Goal: Task Accomplishment & Management: Use online tool/utility

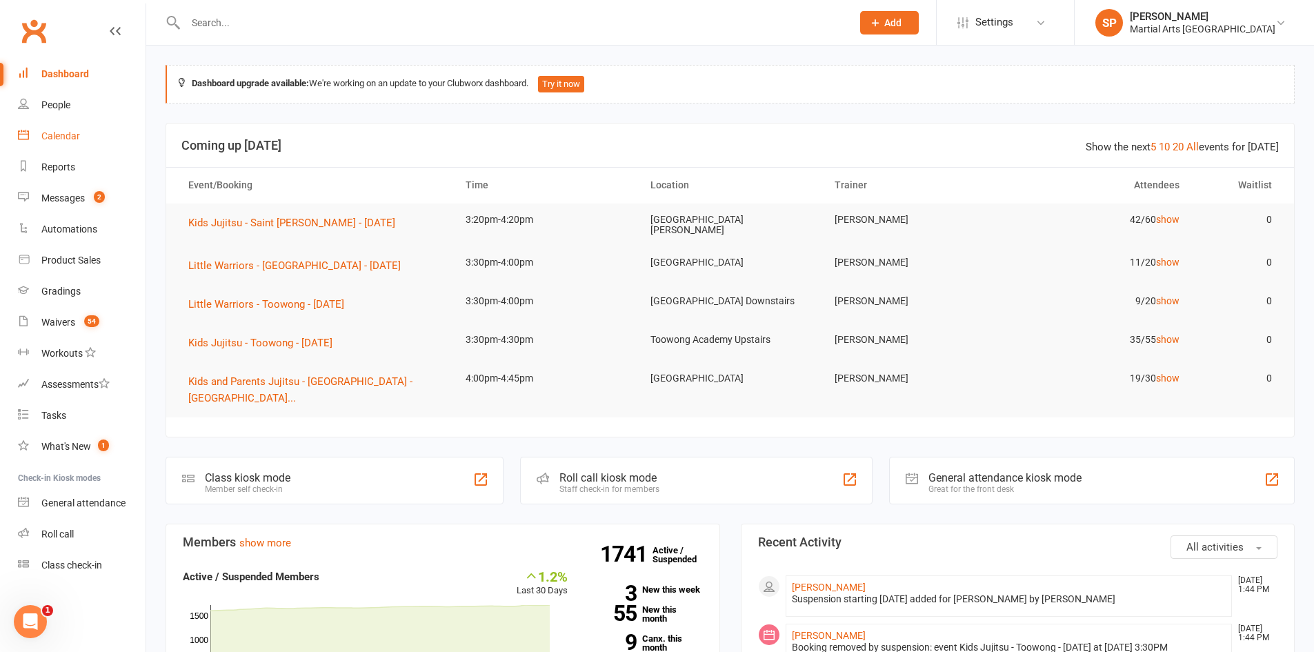
click at [66, 137] on div "Calendar" at bounding box center [60, 135] width 39 height 11
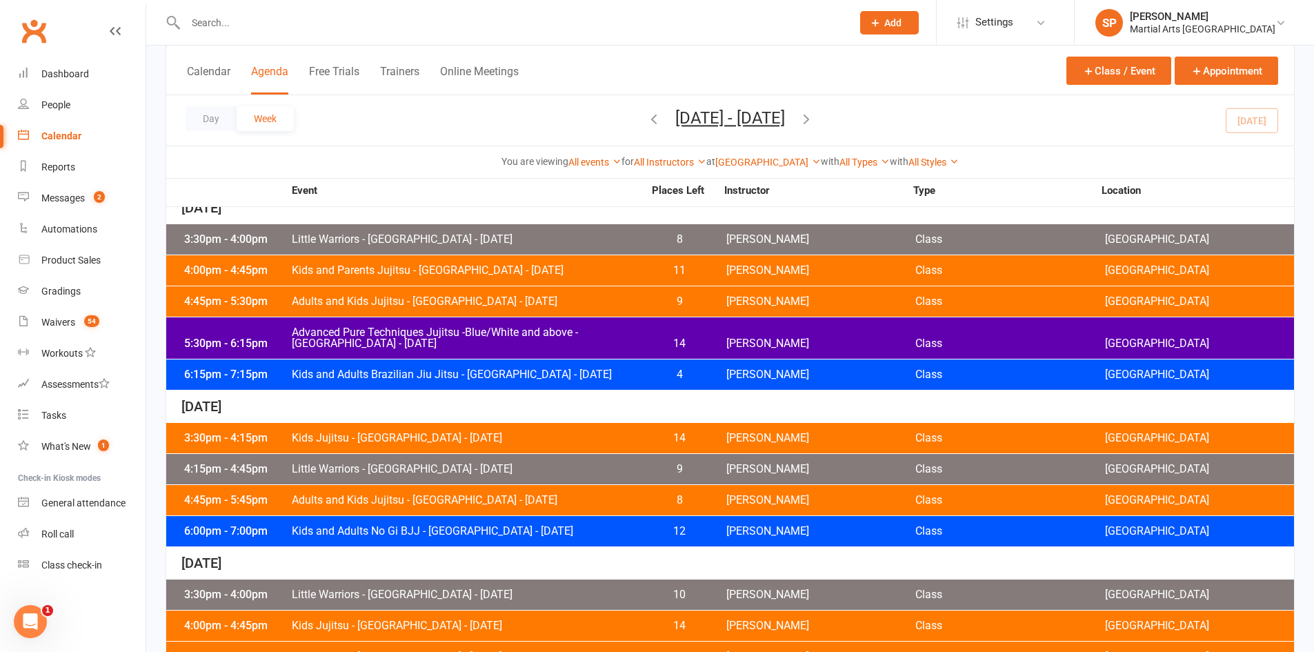
scroll to position [276, 0]
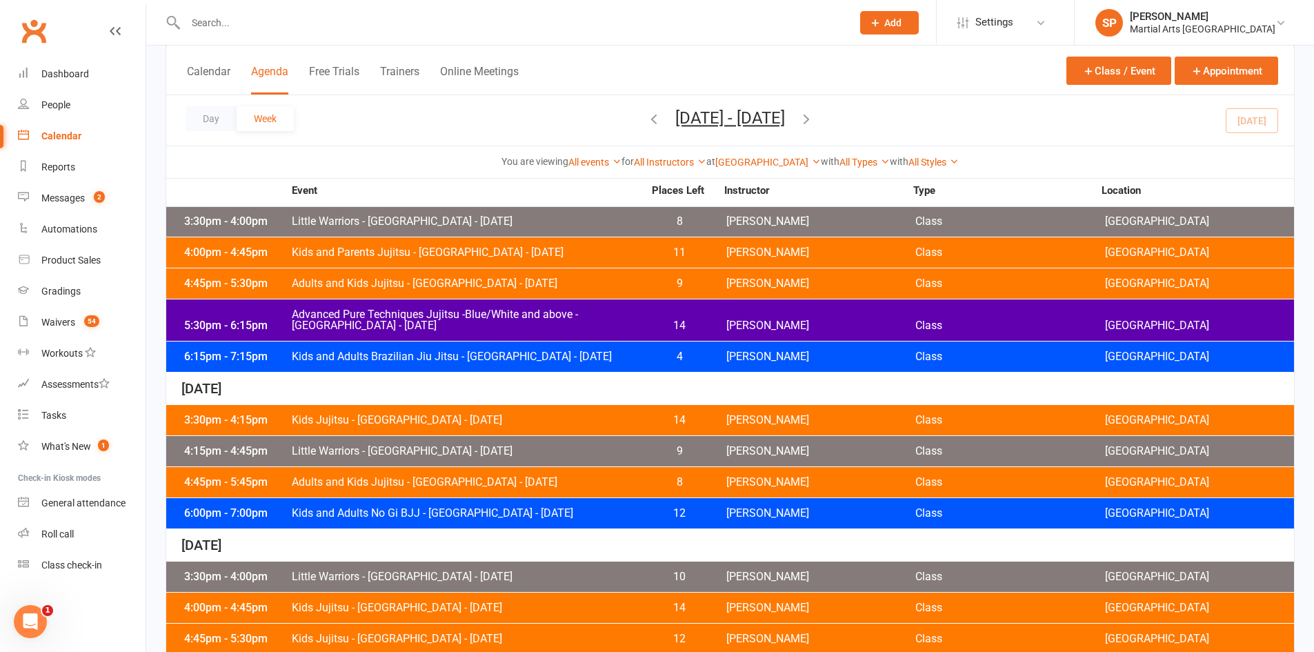
click at [422, 318] on span "Advanced Pure Techniques Jujitsu -Blue/White and above - Jamboree Heights - Tue…" at bounding box center [467, 320] width 353 height 22
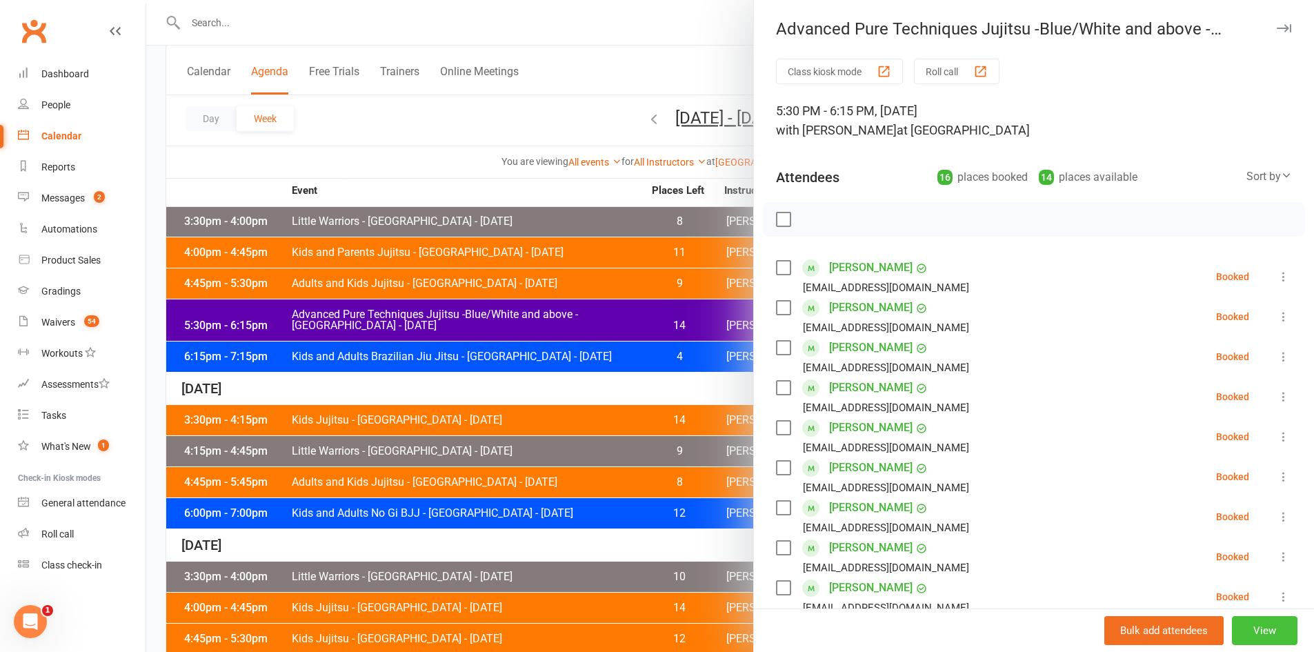
click at [1246, 631] on button "View" at bounding box center [1265, 630] width 66 height 29
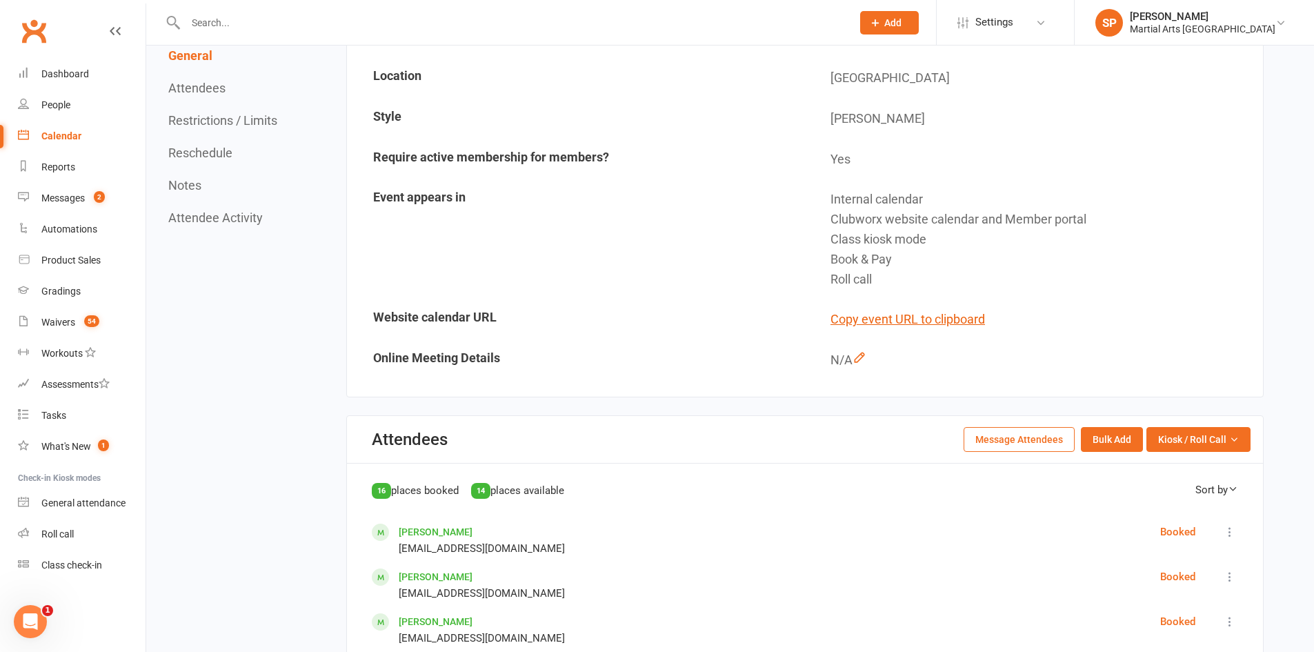
scroll to position [345, 0]
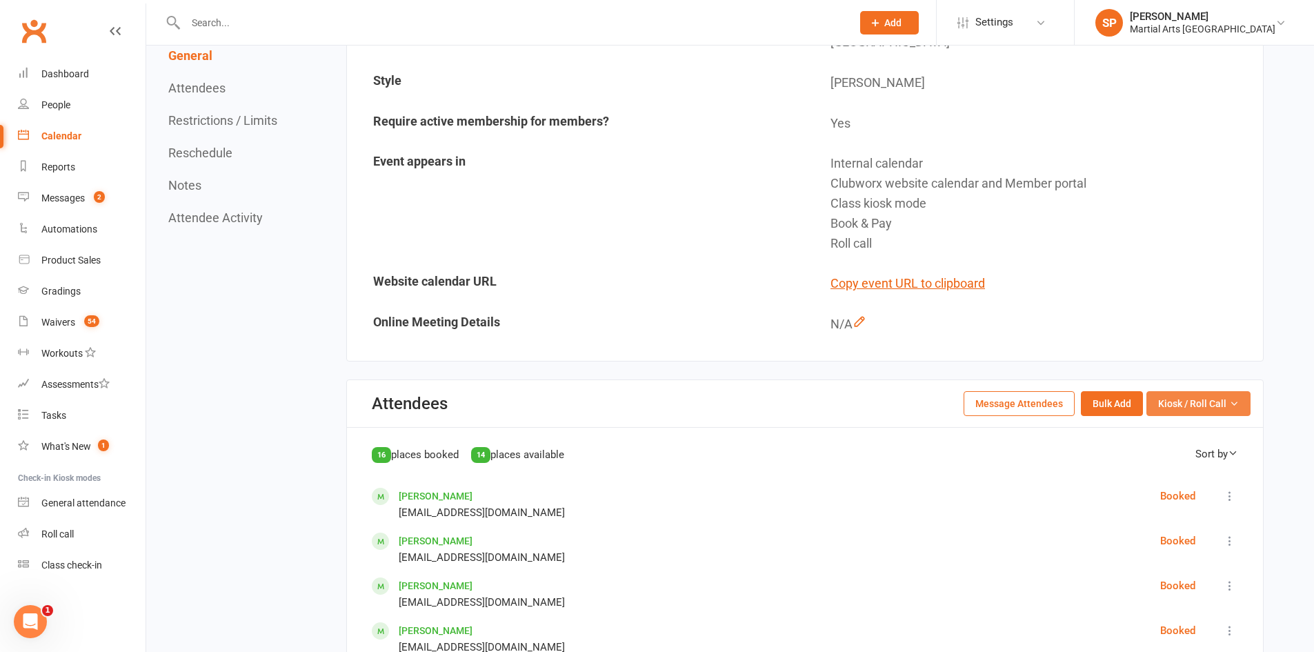
drag, startPoint x: 1225, startPoint y: 404, endPoint x: 1210, endPoint y: 425, distance: 26.2
click at [1225, 404] on span "Kiosk / Roll Call" at bounding box center [1192, 403] width 68 height 15
click at [1184, 462] on link "Enter Roll Call" at bounding box center [1182, 462] width 137 height 28
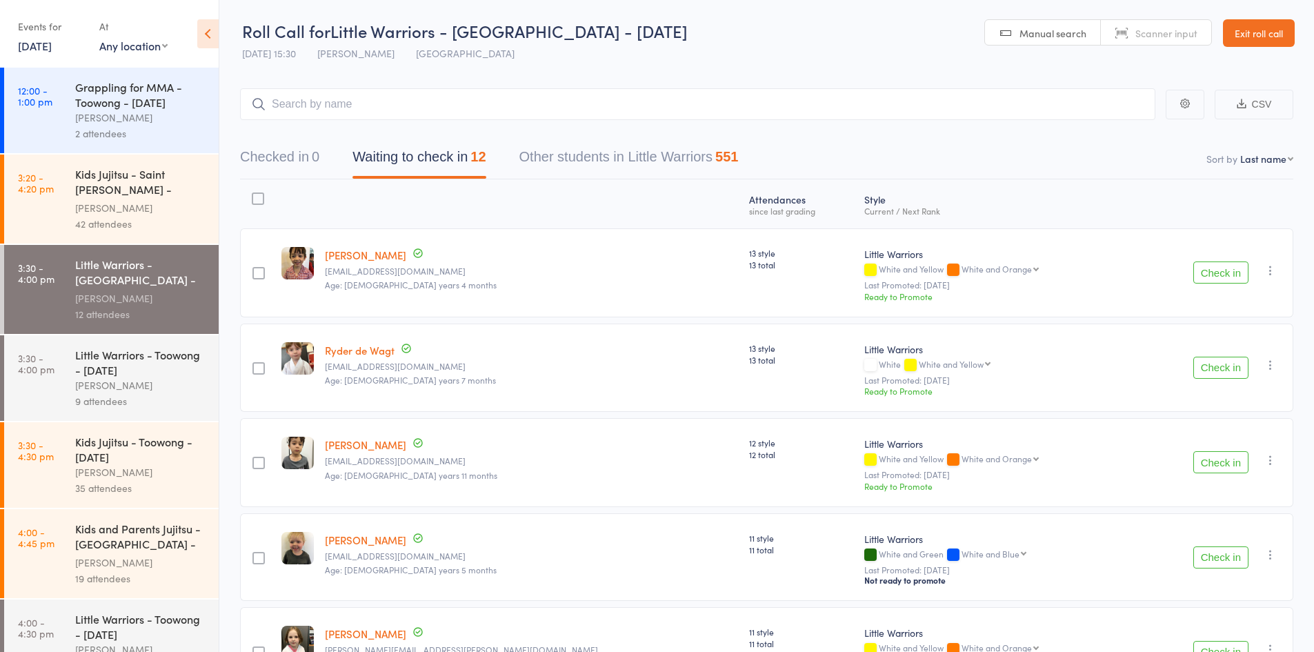
click at [210, 32] on icon at bounding box center [207, 33] width 21 height 29
click at [208, 33] on icon at bounding box center [207, 33] width 21 height 29
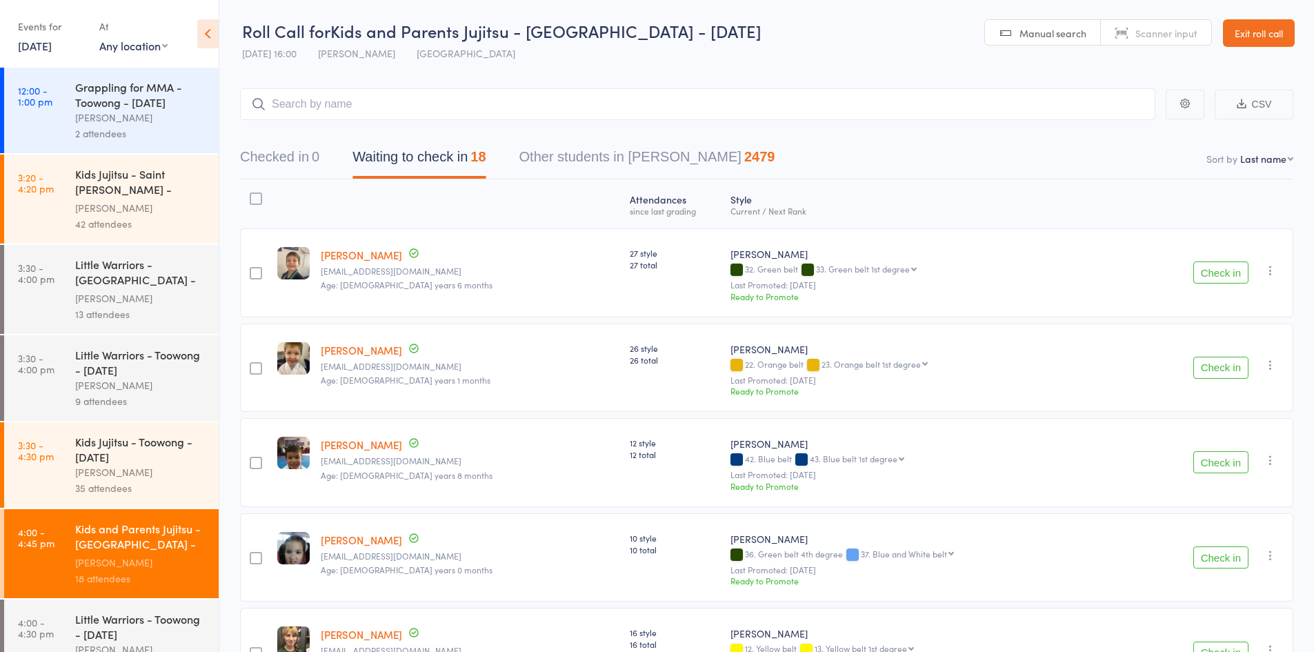
click at [208, 32] on icon at bounding box center [207, 33] width 21 height 29
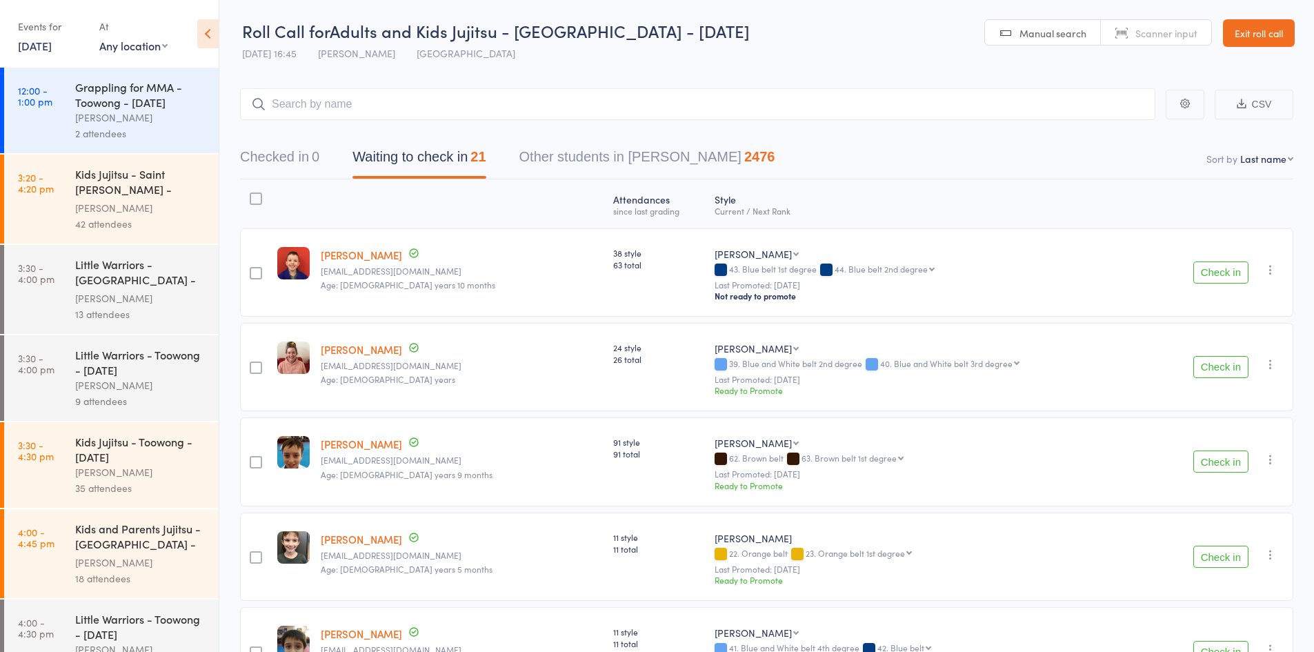
click at [206, 35] on icon at bounding box center [207, 33] width 21 height 29
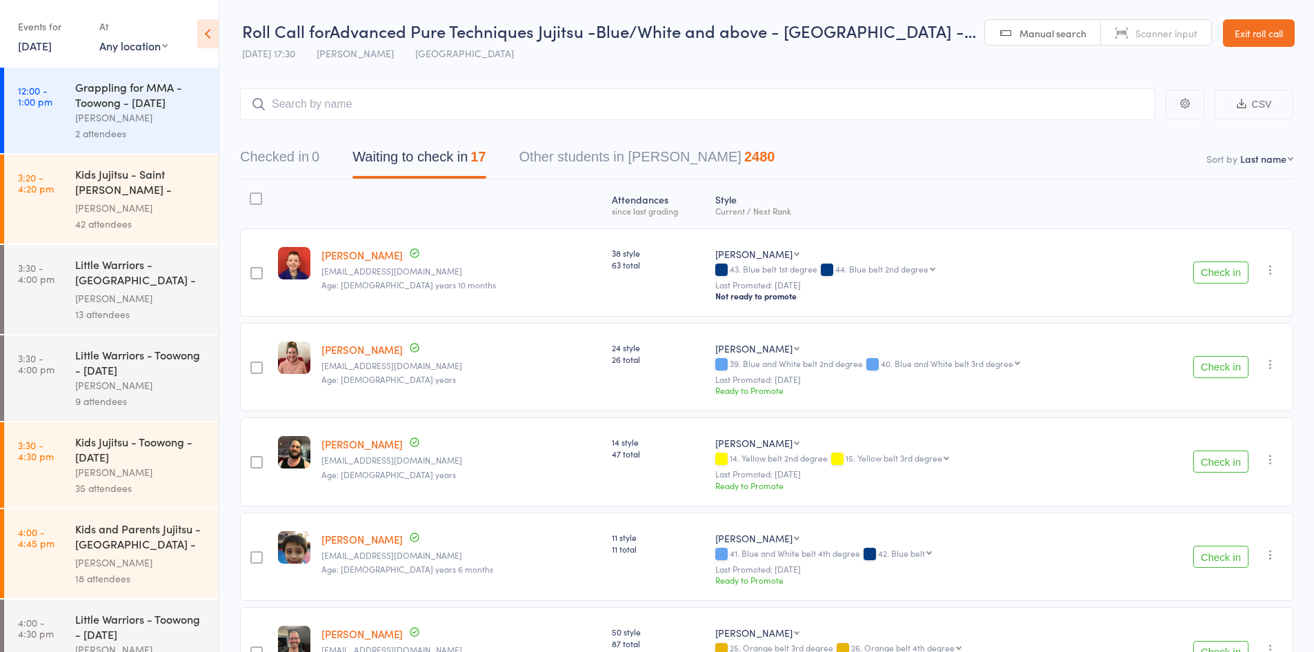
click at [208, 34] on icon at bounding box center [207, 33] width 21 height 29
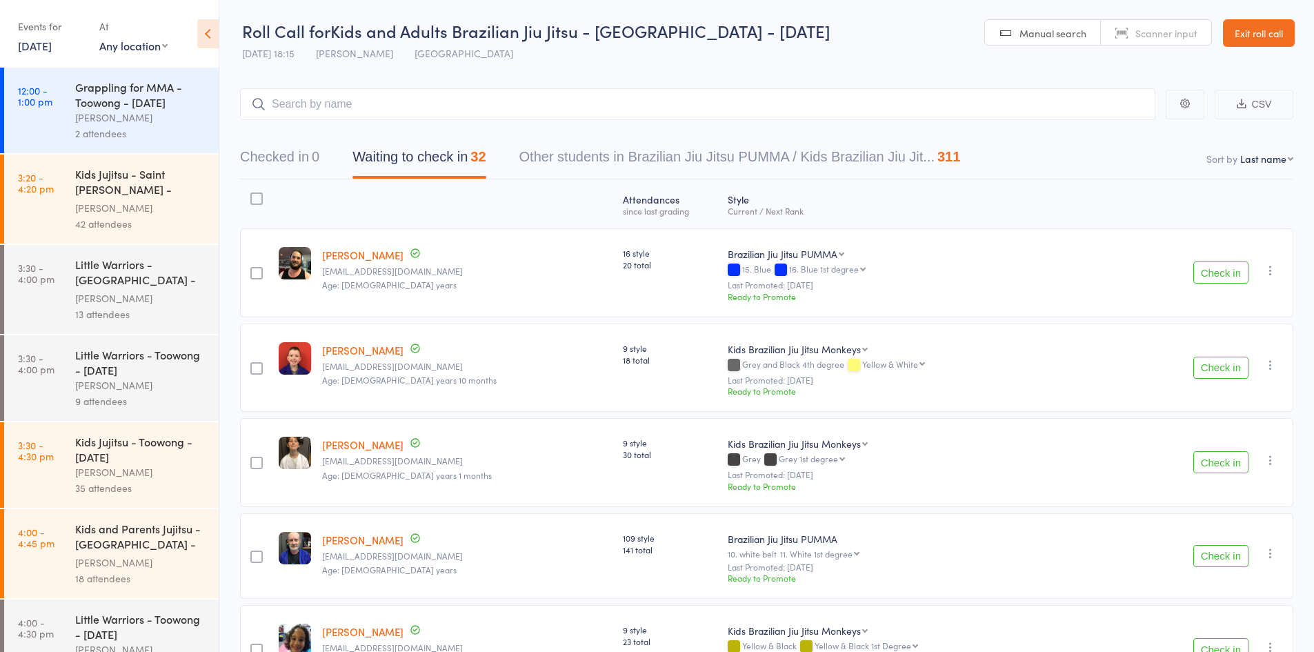
click at [215, 33] on icon at bounding box center [207, 33] width 21 height 29
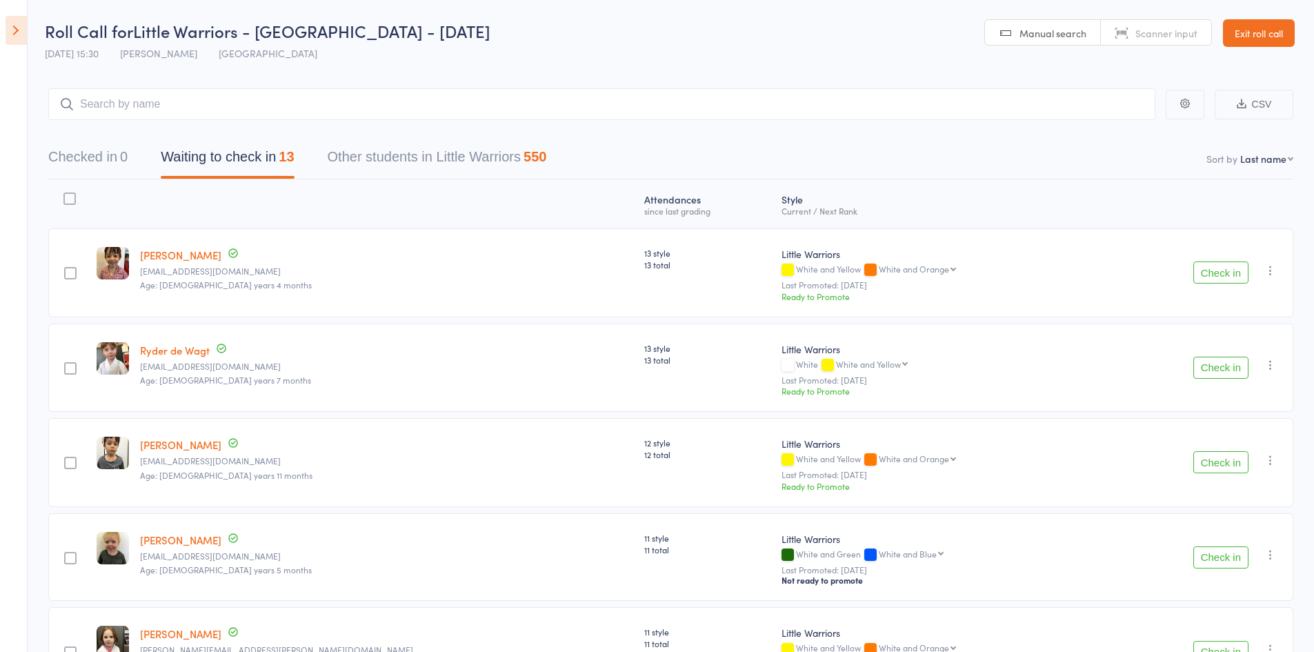
click at [1217, 279] on button "Check in" at bounding box center [1221, 272] width 55 height 22
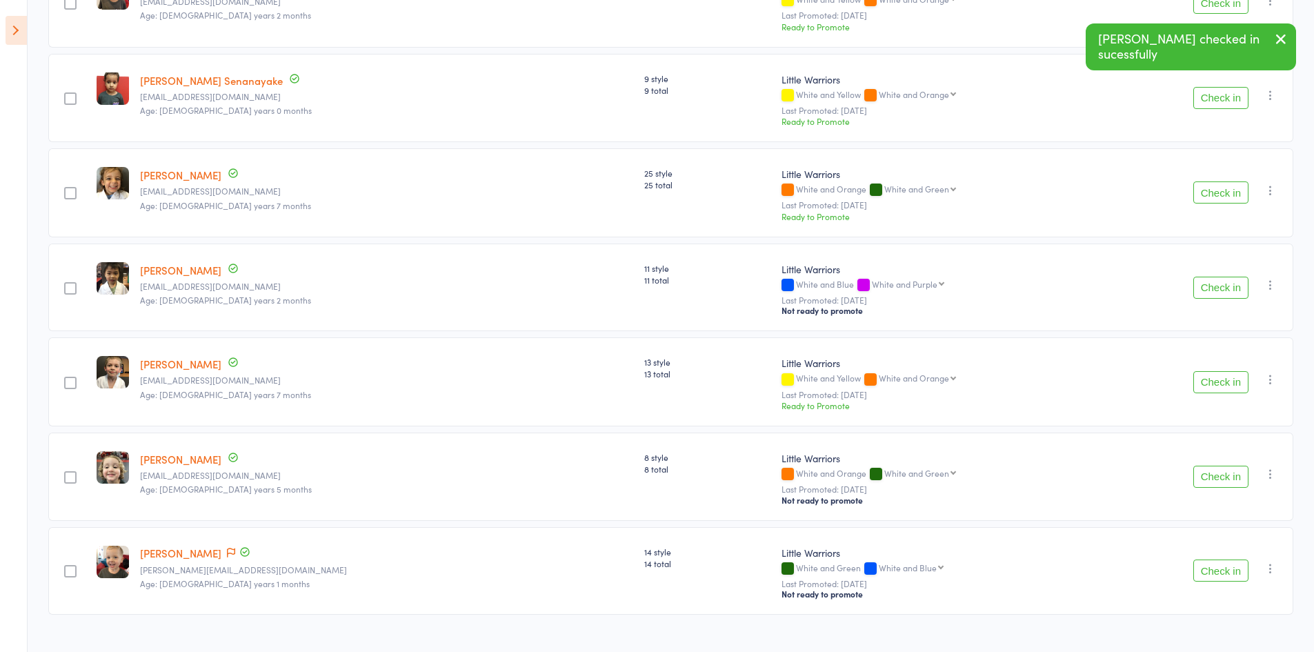
scroll to position [771, 0]
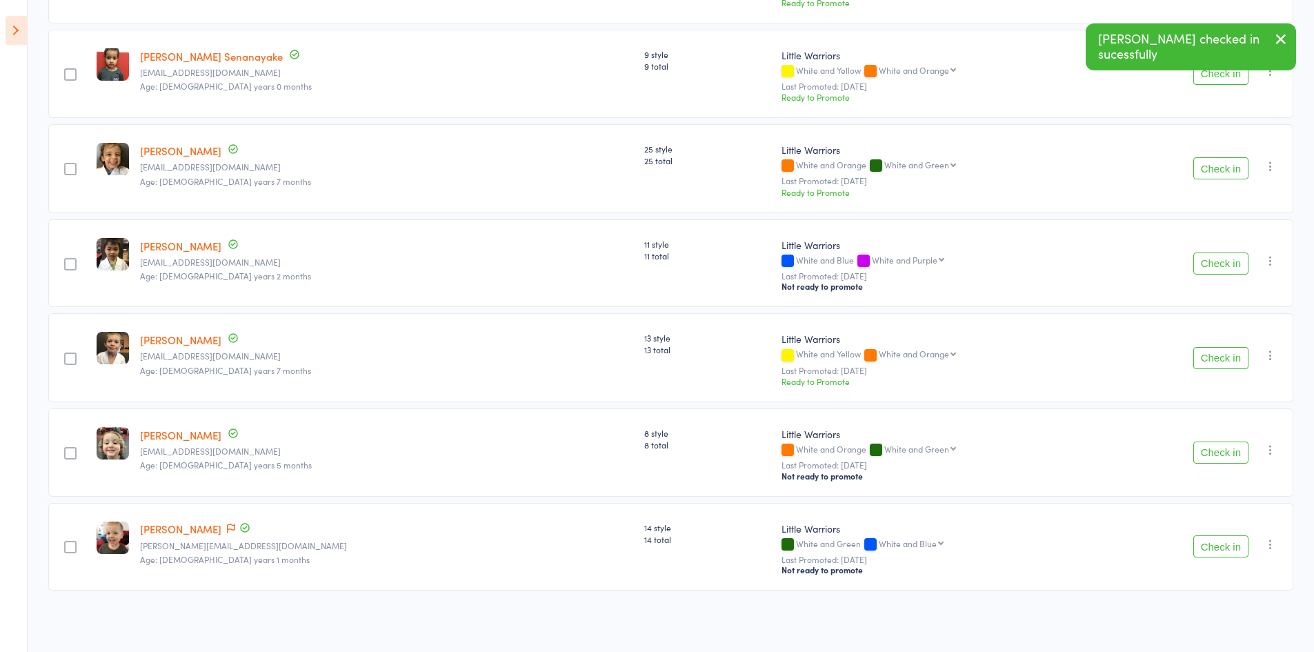
click at [1221, 449] on button "Check in" at bounding box center [1221, 453] width 55 height 22
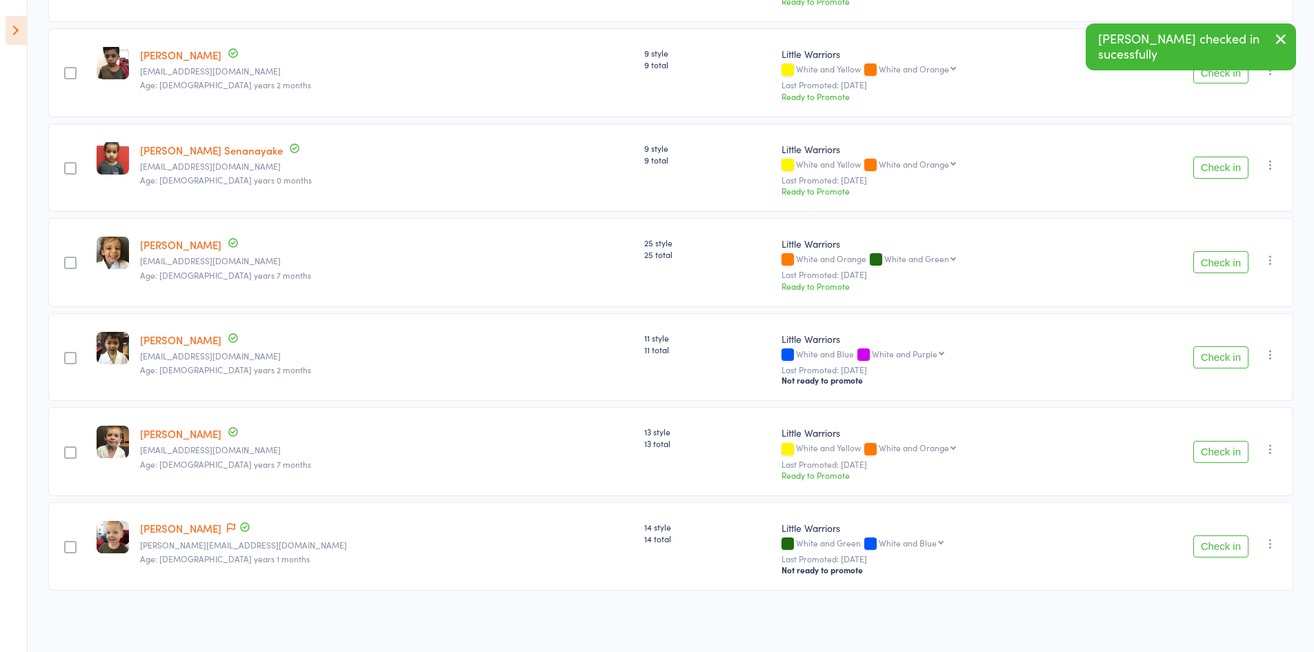
scroll to position [676, 0]
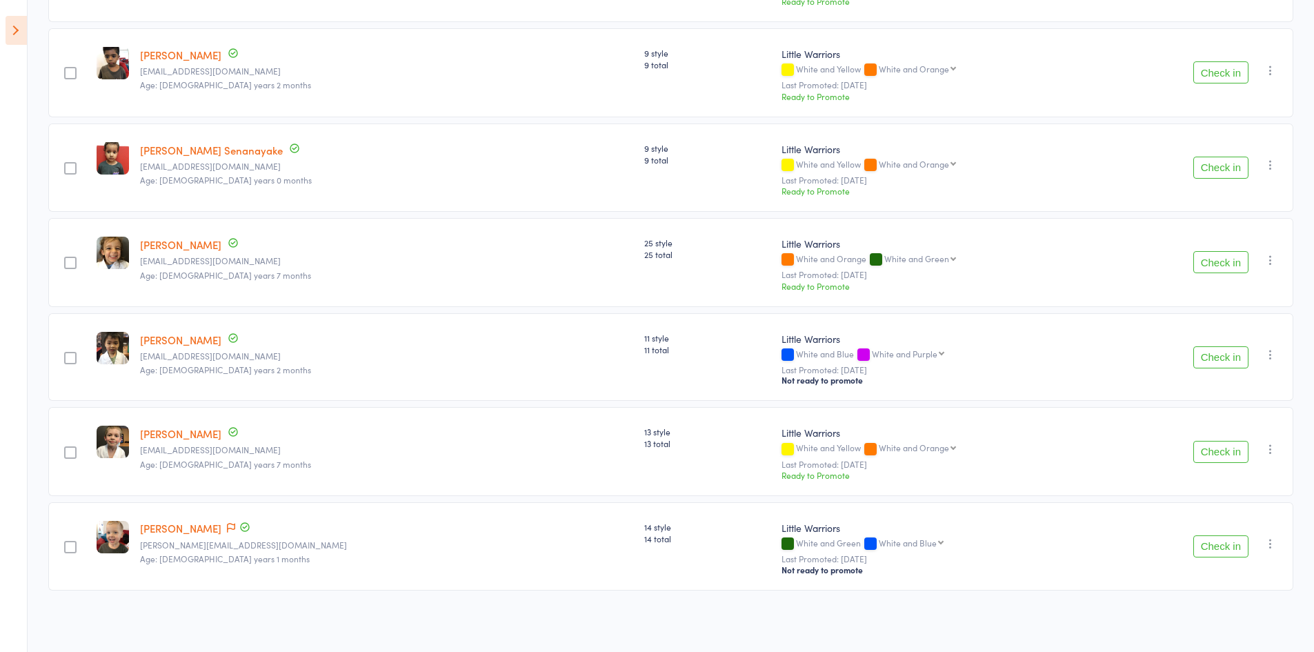
click at [1234, 460] on button "Check in" at bounding box center [1221, 452] width 55 height 22
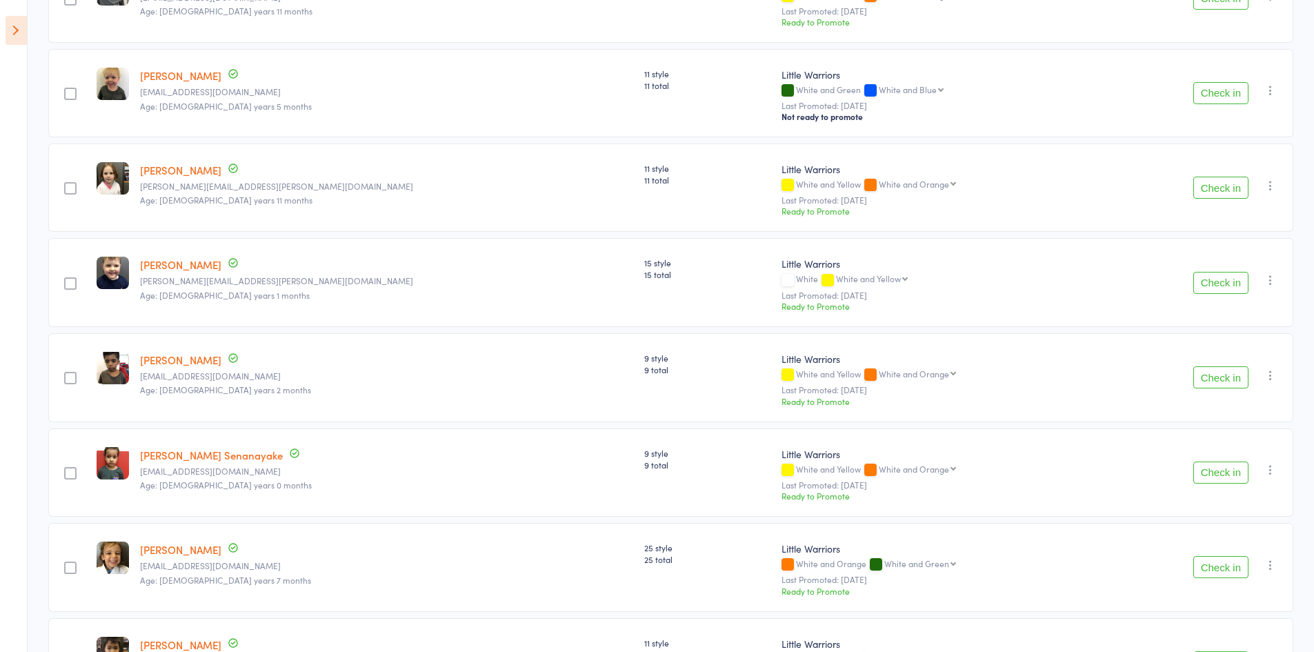
scroll to position [345, 0]
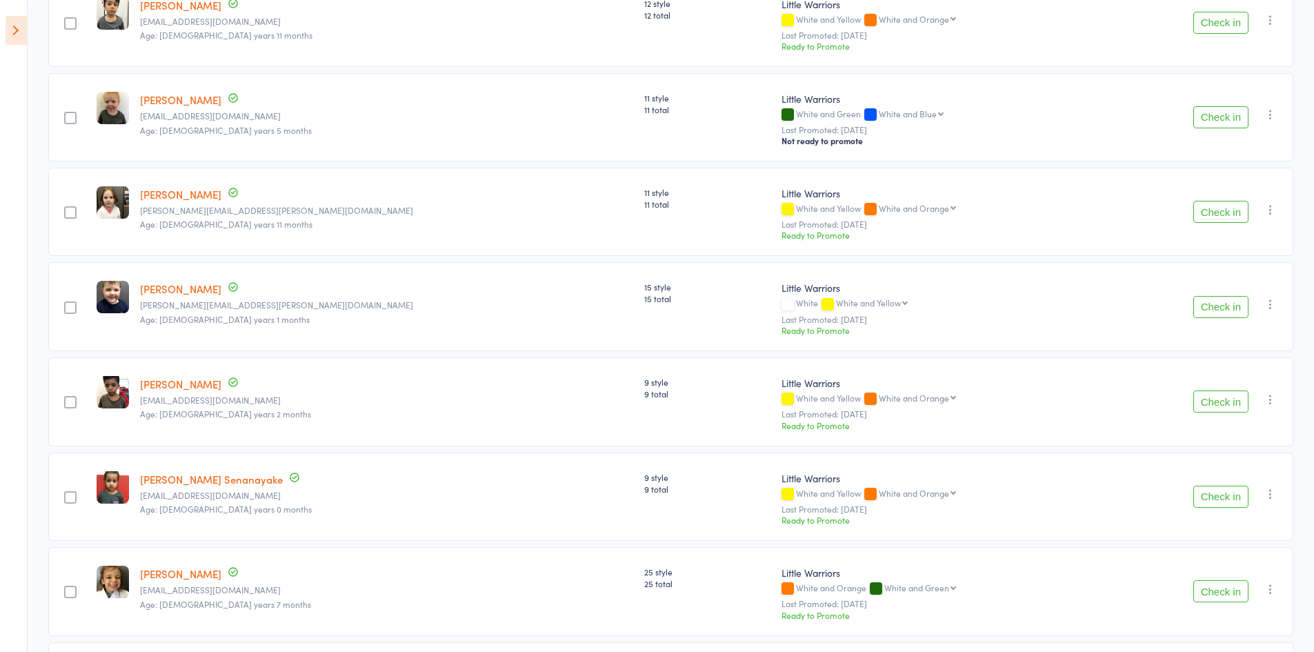
click at [1214, 121] on button "Check in" at bounding box center [1221, 117] width 55 height 22
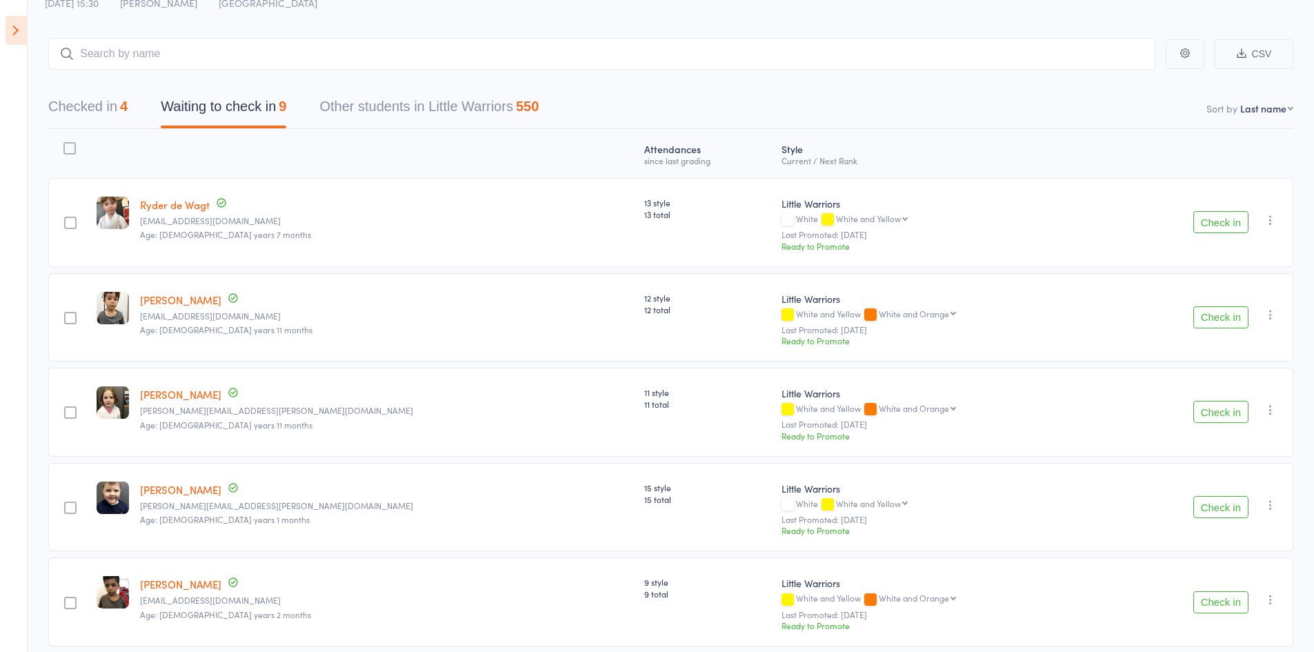
scroll to position [207, 0]
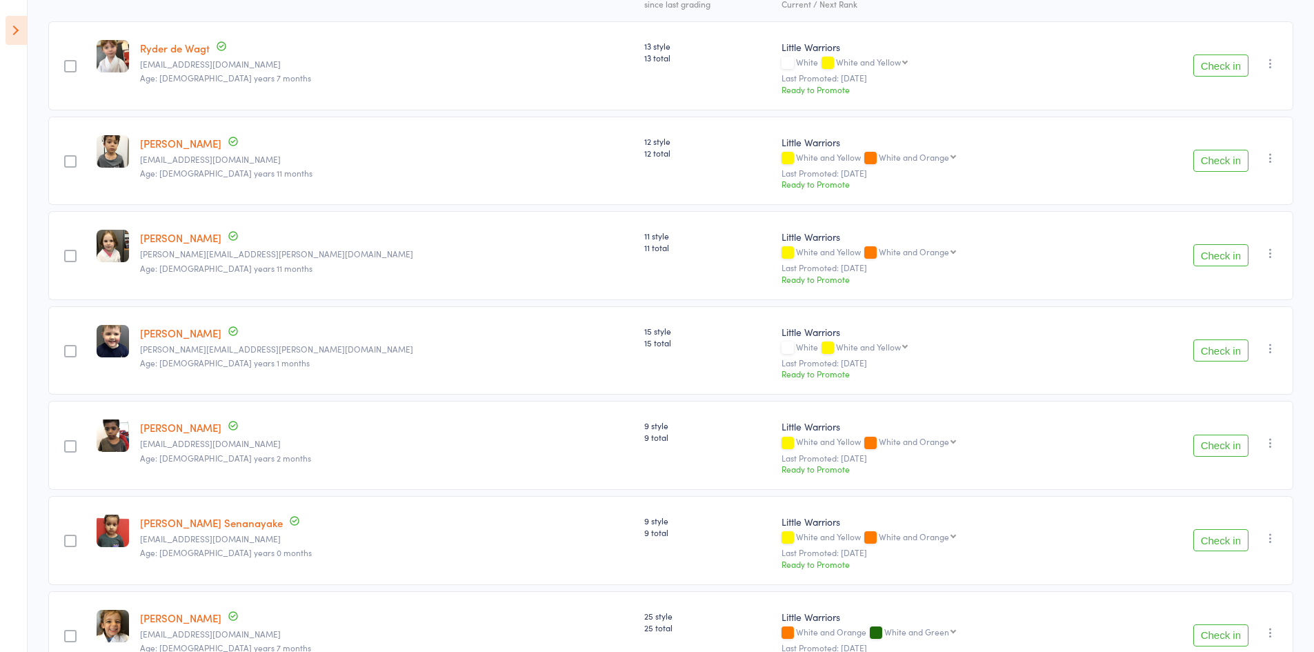
click at [1212, 157] on button "Check in" at bounding box center [1221, 161] width 55 height 22
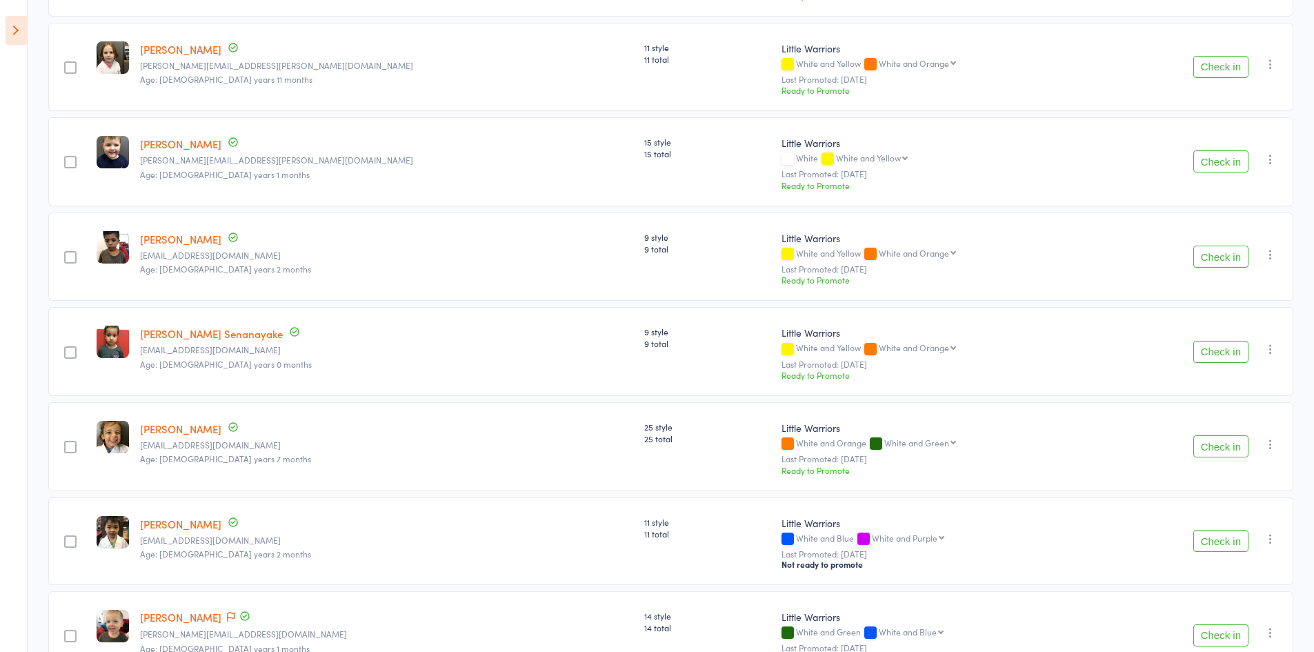
scroll to position [391, 0]
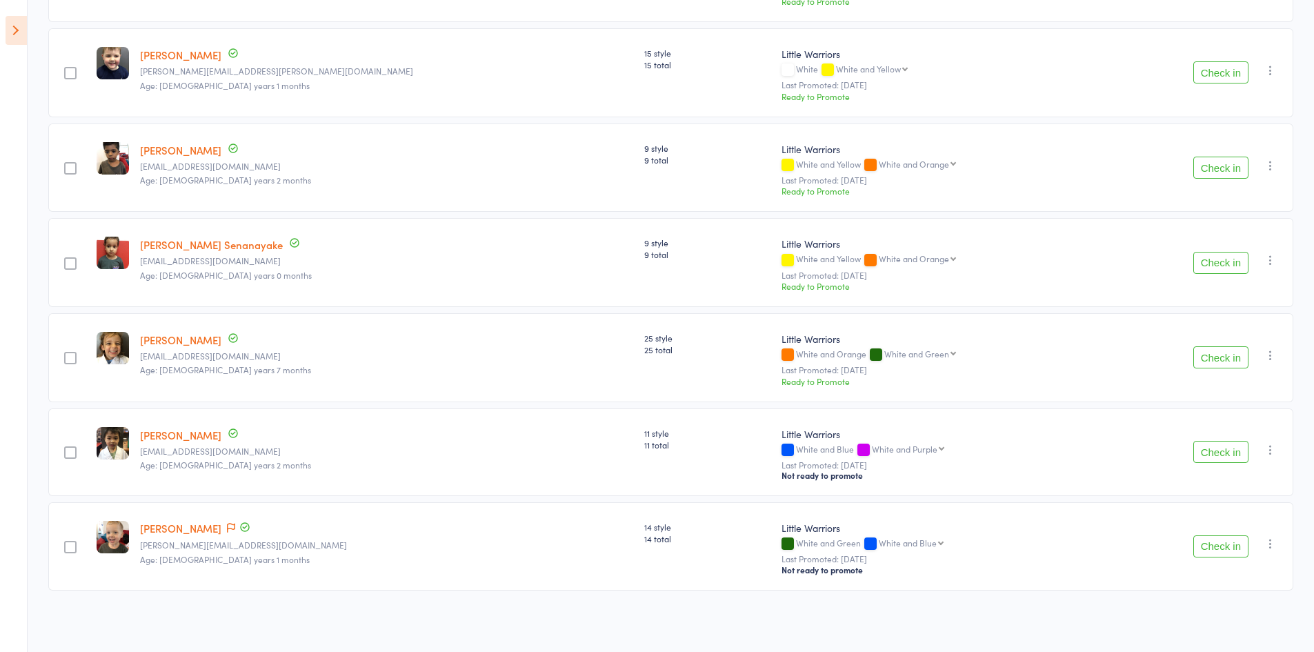
click at [1221, 553] on button "Check in" at bounding box center [1221, 546] width 55 height 22
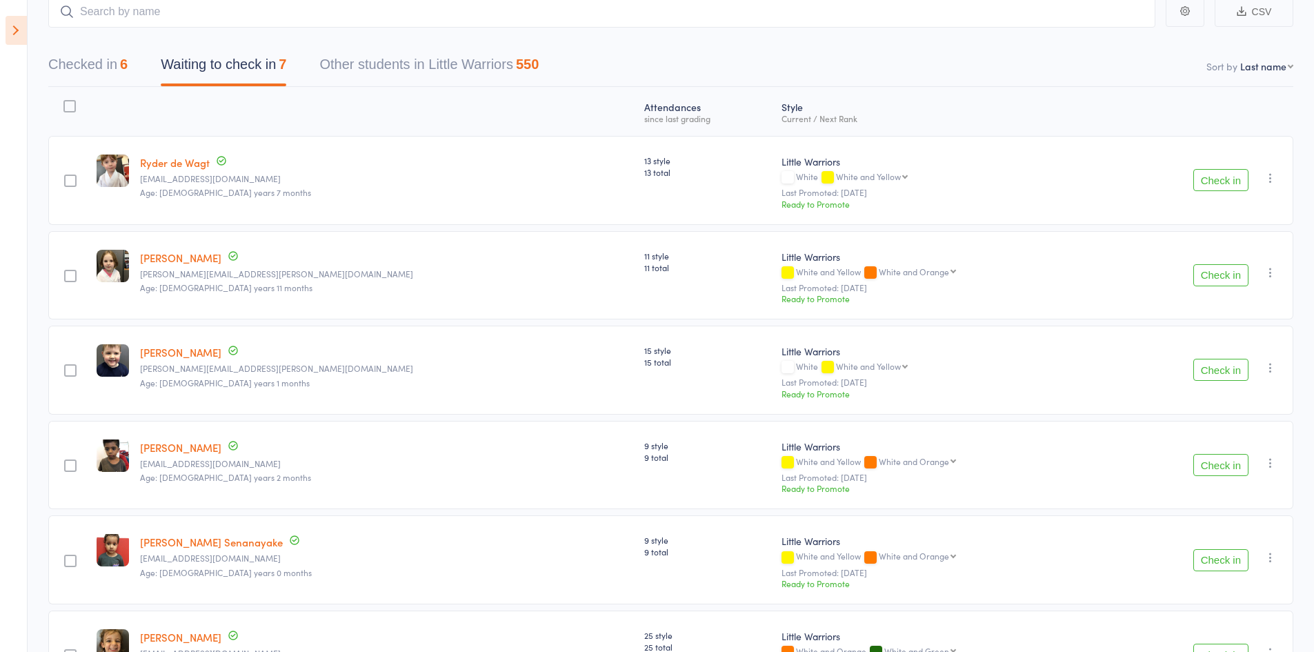
scroll to position [89, 0]
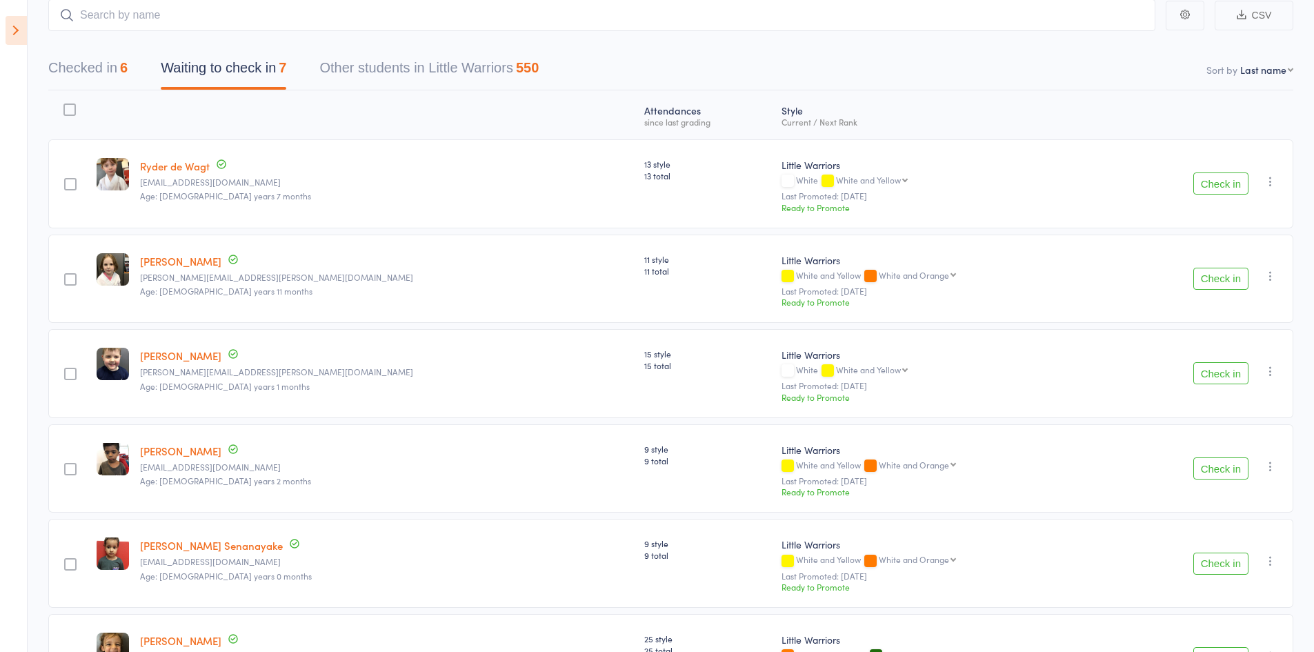
click at [103, 61] on button "Checked in 6" at bounding box center [87, 71] width 79 height 37
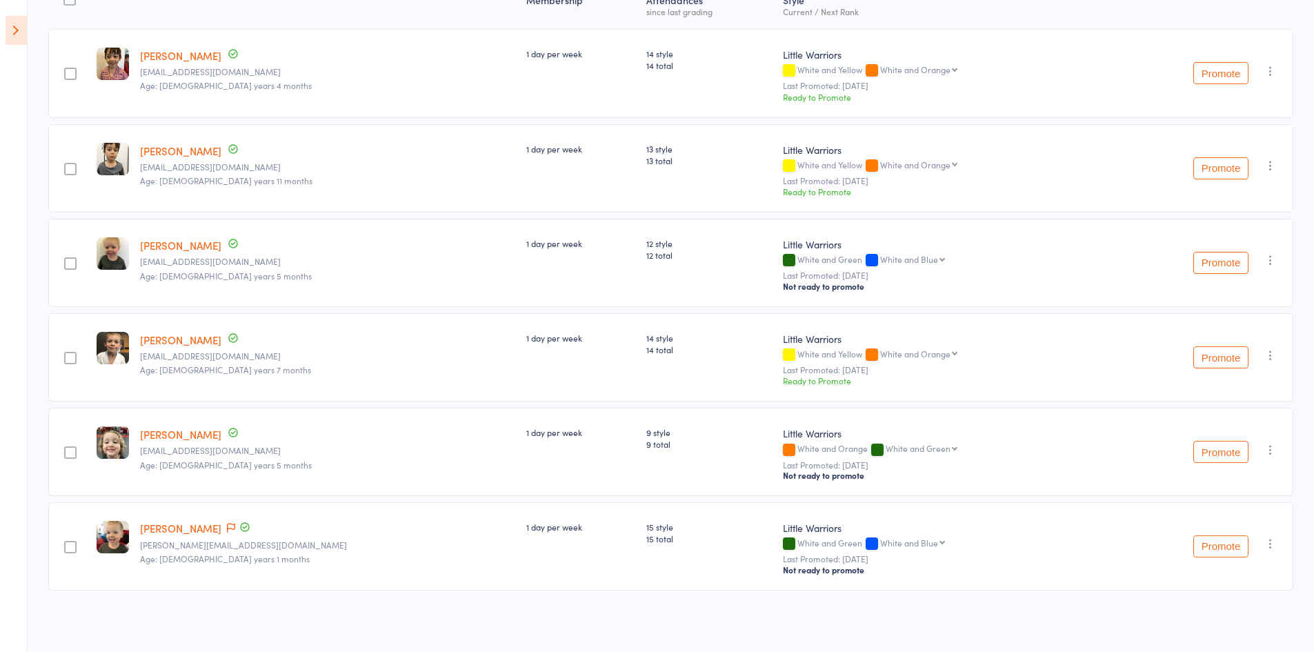
scroll to position [0, 0]
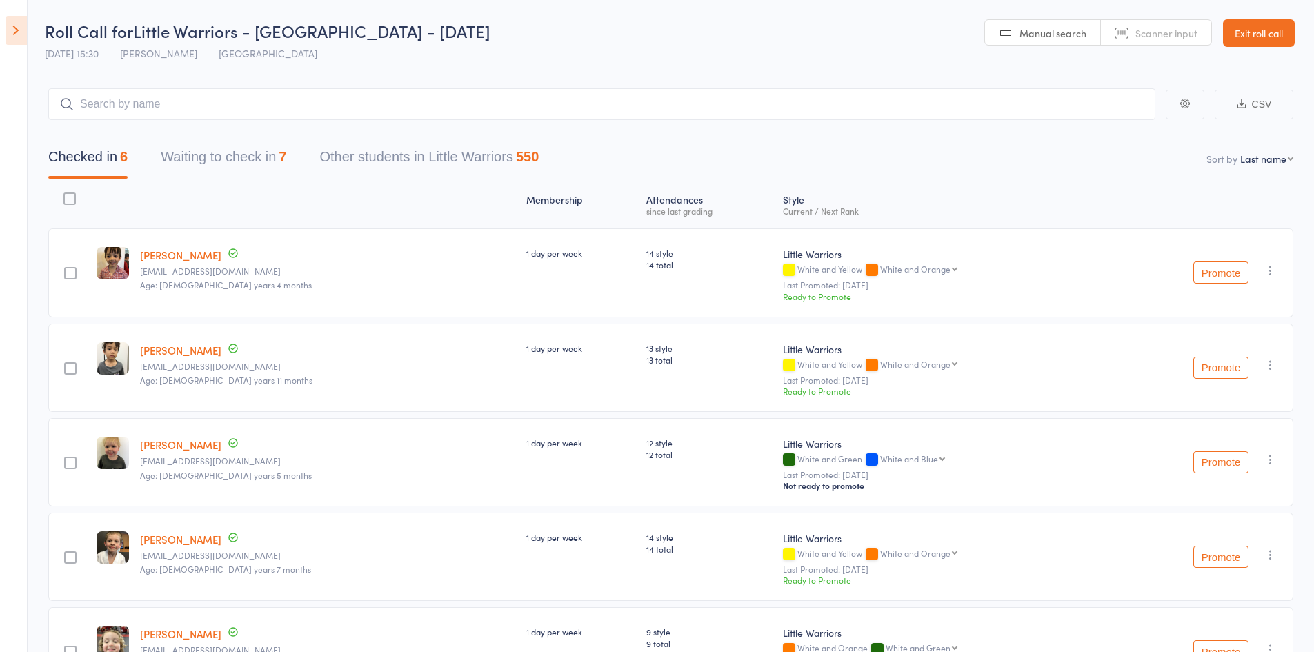
click at [235, 159] on button "Waiting to check in 7" at bounding box center [224, 160] width 126 height 37
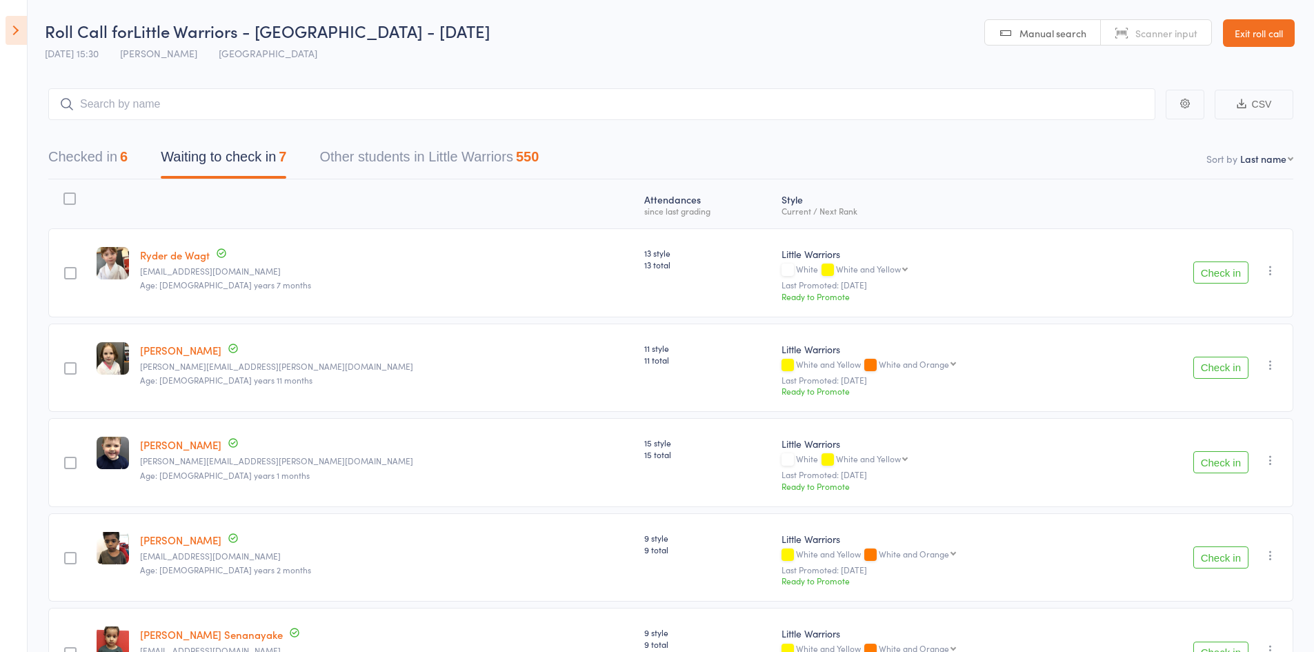
click at [1221, 371] on button "Check in" at bounding box center [1221, 368] width 55 height 22
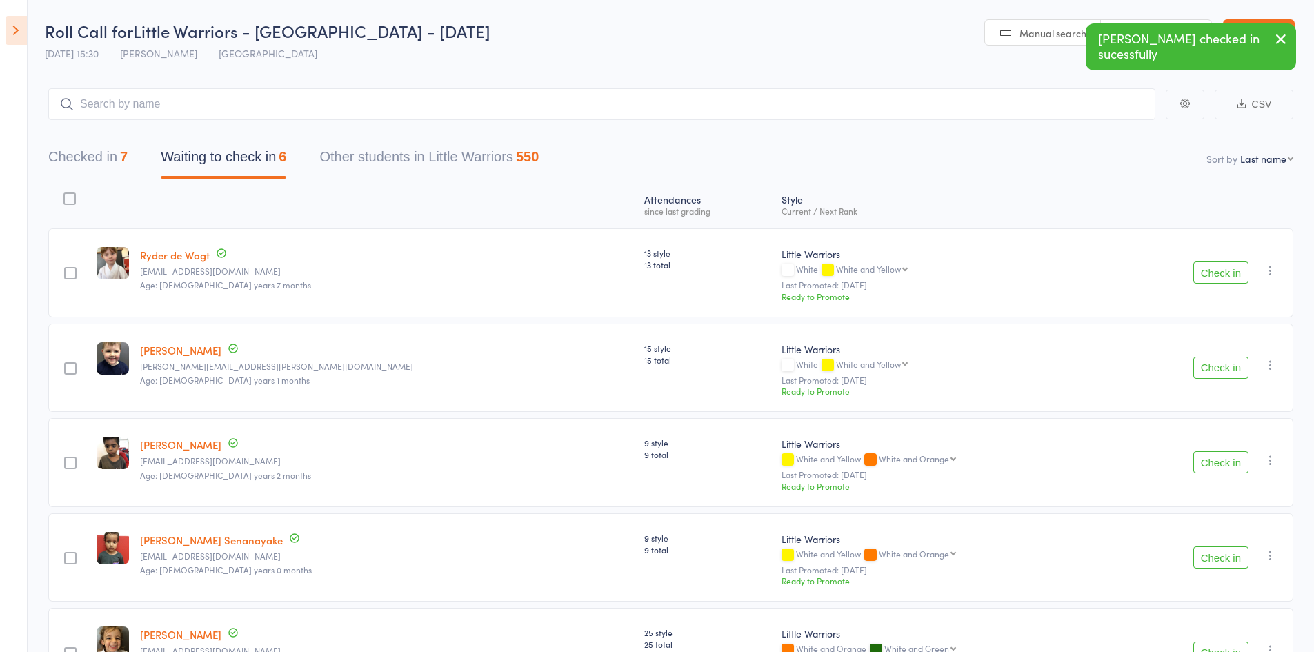
click at [1218, 373] on button "Check in" at bounding box center [1221, 368] width 55 height 22
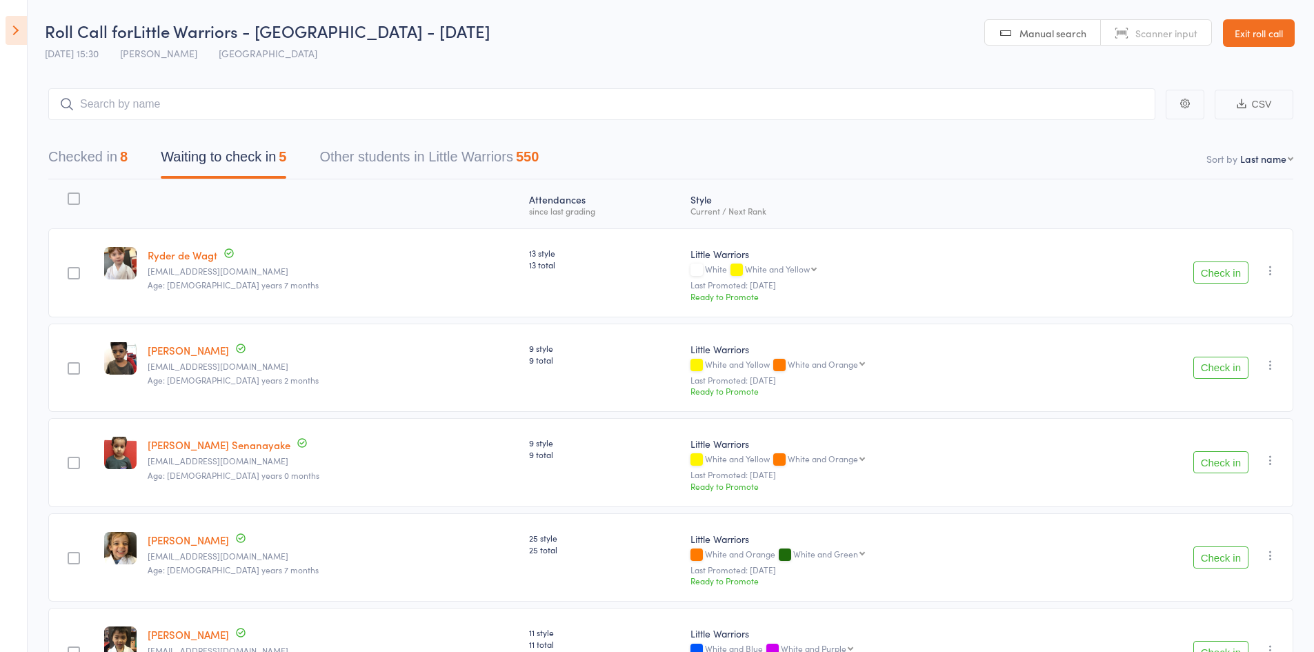
click at [1206, 277] on button "Check in" at bounding box center [1221, 272] width 55 height 22
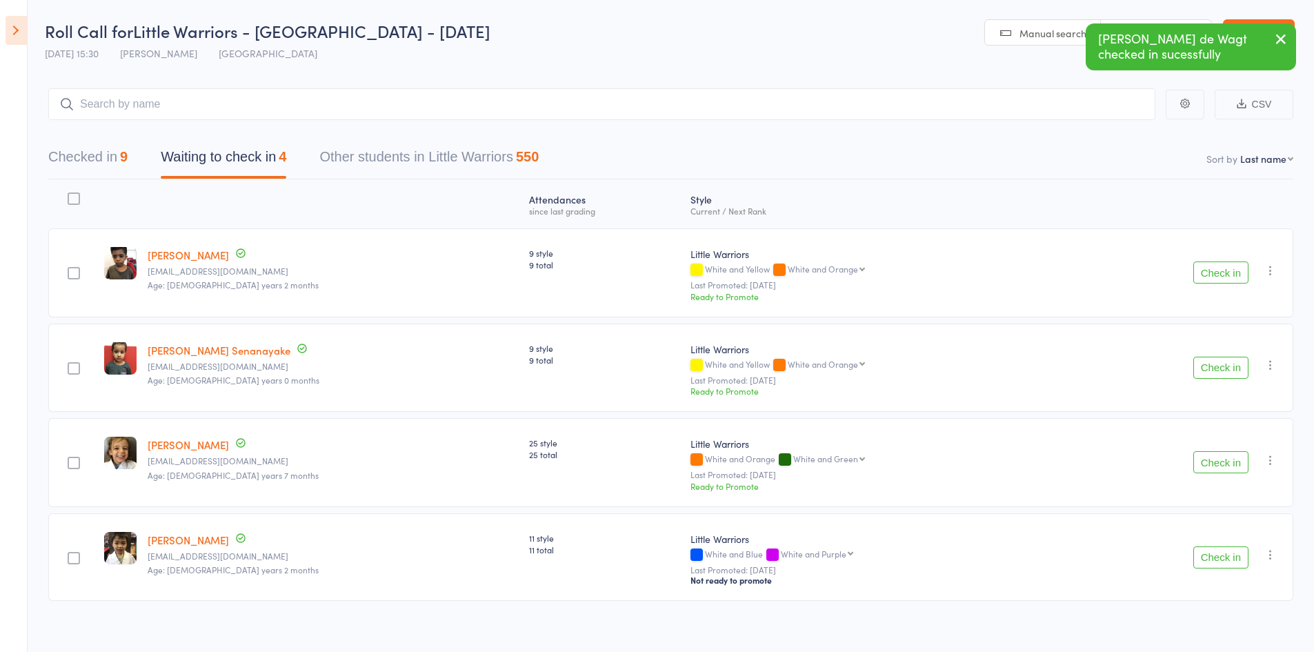
click at [1211, 453] on button "Check in" at bounding box center [1221, 462] width 55 height 22
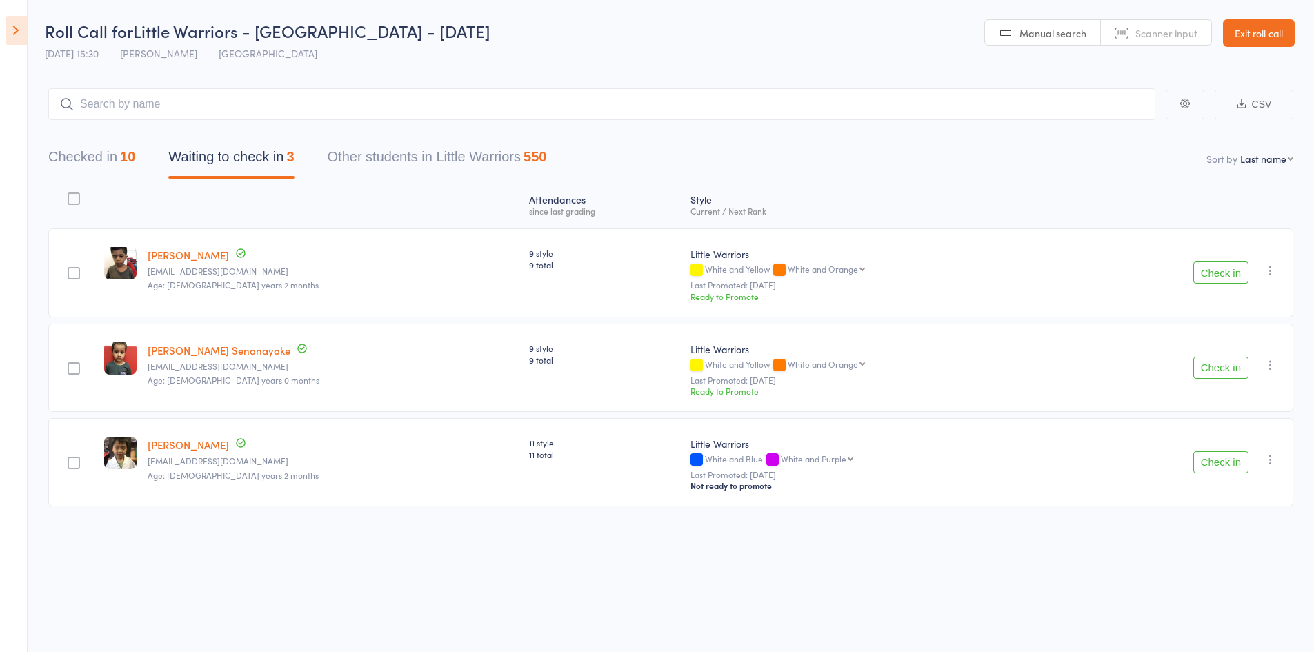
click at [1076, 326] on div "Check in Check in Promote Send message Add Note Add Task Add Flag Remove Mark a…" at bounding box center [1183, 368] width 221 height 89
click at [1272, 278] on button "button" at bounding box center [1271, 270] width 17 height 17
click at [1216, 431] on li "Mark absent" at bounding box center [1222, 427] width 114 height 19
click at [1266, 361] on icon "button" at bounding box center [1271, 365] width 14 height 14
click at [1245, 518] on li "Mark absent" at bounding box center [1222, 522] width 114 height 19
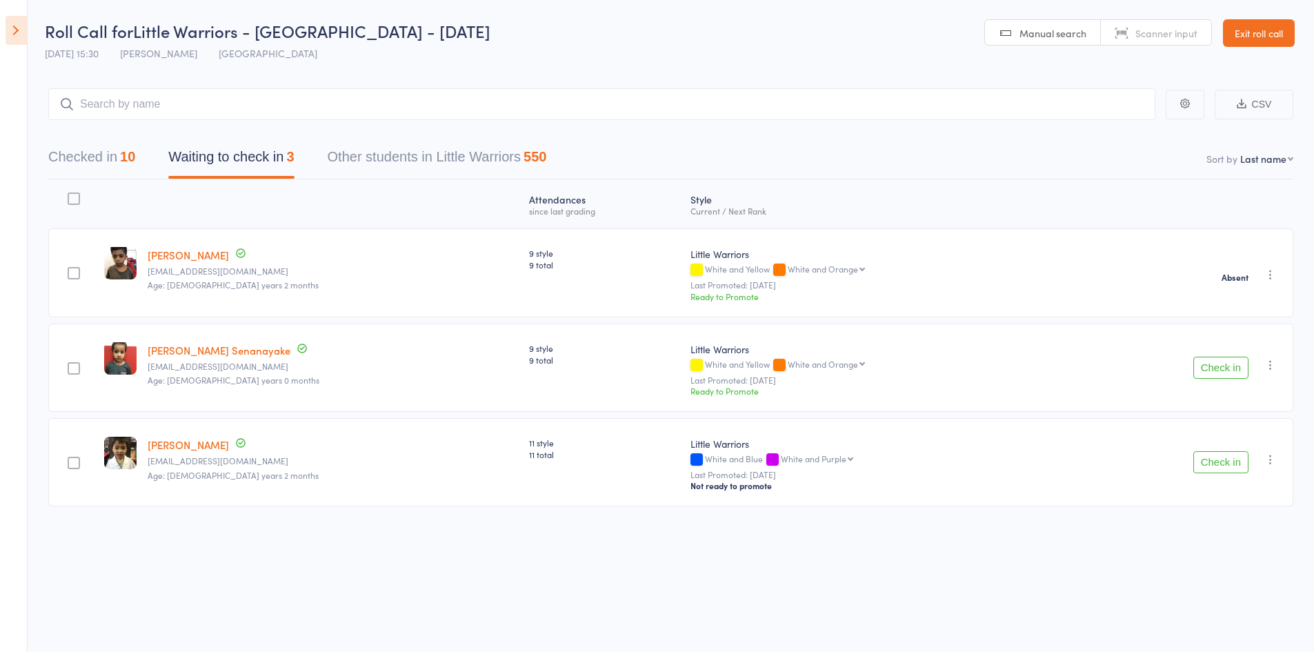
click at [1269, 463] on icon "button" at bounding box center [1271, 460] width 14 height 14
click at [1237, 609] on li "Mark absent" at bounding box center [1222, 616] width 114 height 19
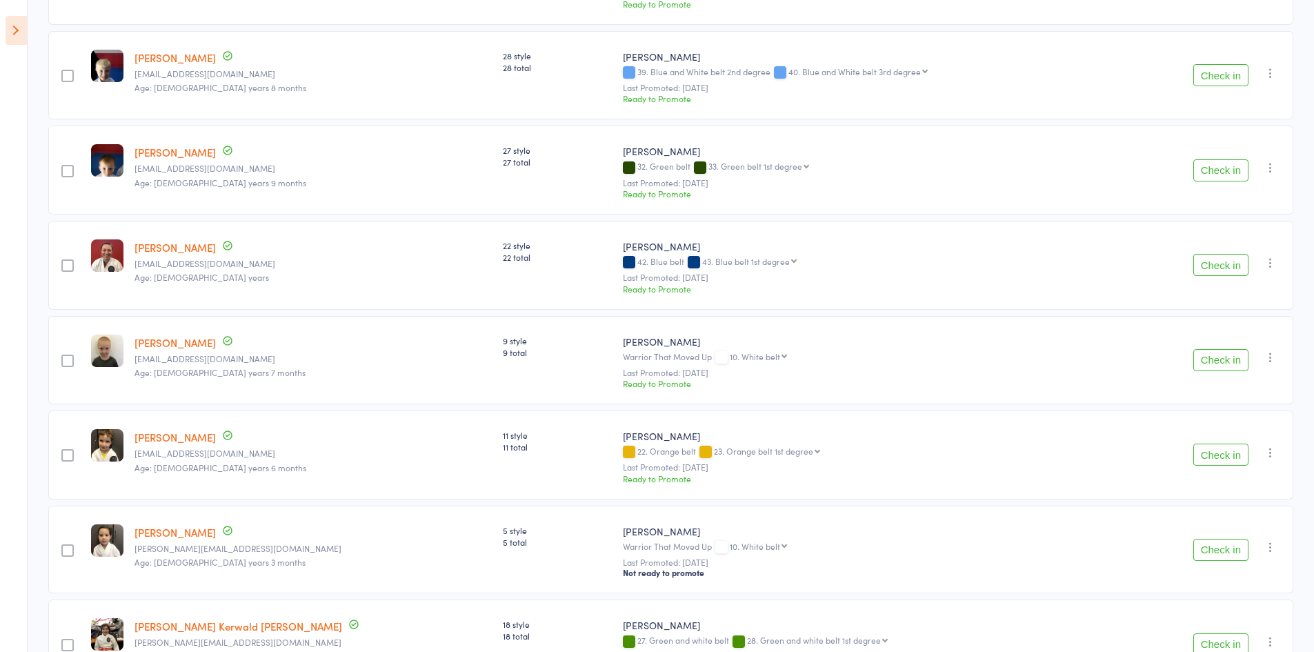
scroll to position [966, 0]
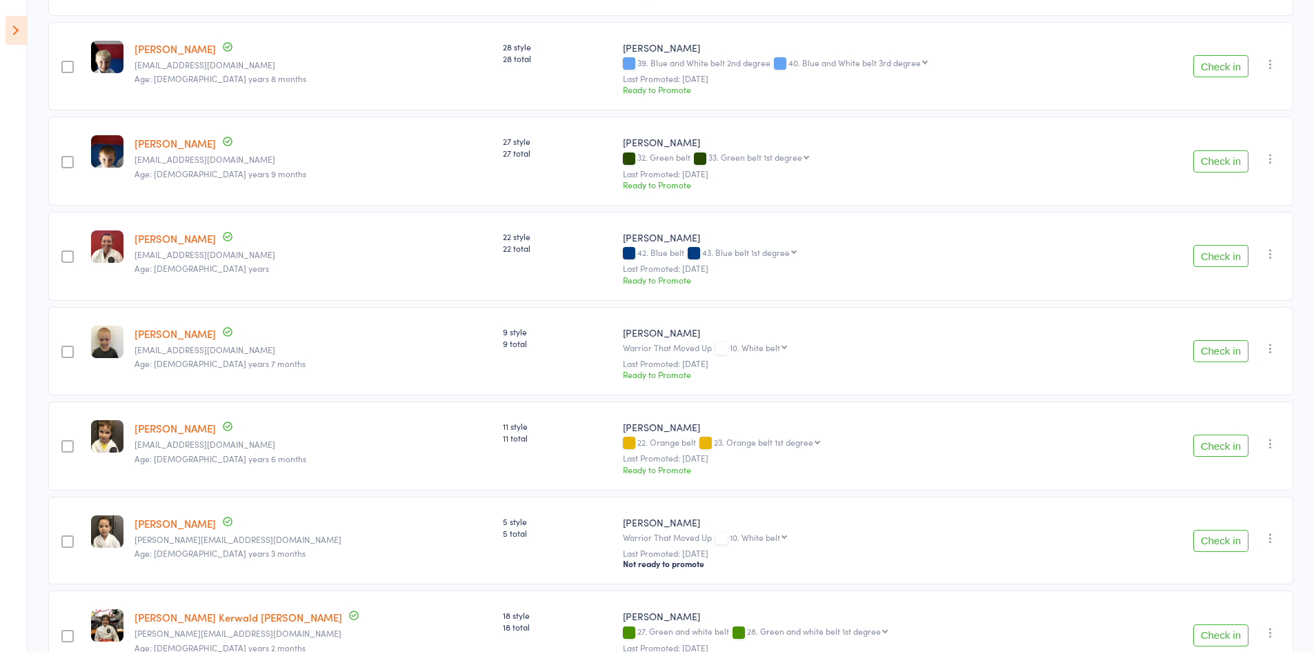
click at [1217, 357] on button "Check in" at bounding box center [1221, 351] width 55 height 22
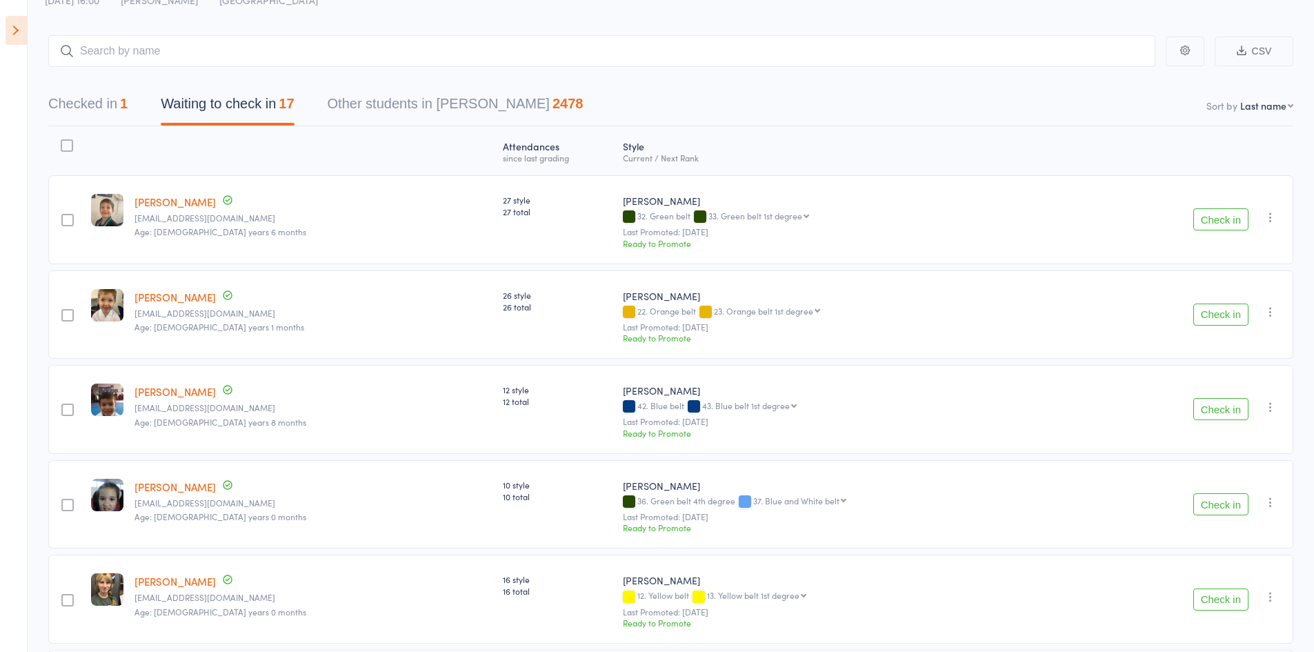
scroll to position [0, 0]
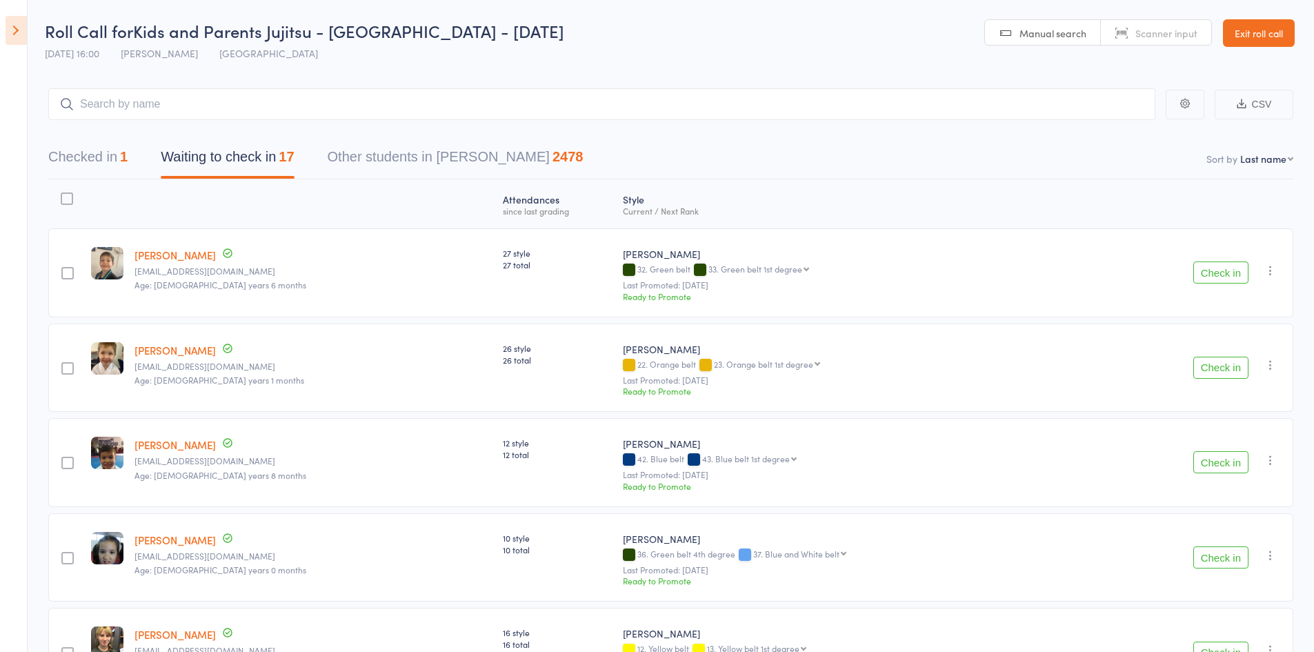
click at [1204, 272] on button "Check in" at bounding box center [1221, 272] width 55 height 22
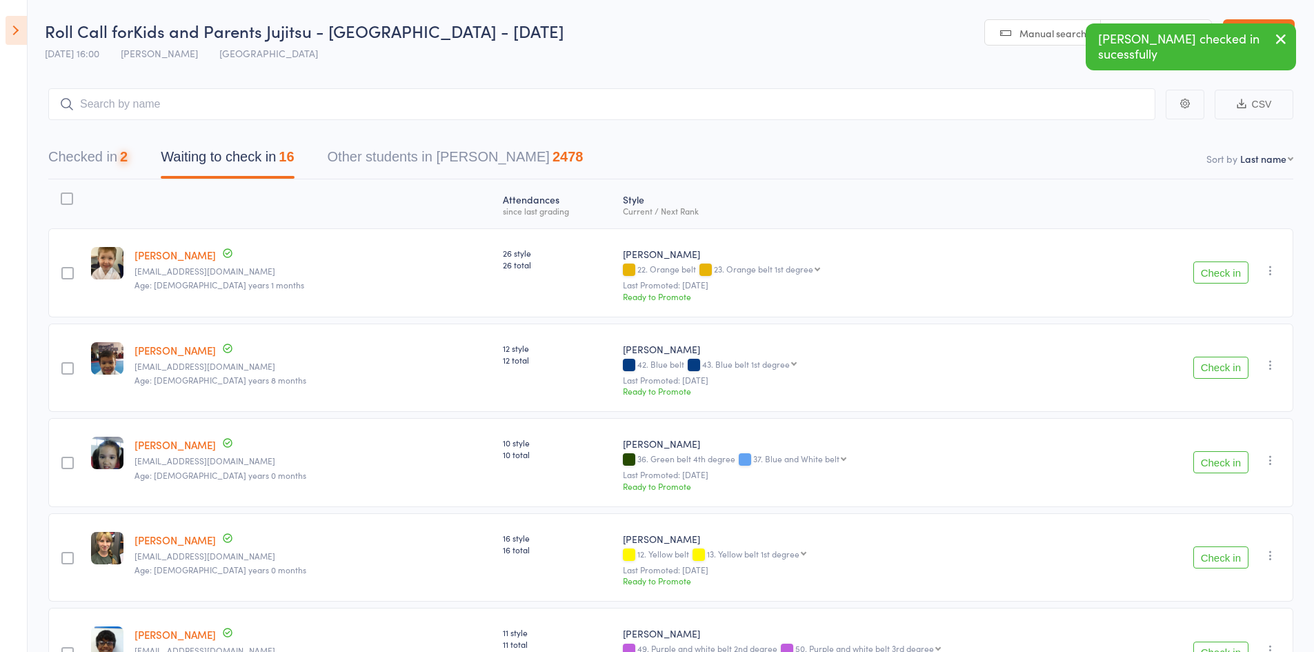
click at [1204, 272] on button "Check in" at bounding box center [1221, 272] width 55 height 22
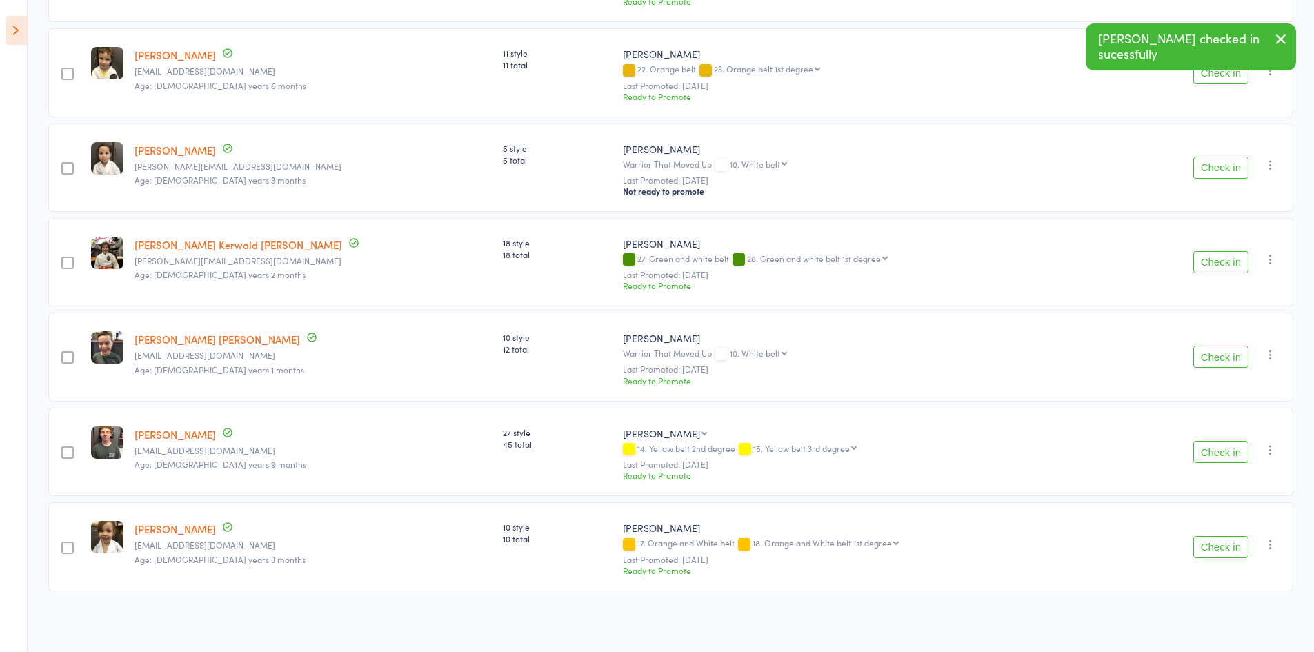
scroll to position [1056, 0]
click at [1205, 454] on button "Check in" at bounding box center [1221, 451] width 55 height 22
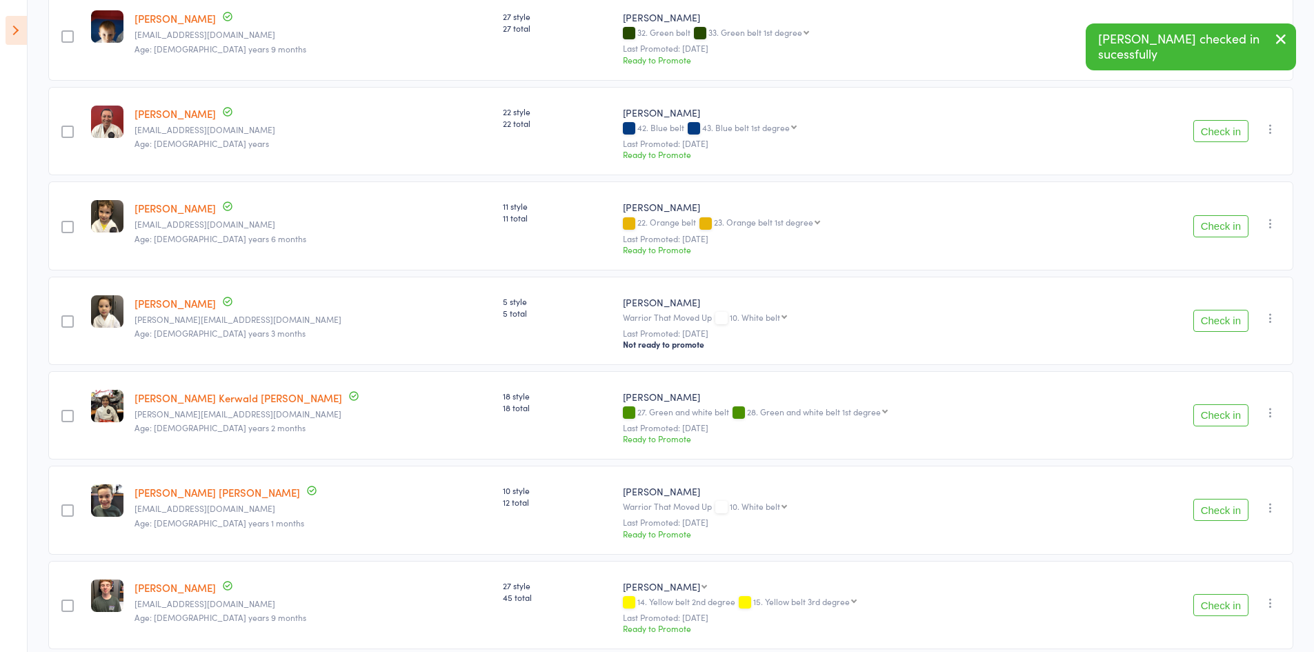
scroll to position [711, 0]
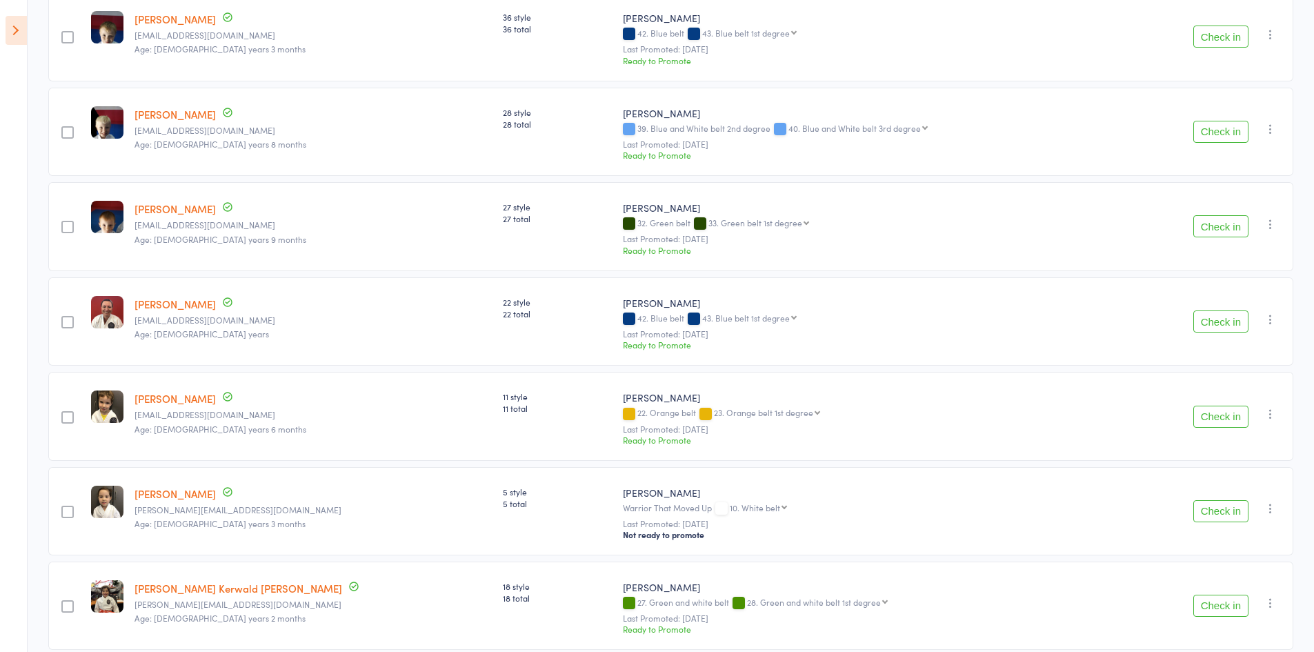
click at [1206, 419] on button "Check in" at bounding box center [1221, 417] width 55 height 22
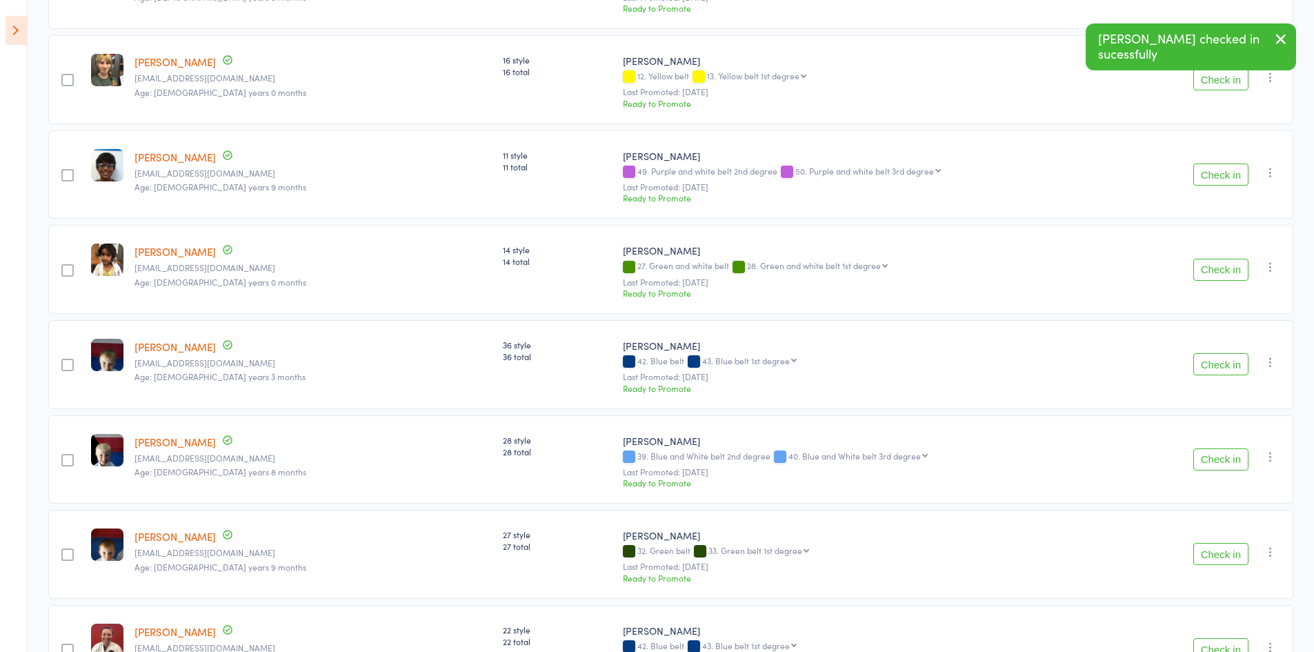
scroll to position [314, 0]
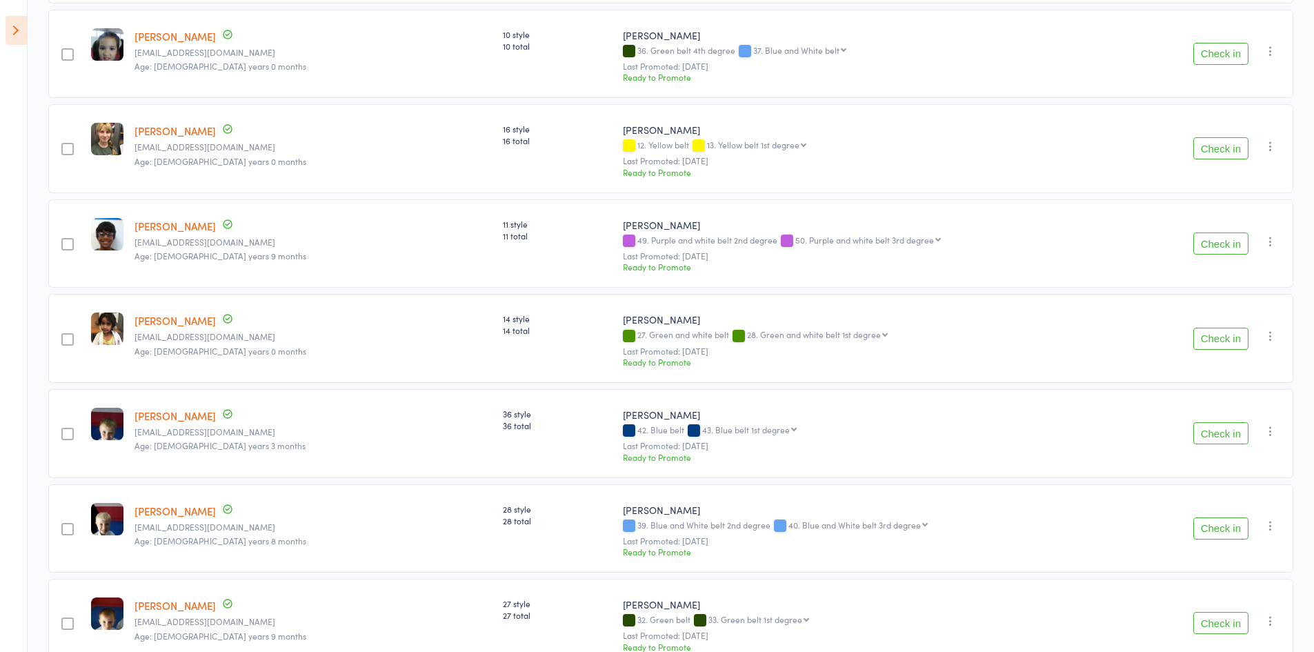
click at [1195, 251] on button "Check in" at bounding box center [1221, 244] width 55 height 22
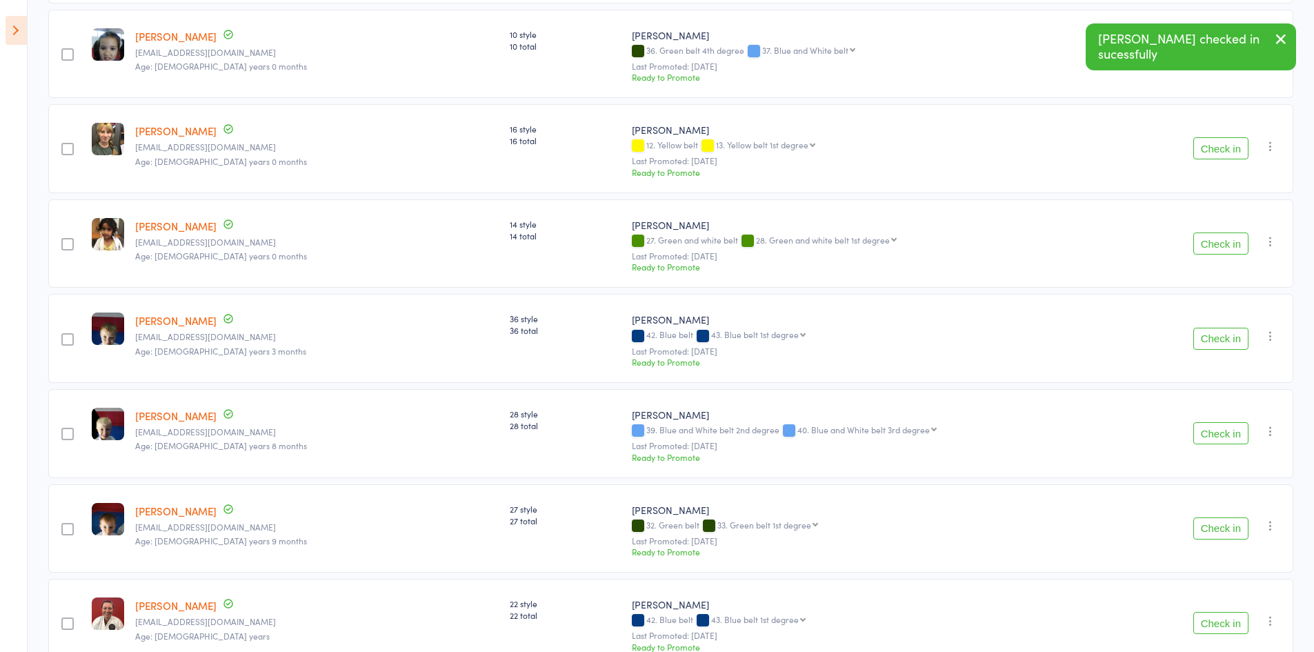
click at [1197, 248] on button "Check in" at bounding box center [1221, 244] width 55 height 22
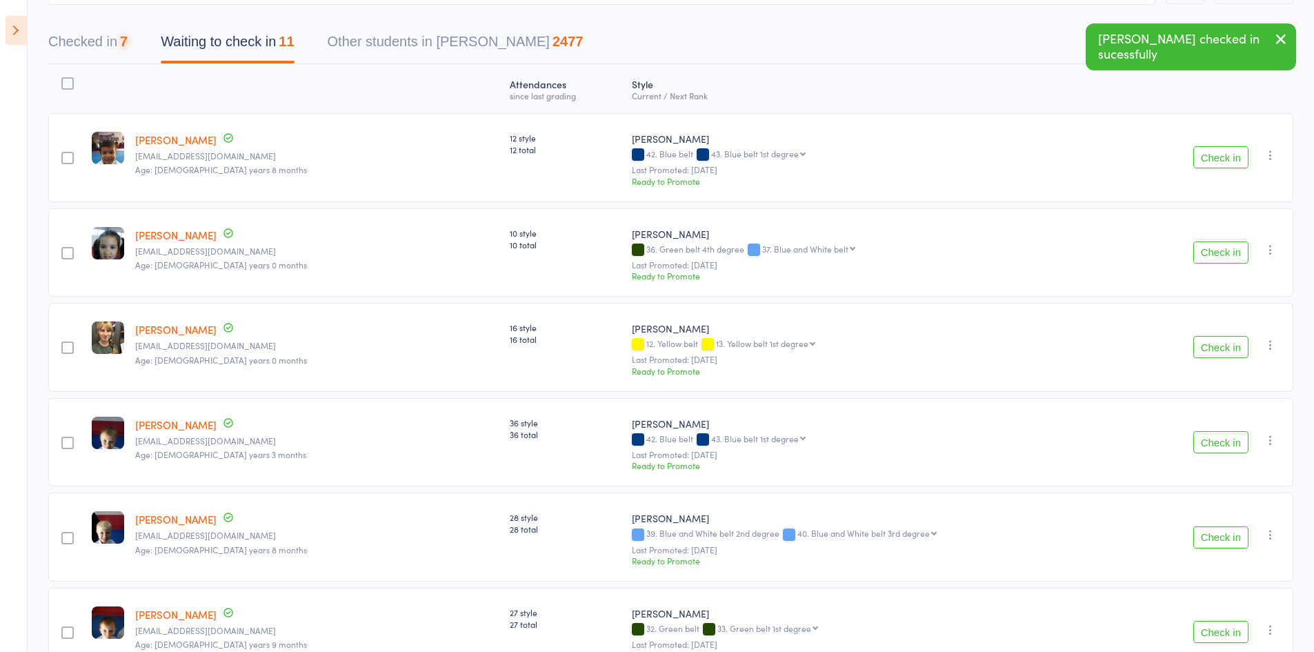
scroll to position [107, 0]
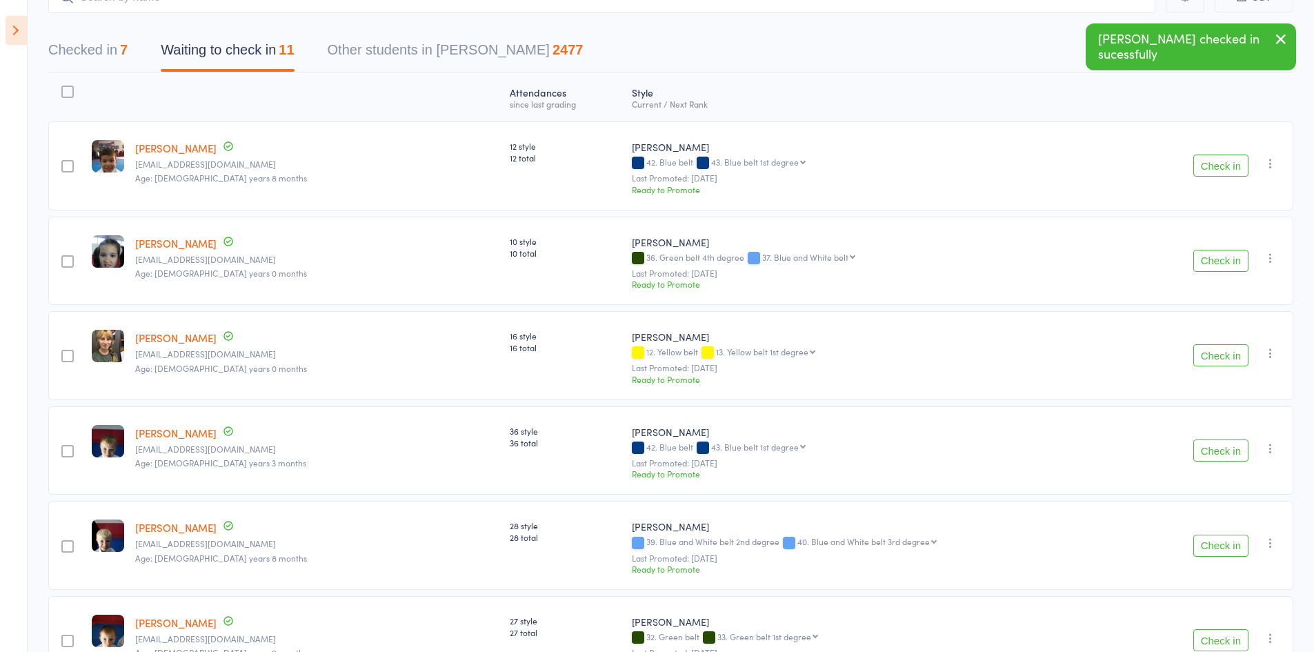
click at [1213, 161] on button "Check in" at bounding box center [1221, 166] width 55 height 22
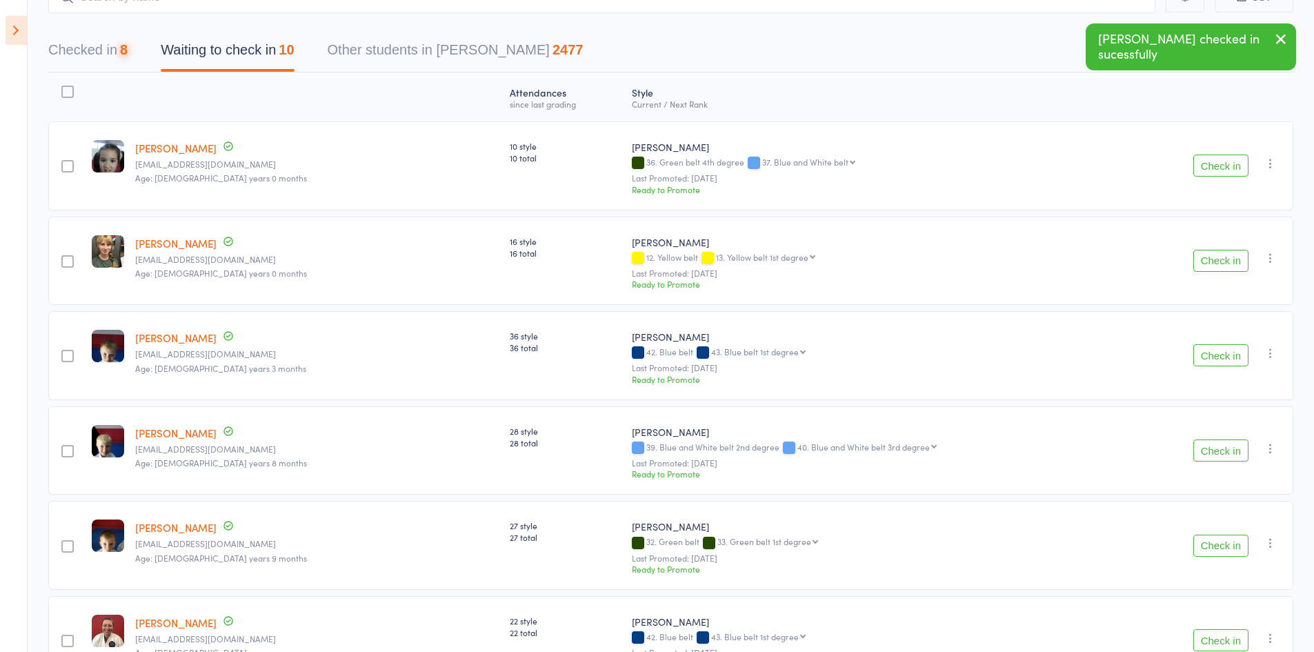
click at [1213, 161] on button "Check in" at bounding box center [1221, 166] width 55 height 22
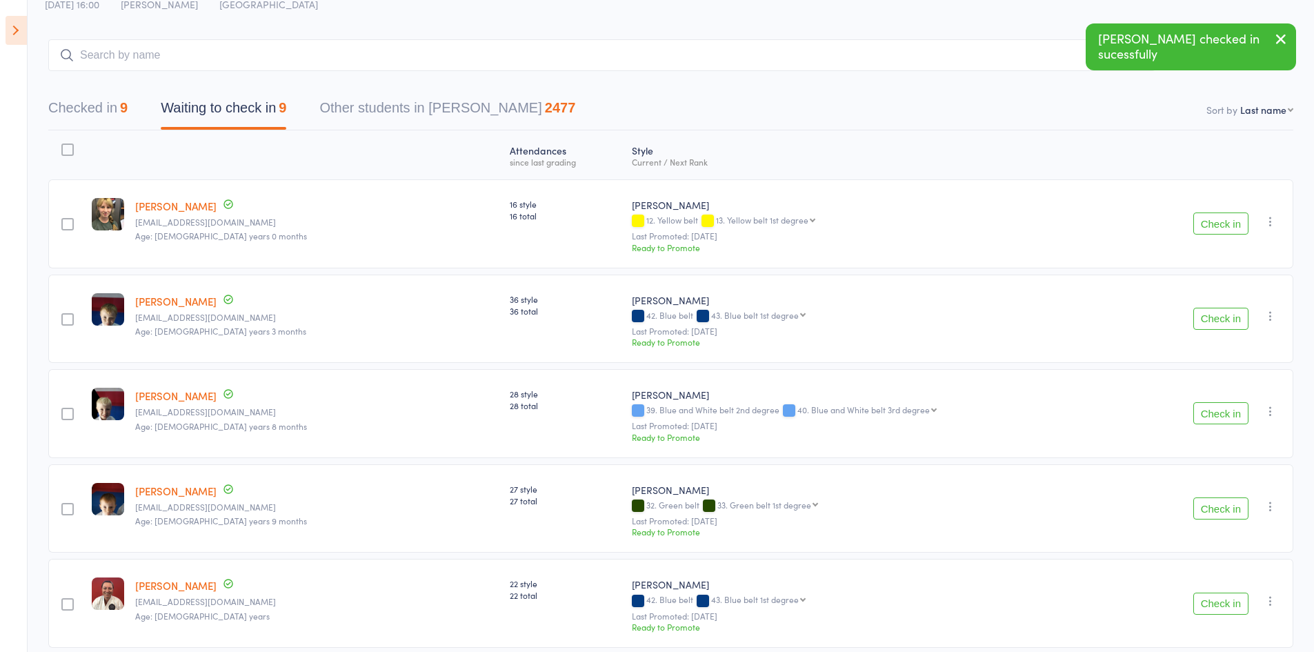
scroll to position [0, 0]
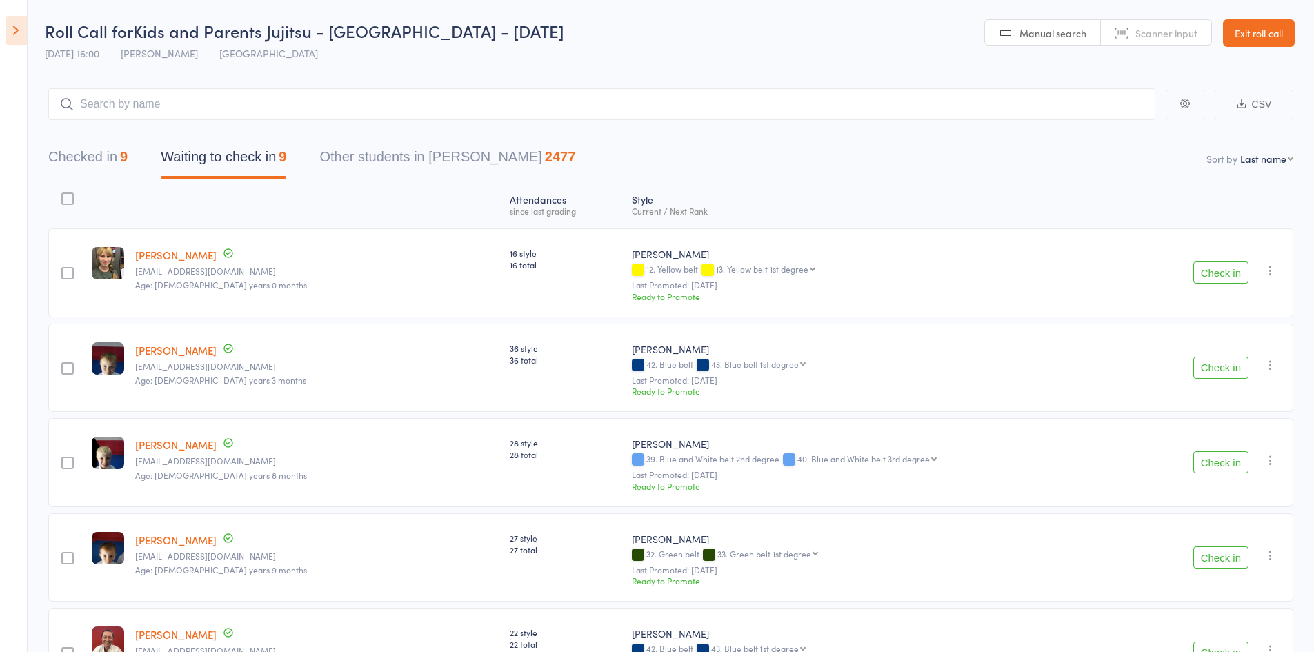
click at [110, 159] on button "Checked in 9" at bounding box center [87, 160] width 79 height 37
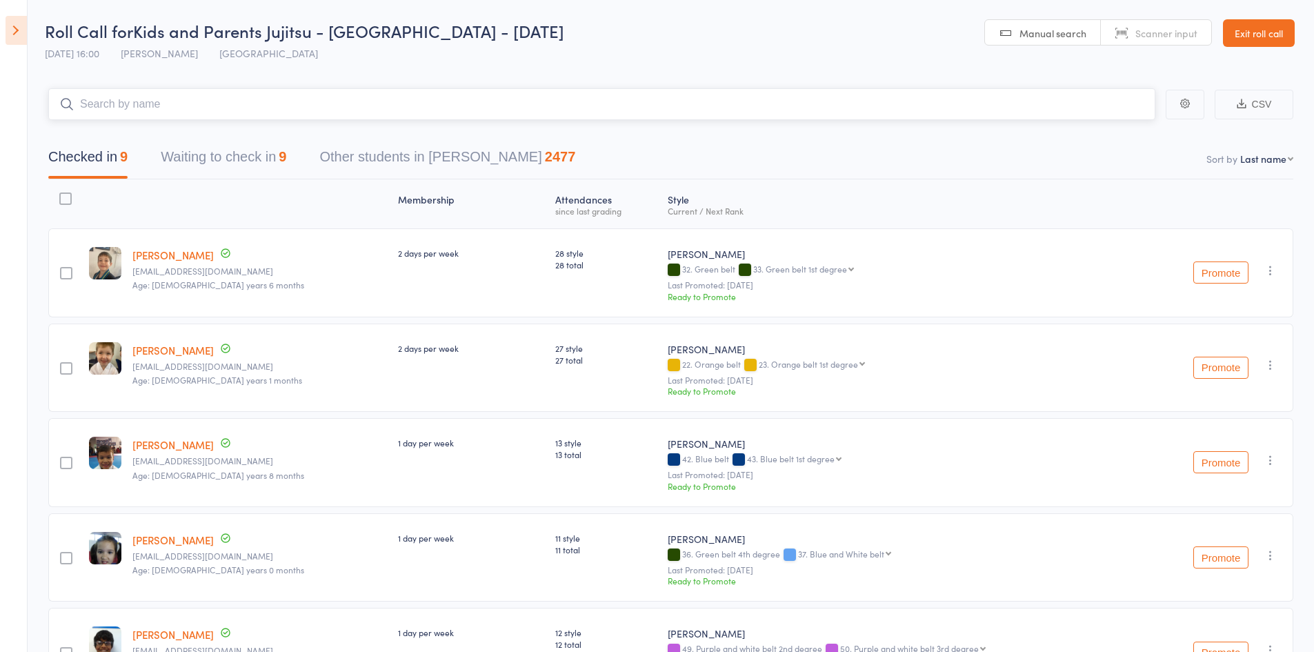
click at [130, 95] on input "search" at bounding box center [601, 104] width 1107 height 32
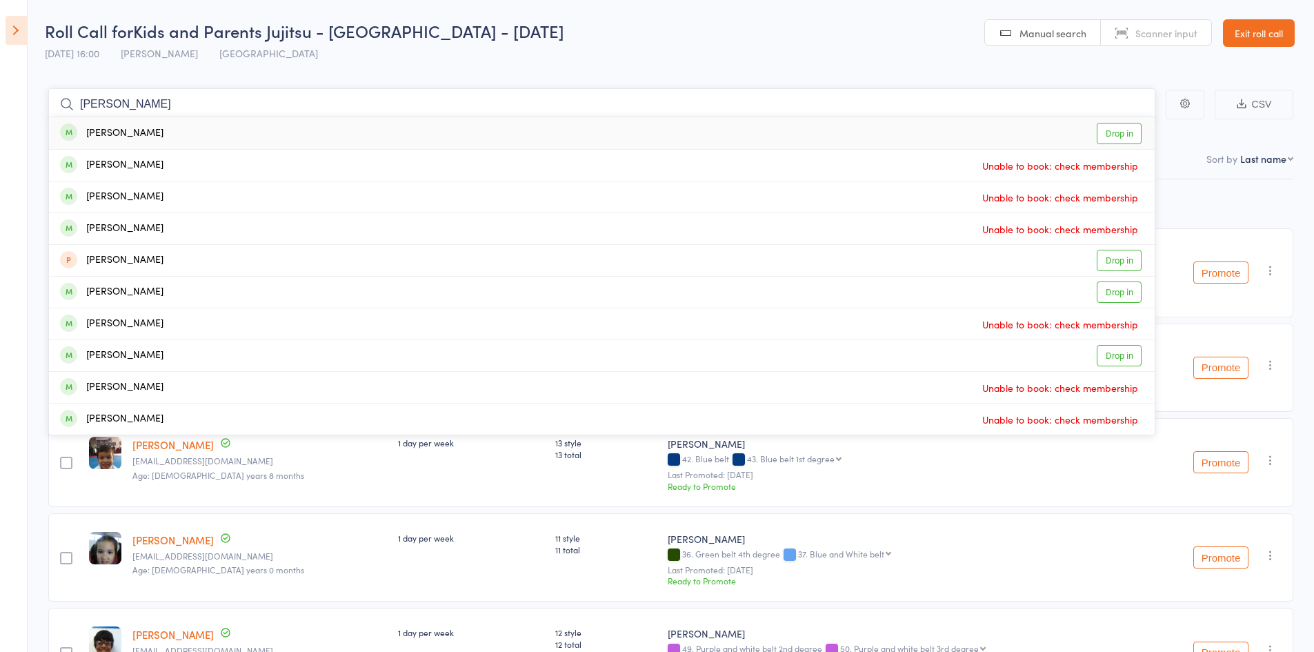
type input "javier"
click at [115, 131] on div "[PERSON_NAME]" at bounding box center [111, 134] width 103 height 16
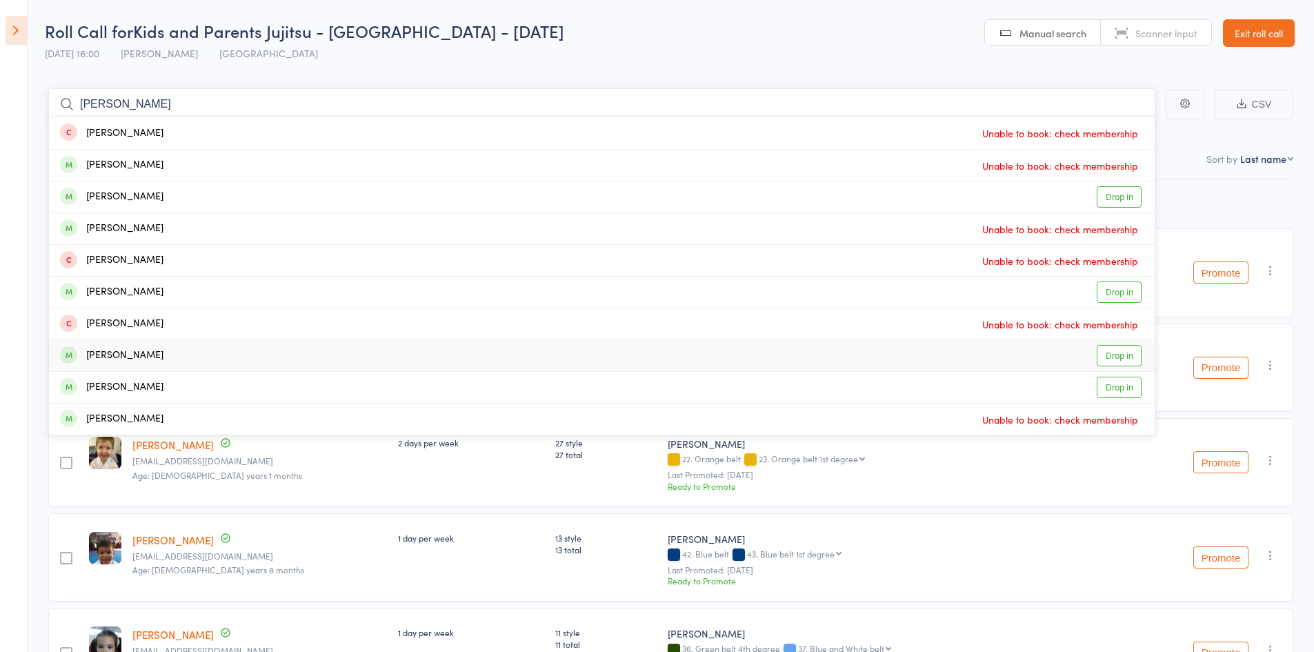
type input "eli"
click at [113, 360] on div "[PERSON_NAME]" at bounding box center [111, 356] width 103 height 16
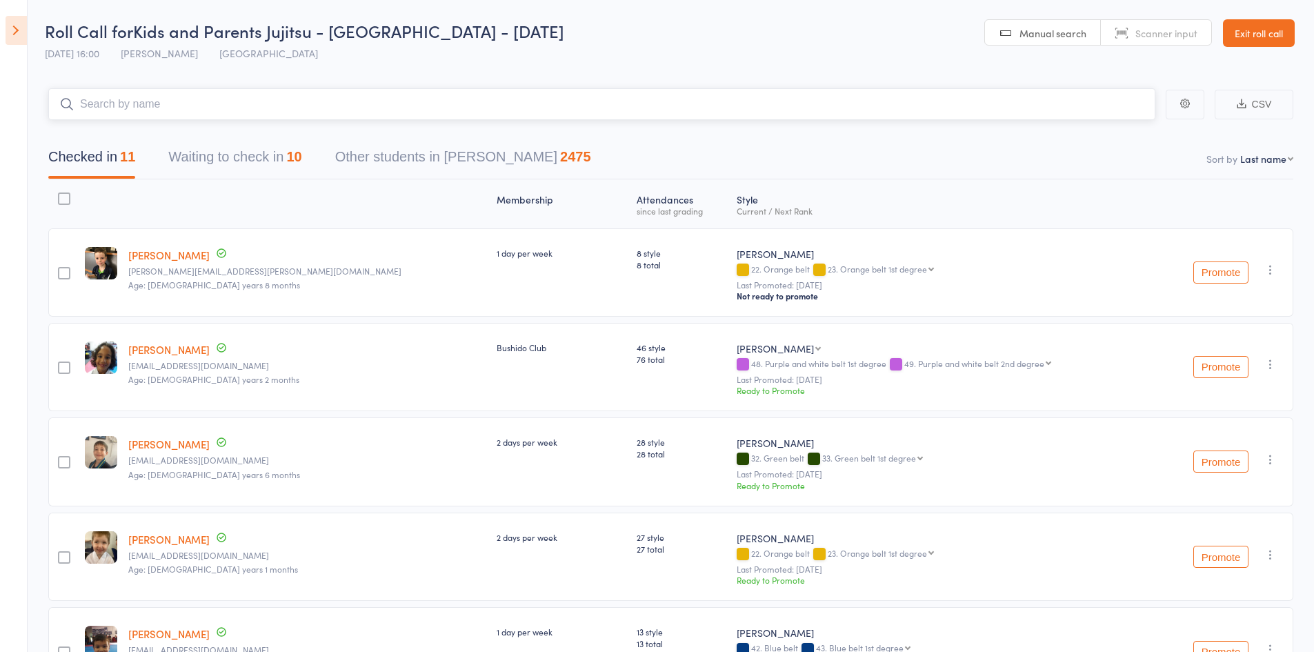
click at [242, 164] on button "Waiting to check in 10" at bounding box center [234, 160] width 133 height 37
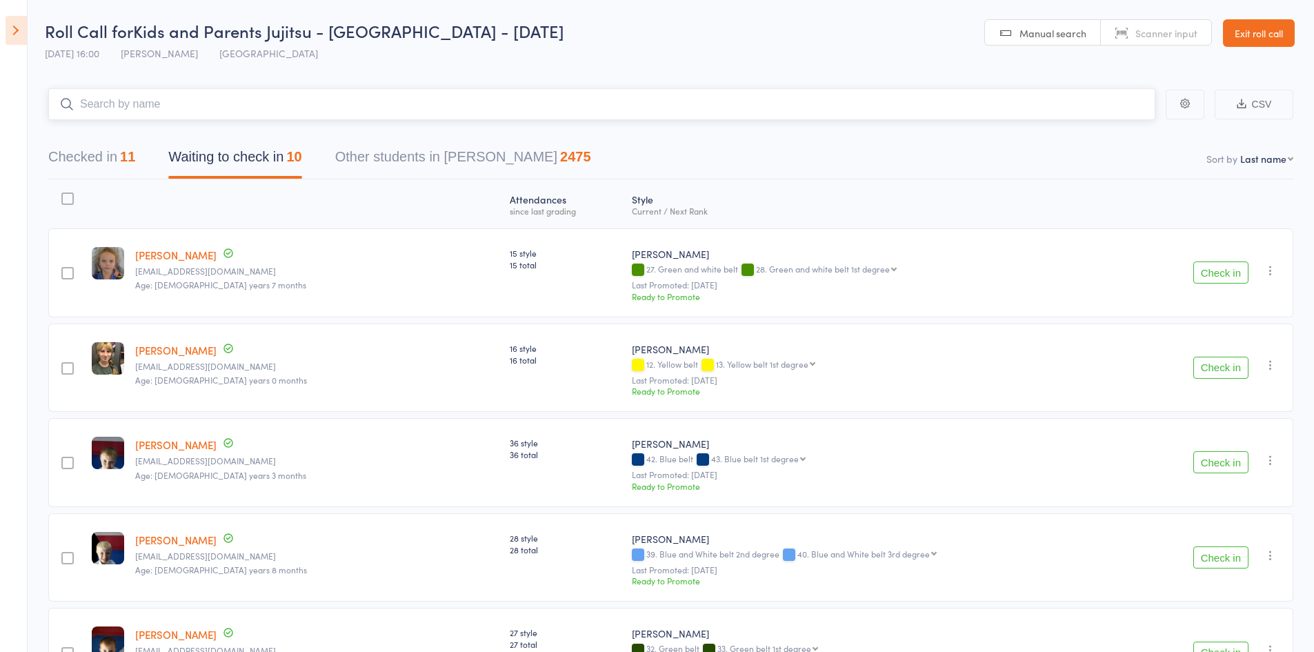
click at [201, 96] on input "search" at bounding box center [601, 104] width 1107 height 32
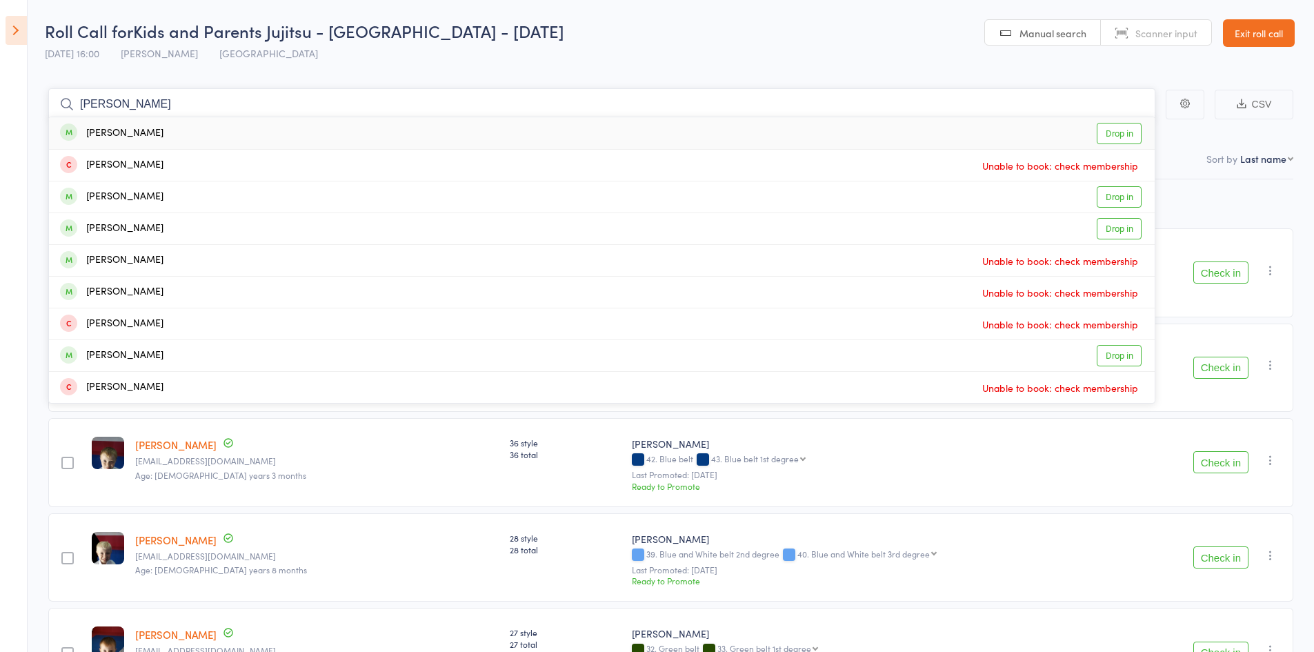
type input "alpert"
click at [120, 133] on div "[PERSON_NAME]" at bounding box center [111, 134] width 103 height 16
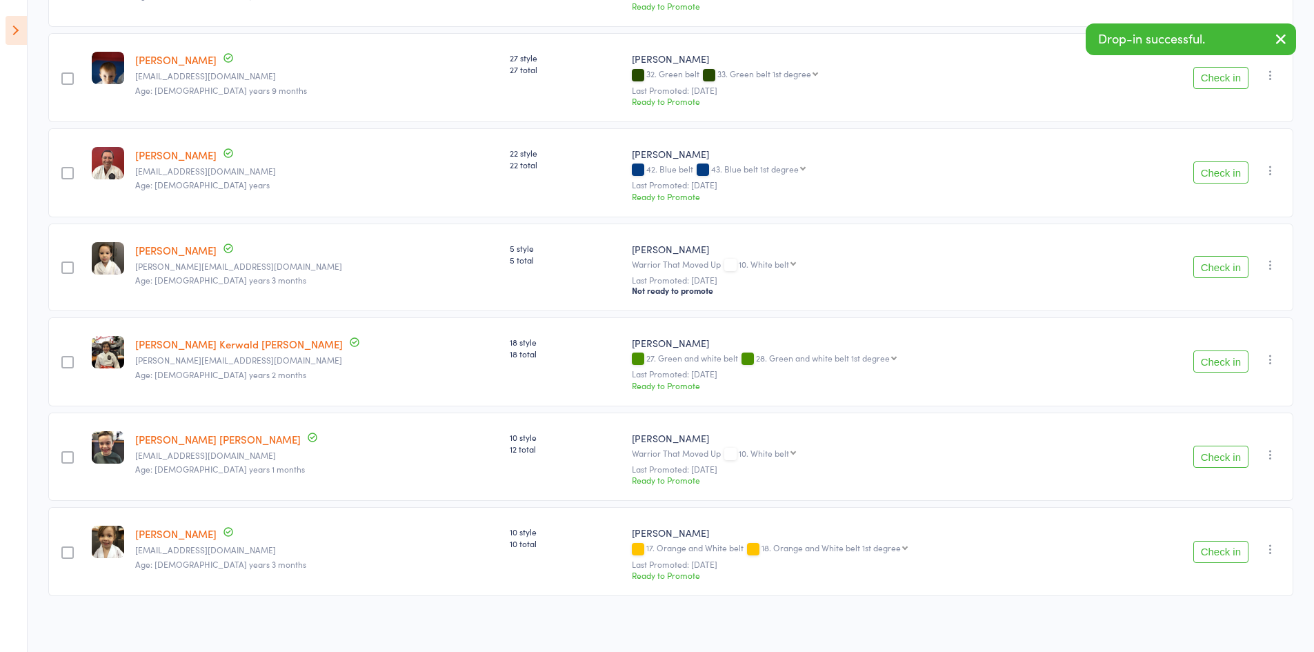
scroll to position [581, 0]
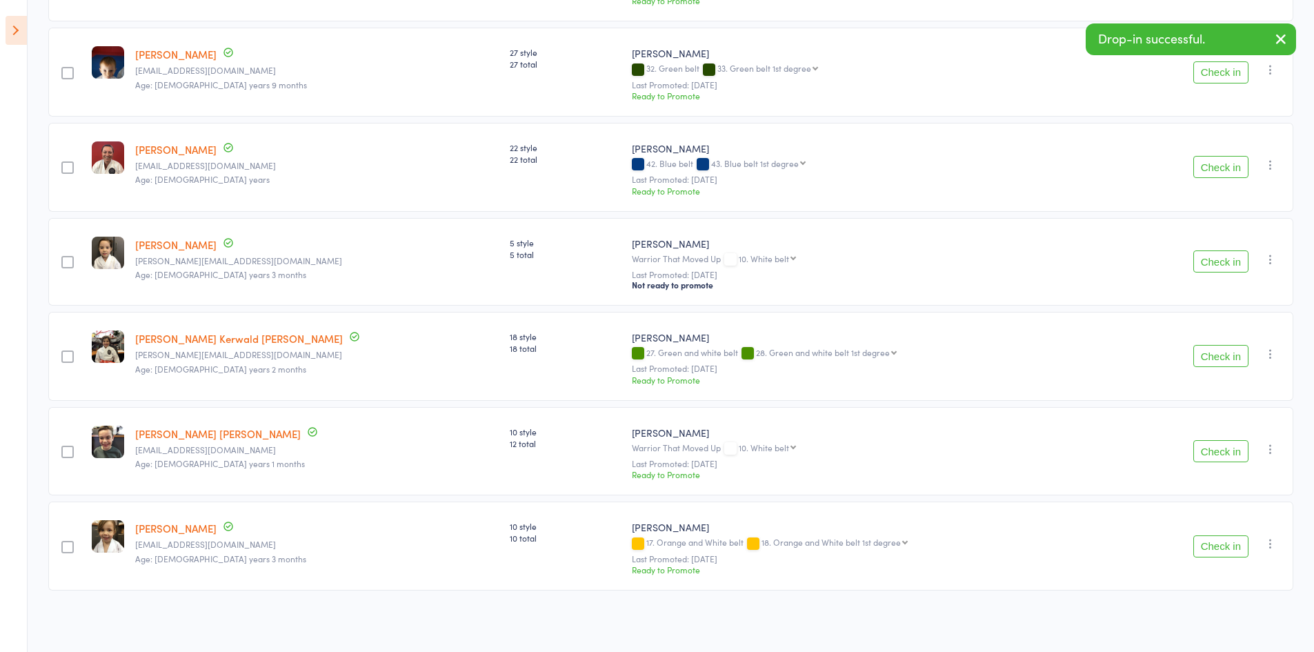
click at [1212, 544] on button "Check in" at bounding box center [1221, 546] width 55 height 22
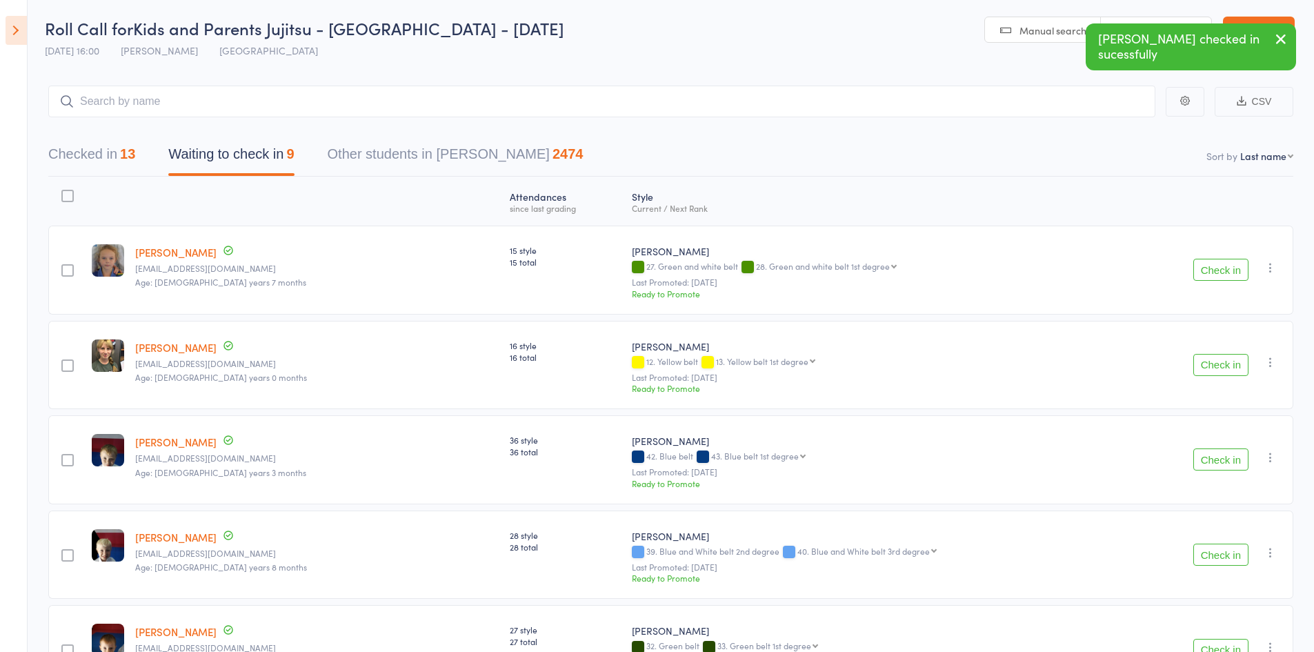
scroll to position [0, 0]
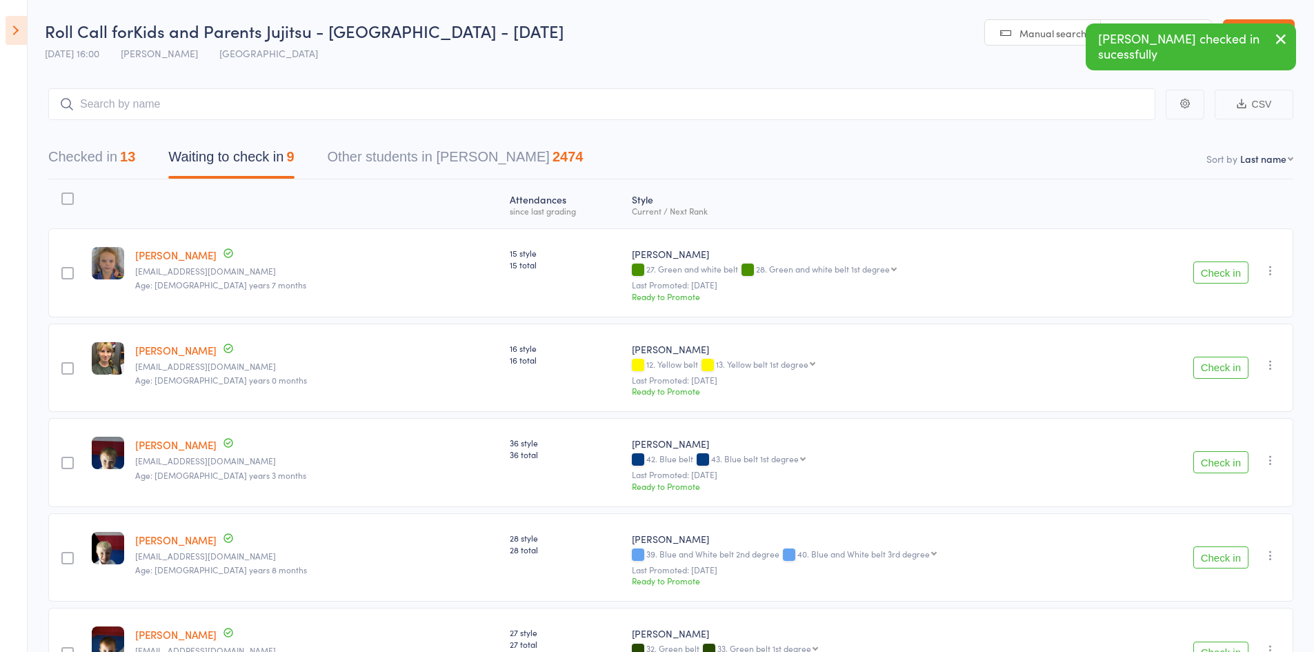
click at [130, 162] on div "13" at bounding box center [127, 156] width 15 height 15
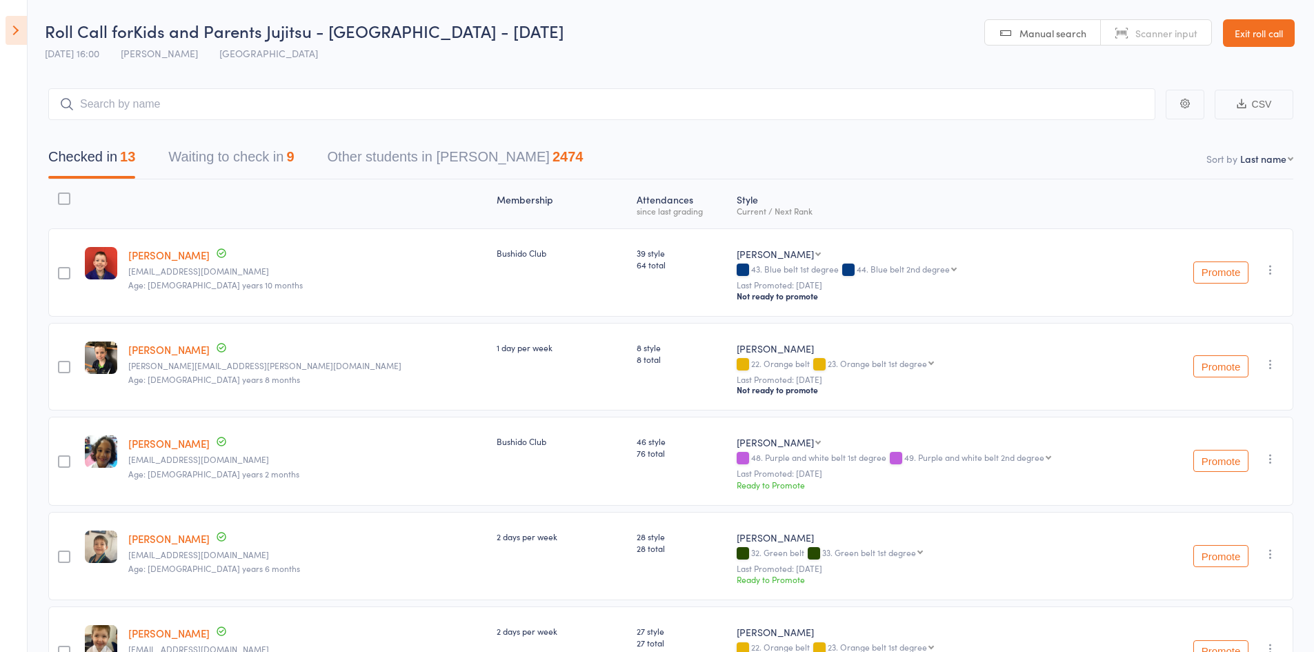
click at [239, 164] on button "Waiting to check in 9" at bounding box center [231, 160] width 126 height 37
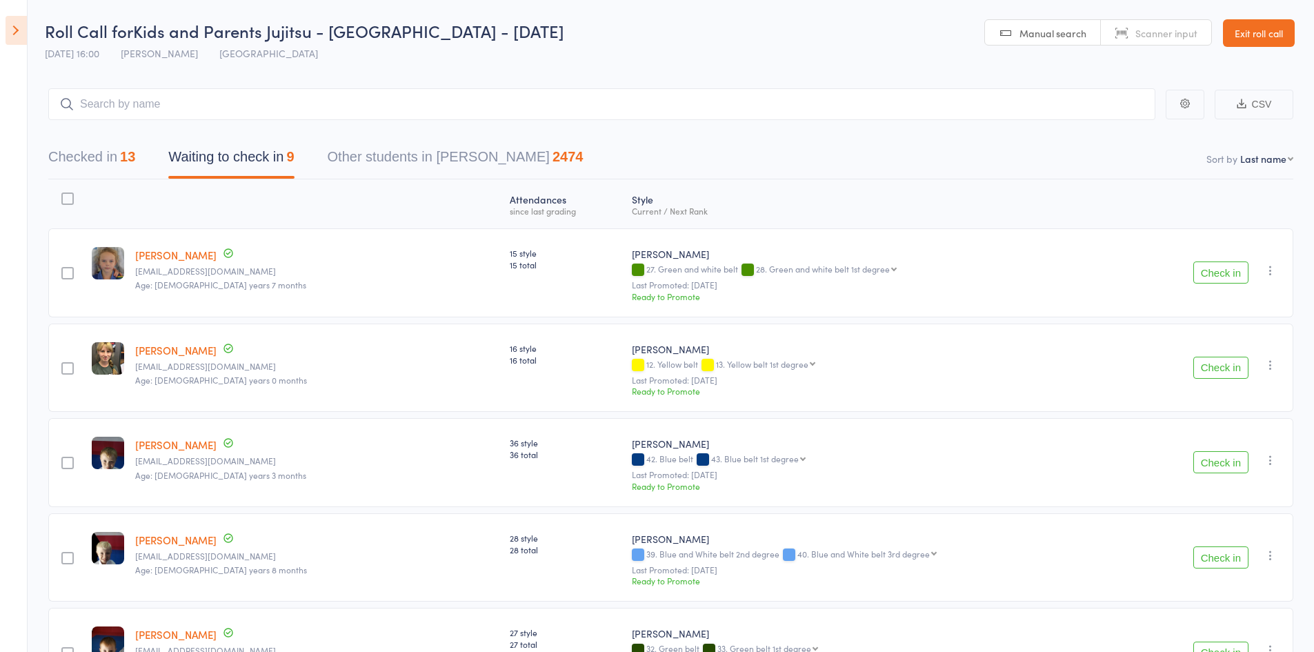
click at [121, 159] on button "Checked in 13" at bounding box center [91, 160] width 87 height 37
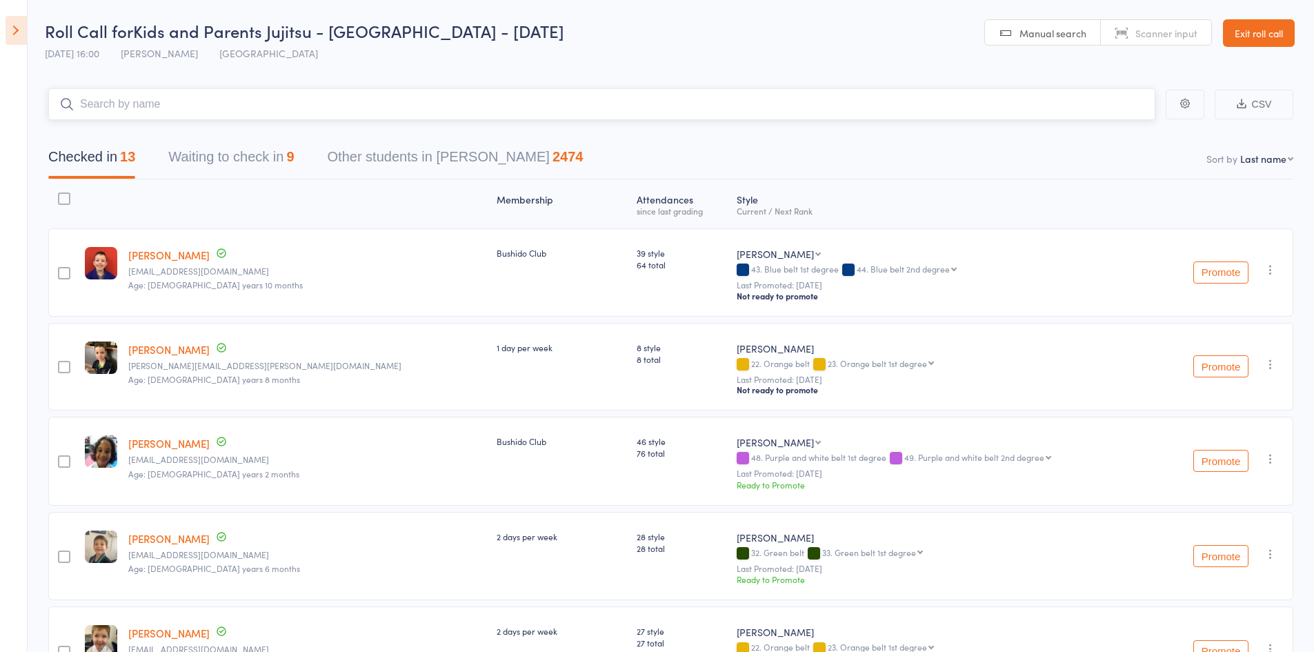
click at [141, 111] on input "search" at bounding box center [601, 104] width 1107 height 32
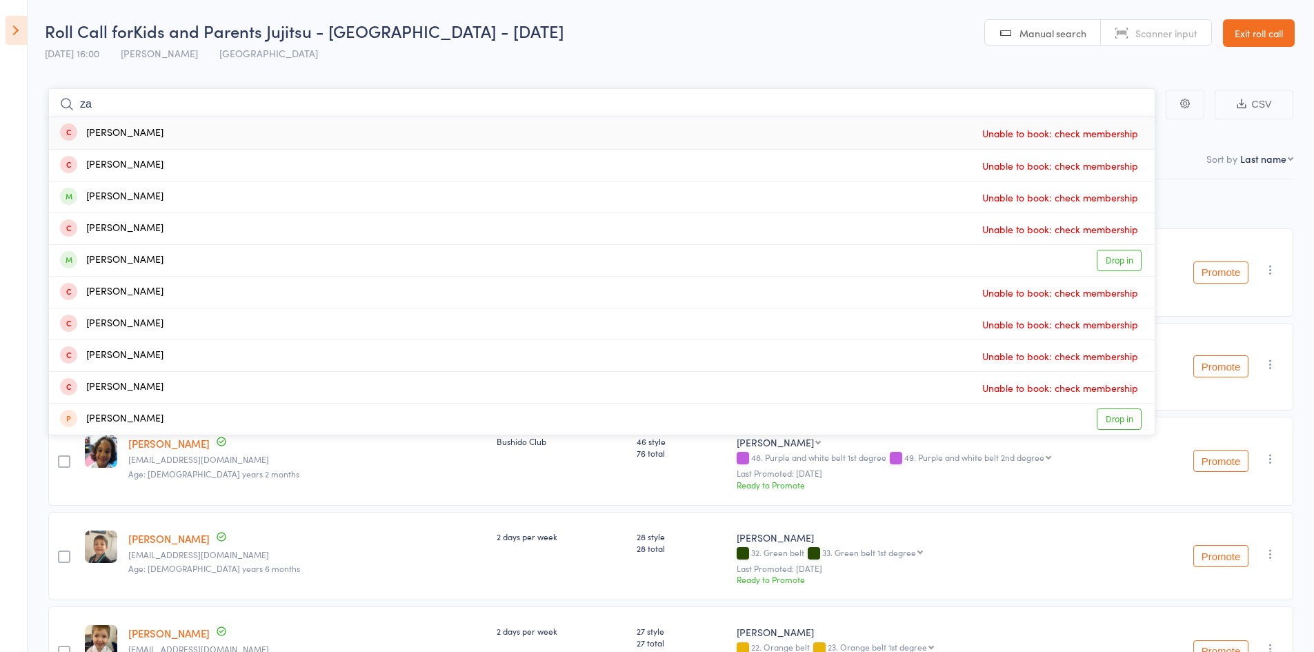
type input "z"
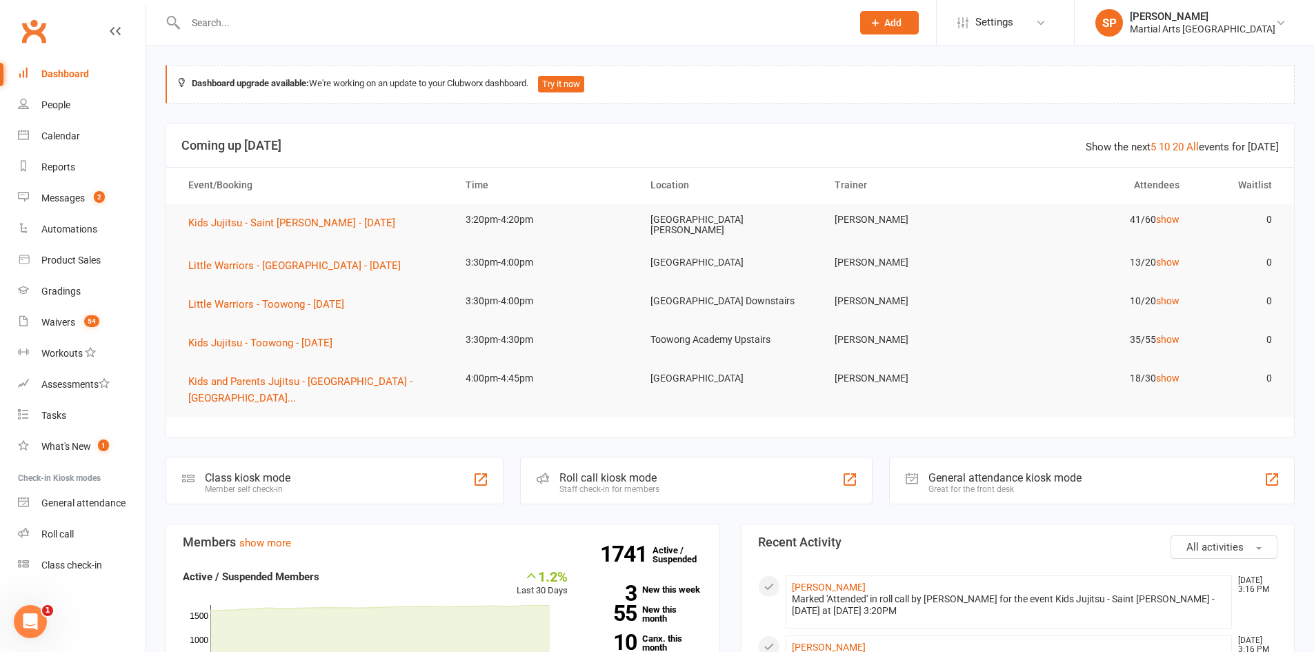
click at [208, 17] on input "text" at bounding box center [511, 22] width 661 height 19
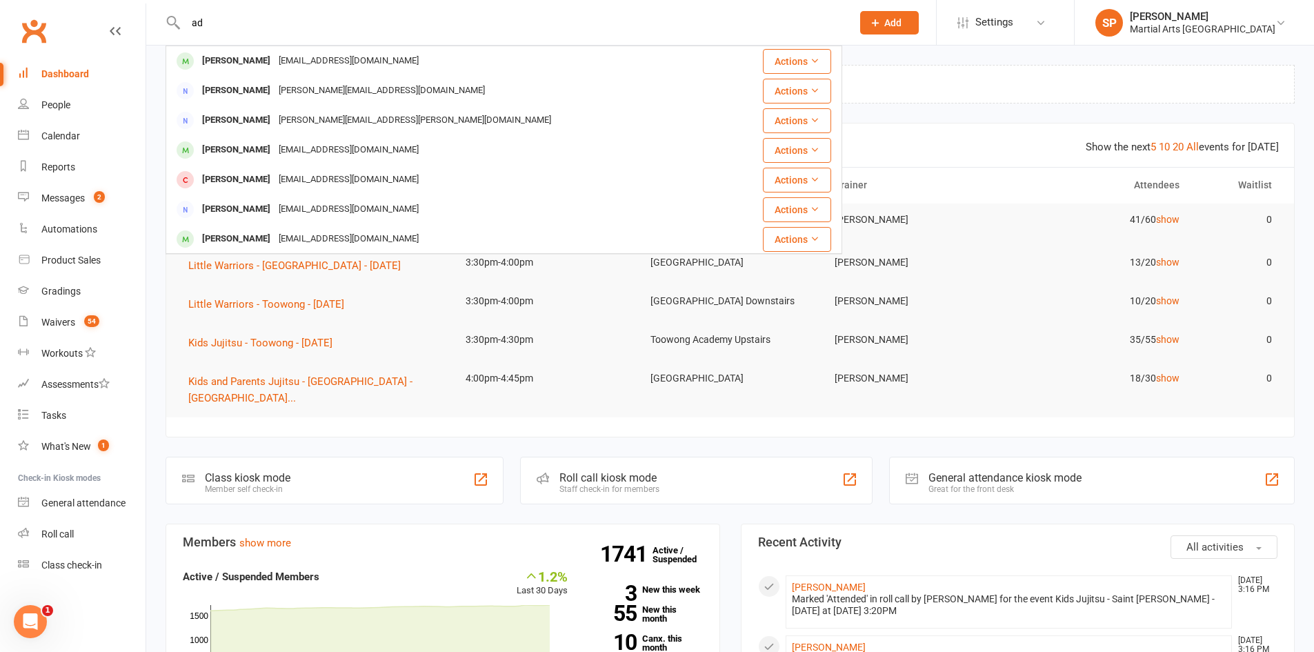
type input "a"
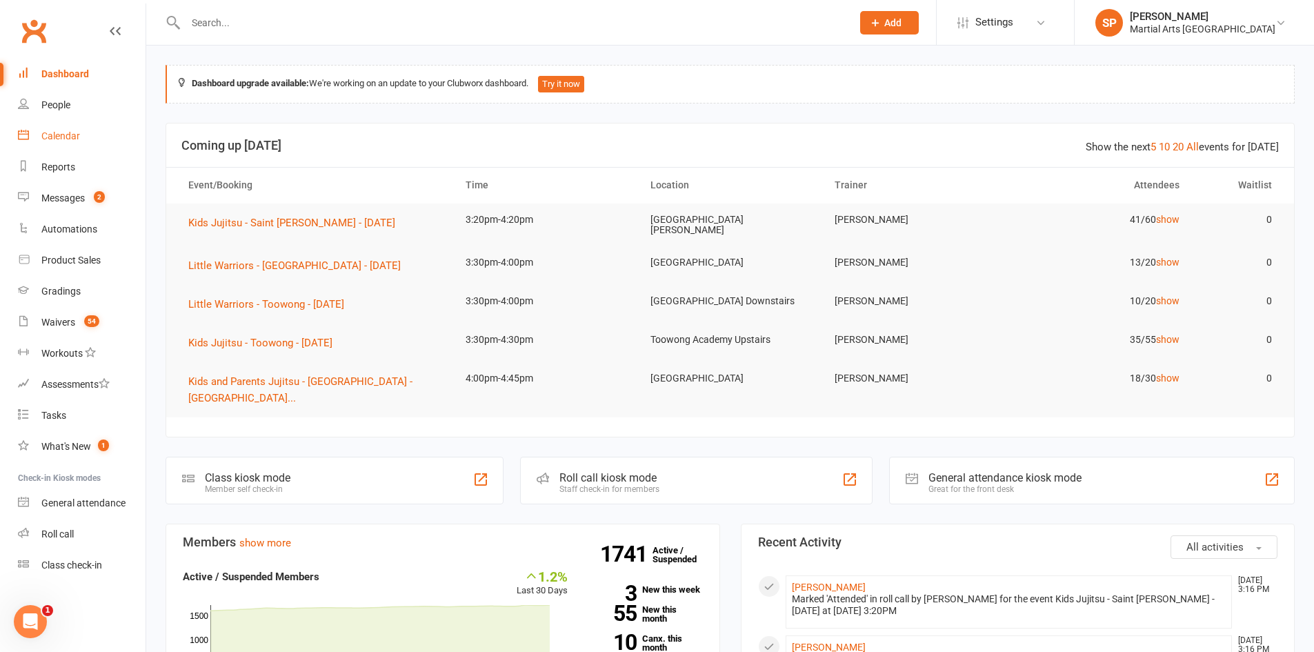
click at [61, 138] on div "Calendar" at bounding box center [60, 135] width 39 height 11
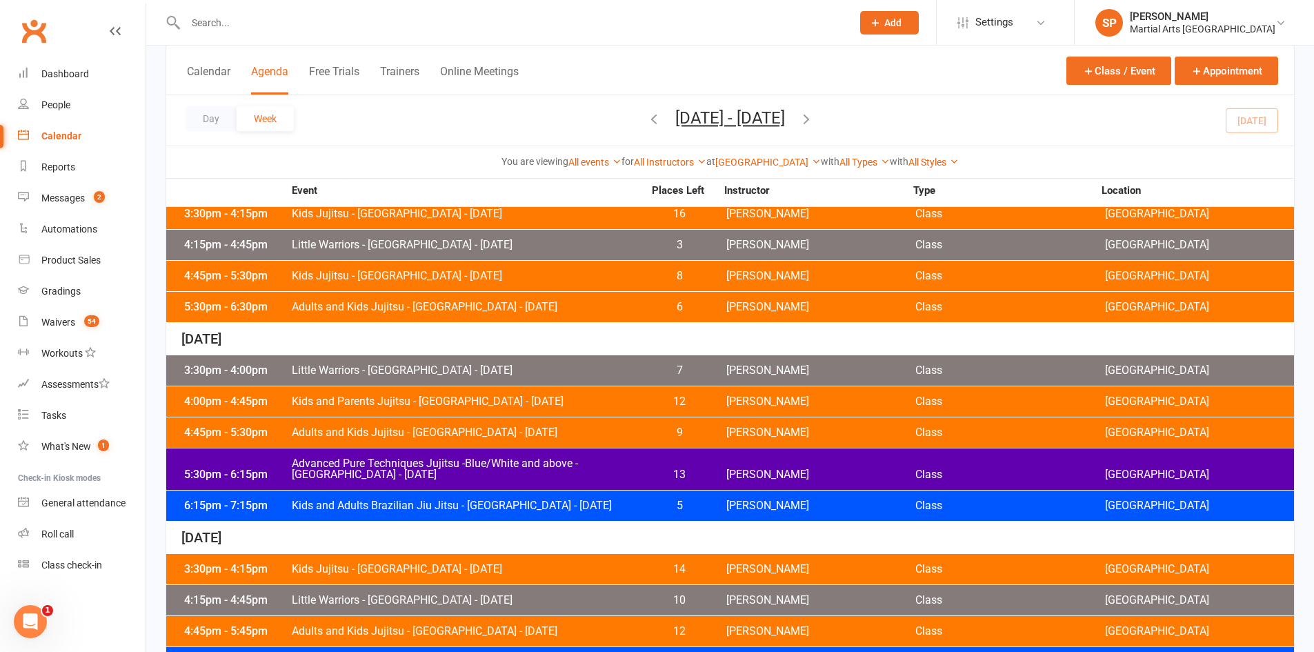
scroll to position [207, 0]
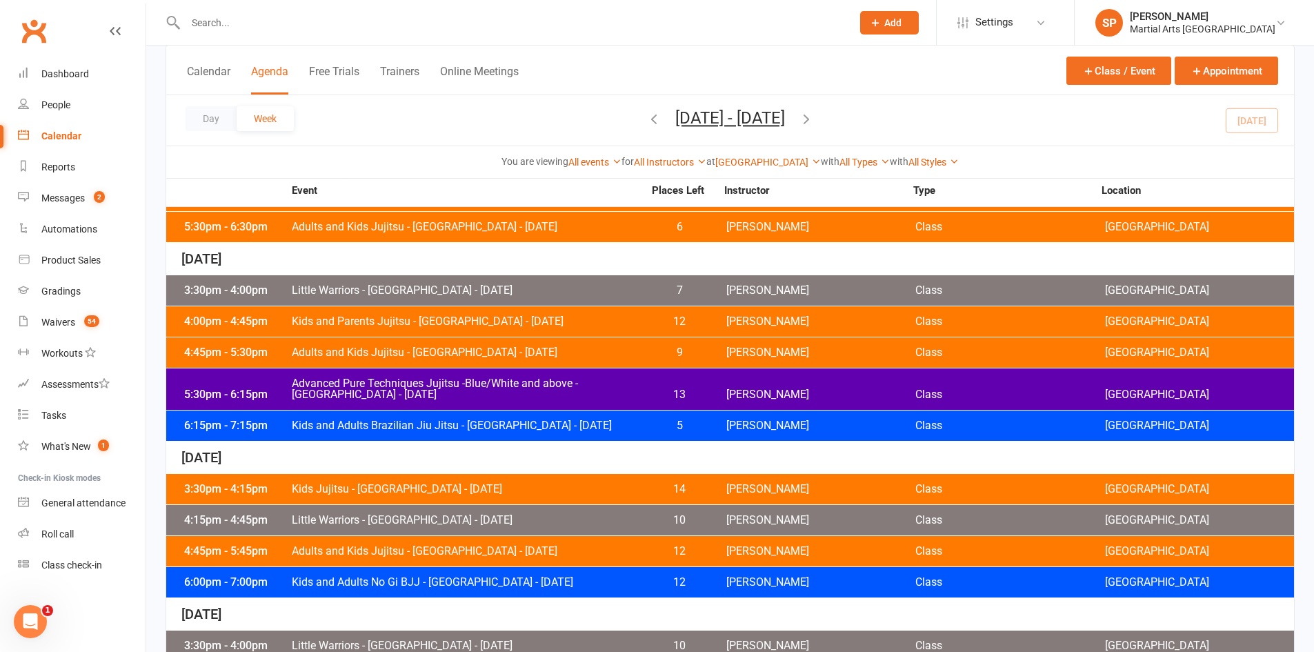
click at [386, 322] on span "Kids and Parents Jujitsu - [GEOGRAPHIC_DATA] - [DATE]" at bounding box center [467, 321] width 353 height 11
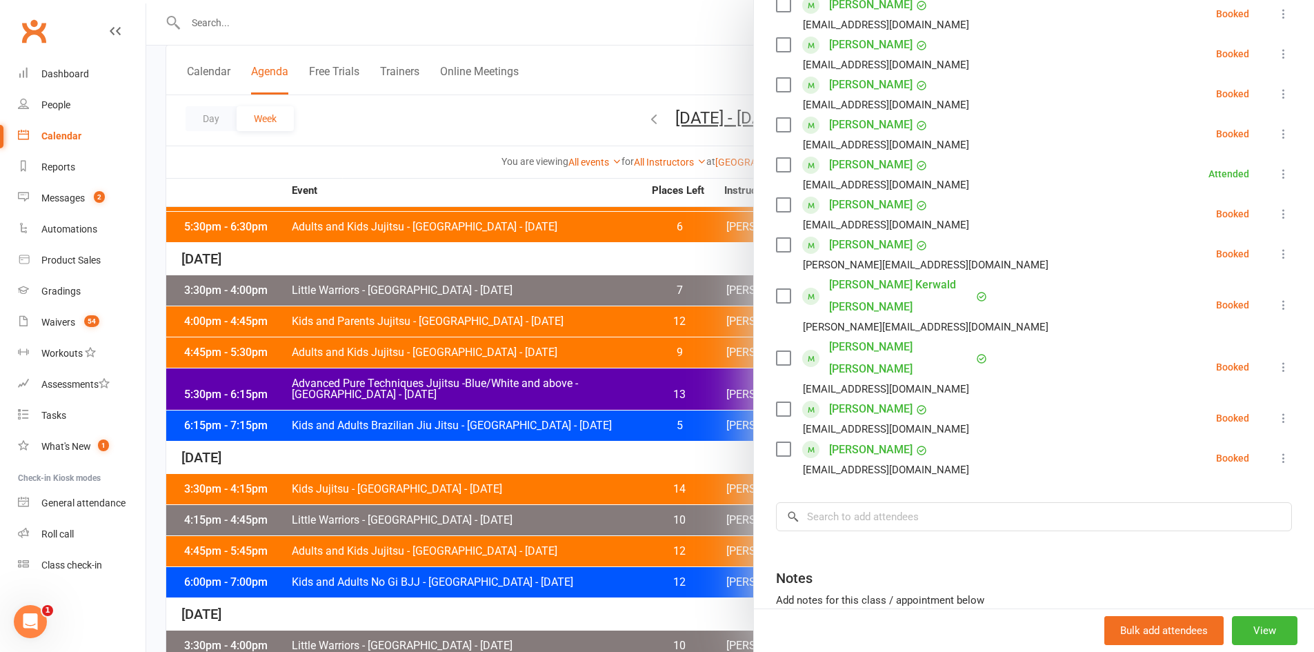
scroll to position [617, 0]
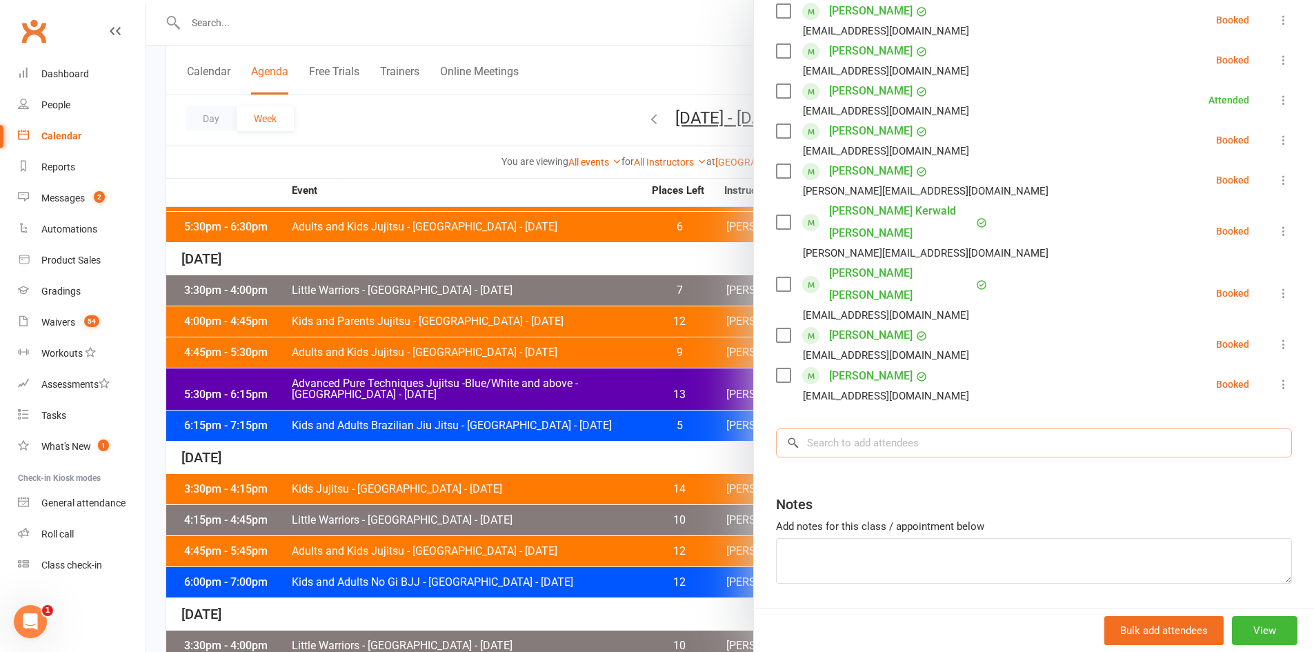
drag, startPoint x: 845, startPoint y: 395, endPoint x: 852, endPoint y: 391, distance: 9.0
click at [845, 428] on input "search" at bounding box center [1034, 442] width 516 height 29
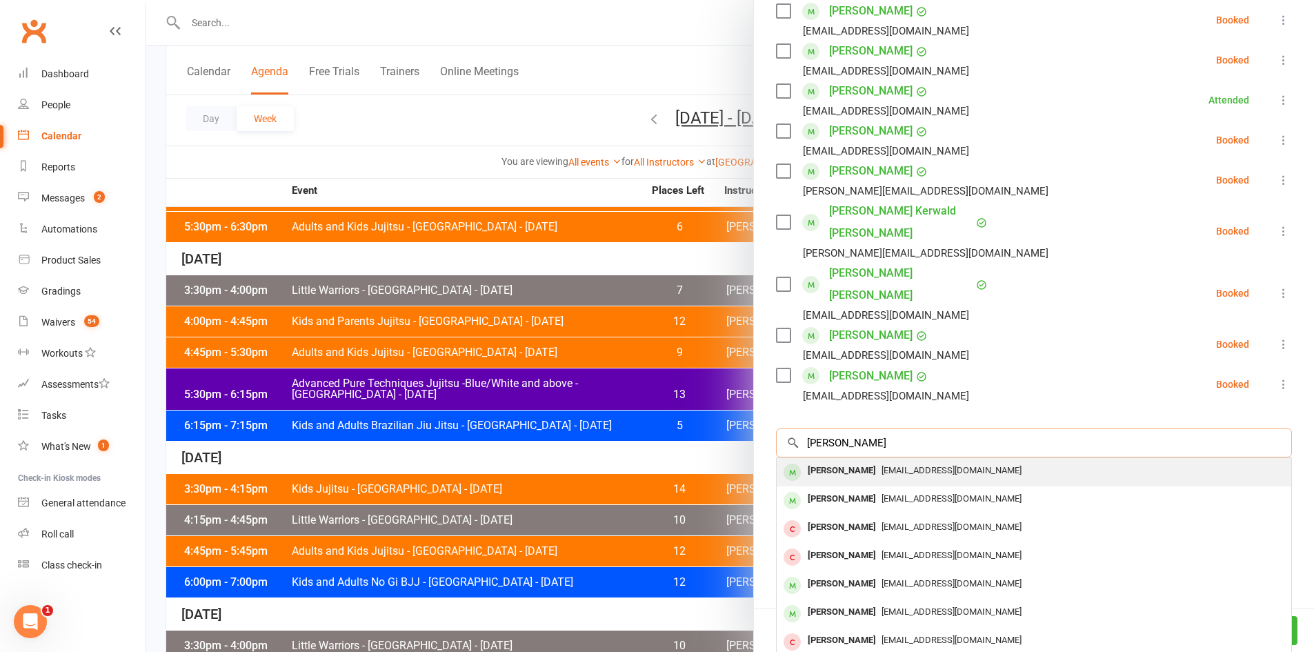
type input "[PERSON_NAME]"
click at [864, 461] on div "[PERSON_NAME]" at bounding box center [841, 471] width 79 height 20
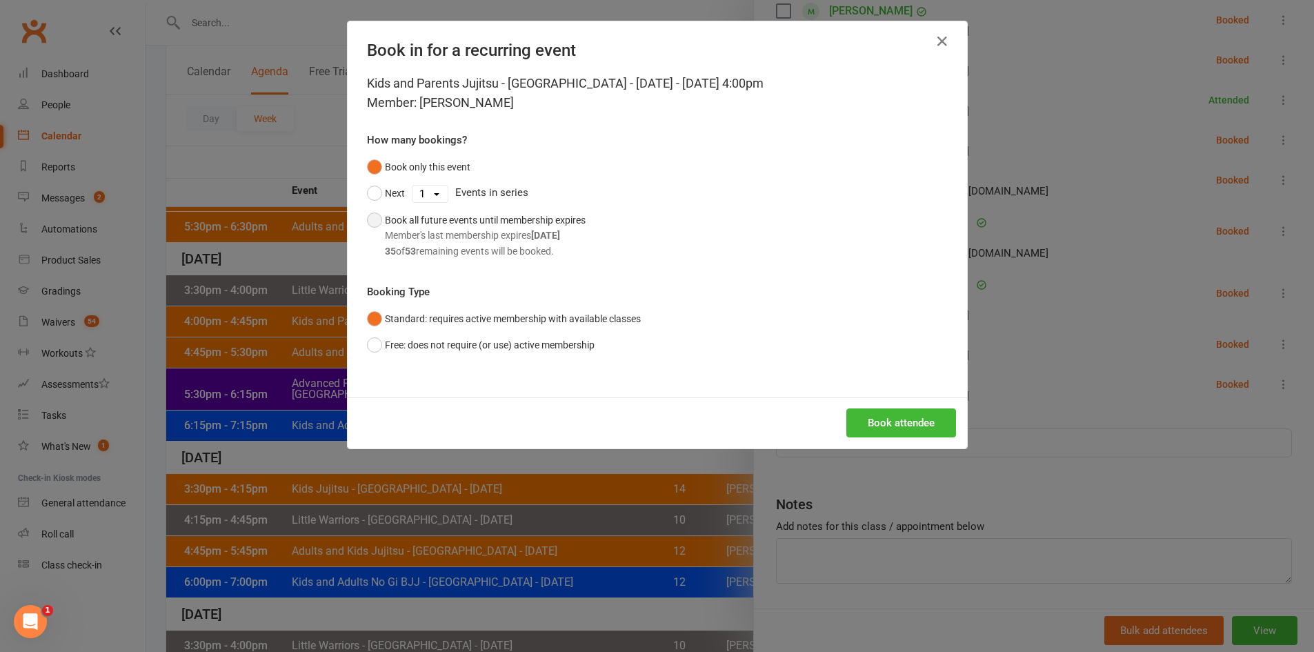
click at [373, 223] on button "Book all future events until membership expires Member's last membership expire…" at bounding box center [476, 235] width 219 height 57
click at [910, 417] on button "Book attendee" at bounding box center [902, 422] width 110 height 29
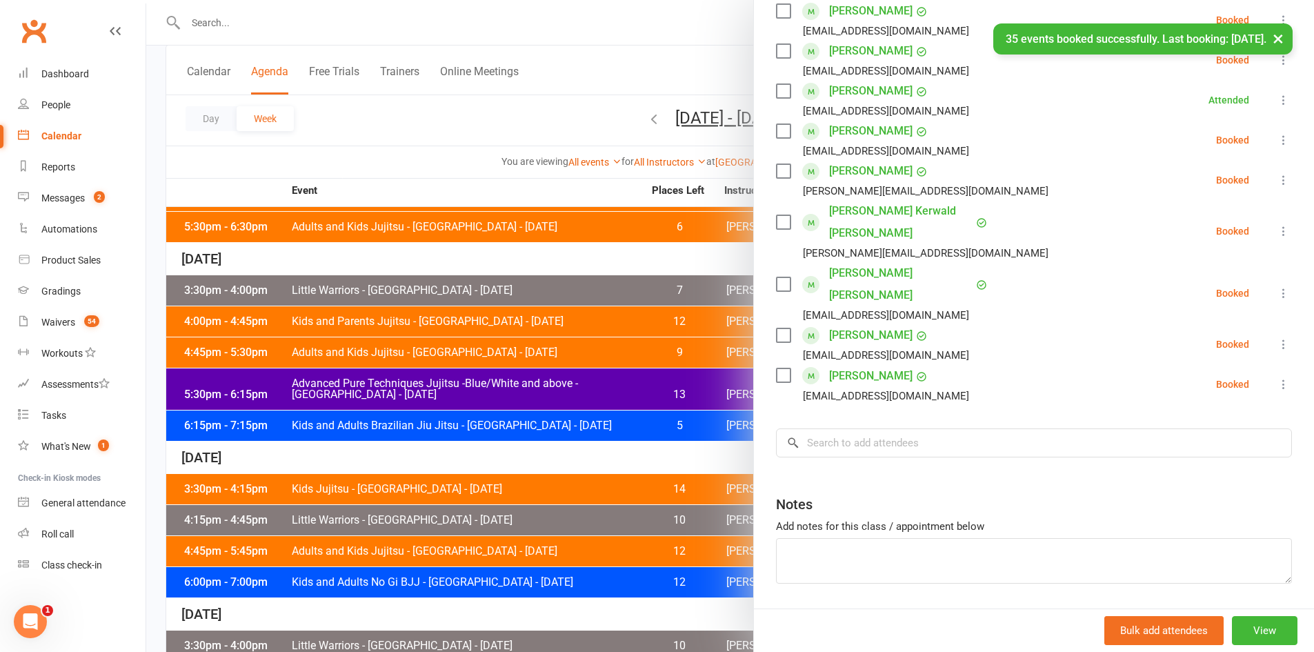
scroll to position [657, 0]
click at [460, 146] on div at bounding box center [730, 326] width 1168 height 652
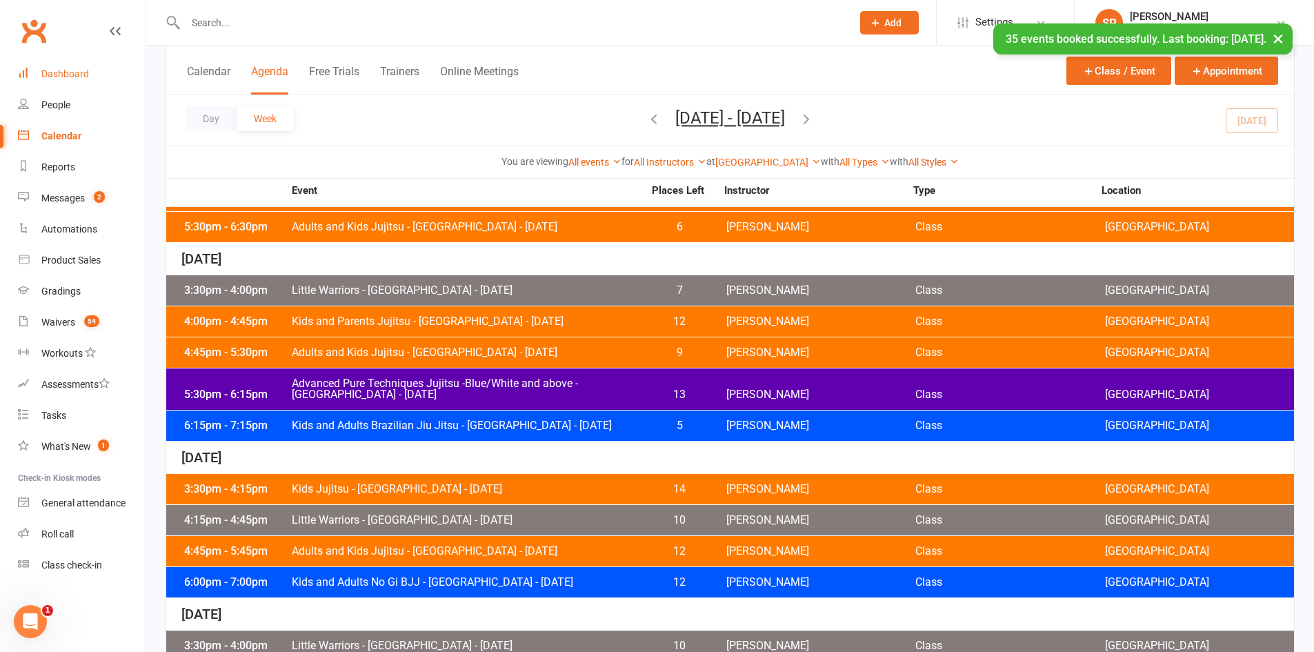
drag, startPoint x: 65, startPoint y: 70, endPoint x: 93, endPoint y: 86, distance: 32.4
click at [65, 70] on div "Dashboard" at bounding box center [65, 73] width 48 height 11
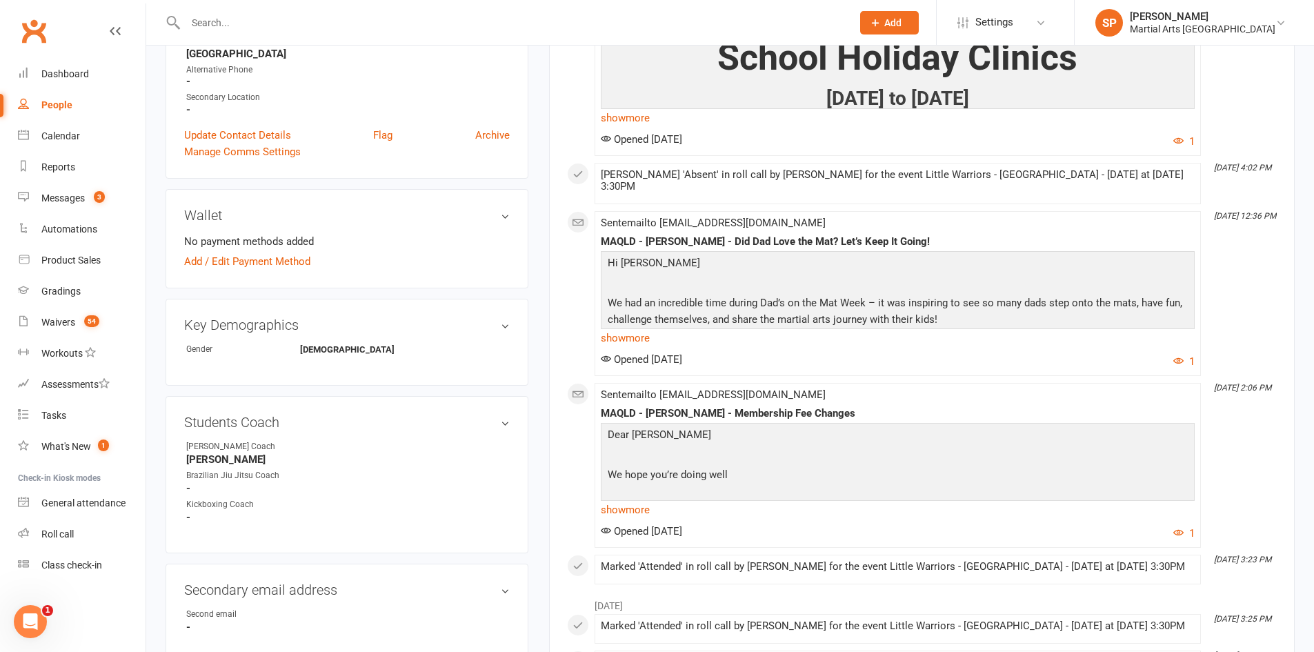
scroll to position [345, 0]
click at [626, 327] on link "show more" at bounding box center [898, 336] width 594 height 19
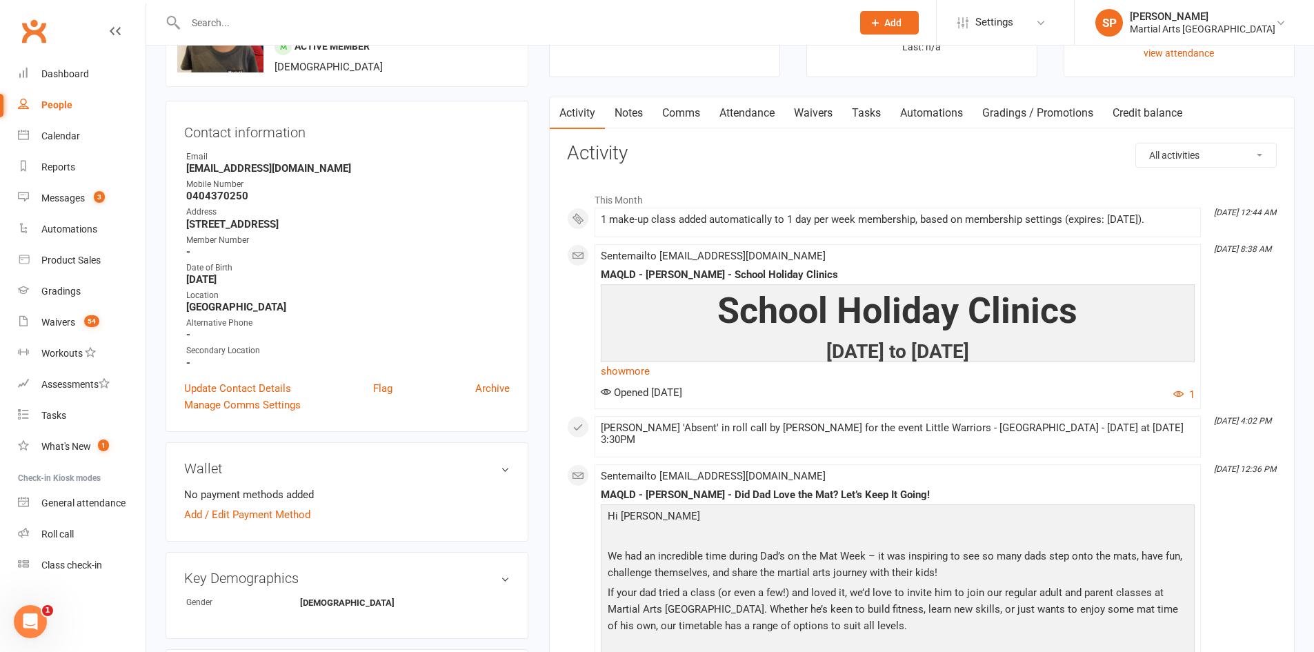
scroll to position [0, 0]
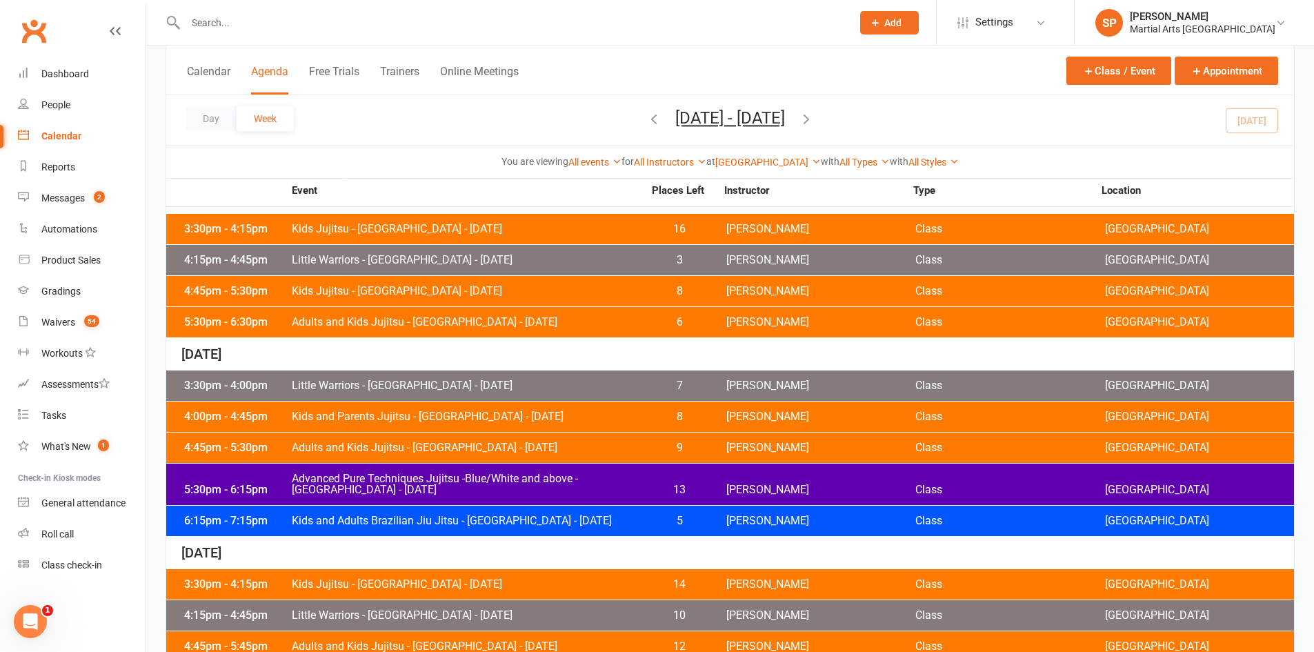
scroll to position [69, 0]
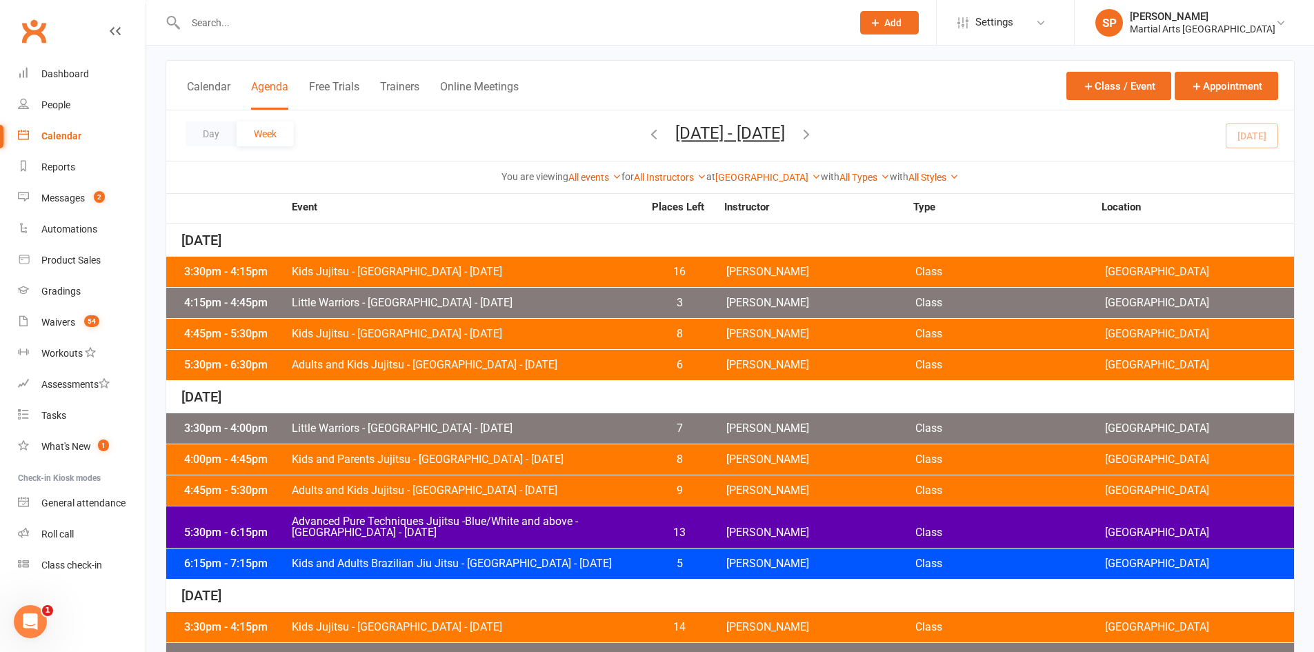
click at [399, 490] on span "Adults and Kids Jujitsu - [GEOGRAPHIC_DATA] - [DATE]" at bounding box center [467, 490] width 353 height 11
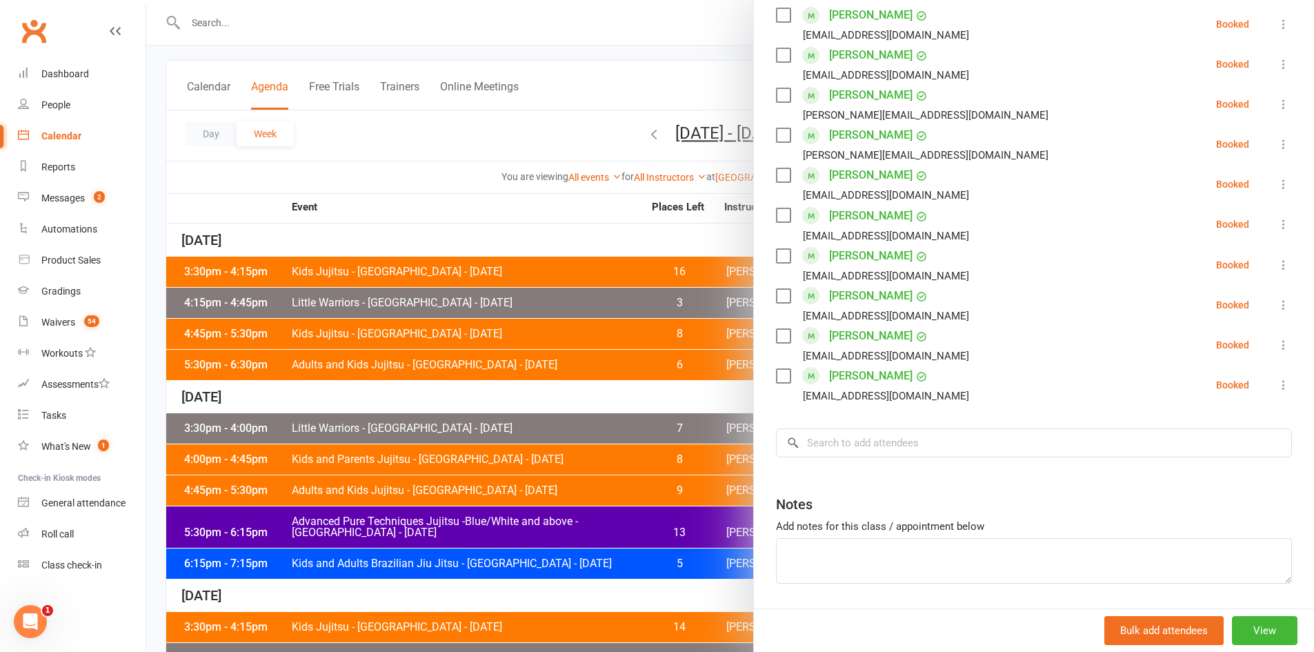
scroll to position [737, 0]
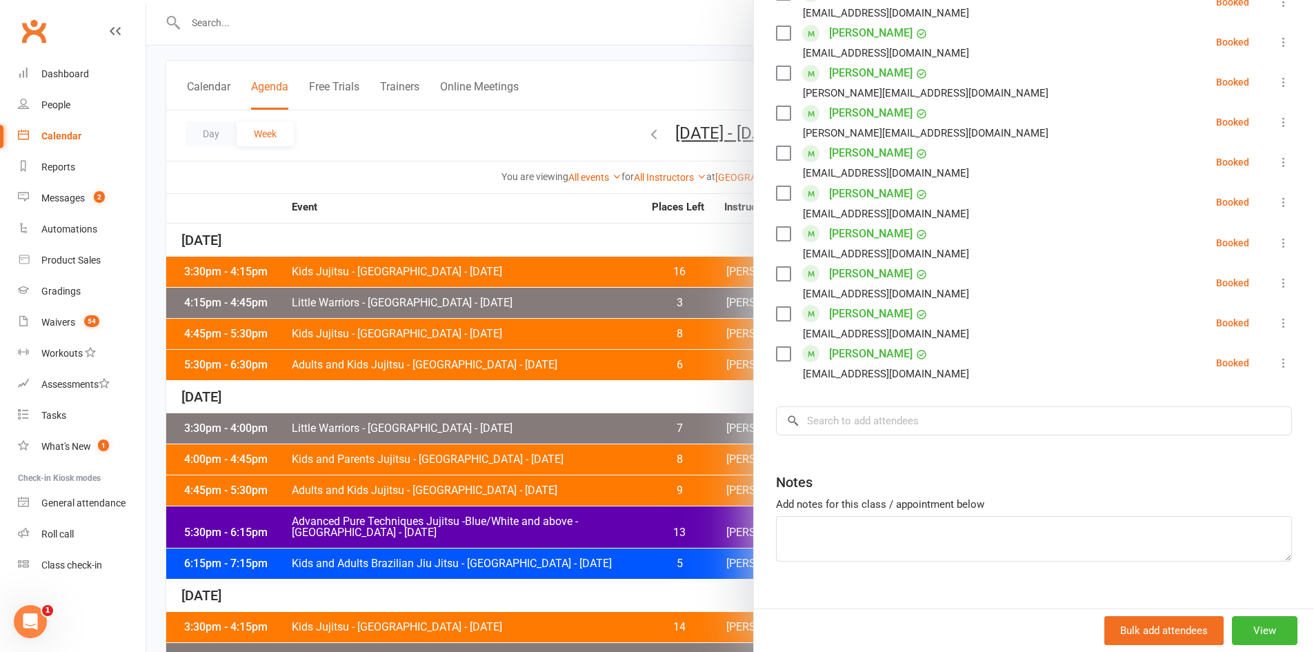
click at [180, 377] on div at bounding box center [730, 326] width 1168 height 652
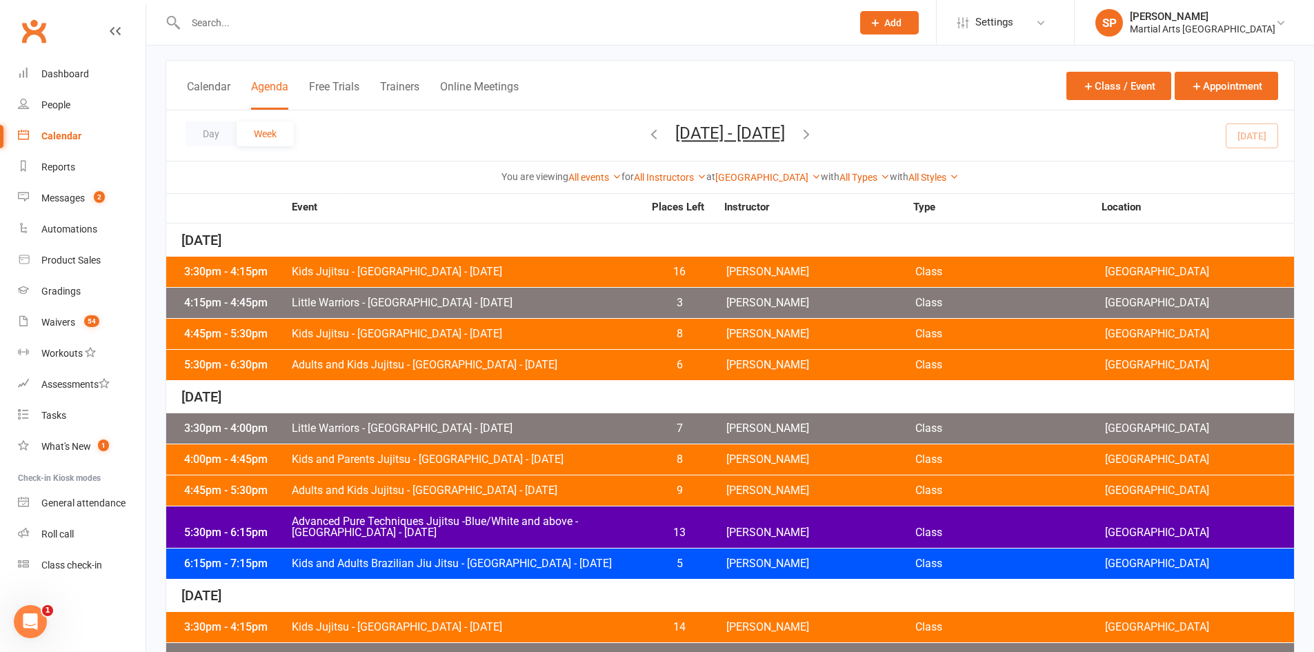
click at [252, 463] on div "4:00pm - 4:45pm" at bounding box center [236, 459] width 110 height 11
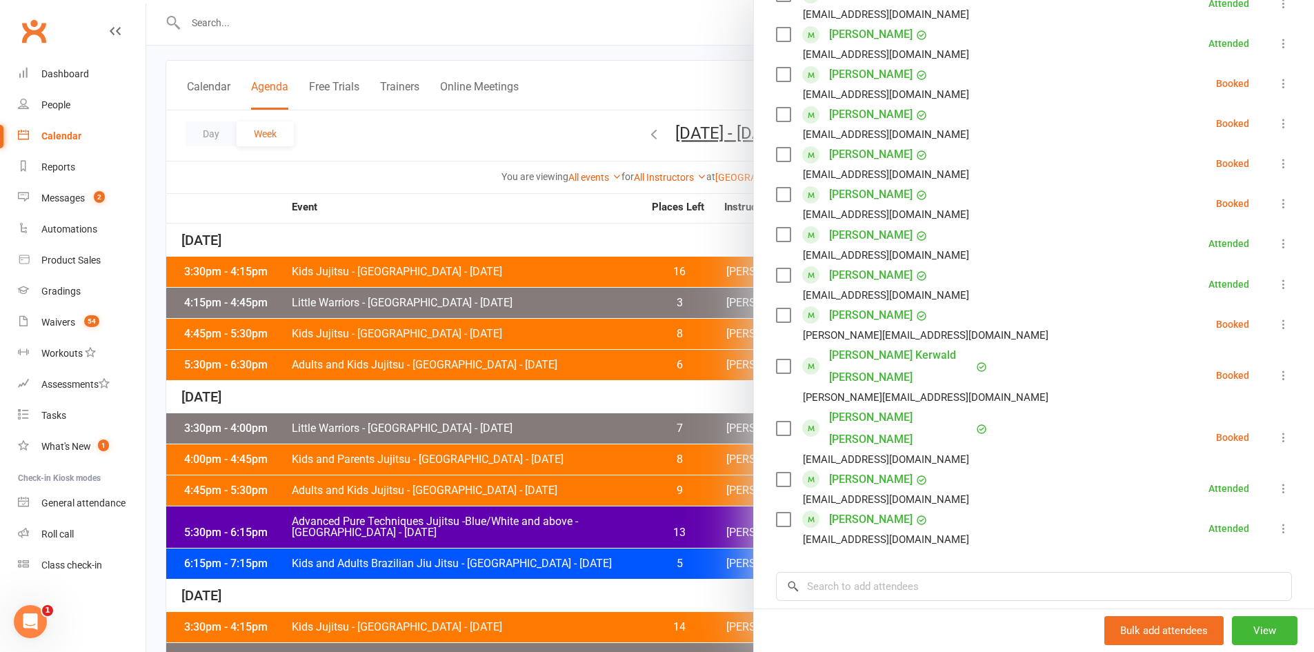
scroll to position [777, 0]
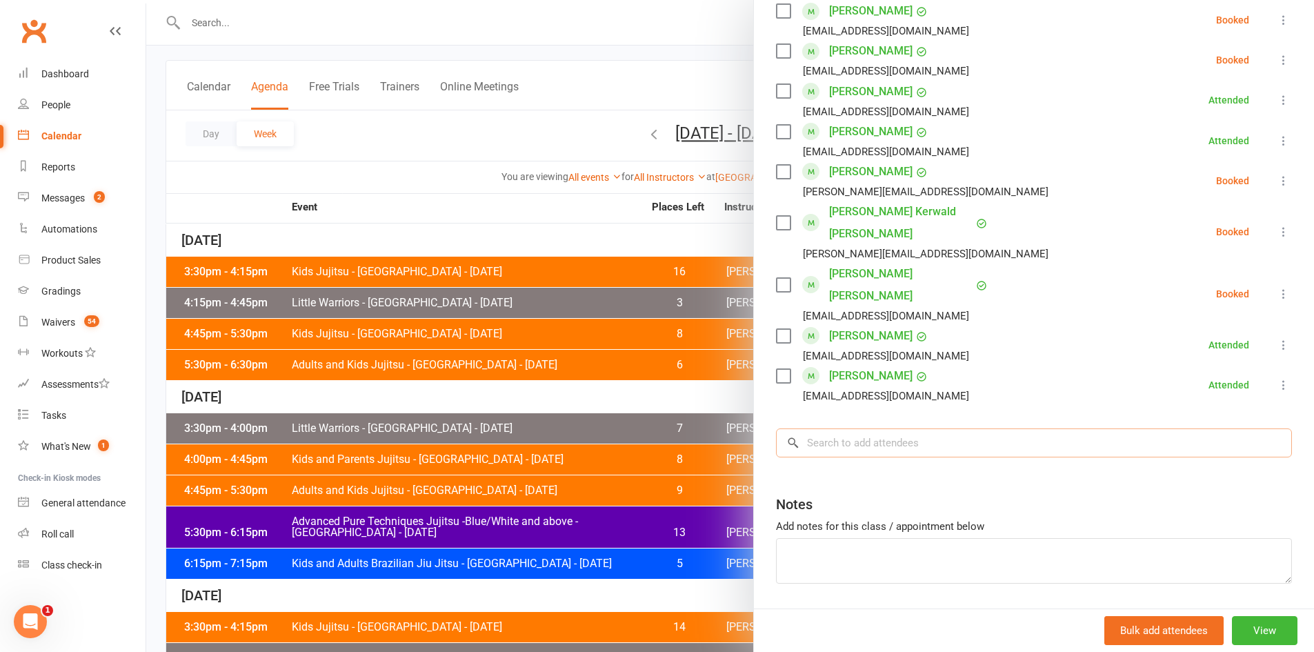
click at [853, 428] on input "search" at bounding box center [1034, 442] width 516 height 29
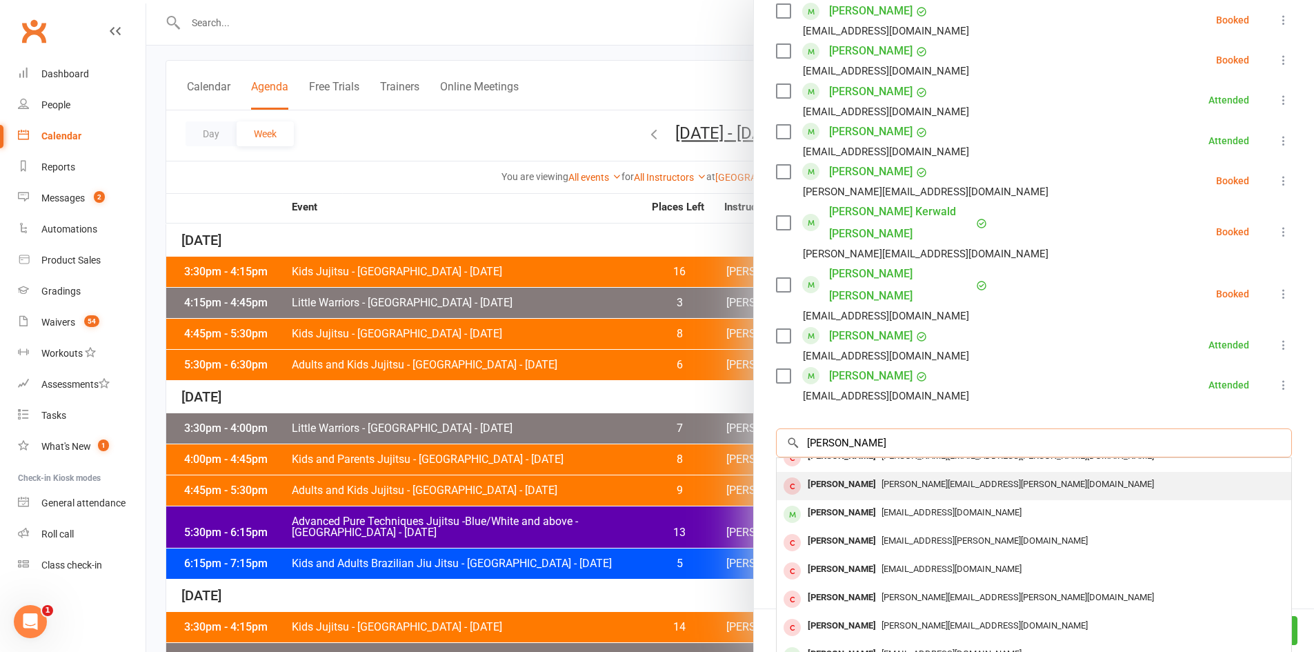
scroll to position [76, 0]
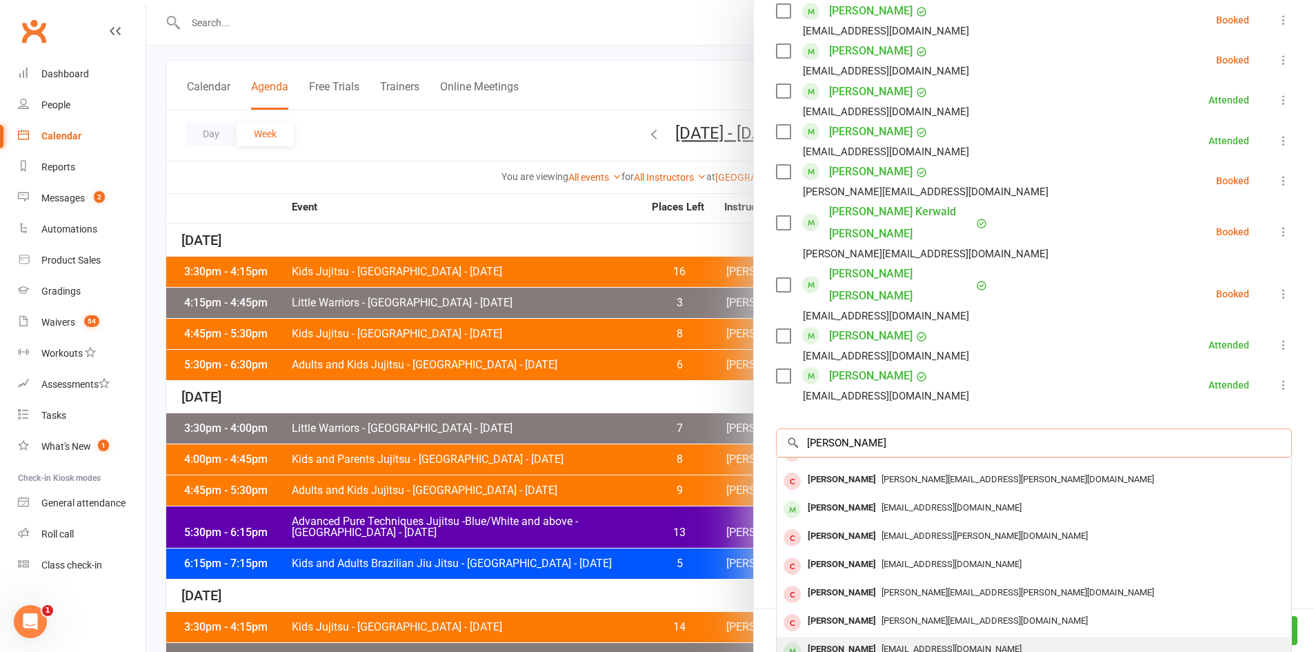
type input "[PERSON_NAME]"
click at [867, 640] on div "[EMAIL_ADDRESS][DOMAIN_NAME]" at bounding box center [1034, 650] width 504 height 20
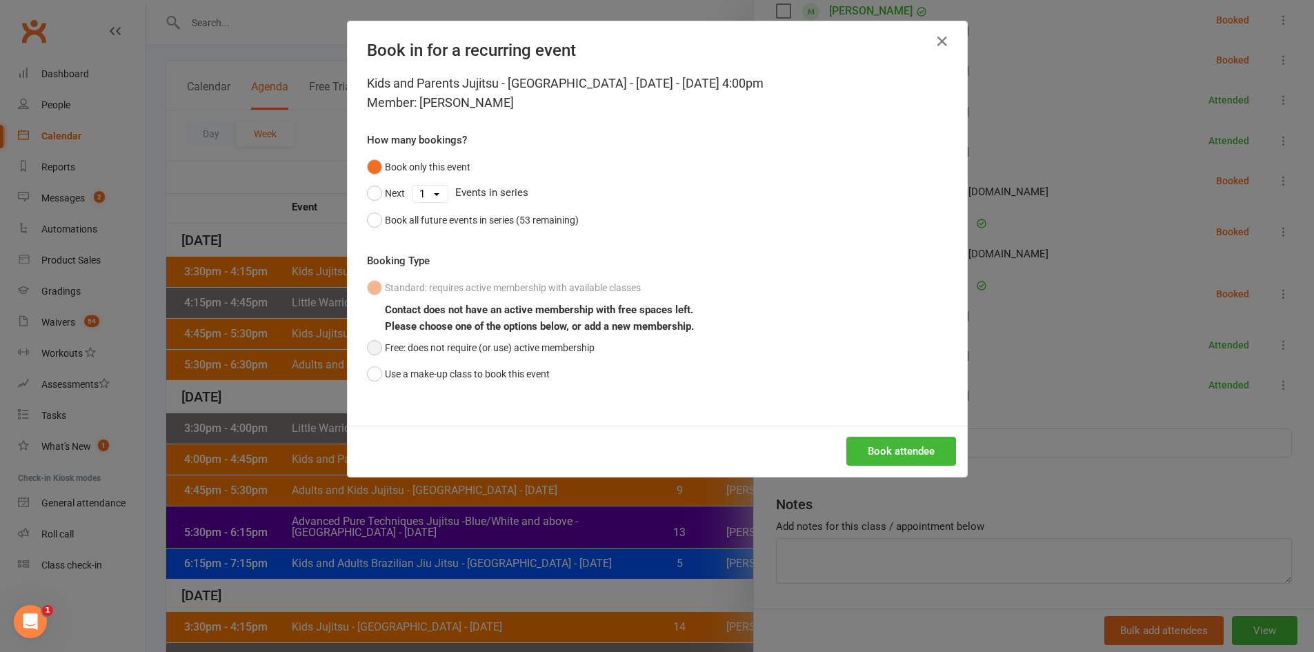
click at [528, 351] on button "Free: does not require (or use) active membership" at bounding box center [481, 348] width 228 height 26
click at [927, 446] on button "Book attendee" at bounding box center [902, 451] width 110 height 29
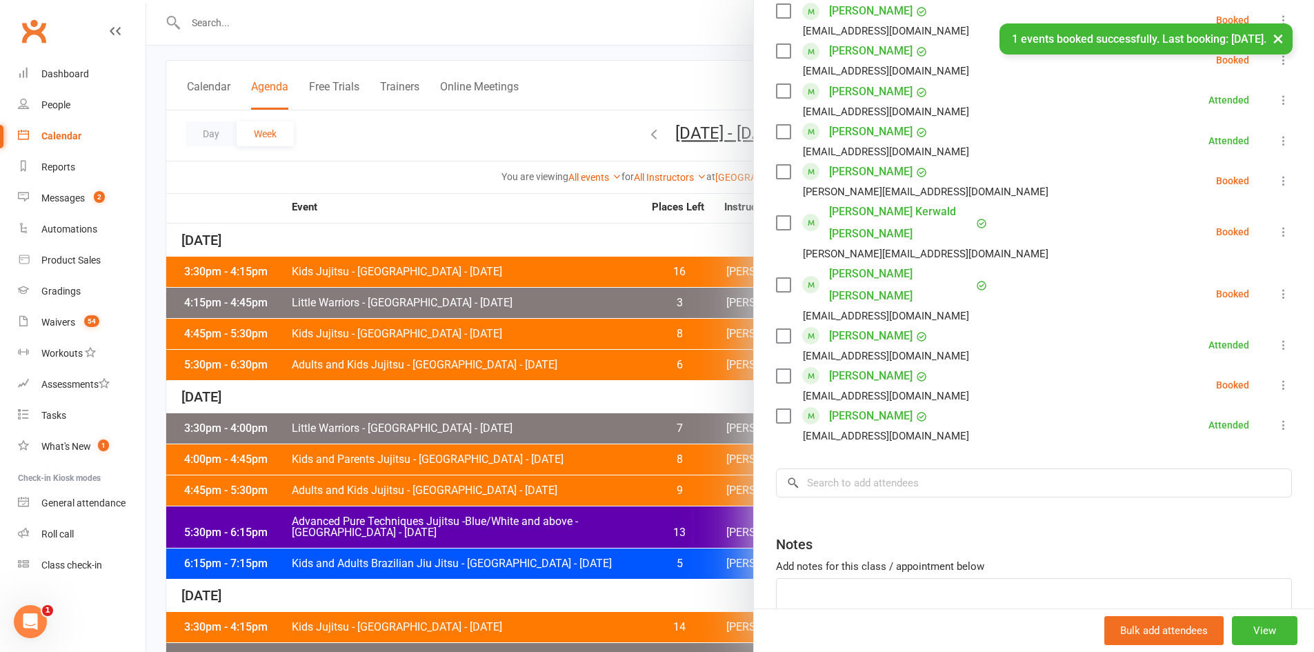
drag, startPoint x: 1267, startPoint y: 344, endPoint x: 1250, endPoint y: 365, distance: 27.4
click at [1277, 378] on icon at bounding box center [1284, 385] width 14 height 14
click at [1199, 453] on link "Check in" at bounding box center [1217, 467] width 148 height 28
click at [568, 282] on div at bounding box center [730, 326] width 1168 height 652
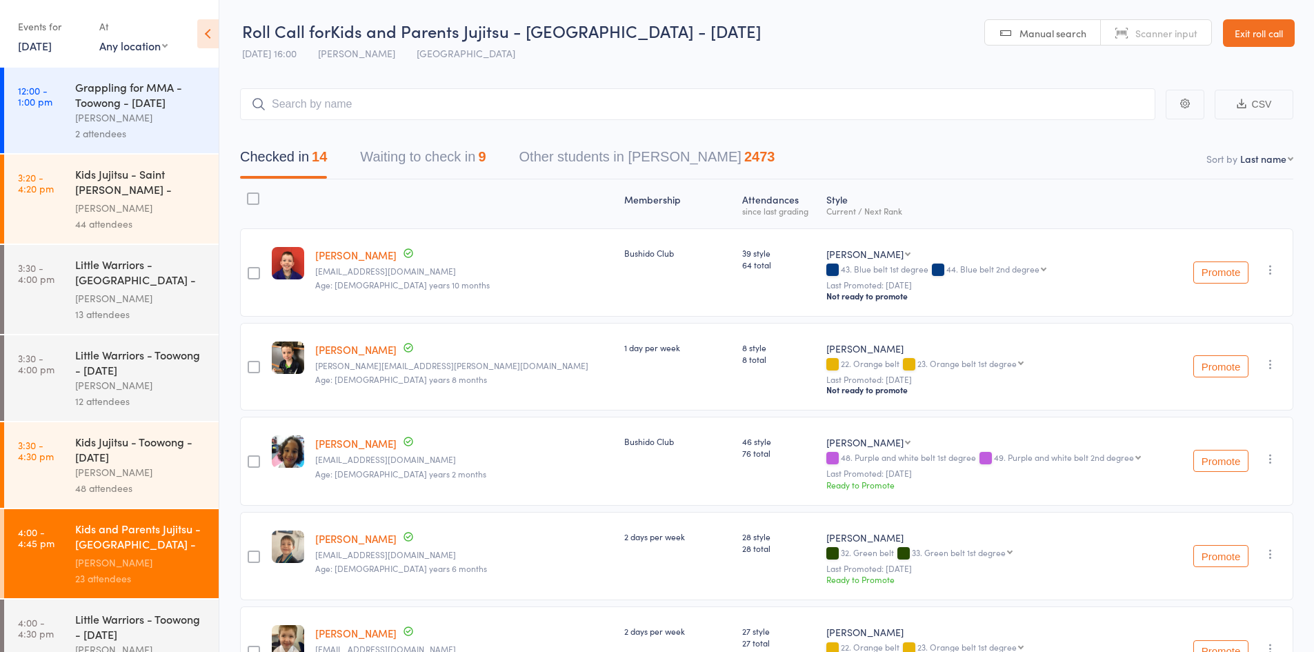
click at [406, 144] on button "Waiting to check in 9" at bounding box center [423, 160] width 126 height 37
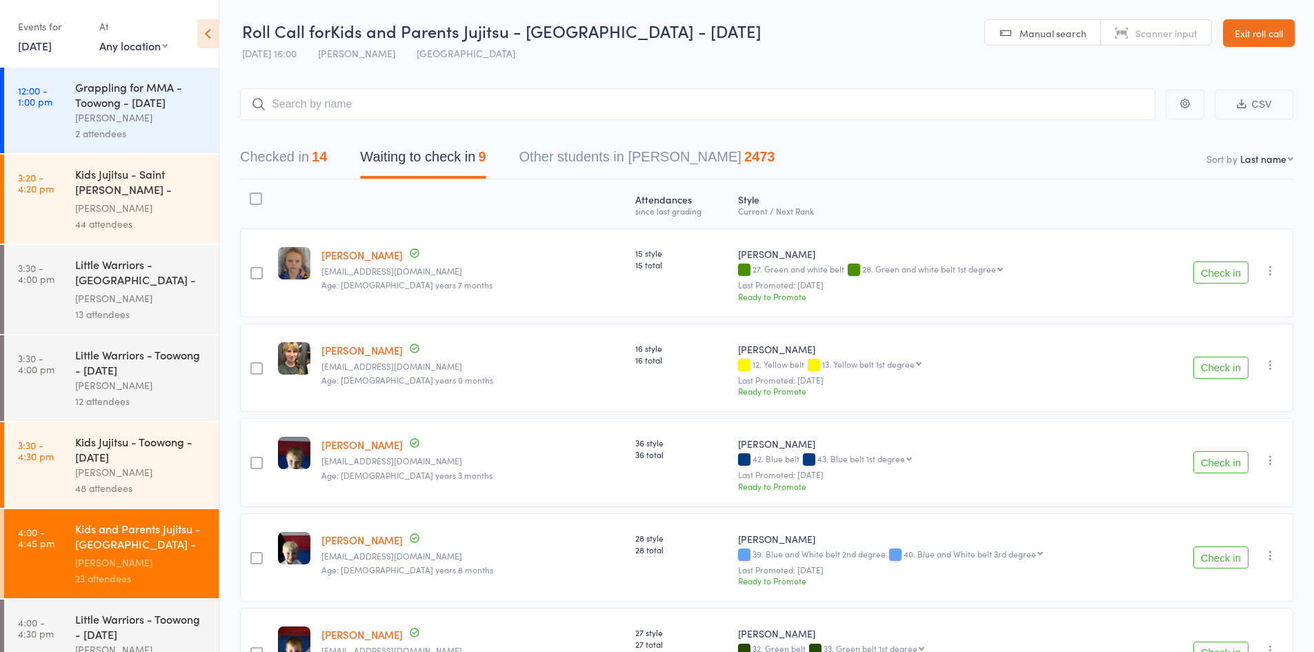
click at [1274, 273] on icon "button" at bounding box center [1271, 271] width 14 height 14
click at [1255, 423] on li "Mark absent" at bounding box center [1222, 427] width 114 height 19
click at [1270, 370] on icon "button" at bounding box center [1271, 365] width 14 height 14
click at [1248, 520] on li "Mark absent" at bounding box center [1222, 522] width 114 height 19
click at [1268, 460] on icon "button" at bounding box center [1271, 460] width 14 height 14
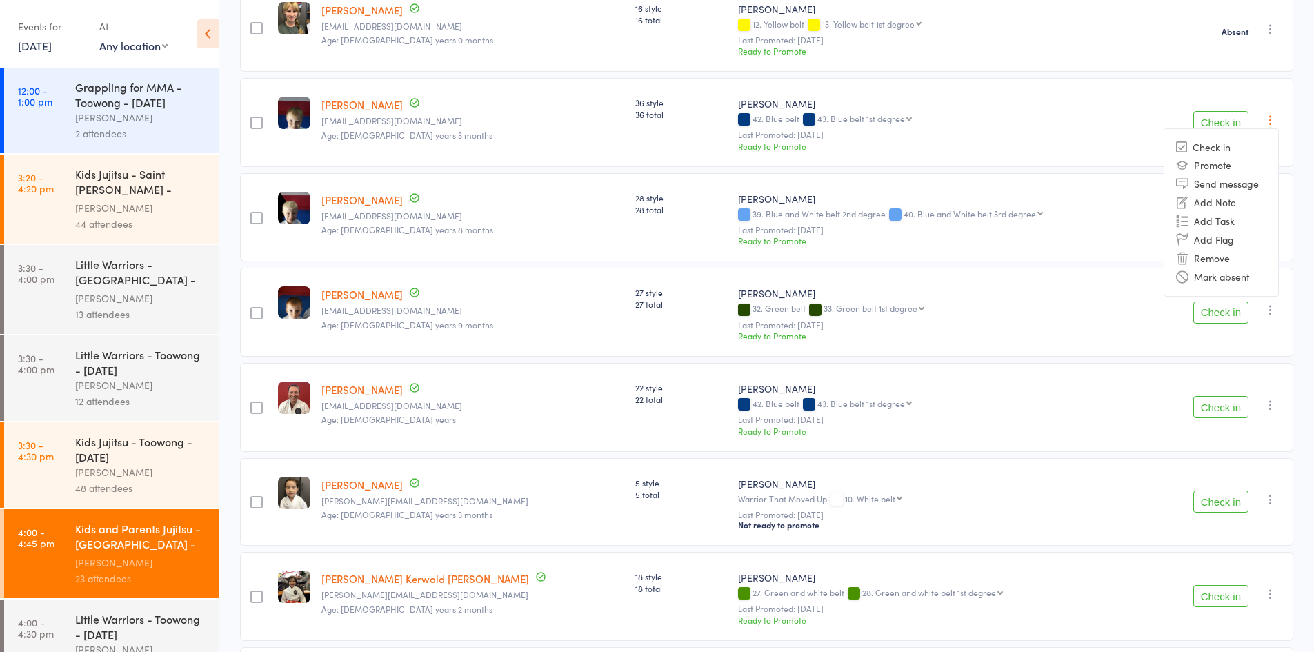
scroll to position [345, 0]
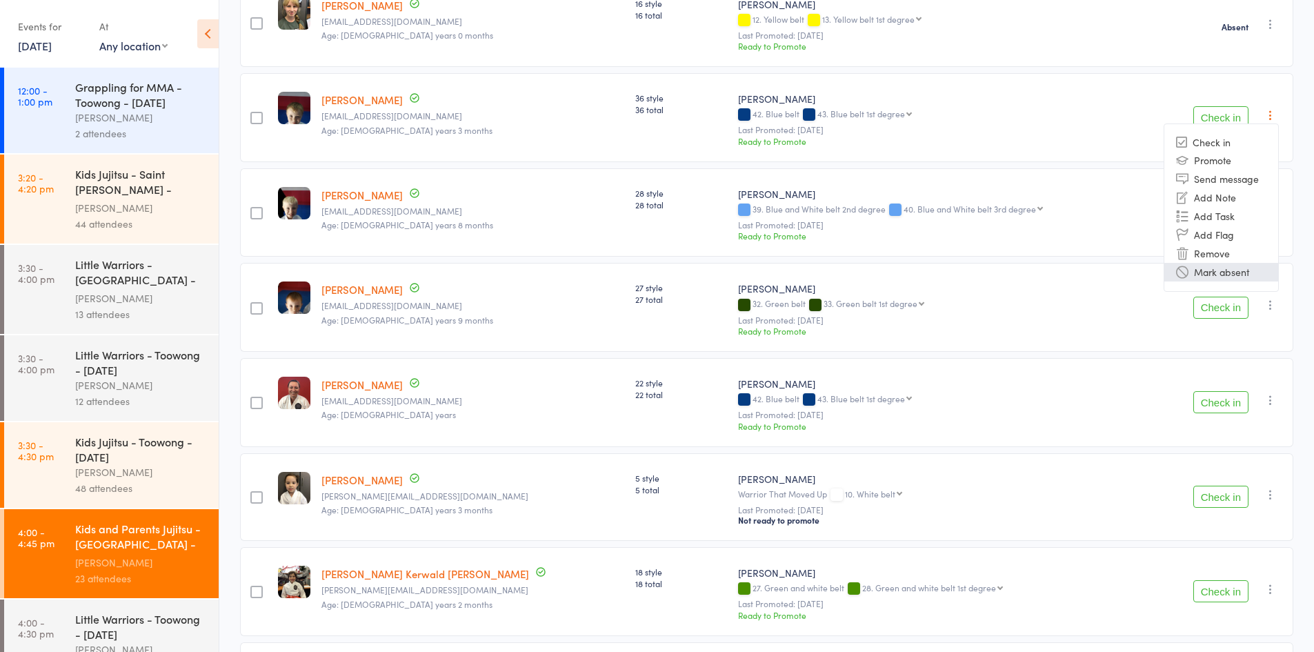
click at [1221, 272] on li "Mark absent" at bounding box center [1222, 272] width 114 height 19
click at [1272, 204] on icon "button" at bounding box center [1271, 211] width 14 height 14
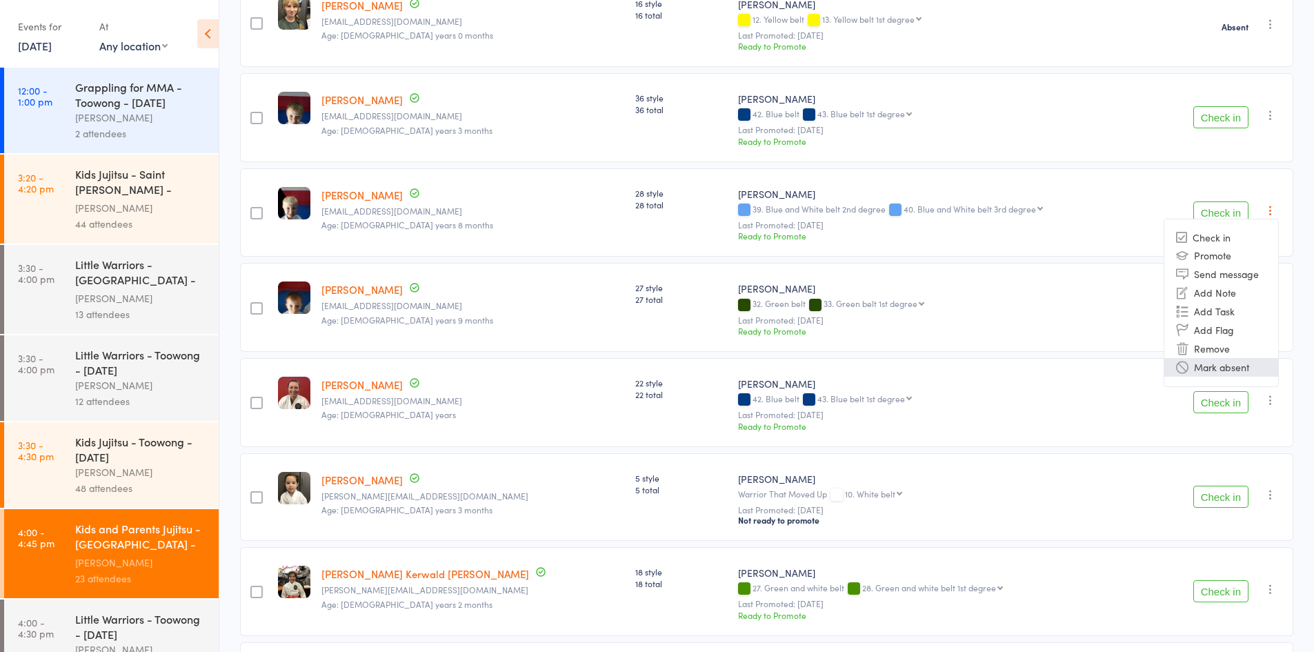
click at [1235, 366] on li "Mark absent" at bounding box center [1222, 367] width 114 height 19
click at [1270, 306] on icon "button" at bounding box center [1271, 305] width 14 height 14
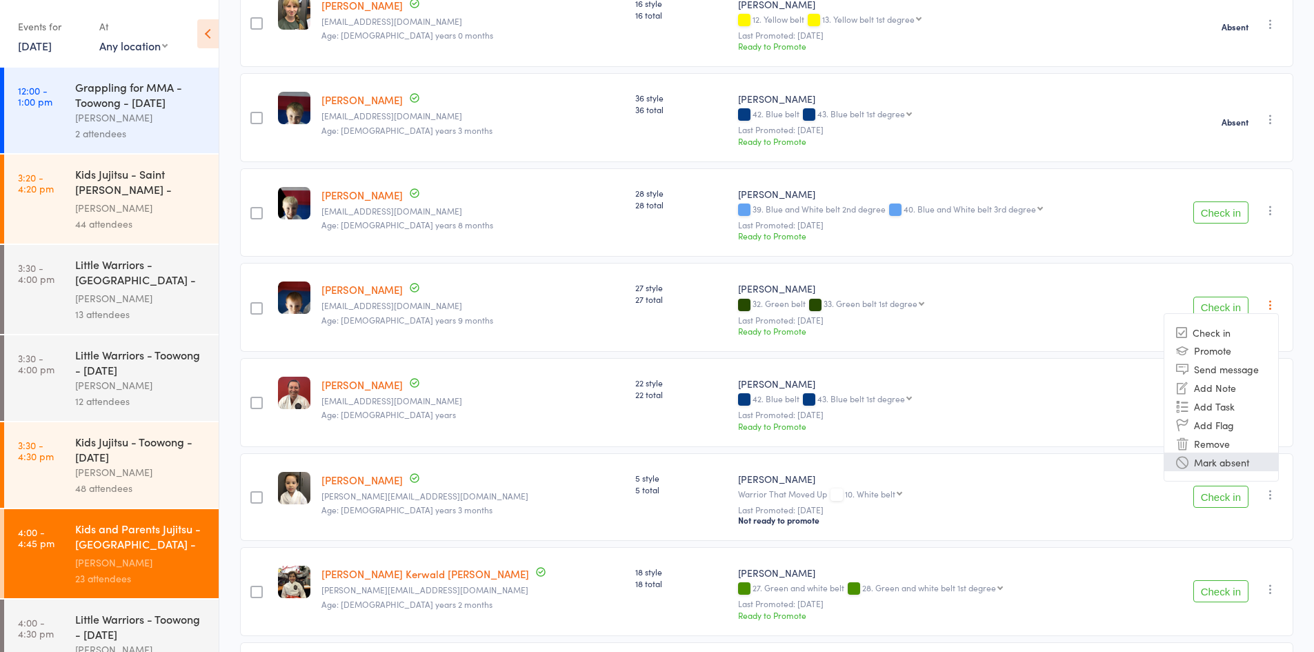
click at [1223, 468] on li "Mark absent" at bounding box center [1222, 462] width 114 height 19
click at [1267, 404] on icon "button" at bounding box center [1271, 400] width 14 height 14
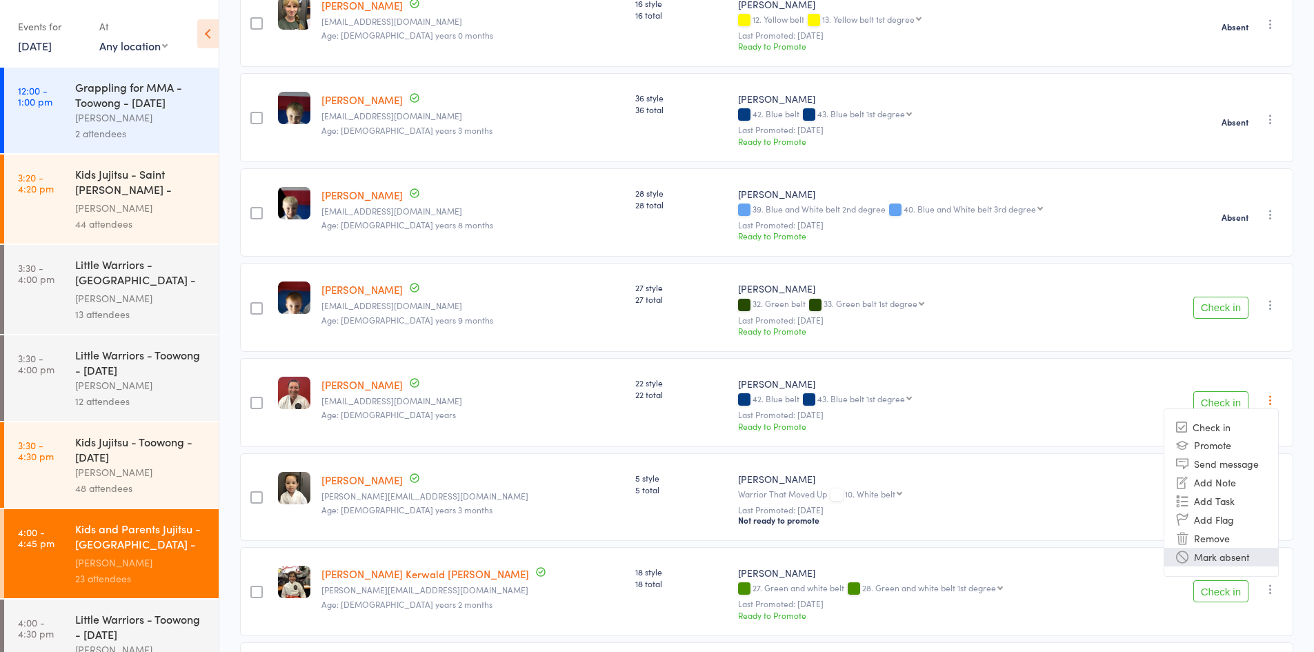
click at [1232, 549] on li "Mark absent" at bounding box center [1222, 557] width 114 height 19
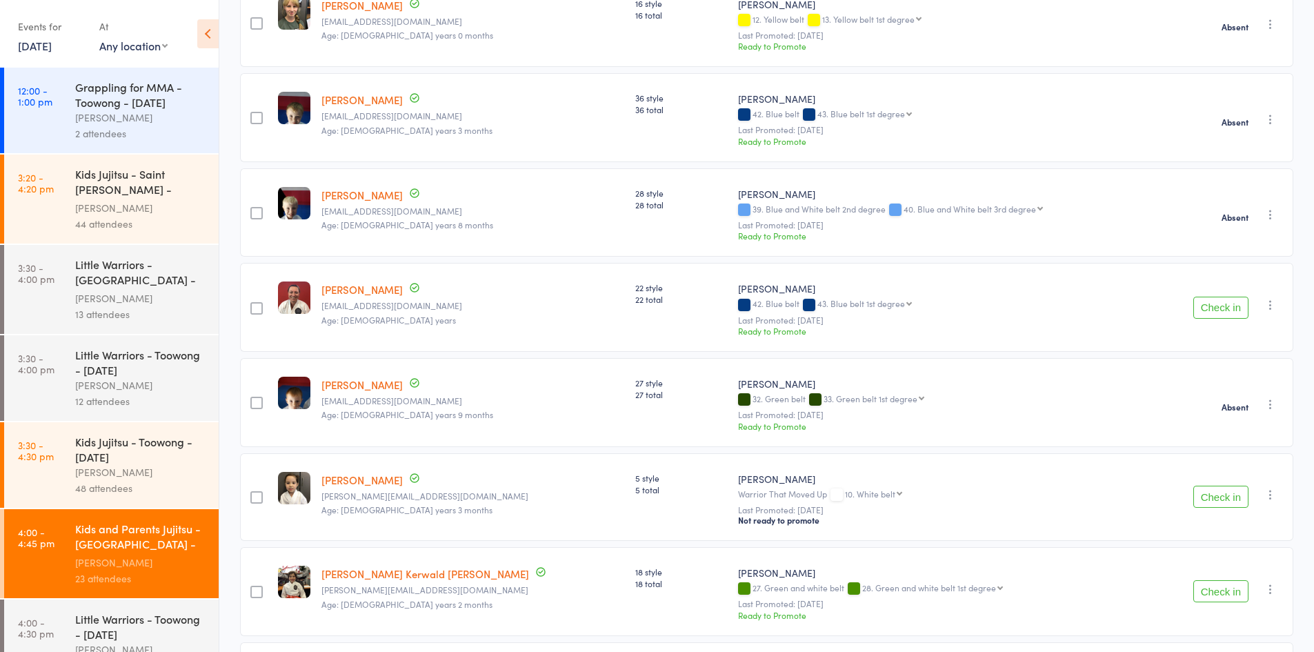
click at [1270, 490] on icon "button" at bounding box center [1271, 495] width 14 height 14
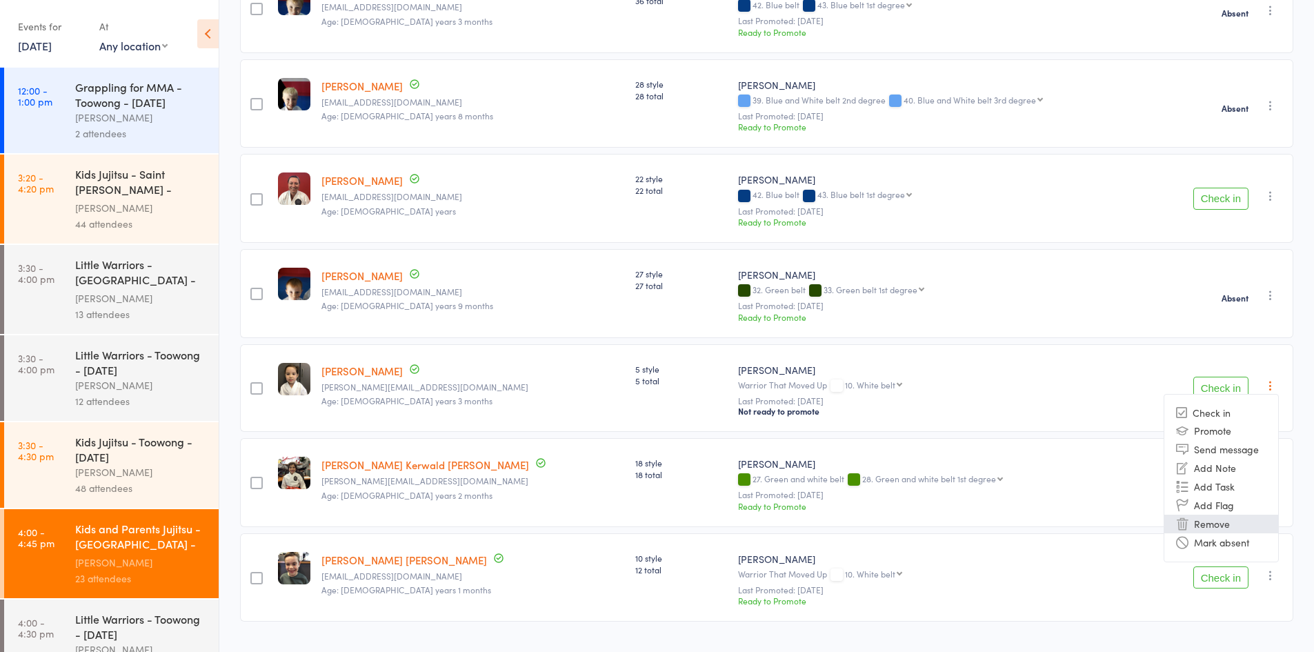
scroll to position [486, 0]
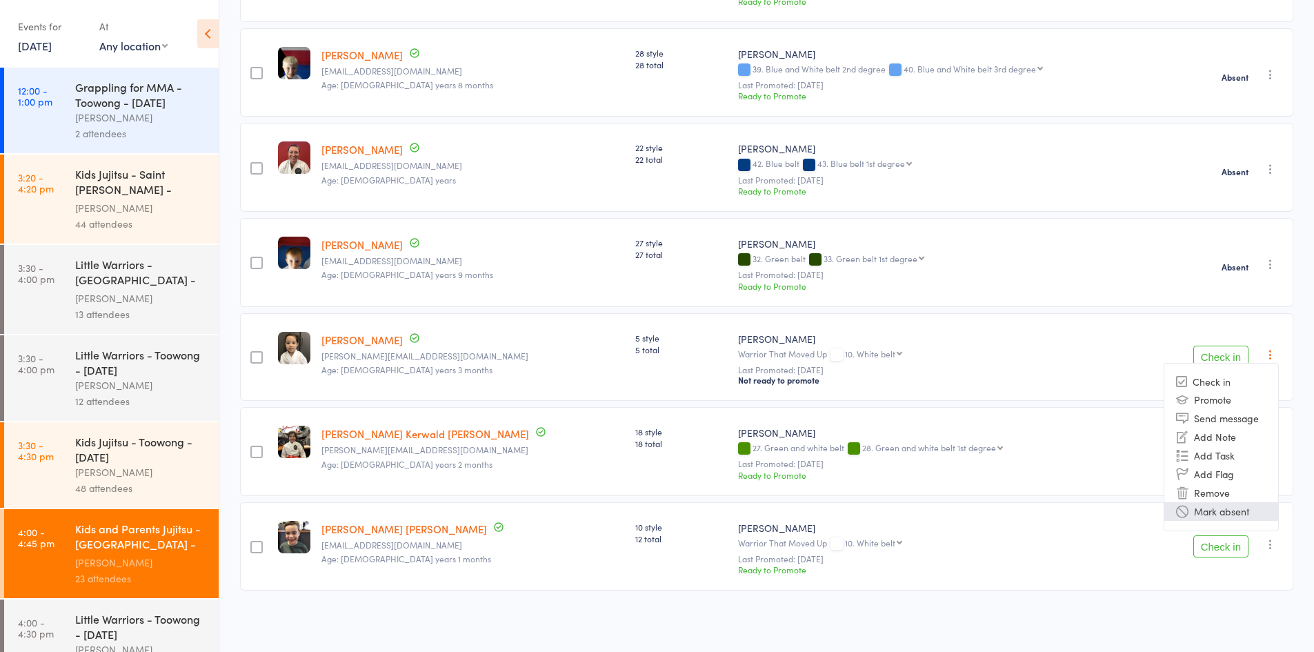
click at [1234, 514] on li "Mark absent" at bounding box center [1222, 511] width 114 height 19
click at [1268, 455] on icon "button" at bounding box center [1271, 449] width 14 height 14
click at [1238, 601] on li "Mark absent" at bounding box center [1222, 606] width 114 height 19
click at [1274, 549] on icon "button" at bounding box center [1271, 544] width 14 height 14
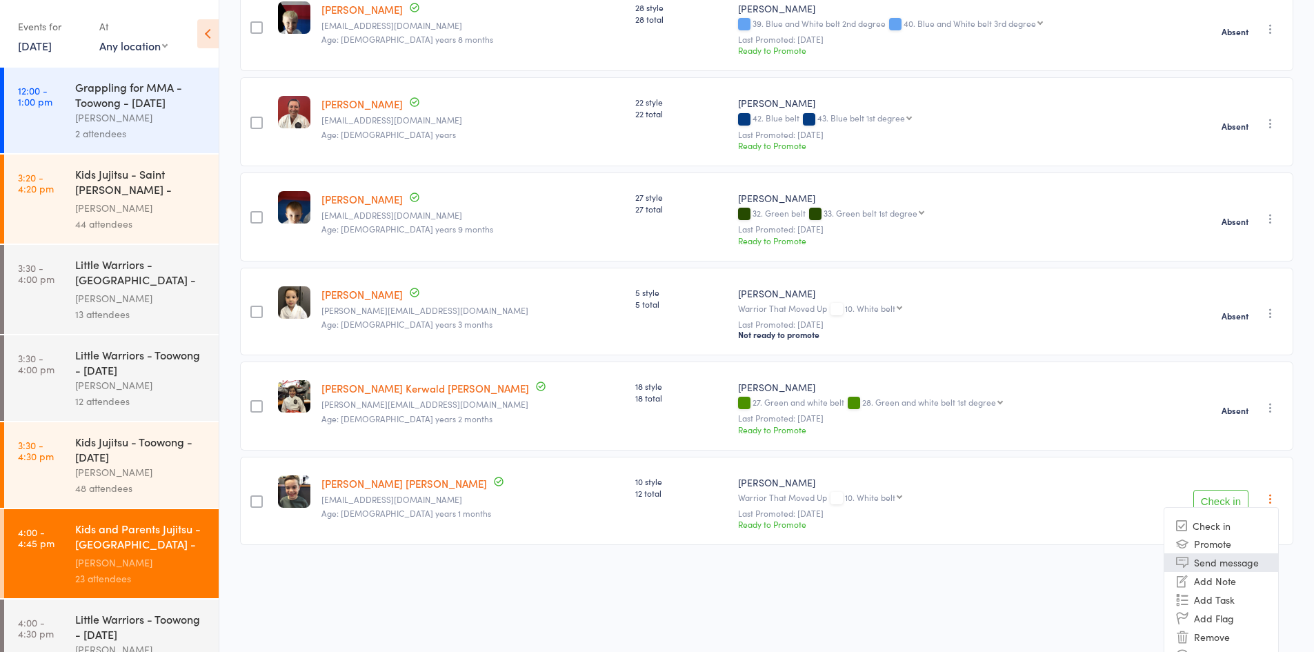
scroll to position [555, 0]
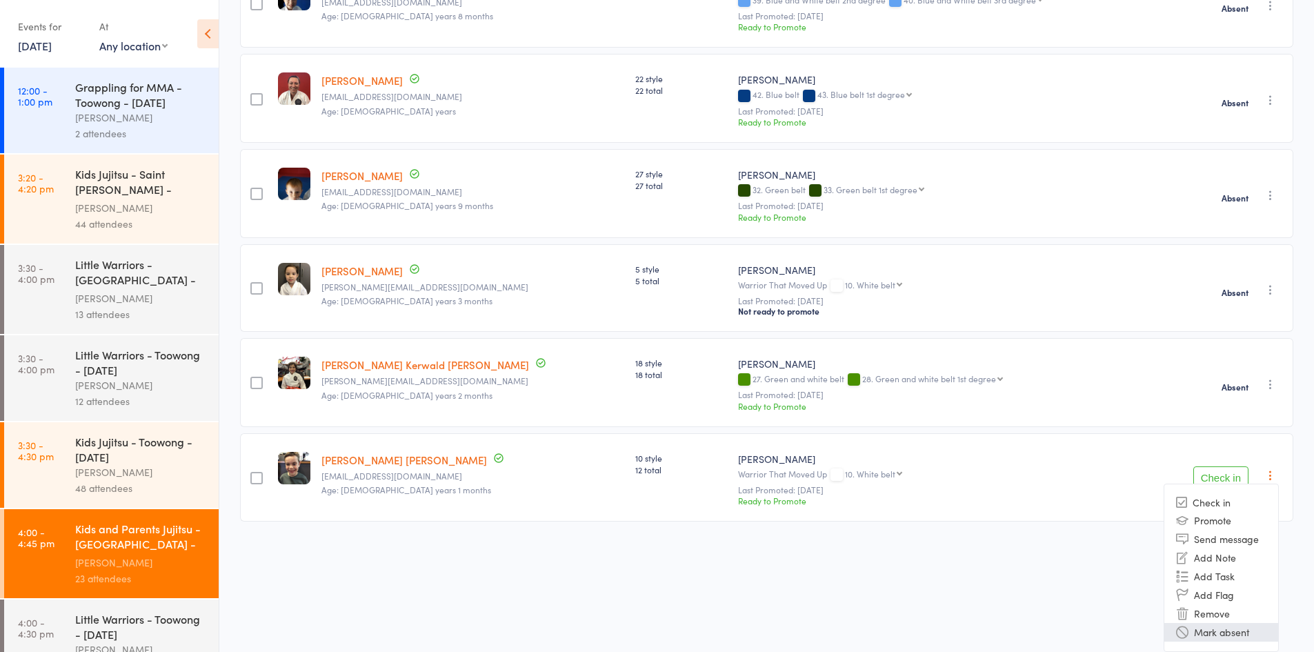
click at [1250, 623] on li "Mark absent" at bounding box center [1222, 632] width 114 height 19
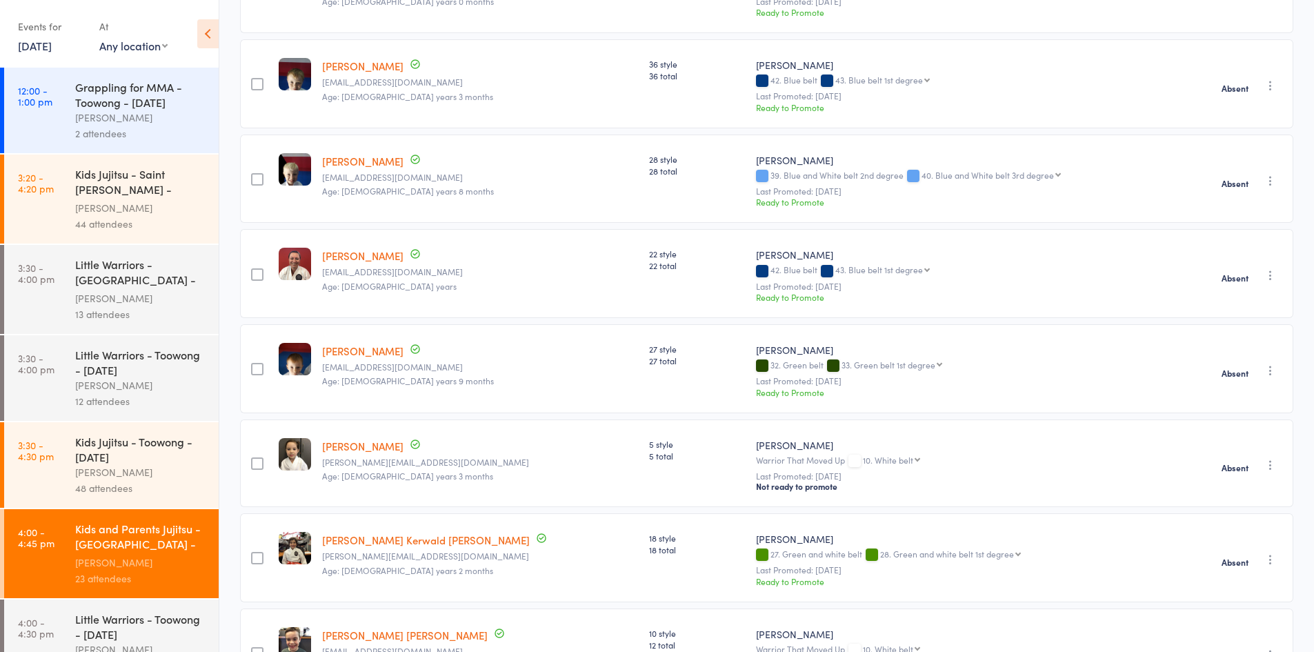
scroll to position [0, 0]
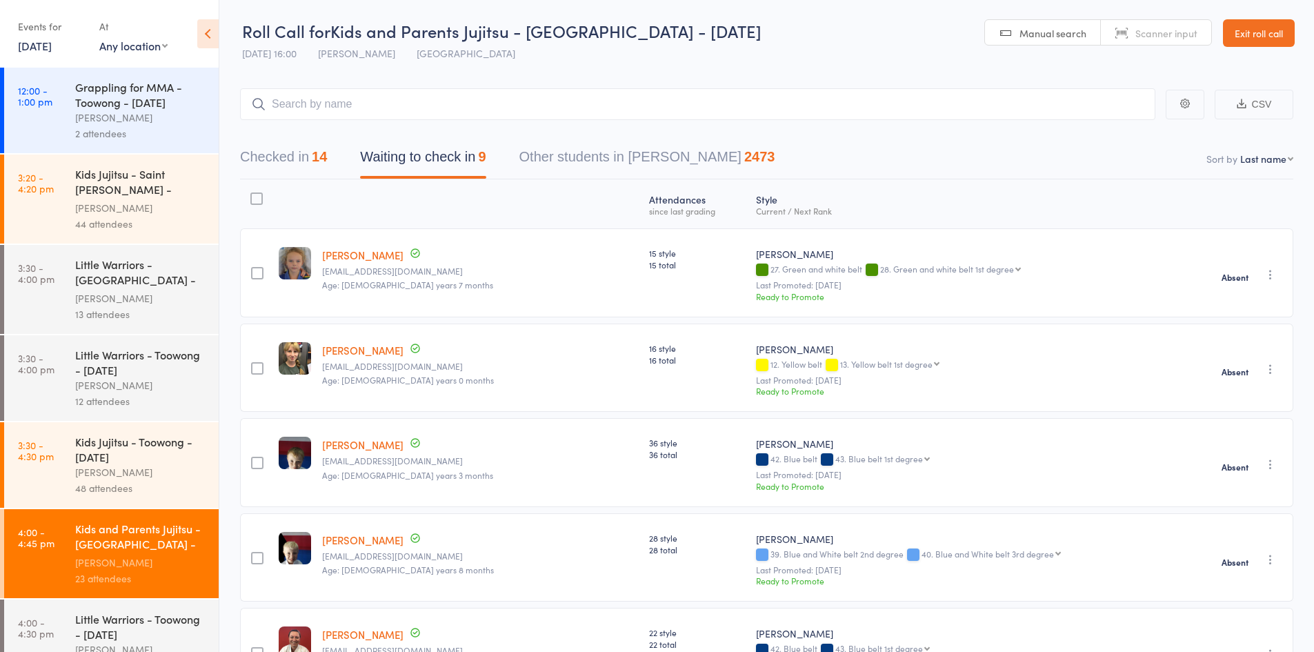
click at [206, 45] on icon at bounding box center [207, 33] width 21 height 29
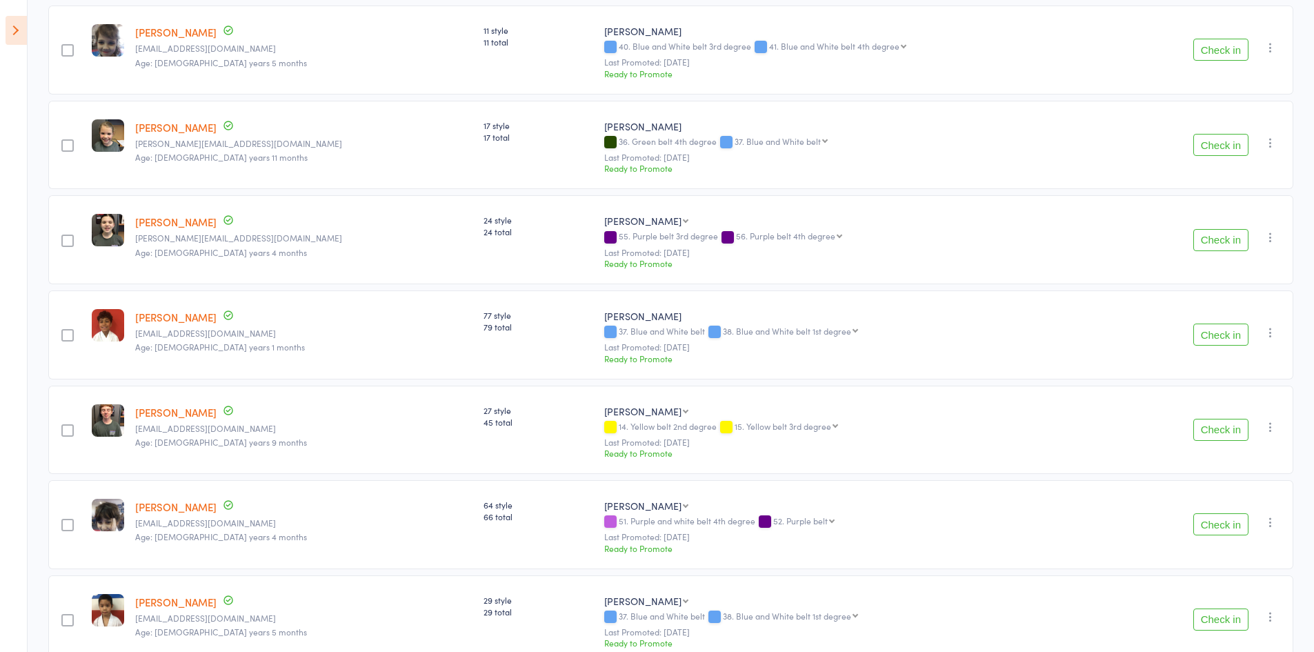
scroll to position [1380, 0]
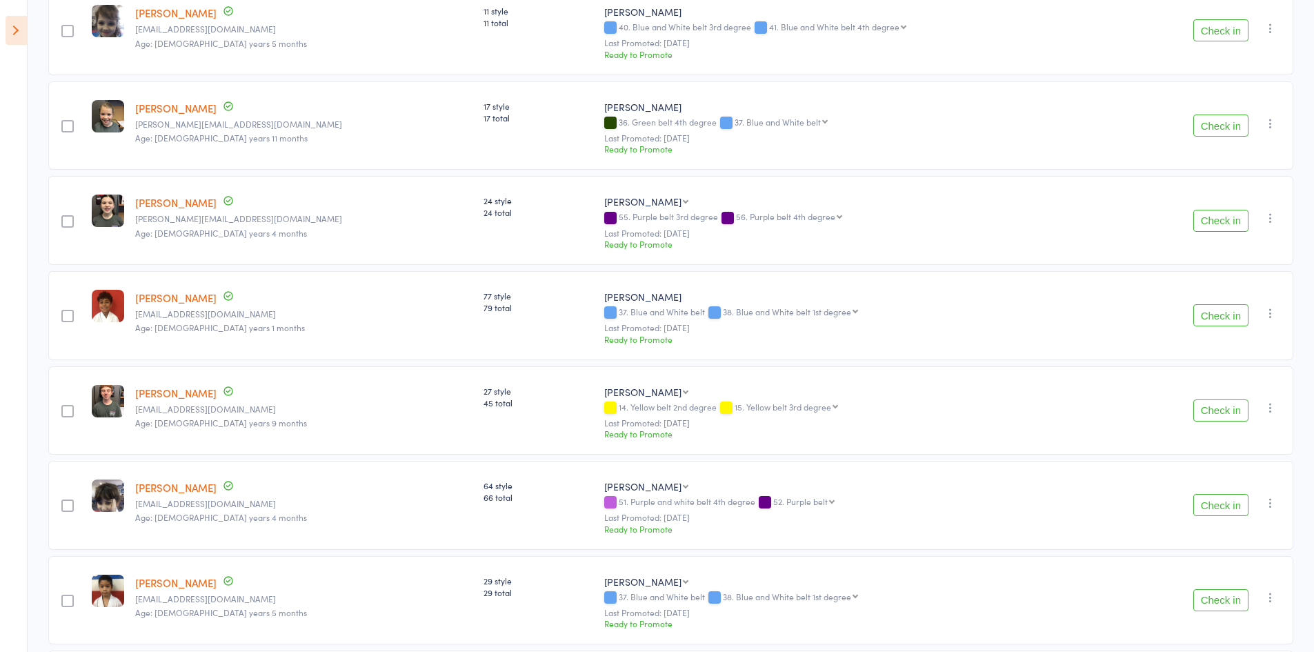
click at [1211, 313] on button "Check in" at bounding box center [1221, 315] width 55 height 22
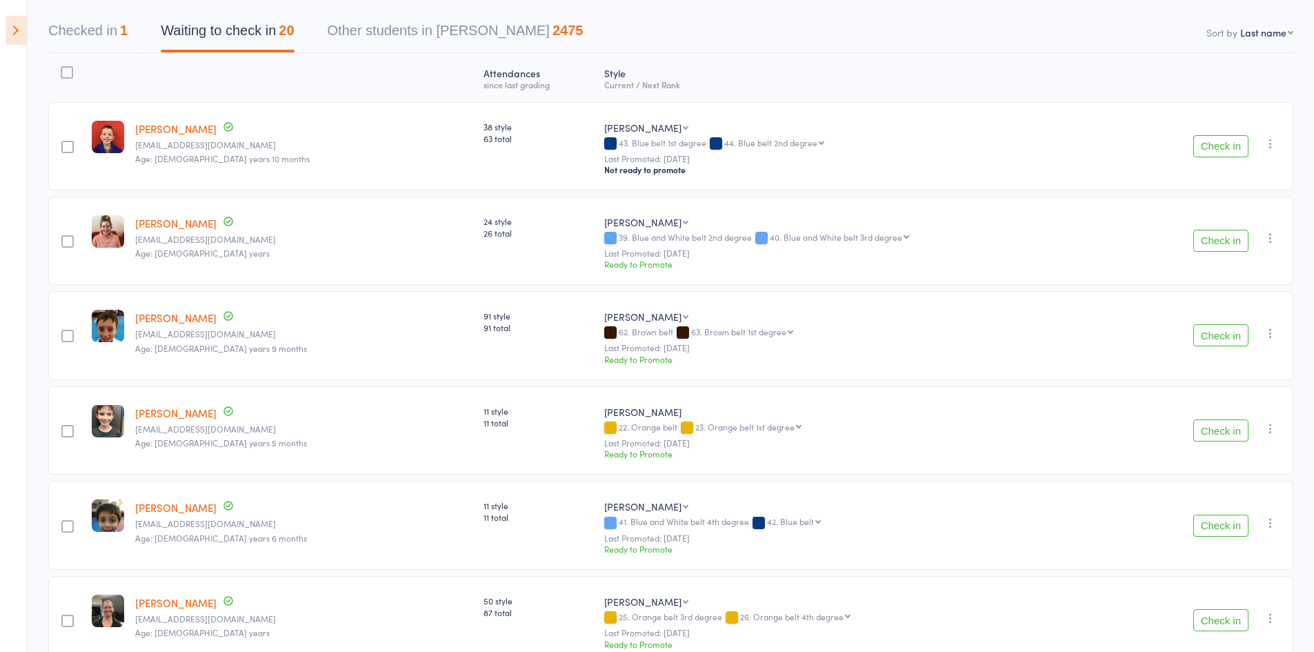
scroll to position [138, 0]
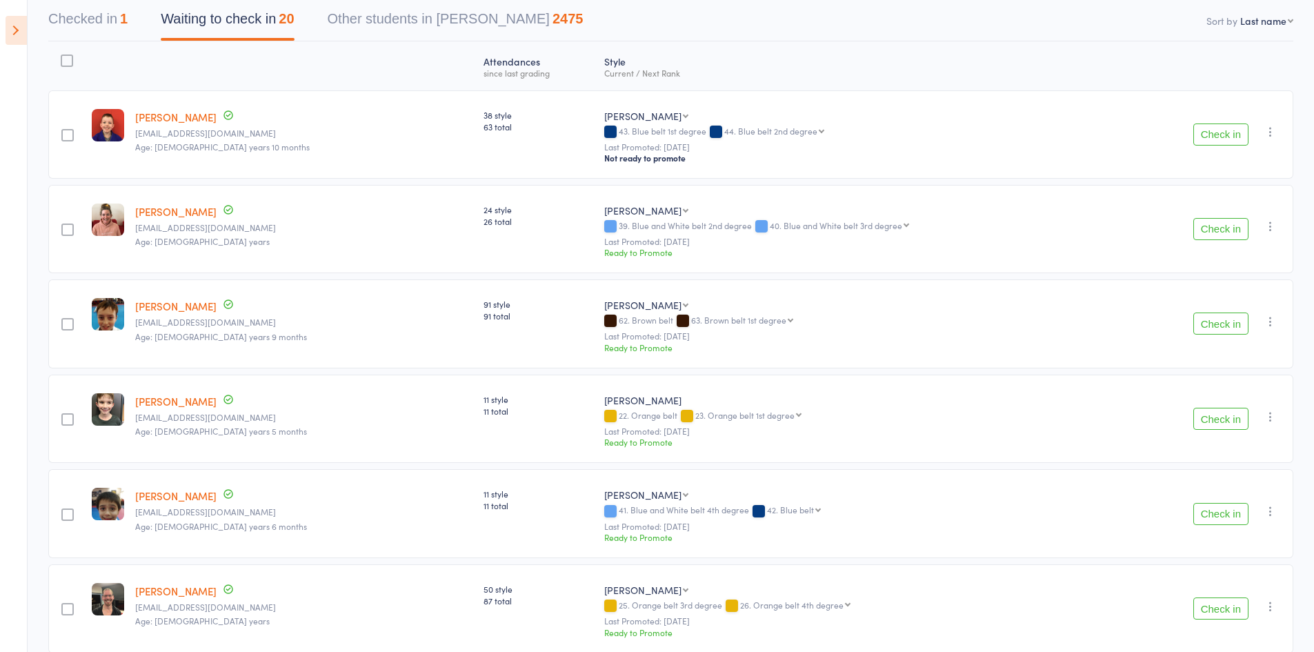
click at [1212, 137] on button "Check in" at bounding box center [1221, 135] width 55 height 22
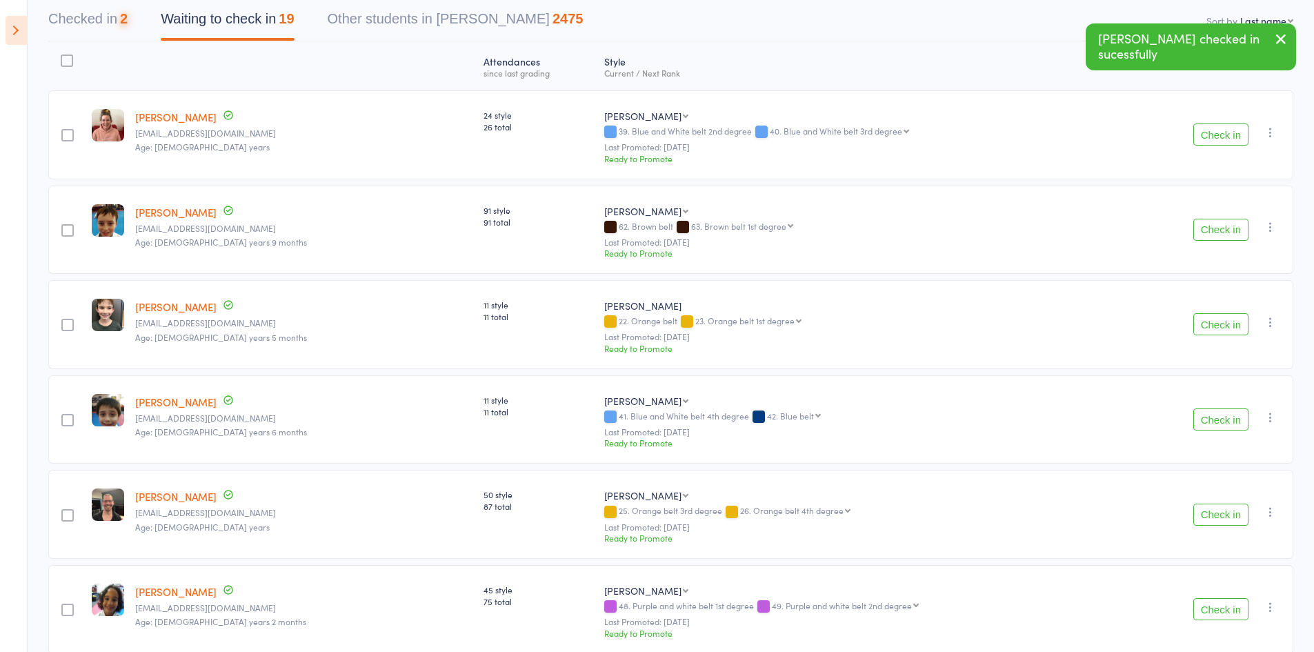
click at [1212, 137] on button "Check in" at bounding box center [1221, 135] width 55 height 22
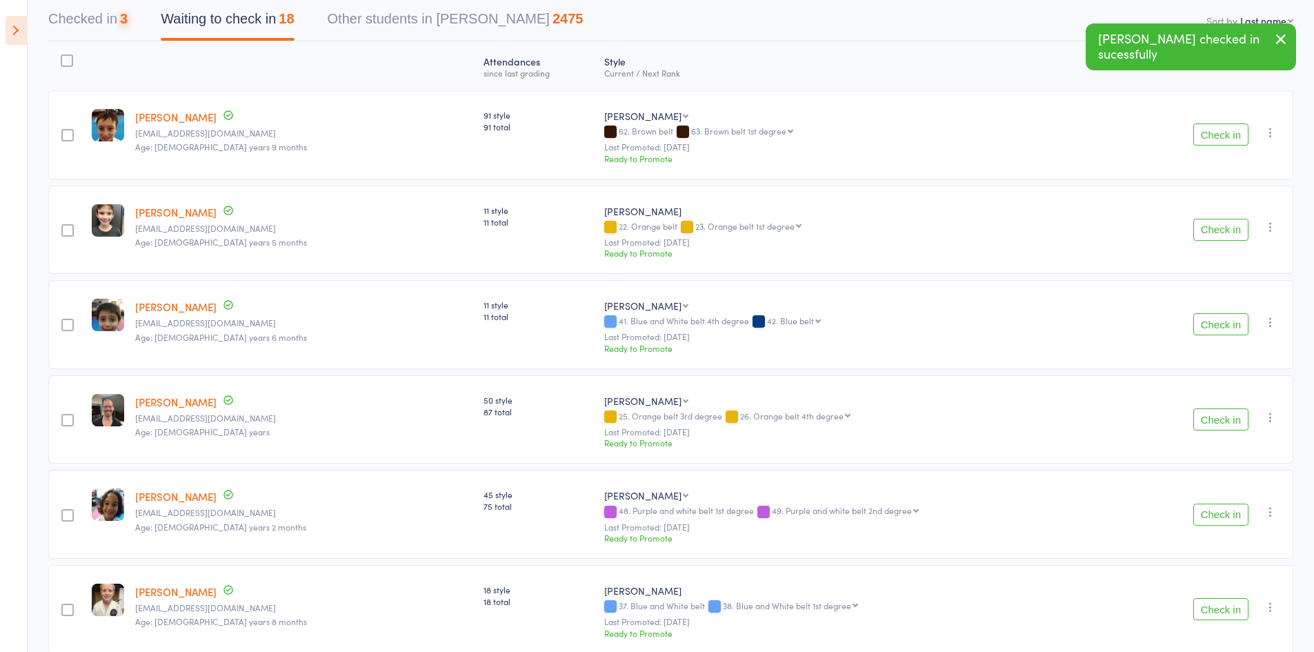
click at [1212, 137] on button "Check in" at bounding box center [1221, 135] width 55 height 22
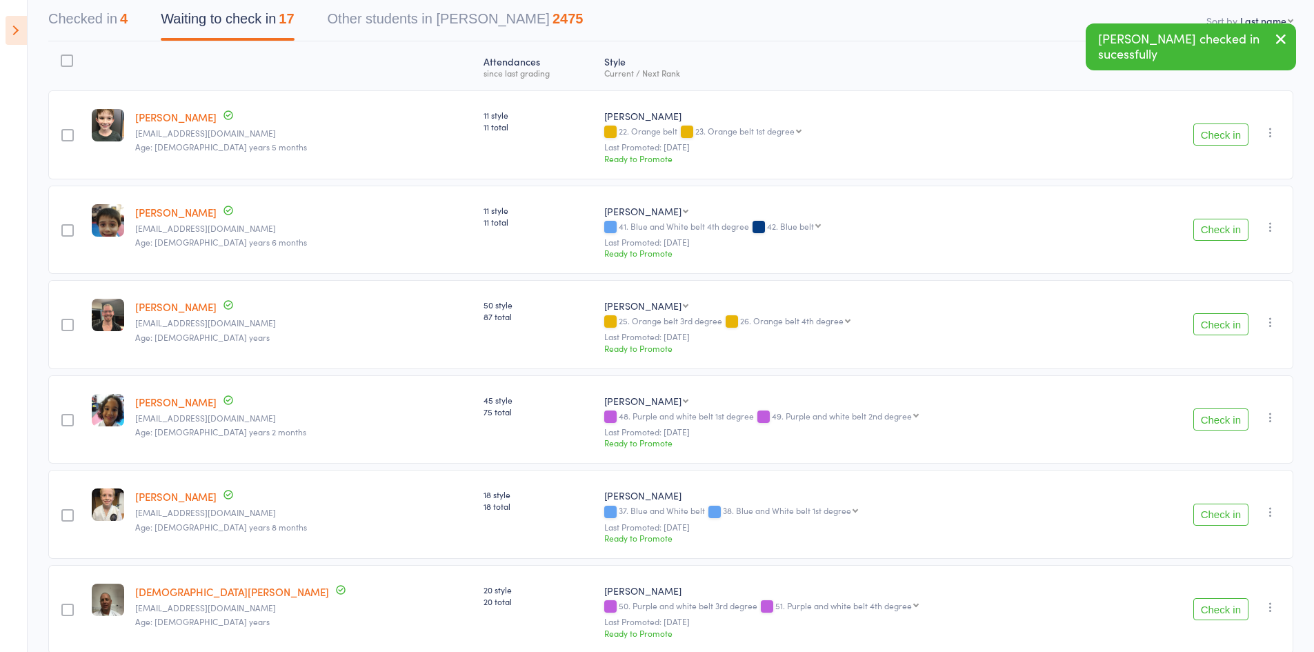
click at [1218, 322] on button "Check in" at bounding box center [1221, 324] width 55 height 22
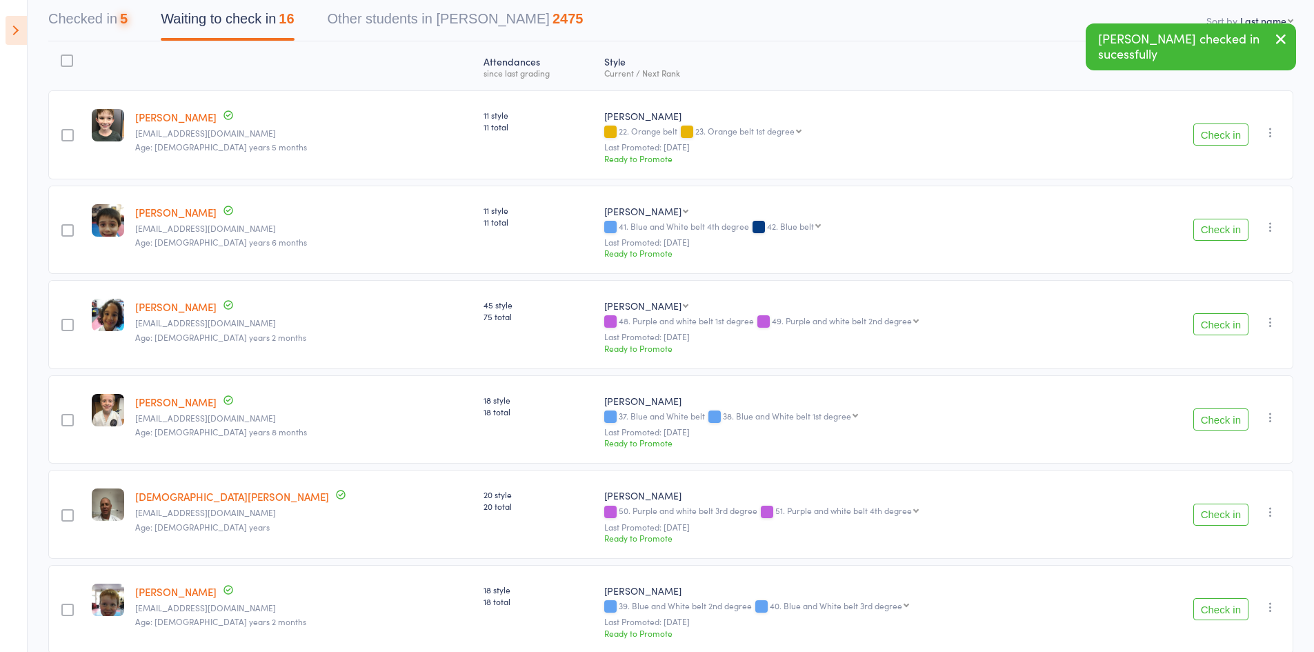
click at [1218, 322] on button "Check in" at bounding box center [1221, 324] width 55 height 22
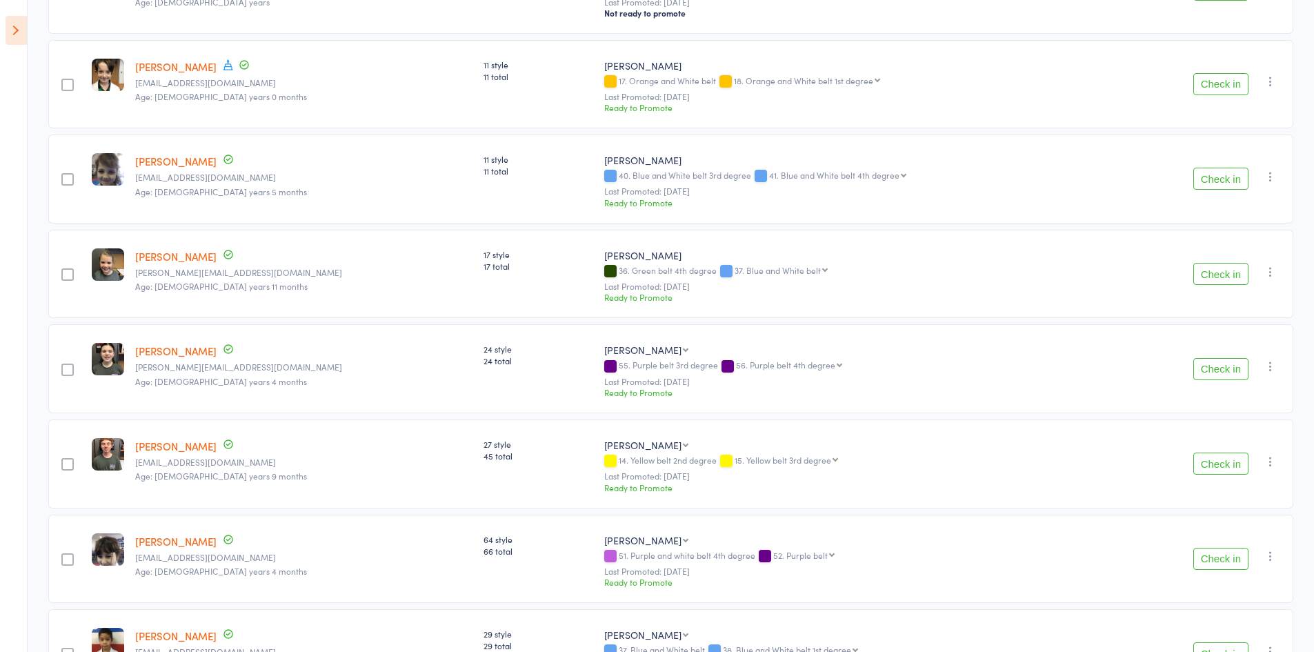
scroll to position [759, 0]
click at [1223, 282] on button "Check in" at bounding box center [1221, 272] width 55 height 22
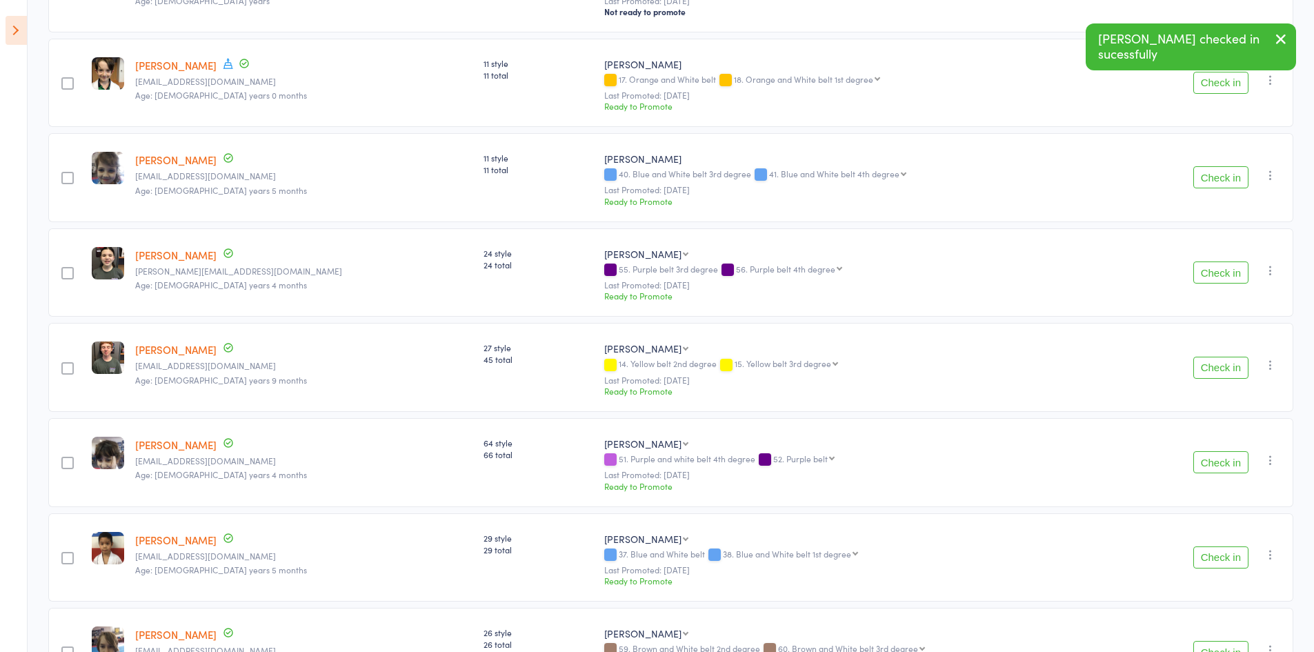
click at [1223, 282] on button "Check in" at bounding box center [1221, 272] width 55 height 22
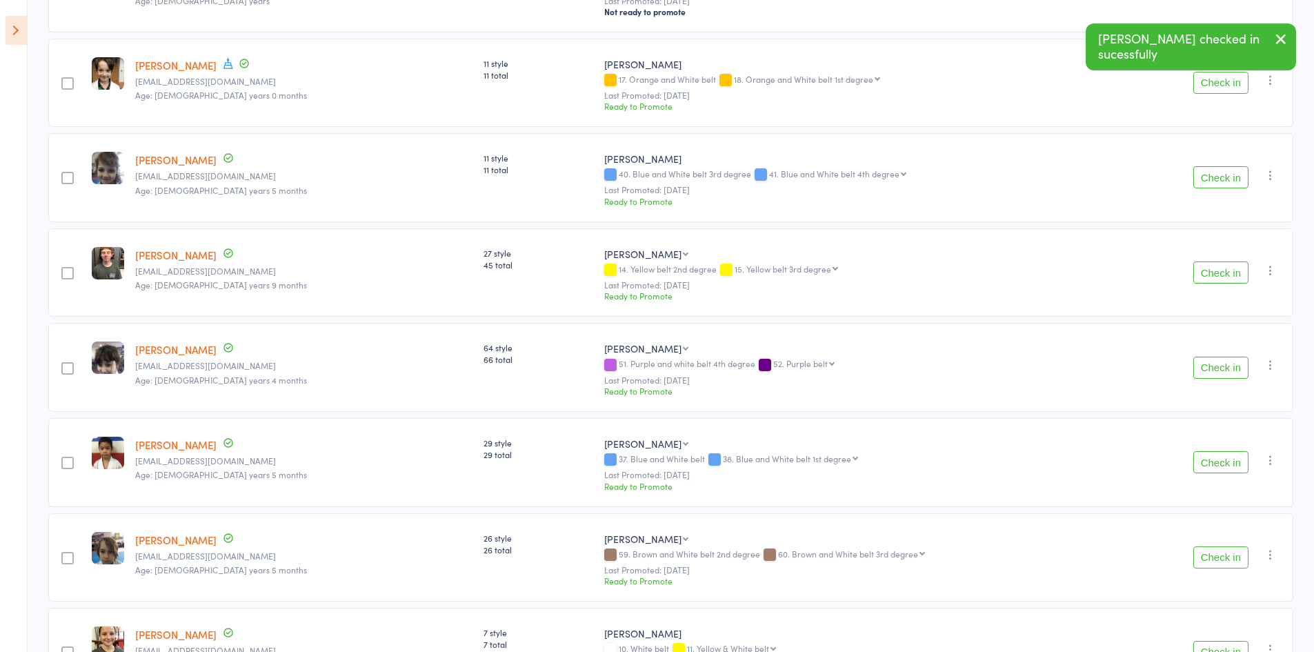
click at [1223, 282] on button "Check in" at bounding box center [1221, 272] width 55 height 22
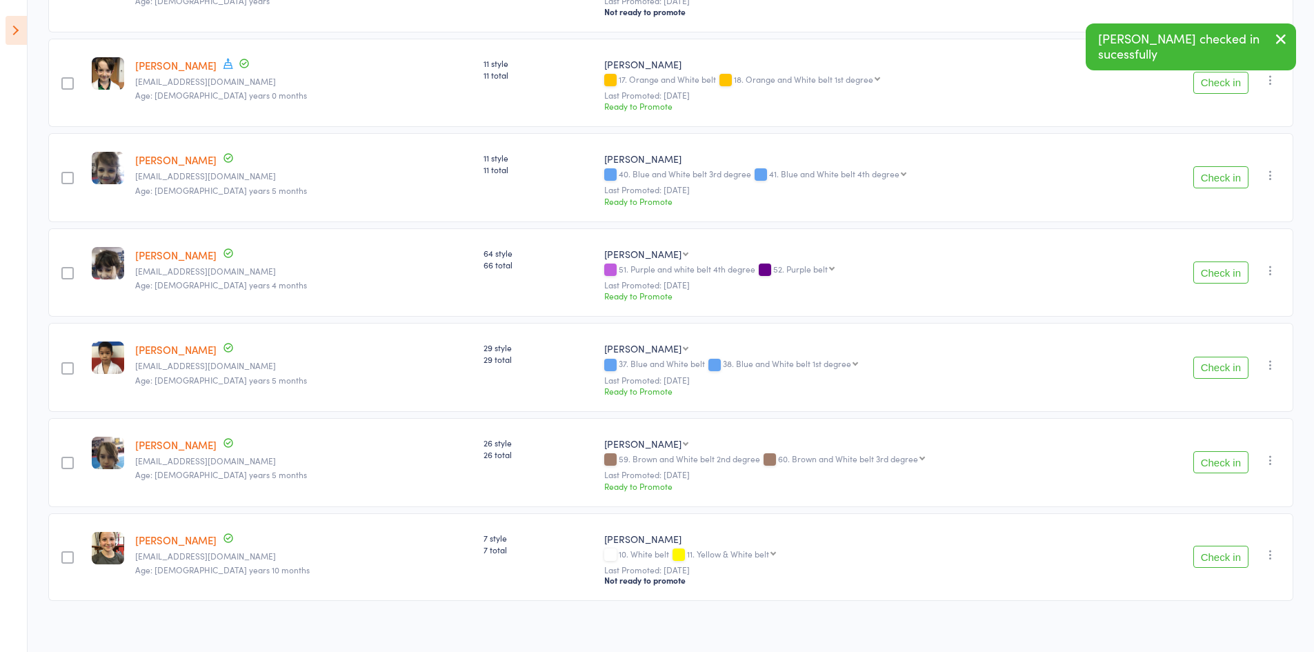
click at [1223, 282] on button "Check in" at bounding box center [1221, 272] width 55 height 22
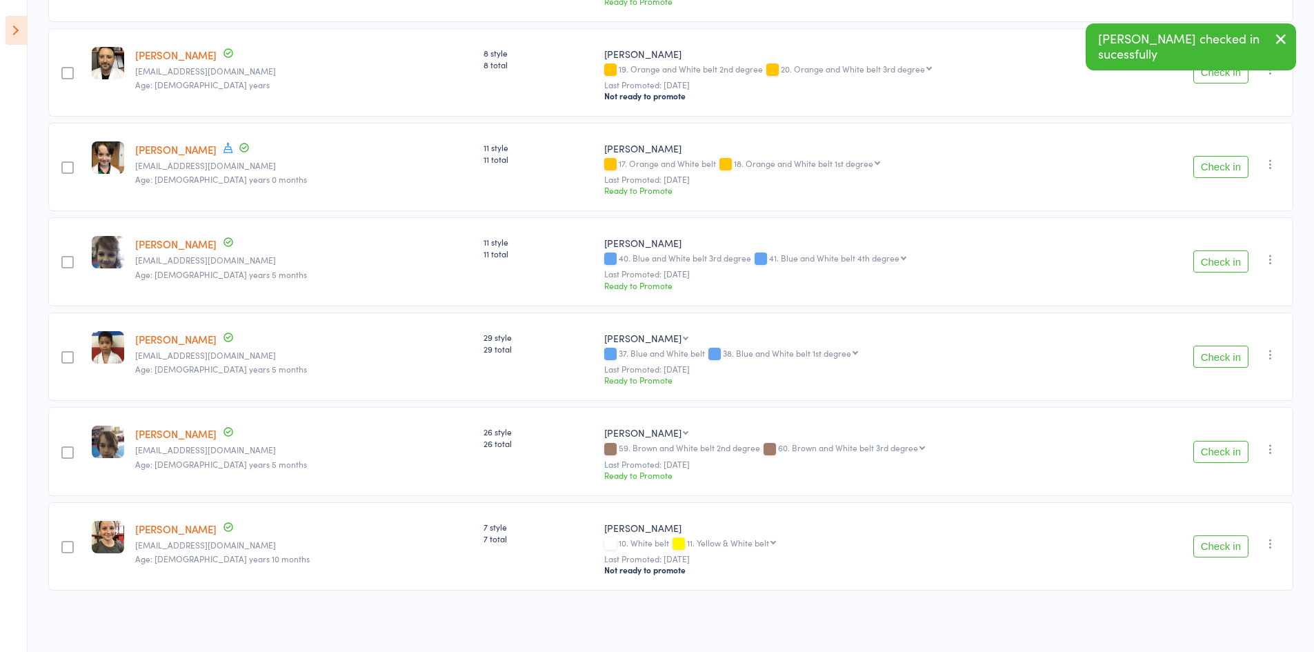
scroll to position [676, 0]
click at [1223, 282] on div "Check in Check in Promote Send message Add Note Add Task Add Flag Remove Mark a…" at bounding box center [1211, 261] width 166 height 89
click at [1223, 358] on button "Check in" at bounding box center [1221, 357] width 55 height 22
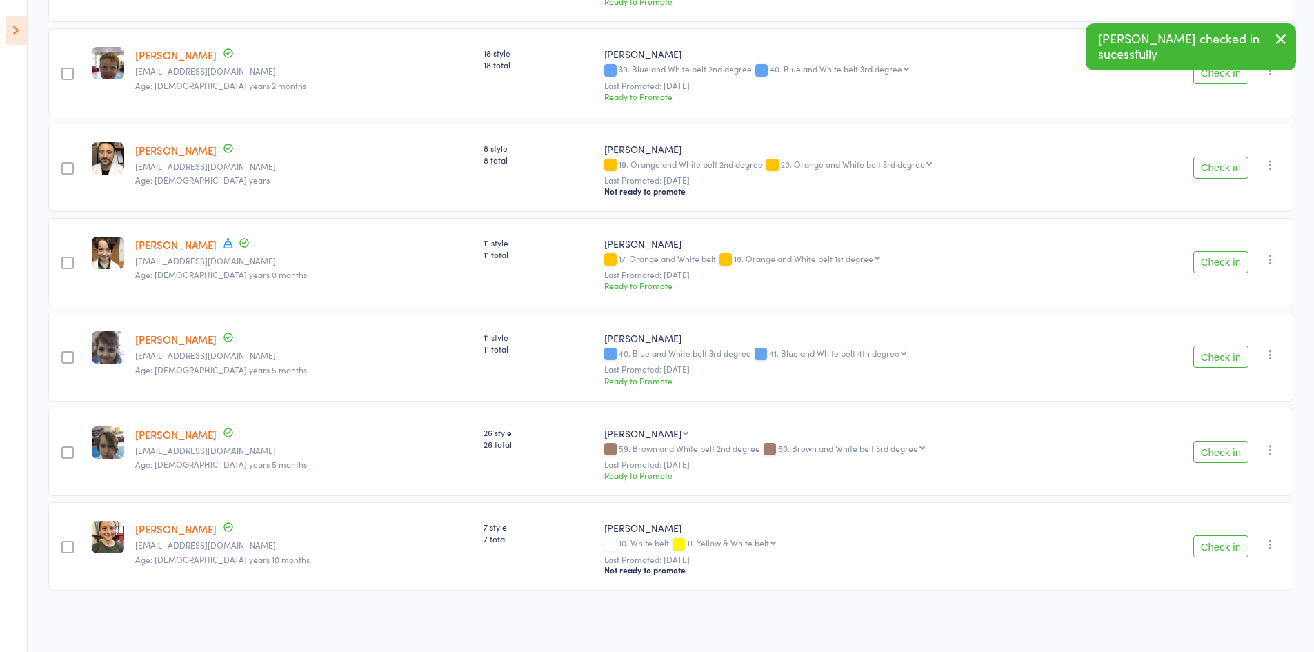
click at [1223, 542] on button "Check in" at bounding box center [1221, 546] width 55 height 22
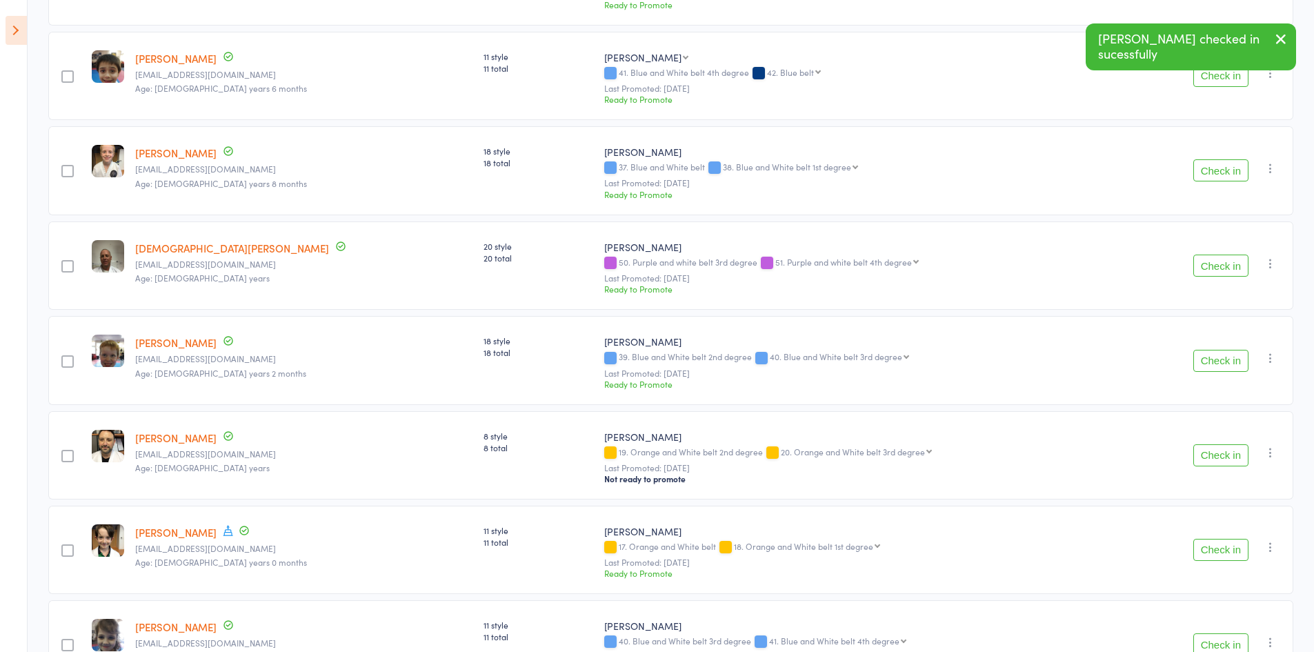
scroll to position [0, 0]
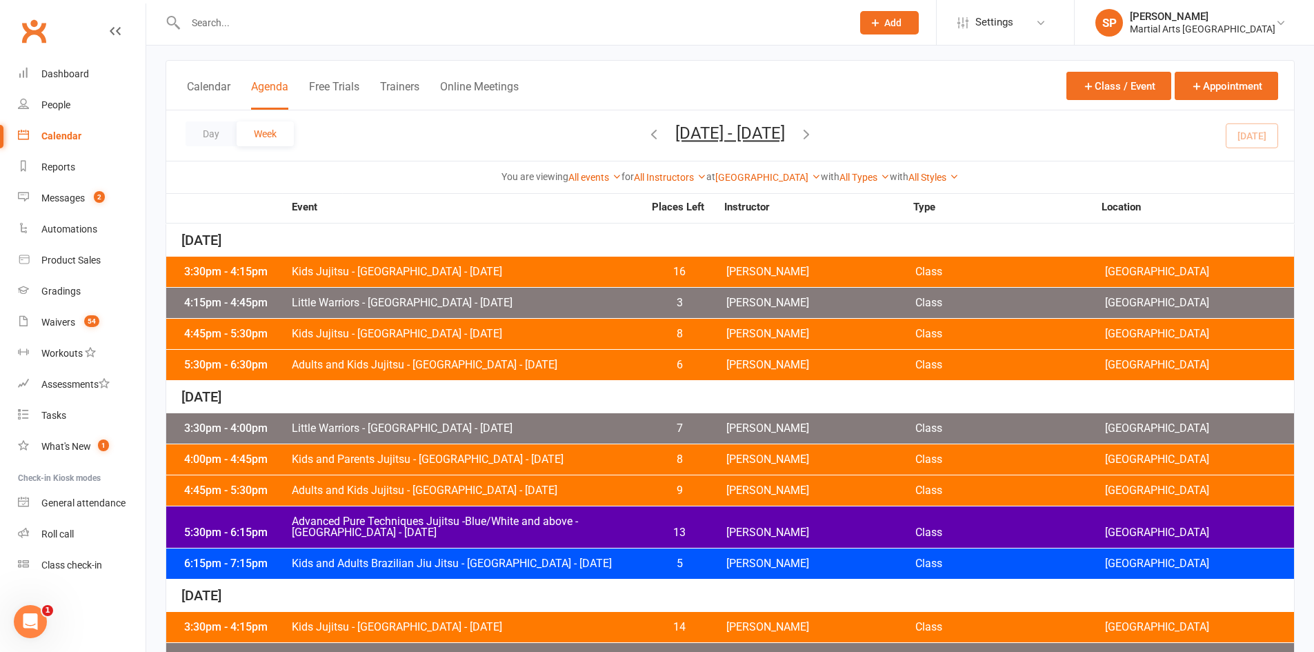
click at [382, 498] on div "4:45pm - 5:30pm Adults and Kids Jujitsu - [GEOGRAPHIC_DATA] - [DATE] 9 [PERSON_…" at bounding box center [730, 490] width 1128 height 30
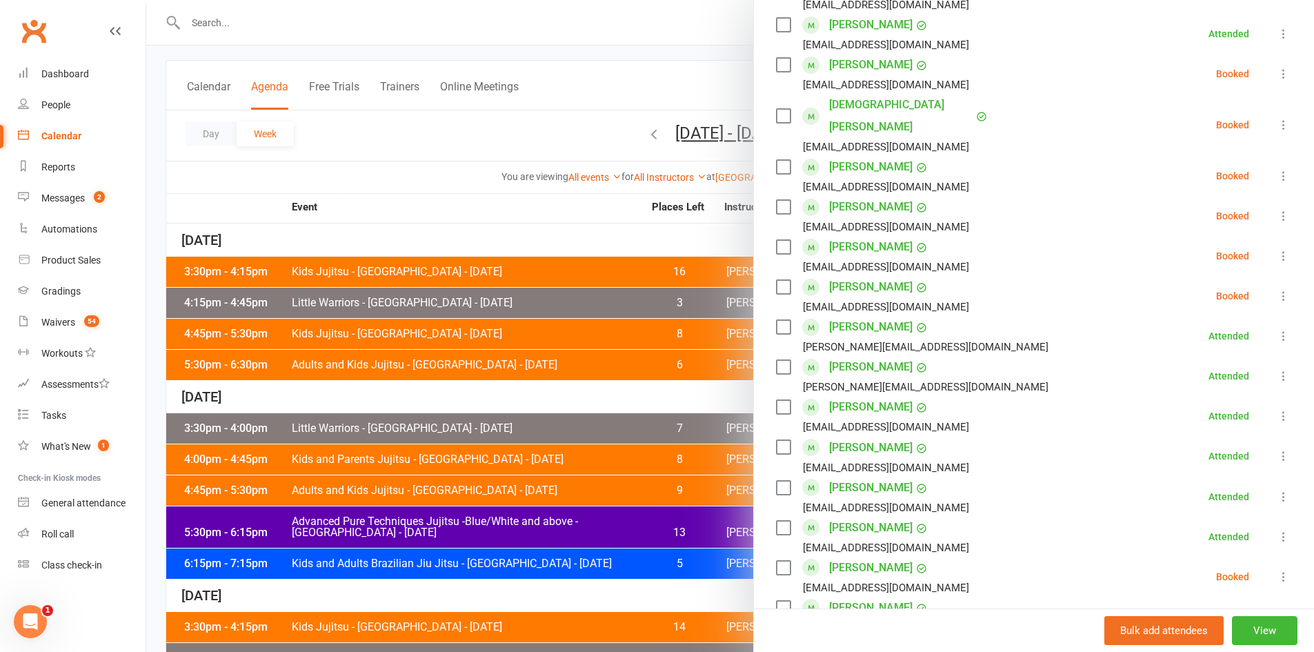
scroll to position [737, 0]
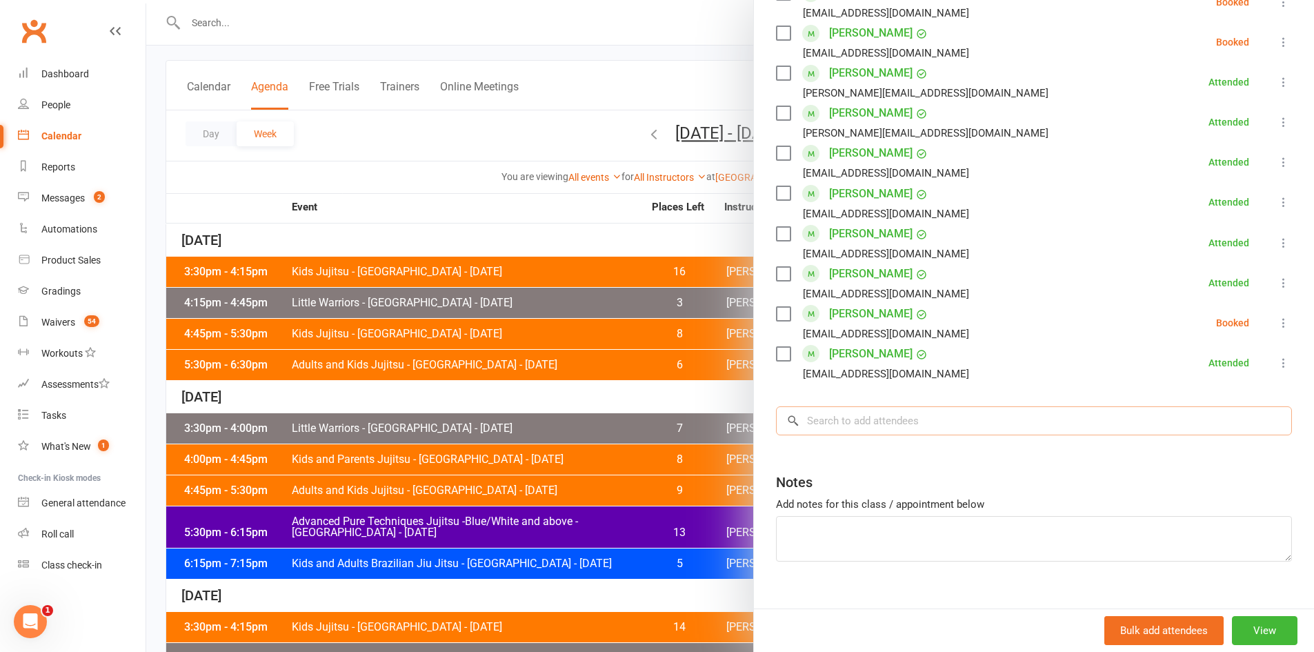
click at [861, 406] on input "search" at bounding box center [1034, 420] width 516 height 29
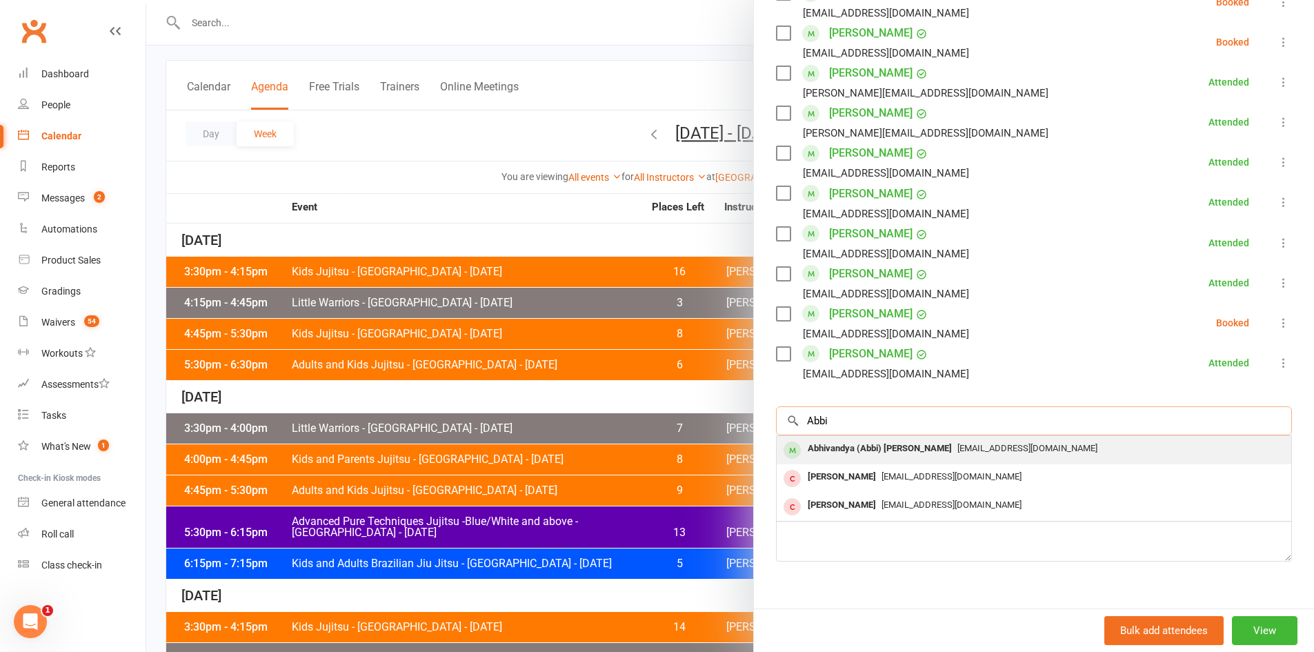
type input "Abbi"
click at [854, 439] on div "Abhivandya (Abbi) [PERSON_NAME]" at bounding box center [879, 449] width 155 height 20
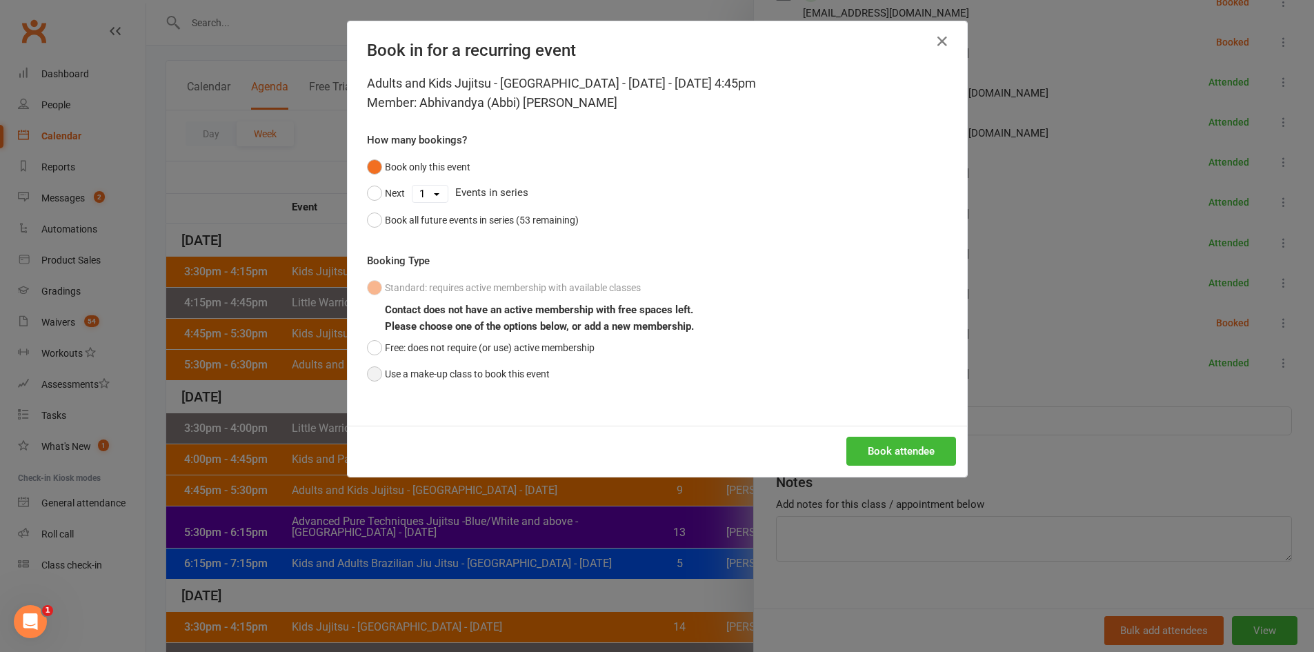
click at [495, 375] on button "Use a make-up class to book this event" at bounding box center [458, 374] width 183 height 26
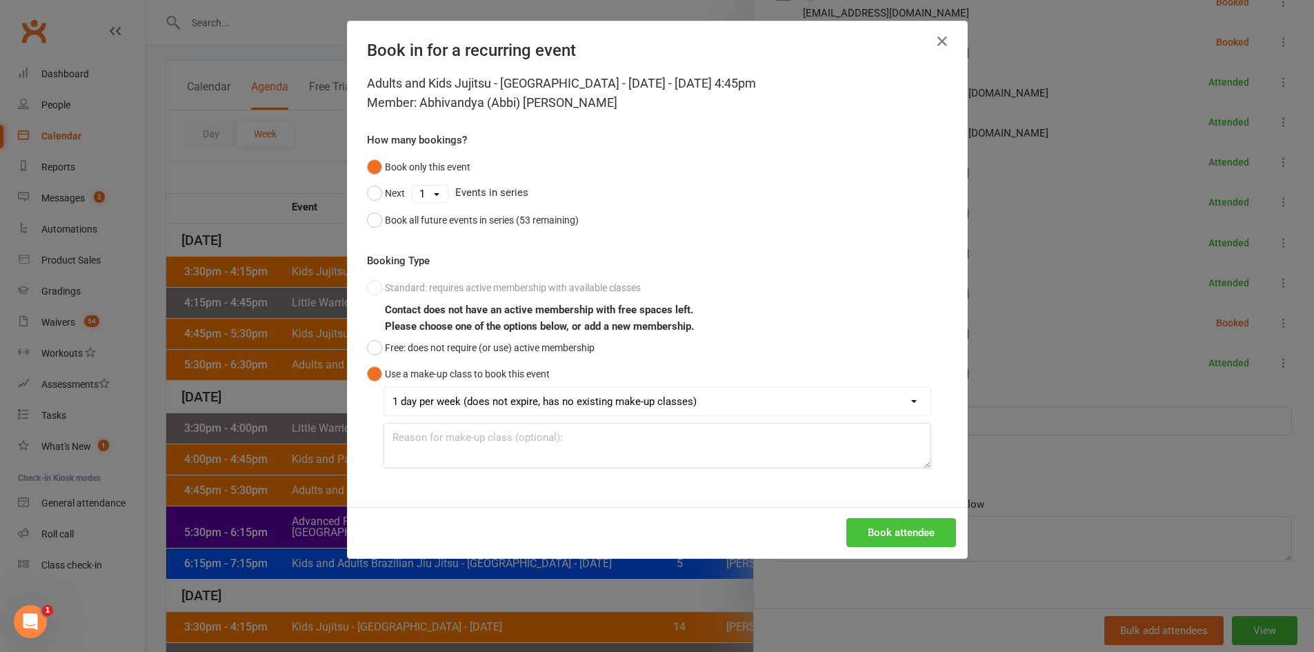
click at [869, 520] on button "Book attendee" at bounding box center [902, 532] width 110 height 29
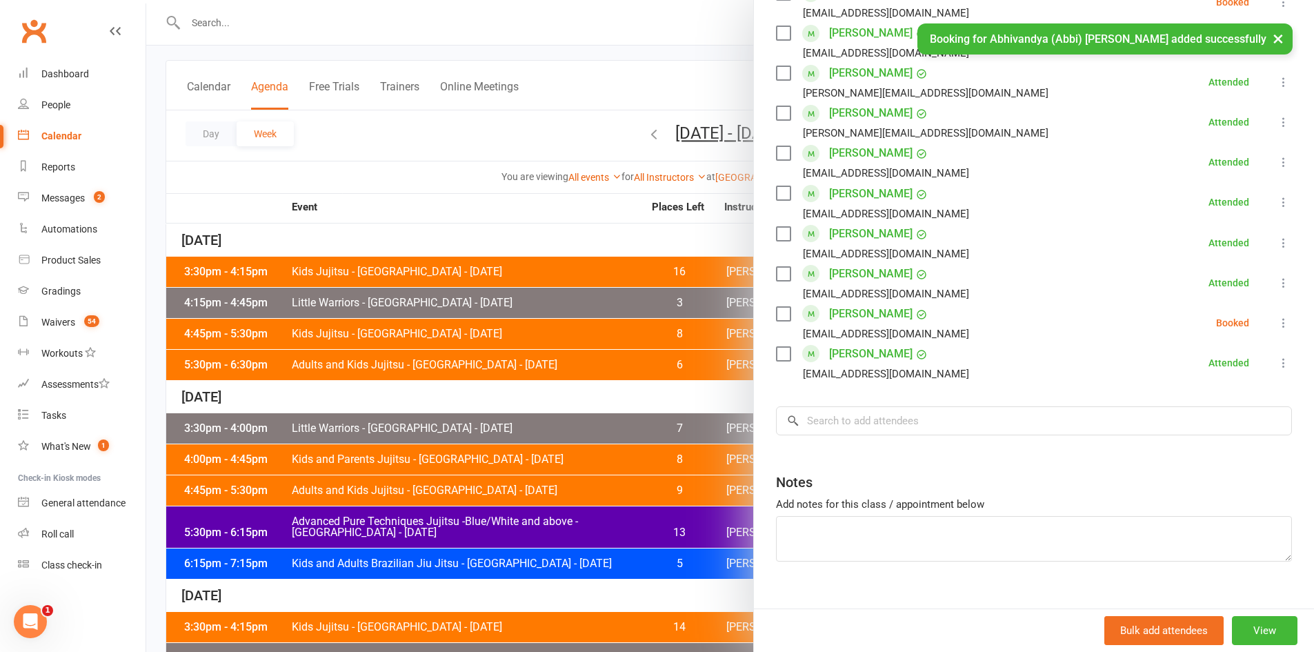
scroll to position [777, 0]
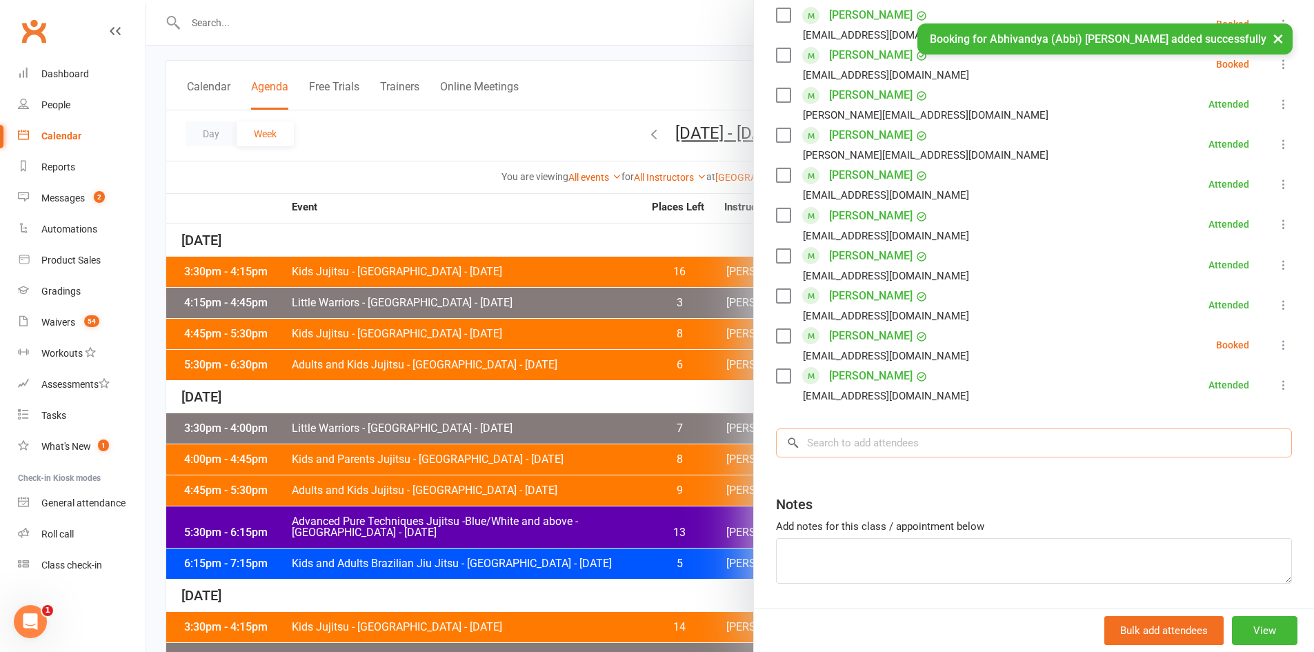
click at [853, 428] on input "search" at bounding box center [1034, 442] width 516 height 29
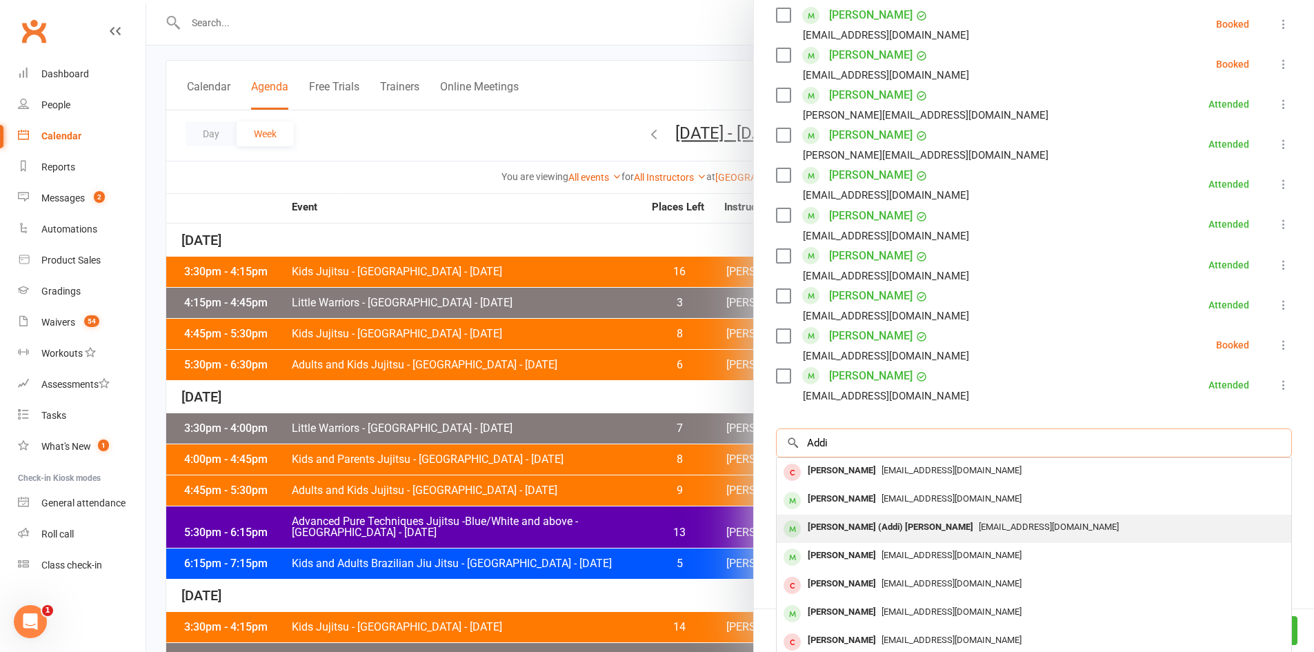
type input "Addi"
click at [877, 517] on div "[PERSON_NAME] (Addi) [PERSON_NAME]" at bounding box center [890, 527] width 177 height 20
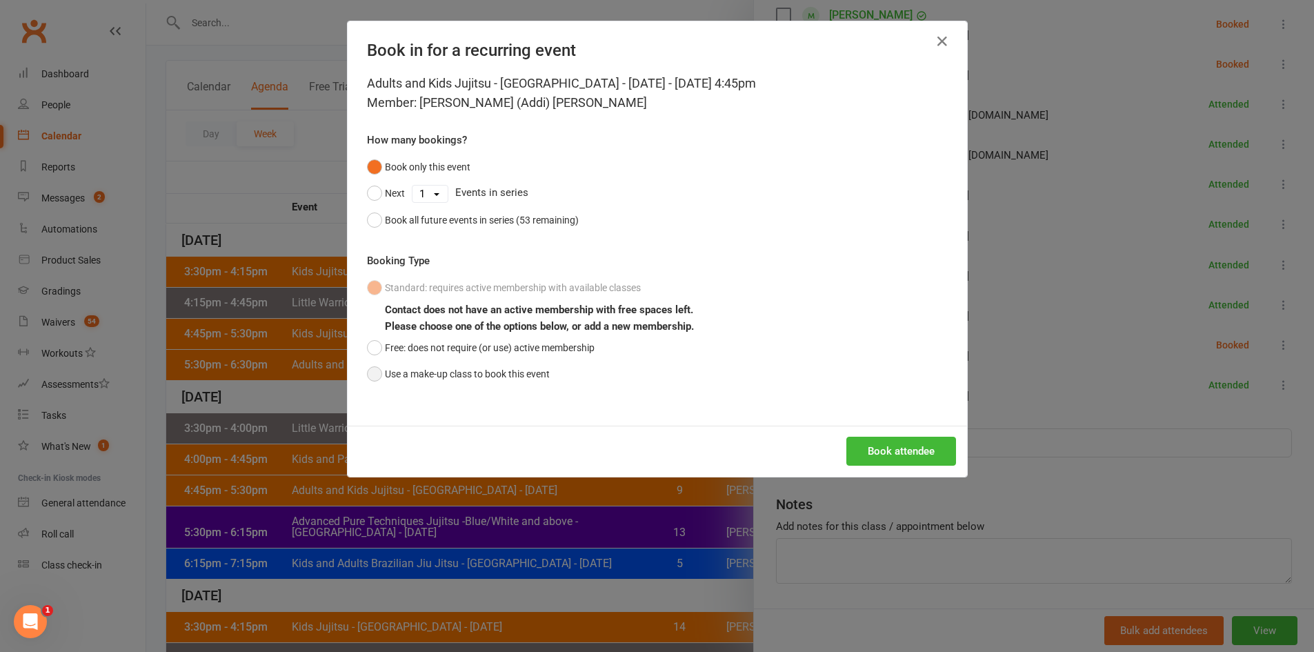
click at [492, 370] on button "Use a make-up class to book this event" at bounding box center [458, 374] width 183 height 26
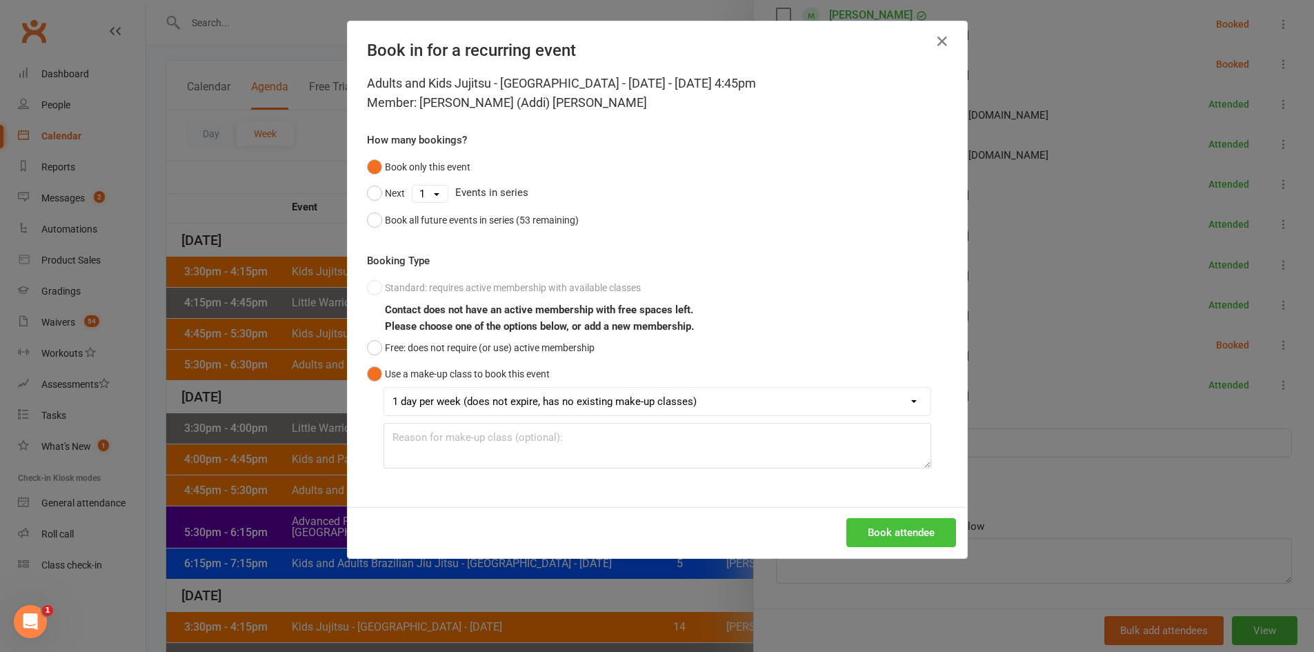
click at [918, 542] on button "Book attendee" at bounding box center [902, 532] width 110 height 29
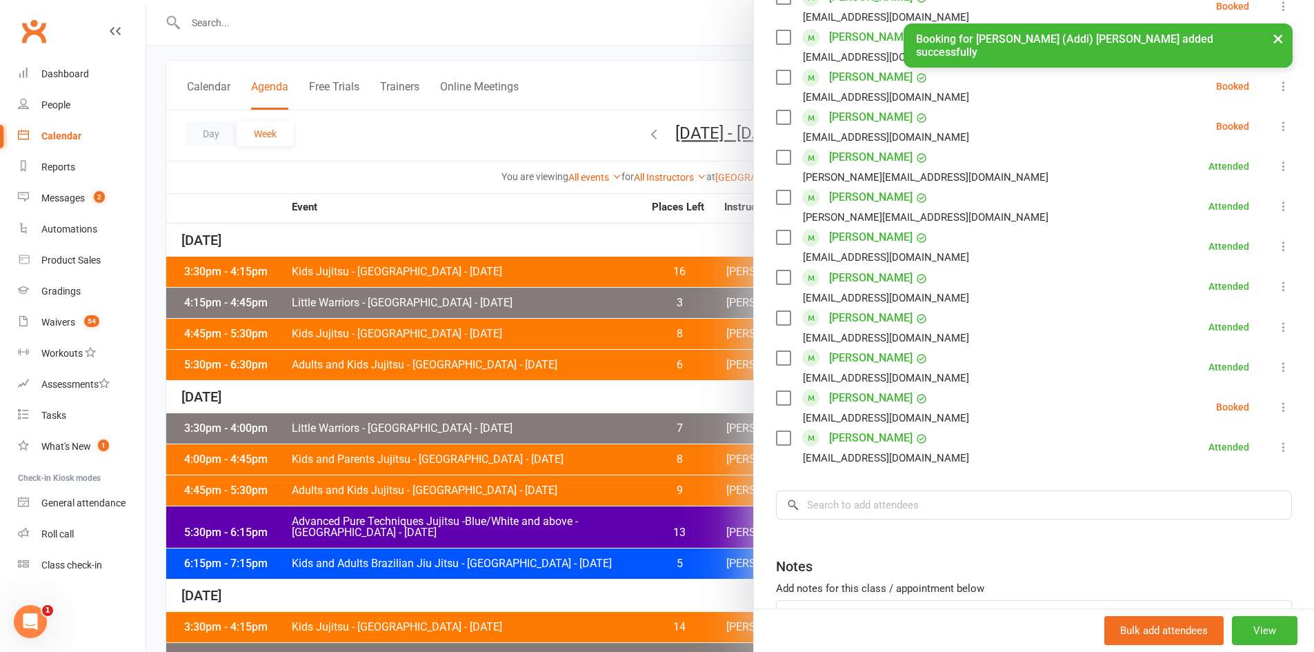
scroll to position [817, 0]
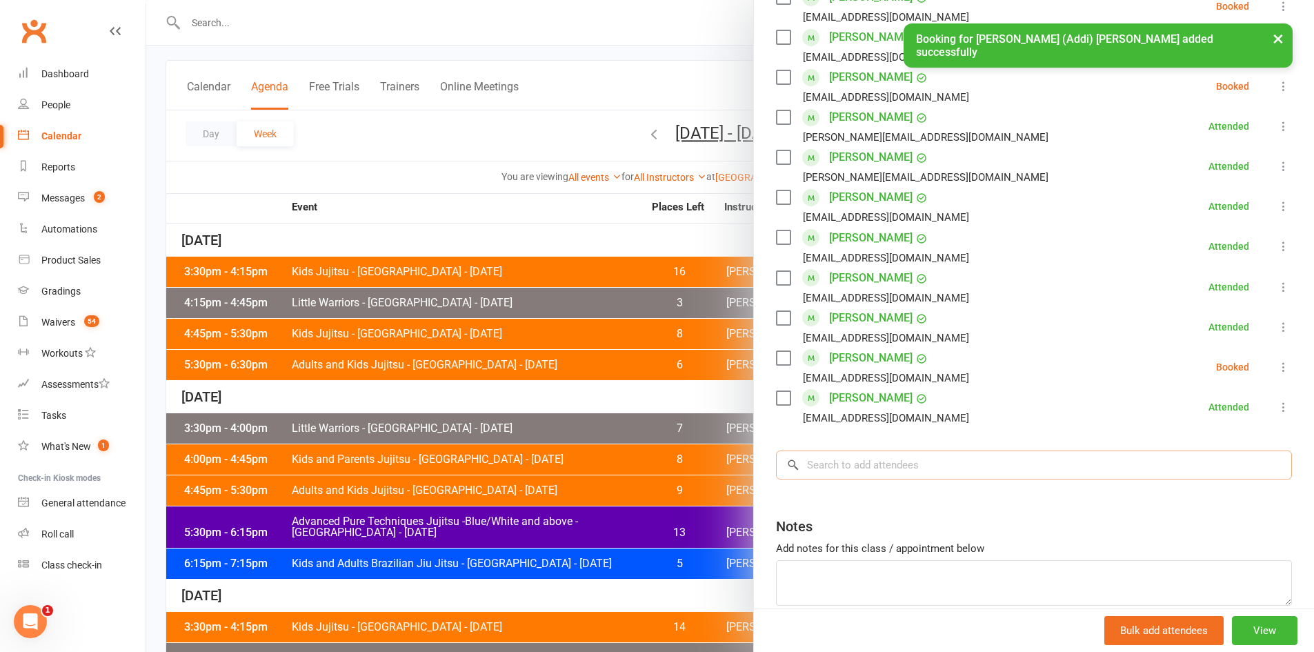
click at [827, 451] on input "search" at bounding box center [1034, 465] width 516 height 29
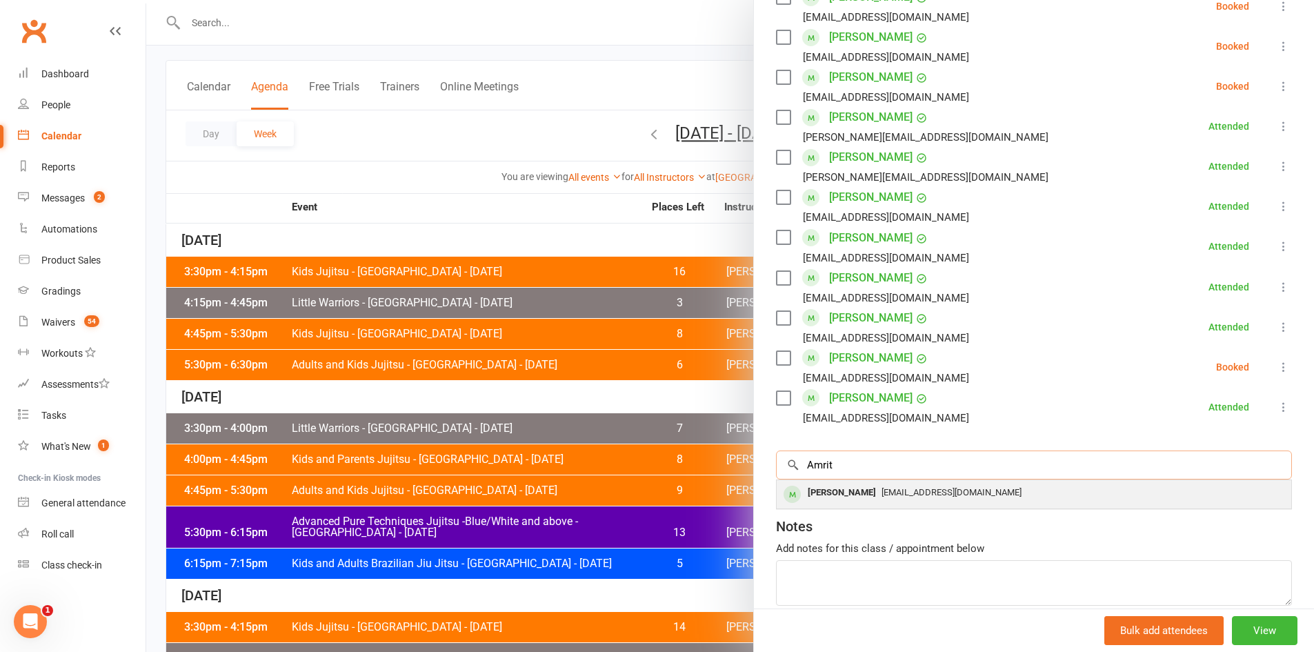
type input "Amrit"
click at [844, 483] on div "Amrit Abhilash" at bounding box center [841, 493] width 79 height 20
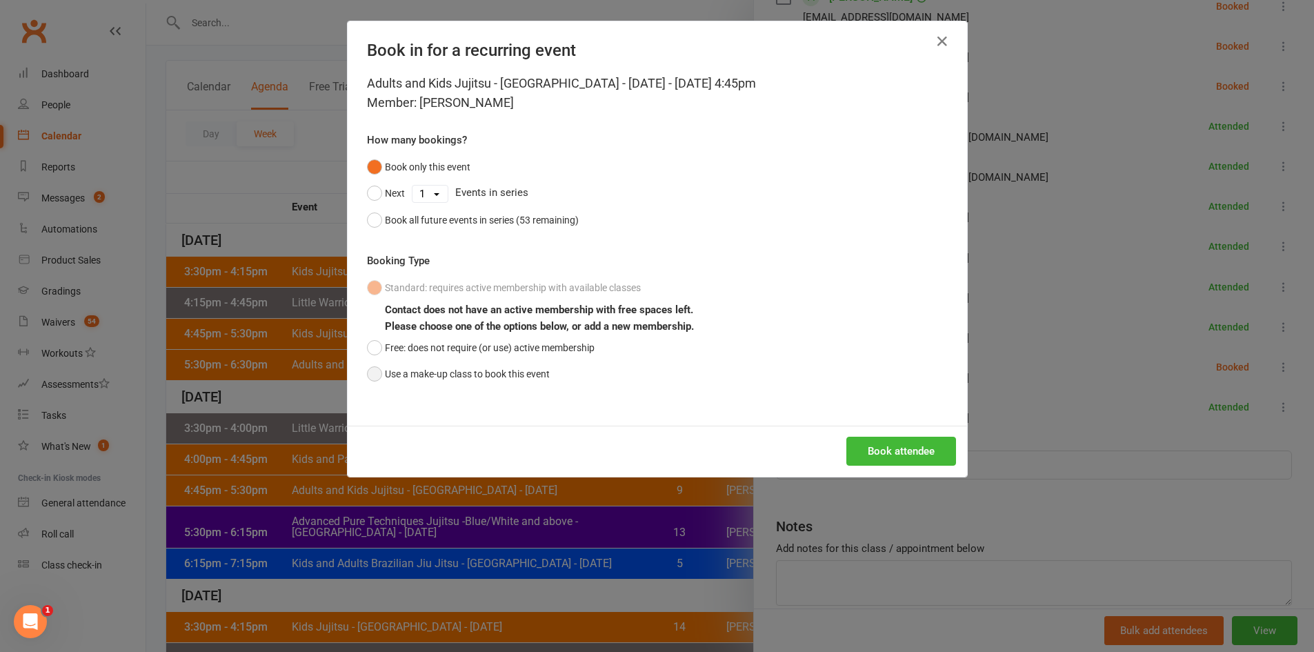
click at [513, 378] on button "Use a make-up class to book this event" at bounding box center [458, 374] width 183 height 26
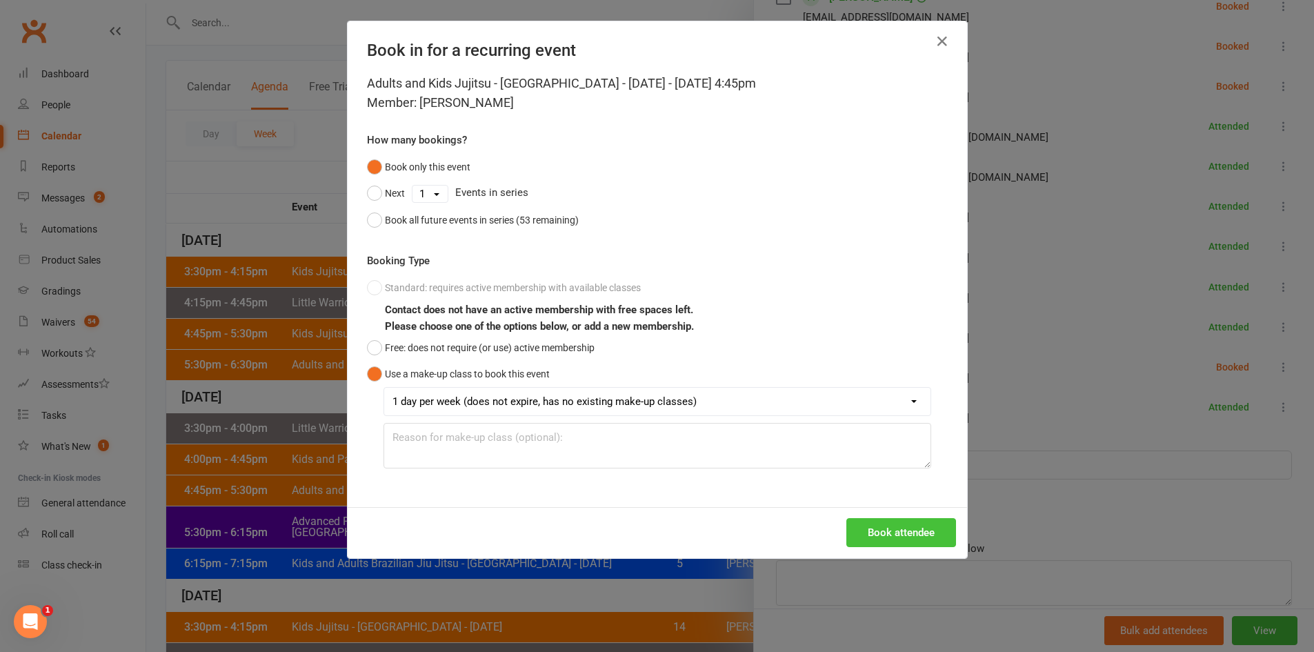
click at [899, 537] on button "Book attendee" at bounding box center [902, 532] width 110 height 29
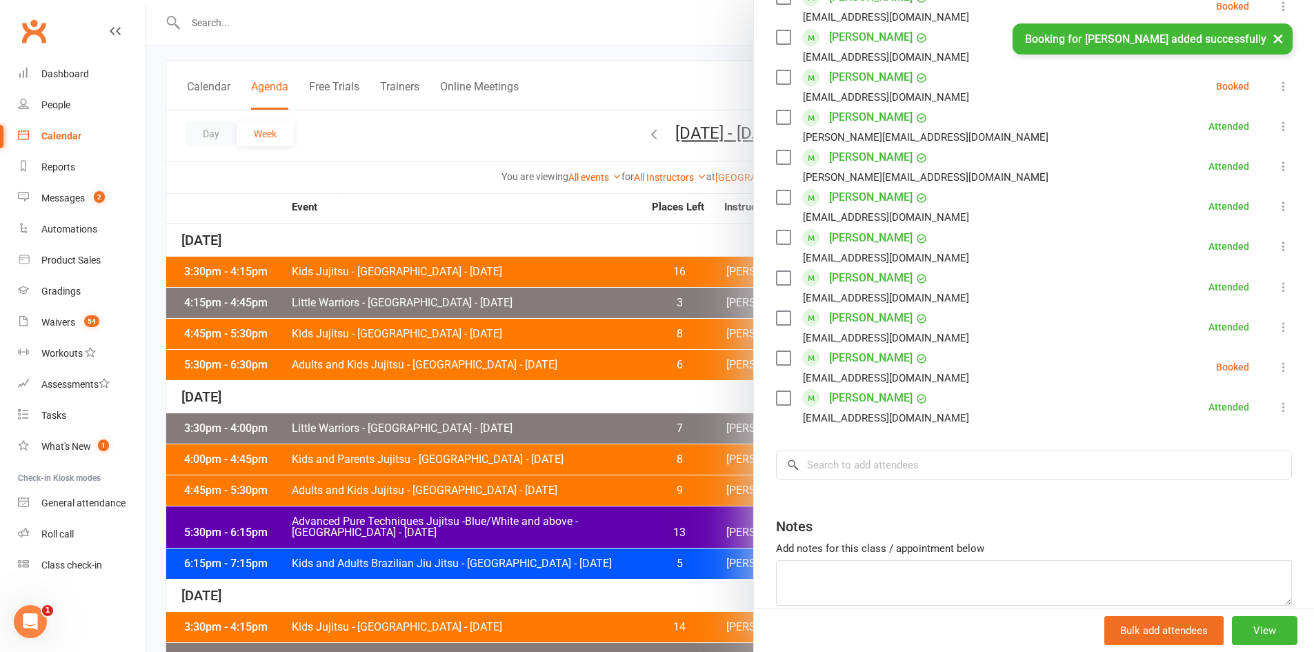
scroll to position [857, 0]
click at [71, 73] on div "Dashboard" at bounding box center [65, 73] width 48 height 11
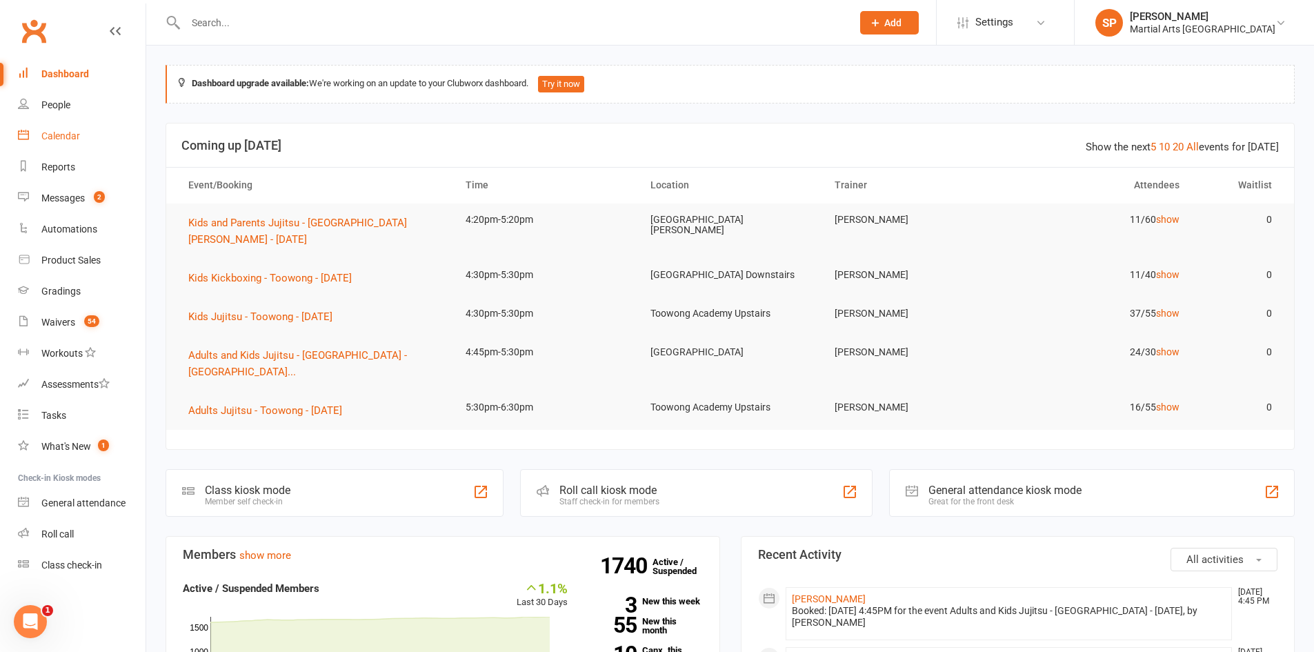
click at [68, 141] on div "Calendar" at bounding box center [60, 135] width 39 height 11
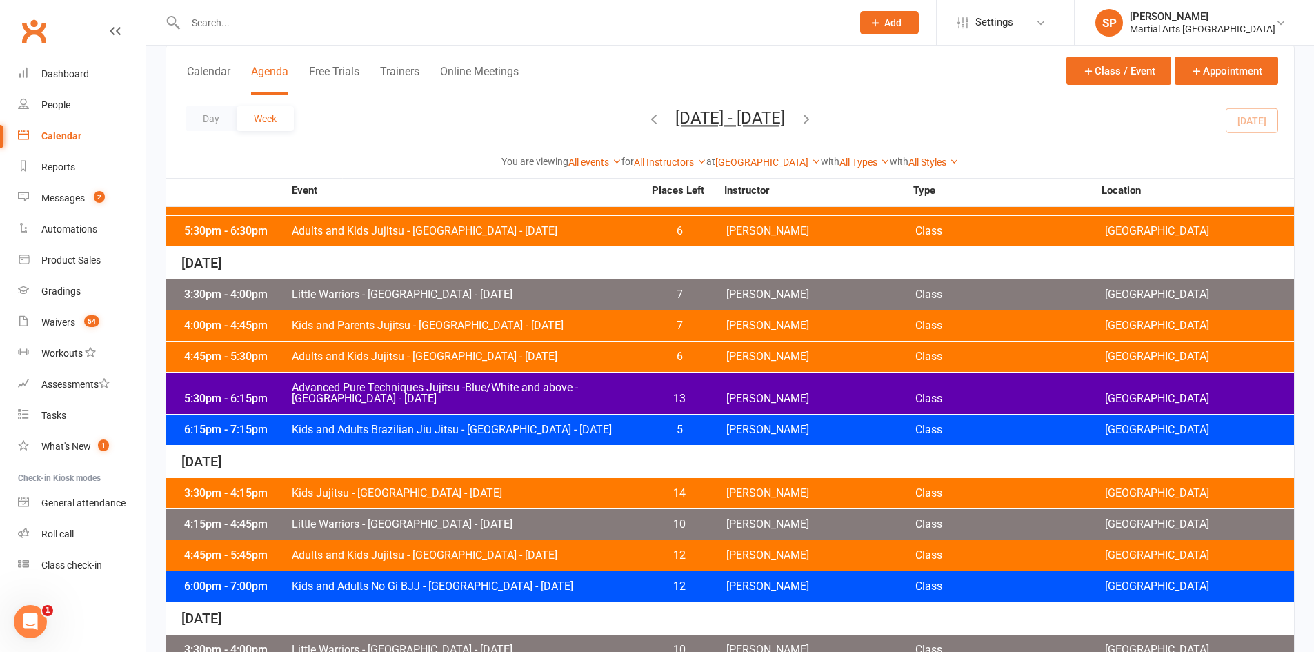
scroll to position [207, 0]
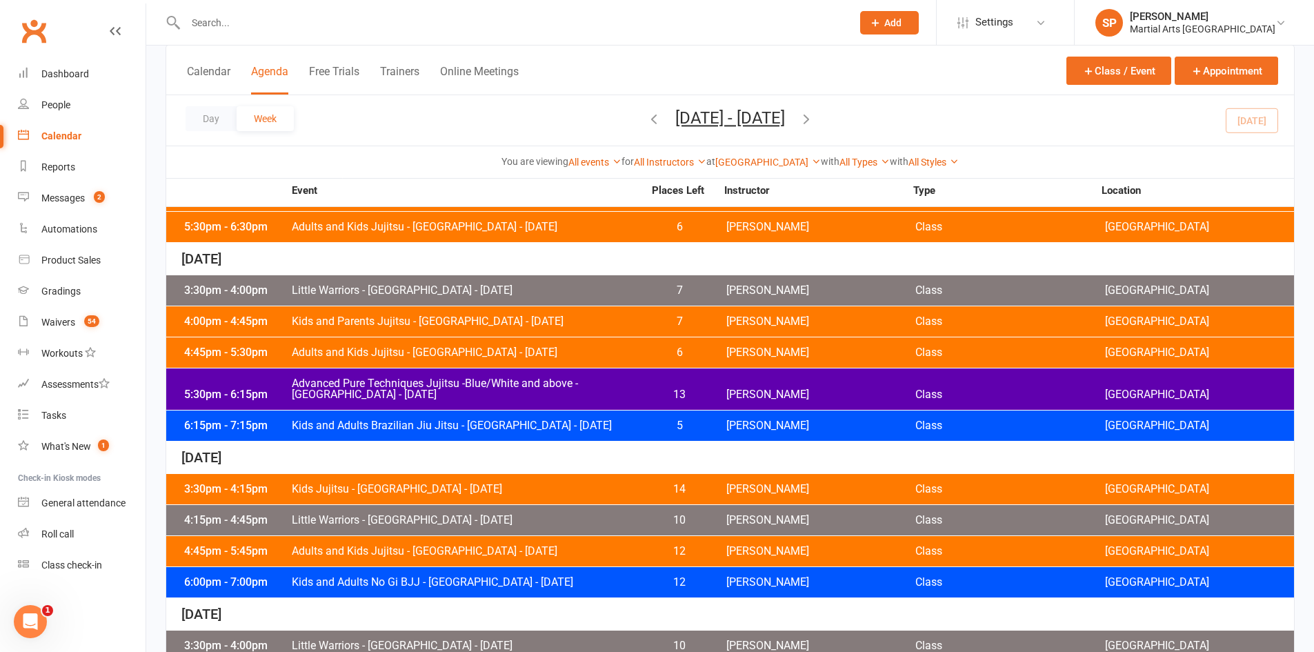
click at [484, 357] on span "Adults and Kids Jujitsu - [GEOGRAPHIC_DATA] - [DATE]" at bounding box center [467, 352] width 353 height 11
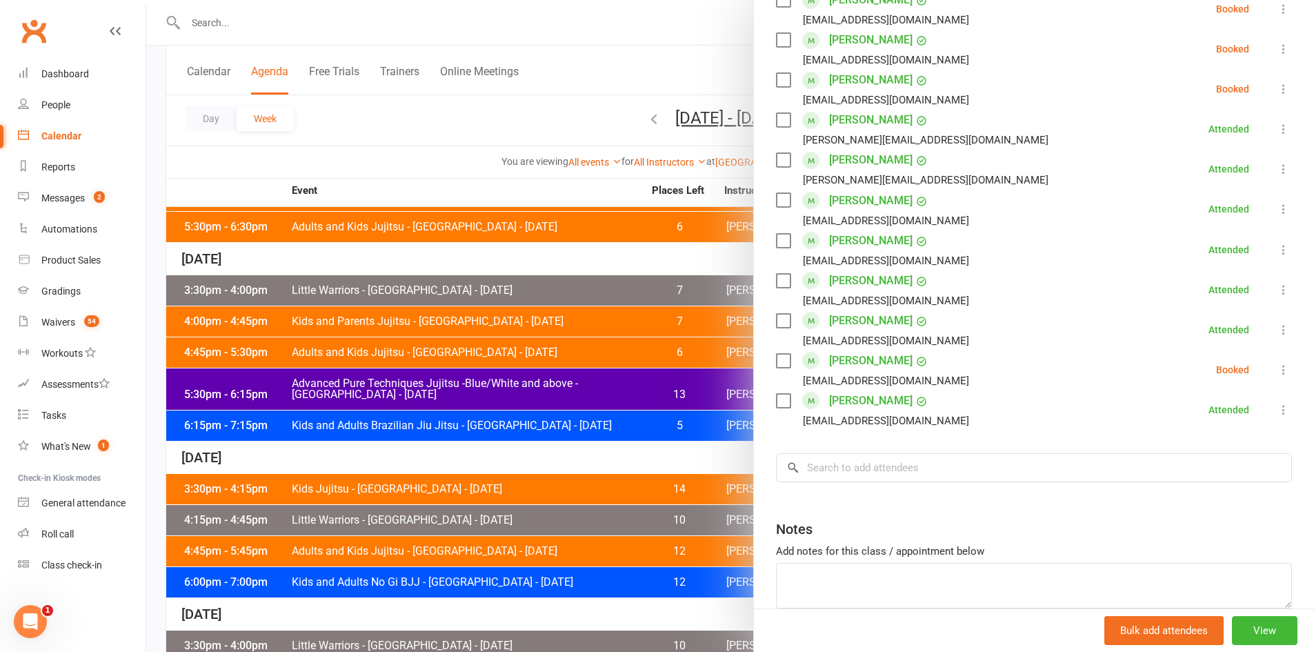
scroll to position [857, 0]
click at [853, 451] on input "search" at bounding box center [1034, 465] width 516 height 29
click at [430, 137] on div at bounding box center [730, 326] width 1168 height 652
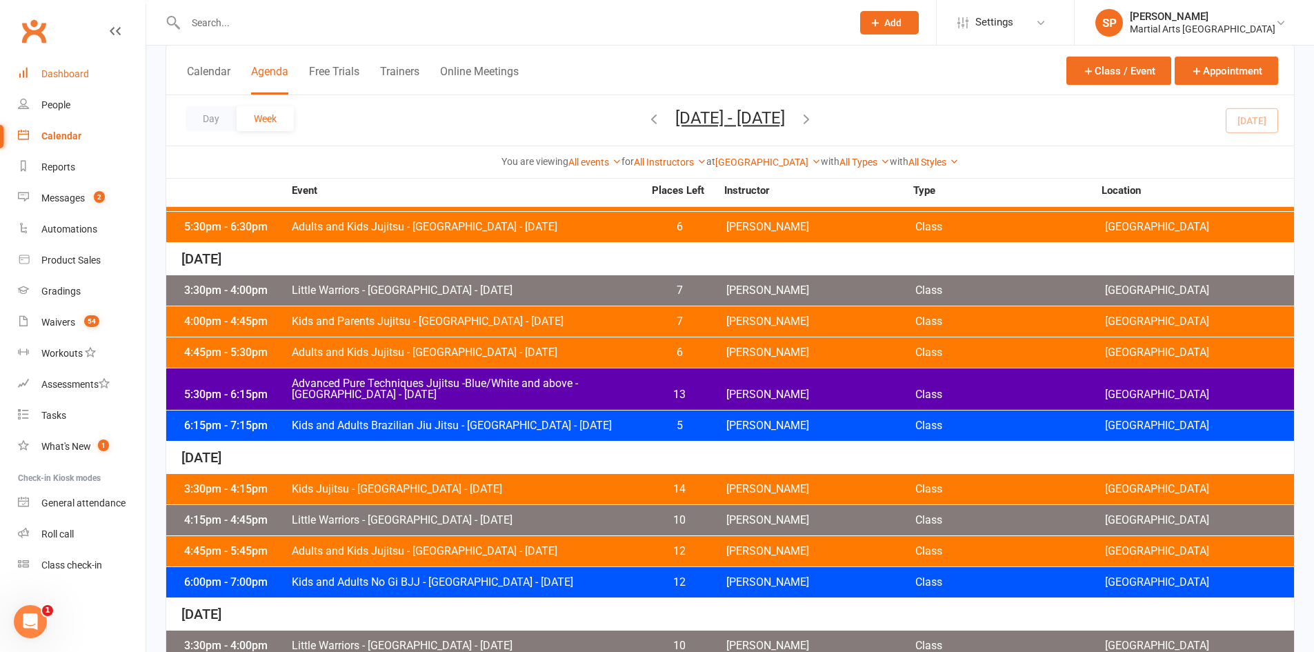
click at [70, 79] on div "Dashboard" at bounding box center [65, 73] width 48 height 11
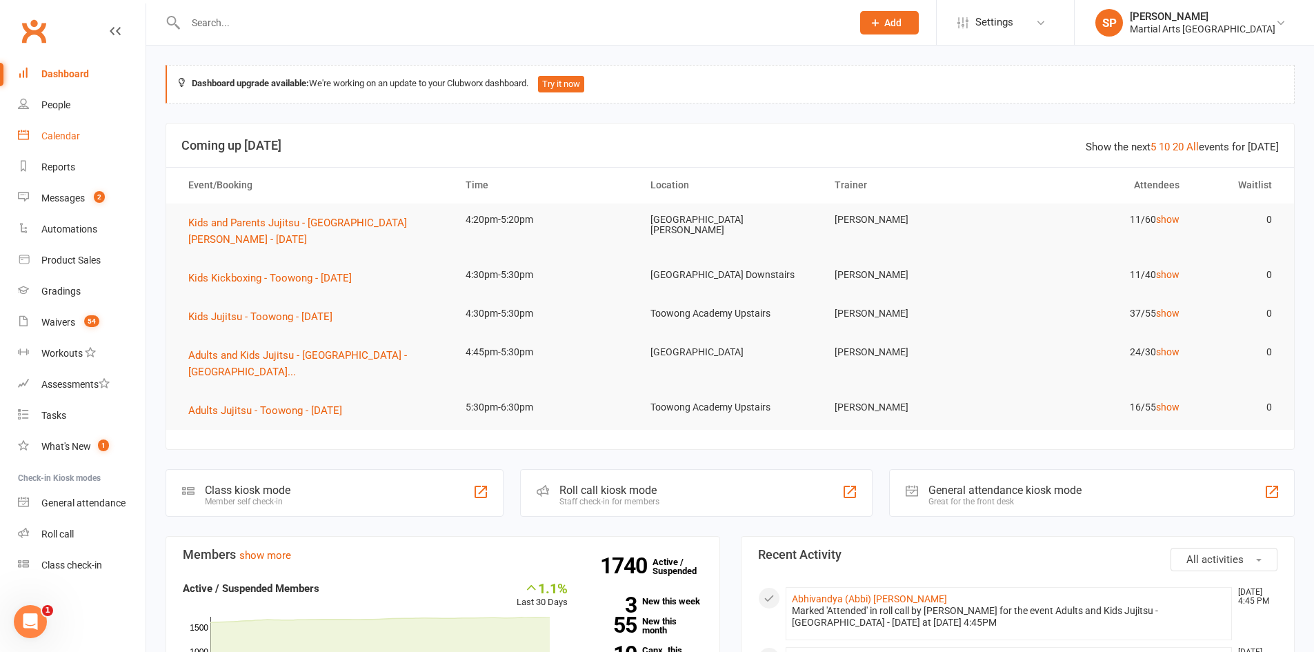
click at [110, 128] on link "Calendar" at bounding box center [82, 136] width 128 height 31
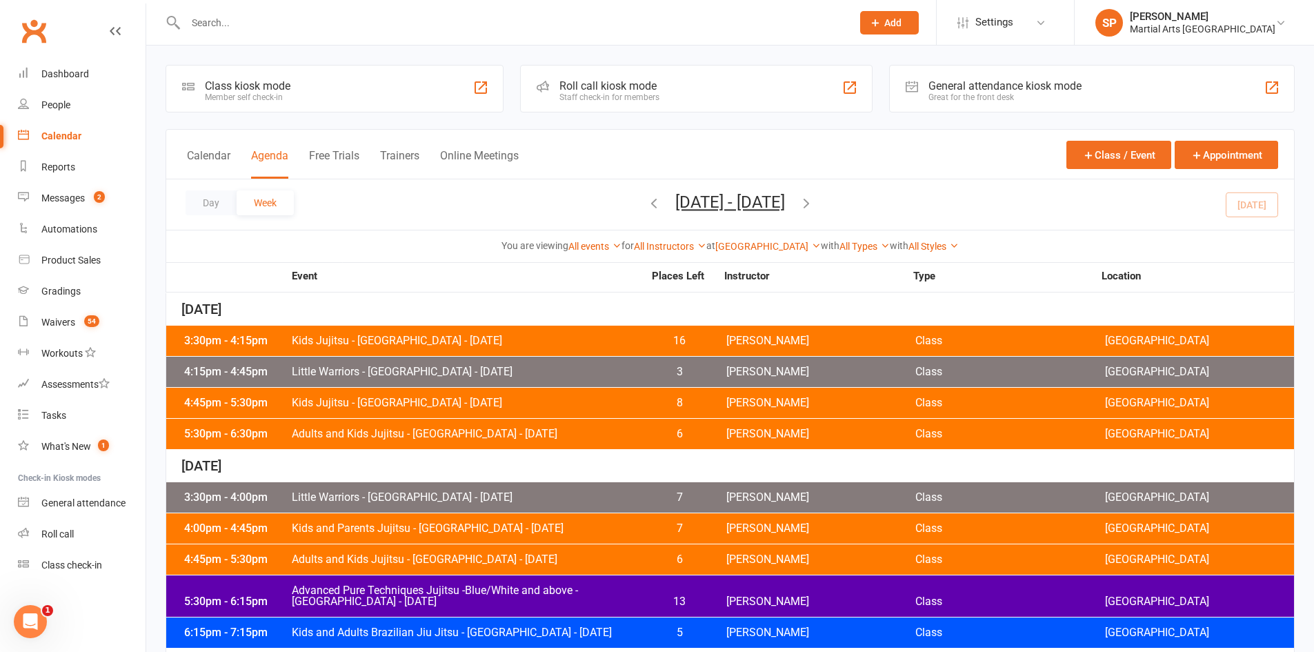
click at [476, 562] on span "Adults and Kids Jujitsu - [GEOGRAPHIC_DATA] - [DATE]" at bounding box center [467, 559] width 353 height 11
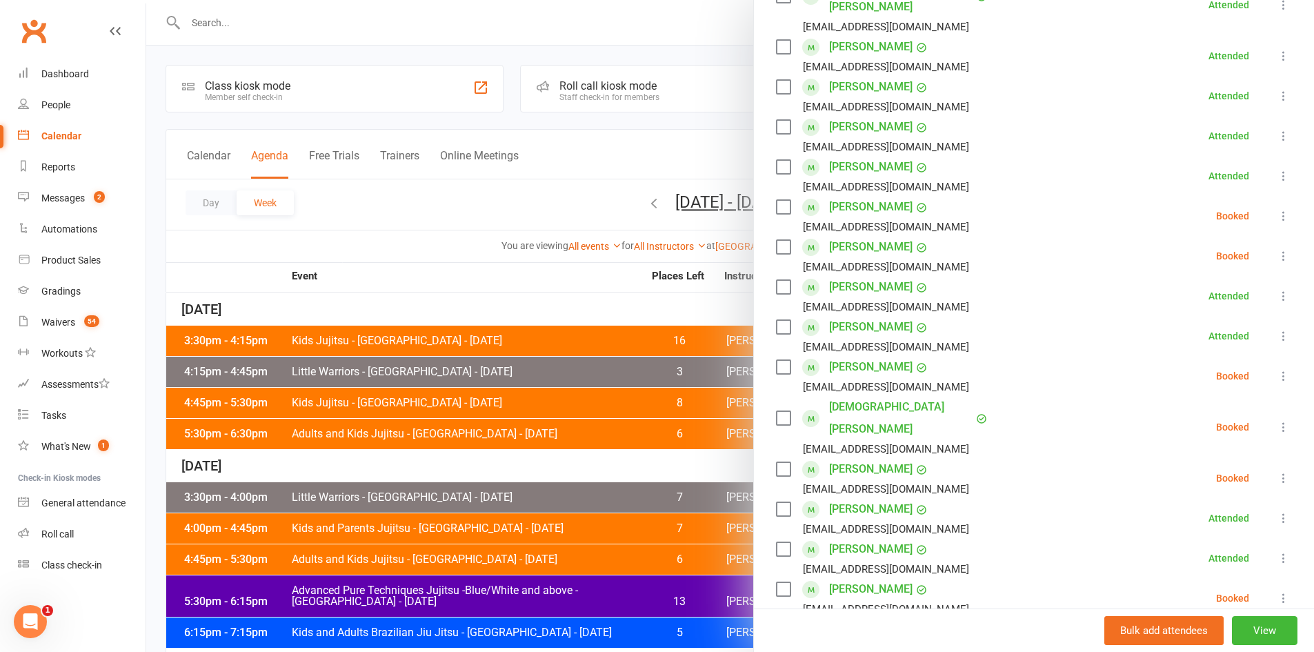
scroll to position [690, 0]
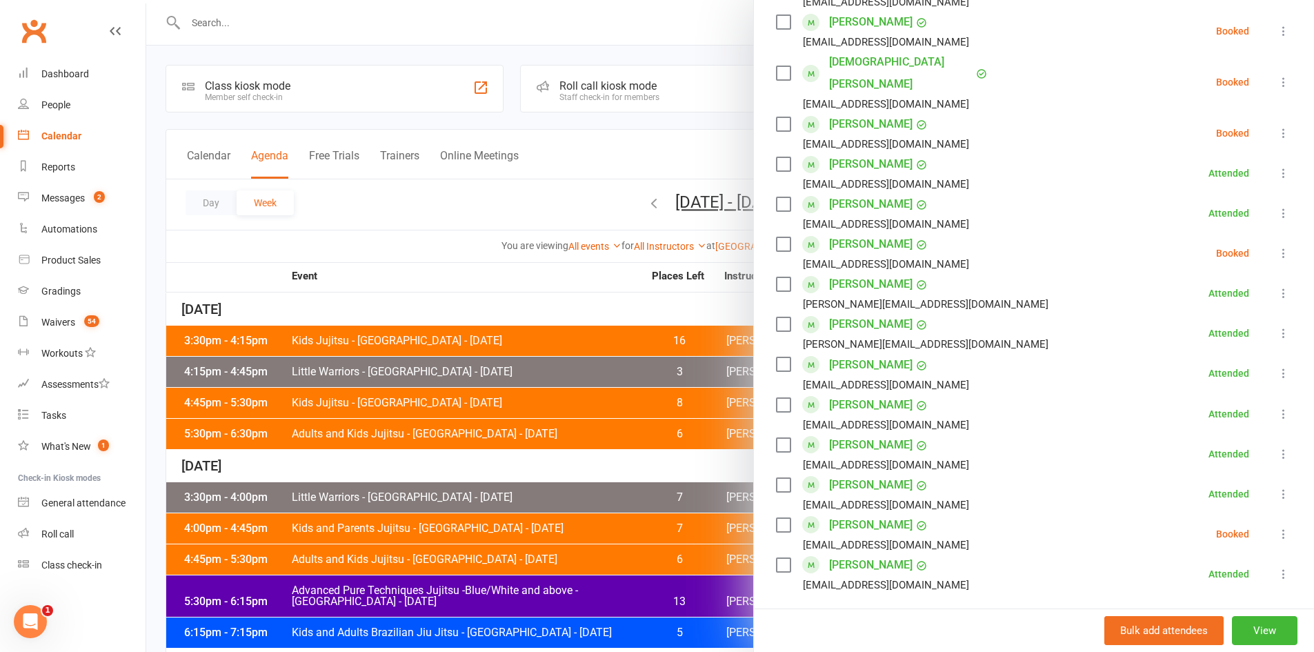
click at [898, 618] on input "search" at bounding box center [1034, 632] width 516 height 29
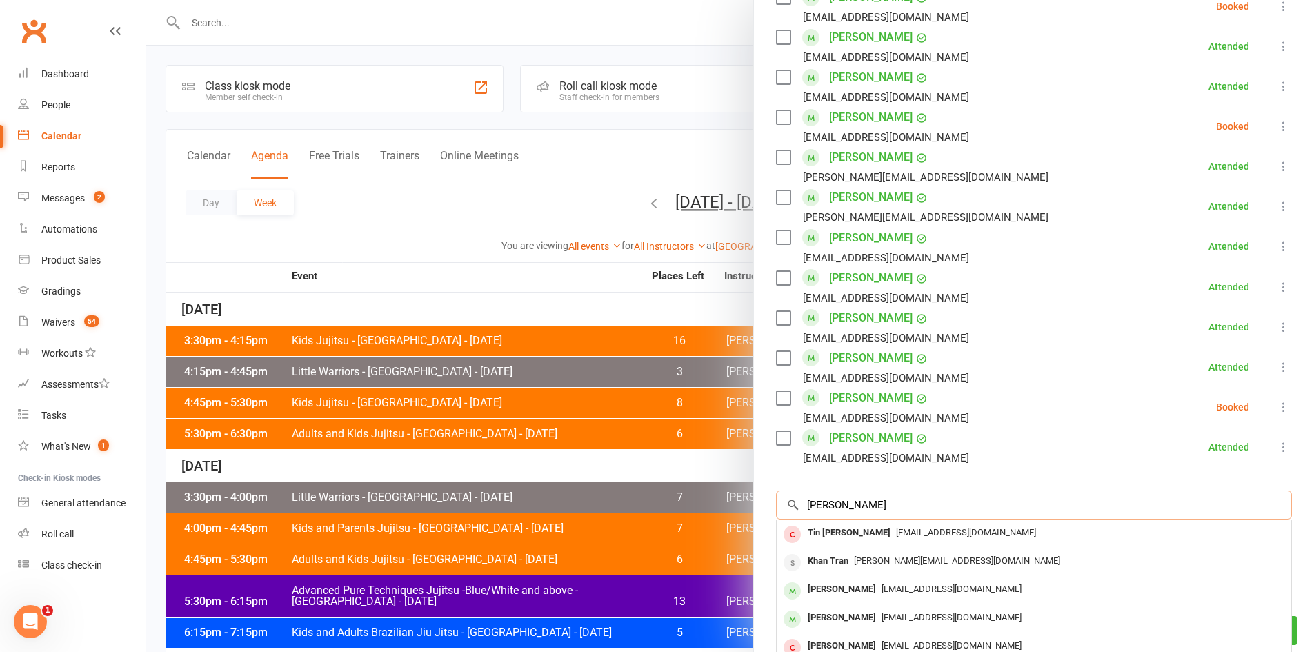
scroll to position [828, 0]
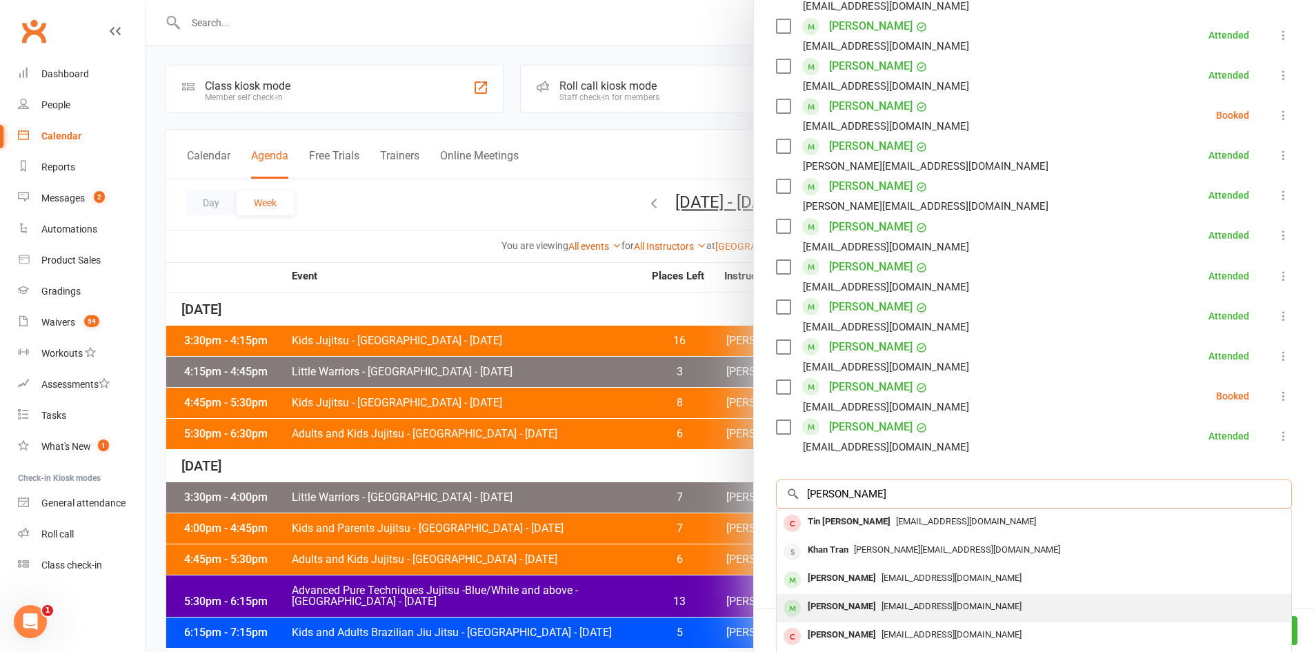
type input "tran"
click at [882, 601] on span "[EMAIL_ADDRESS][DOMAIN_NAME]" at bounding box center [952, 606] width 140 height 10
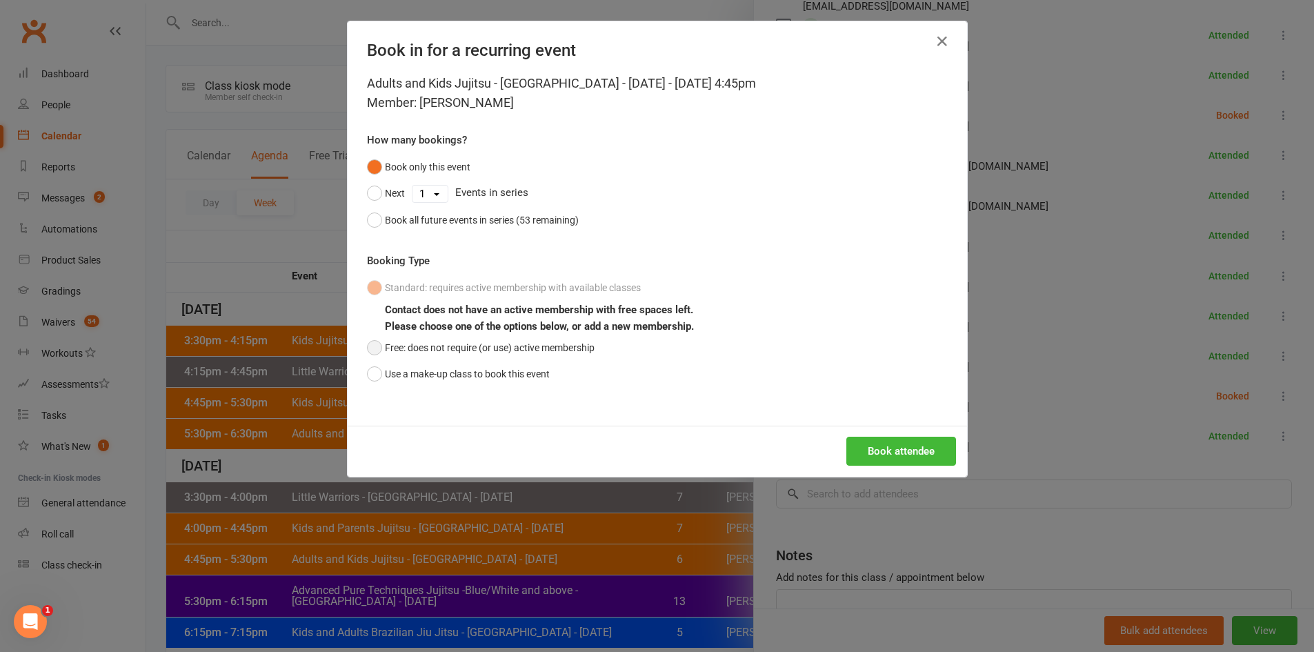
click at [518, 344] on button "Free: does not require (or use) active membership" at bounding box center [481, 348] width 228 height 26
click at [869, 449] on button "Book attendee" at bounding box center [902, 451] width 110 height 29
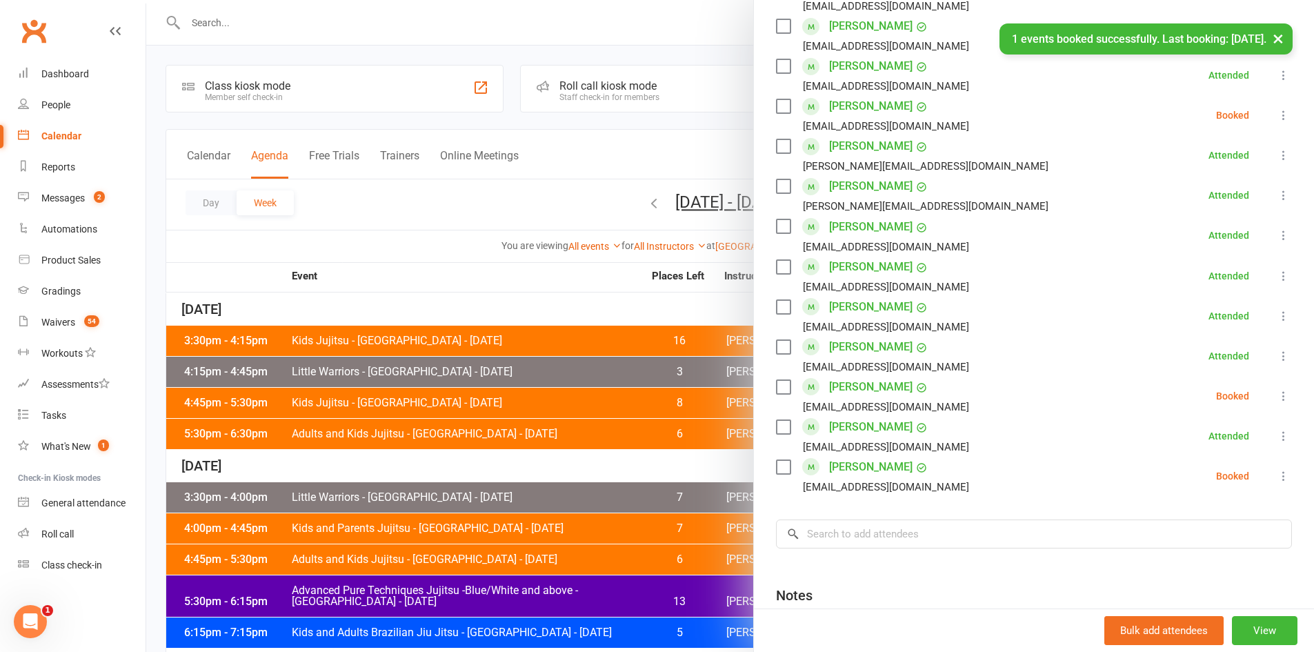
click at [1270, 456] on li "Aurora Tran Ahtri@yahoo.com Booked More info Remove Check in Mark absent Send m…" at bounding box center [1034, 476] width 516 height 40
click at [1277, 469] on icon at bounding box center [1284, 476] width 14 height 14
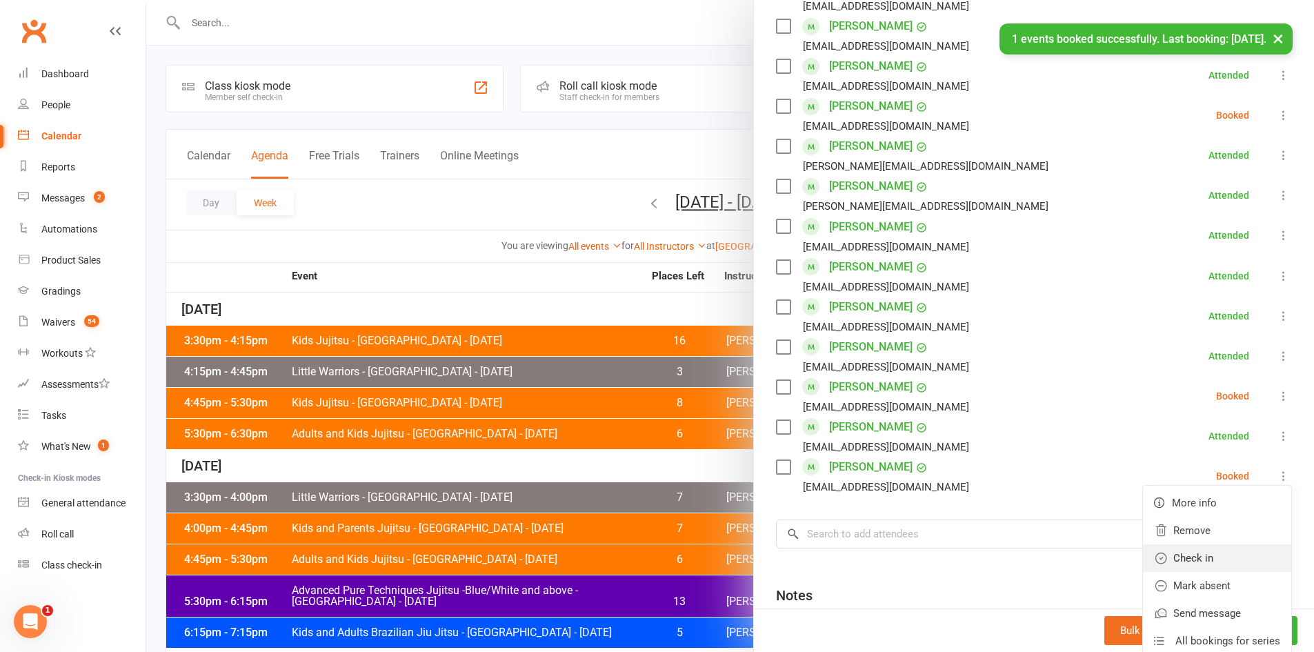
click at [1221, 544] on link "Check in" at bounding box center [1217, 558] width 148 height 28
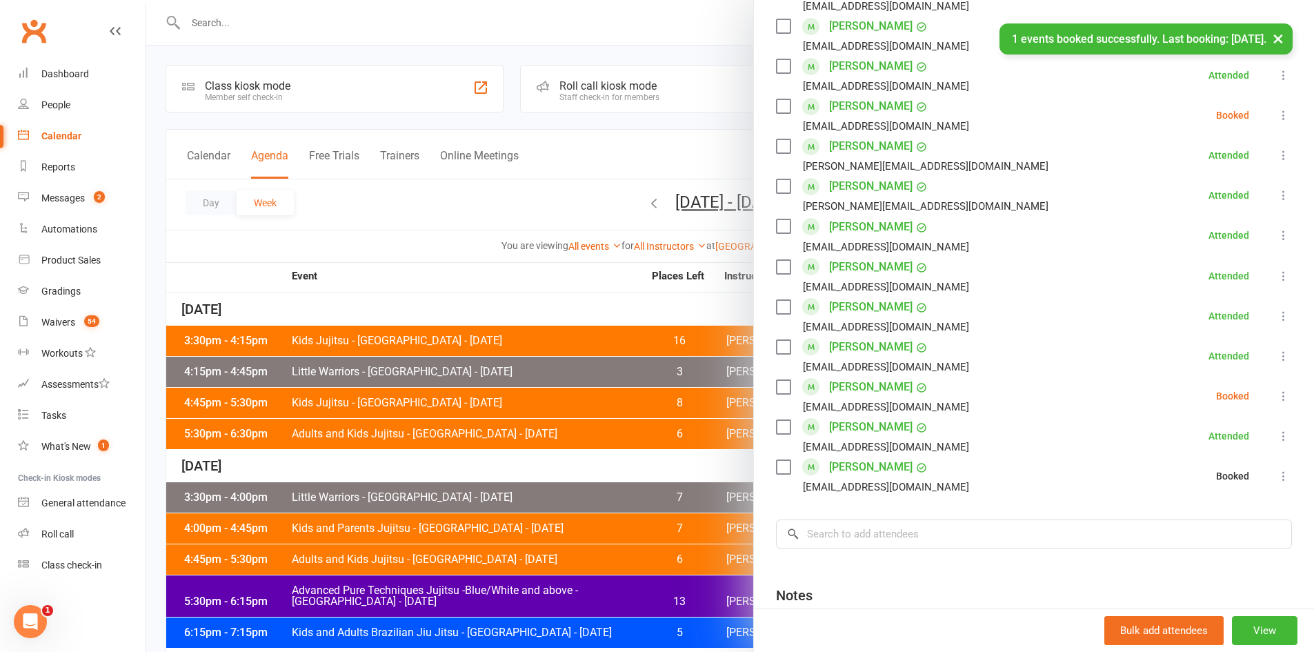
click at [660, 311] on div at bounding box center [730, 326] width 1168 height 652
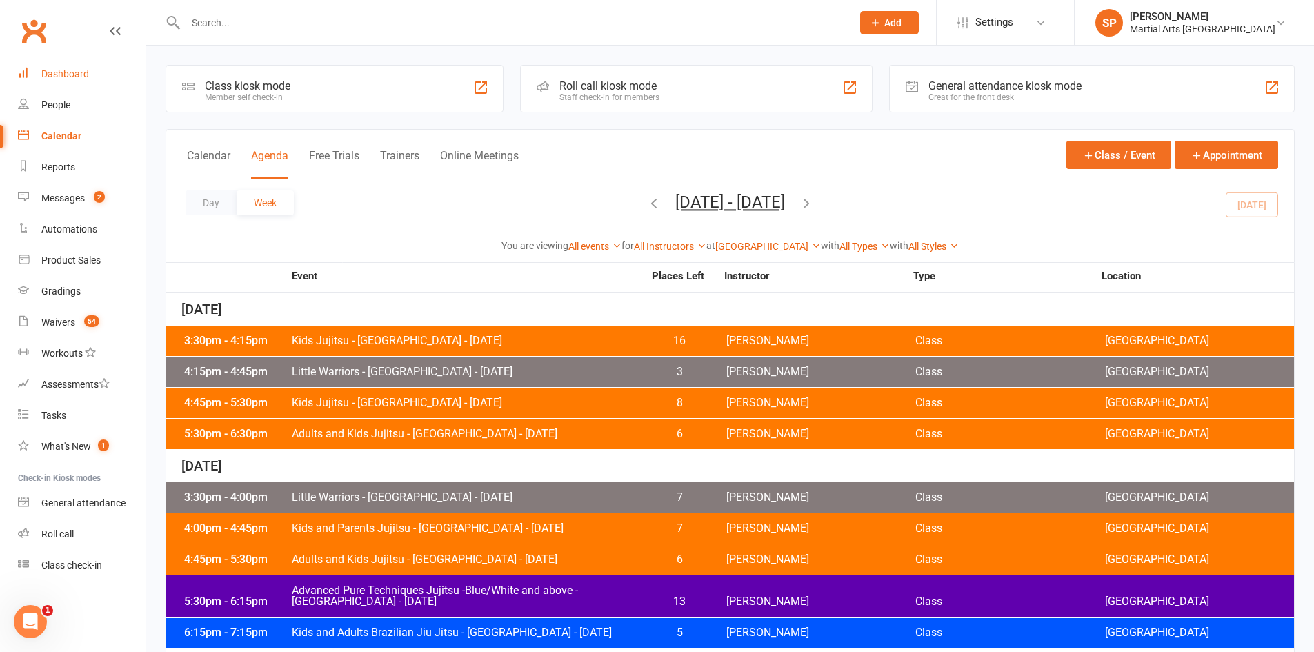
click at [65, 78] on div "Dashboard" at bounding box center [65, 73] width 48 height 11
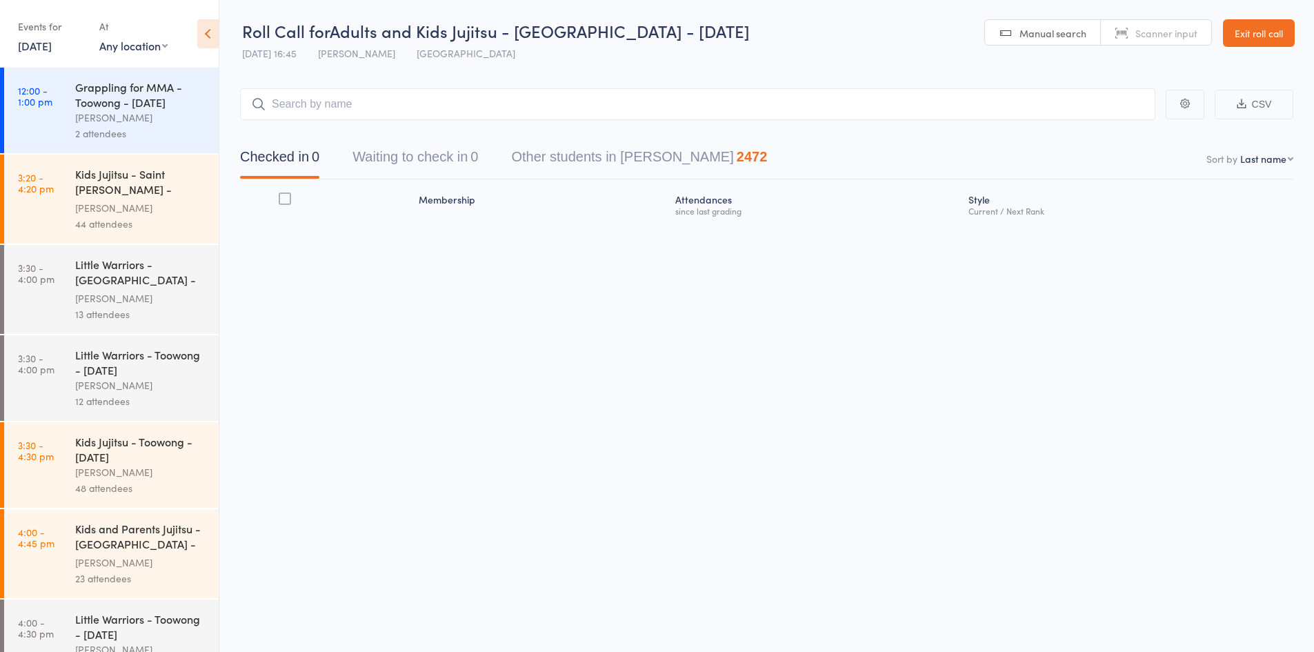
click at [406, 150] on button "Waiting to check in 0" at bounding box center [416, 160] width 126 height 37
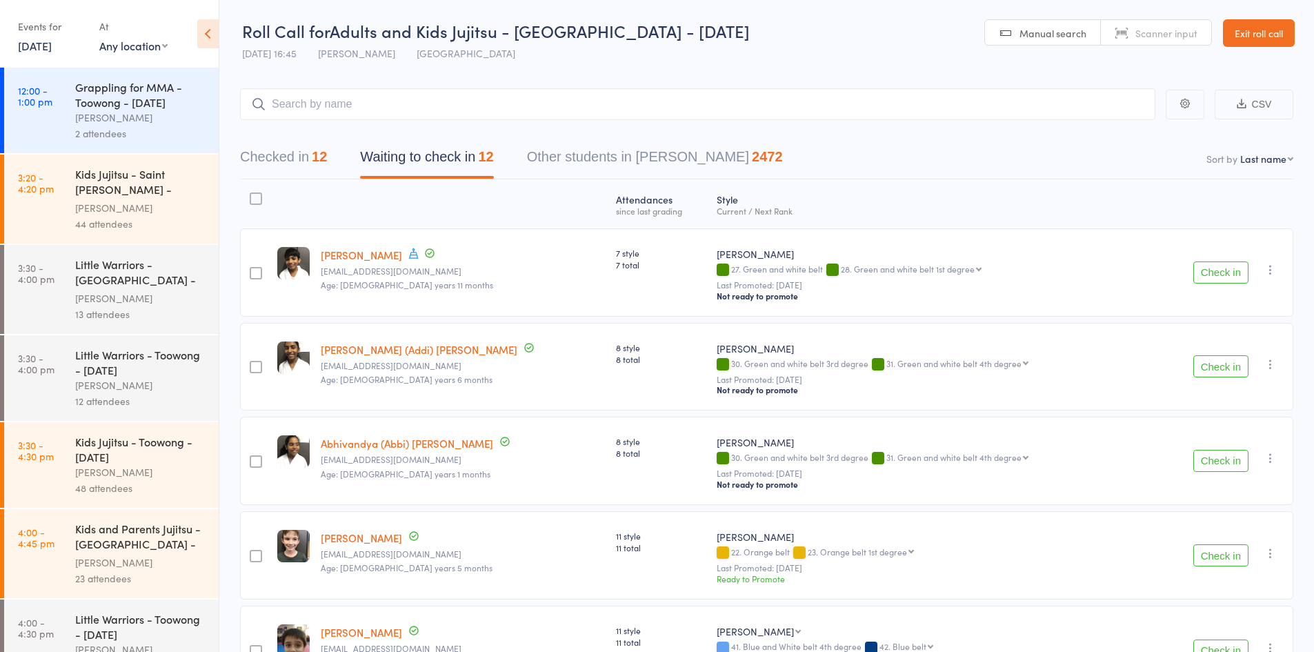
click at [1205, 272] on button "Check in" at bounding box center [1221, 272] width 55 height 22
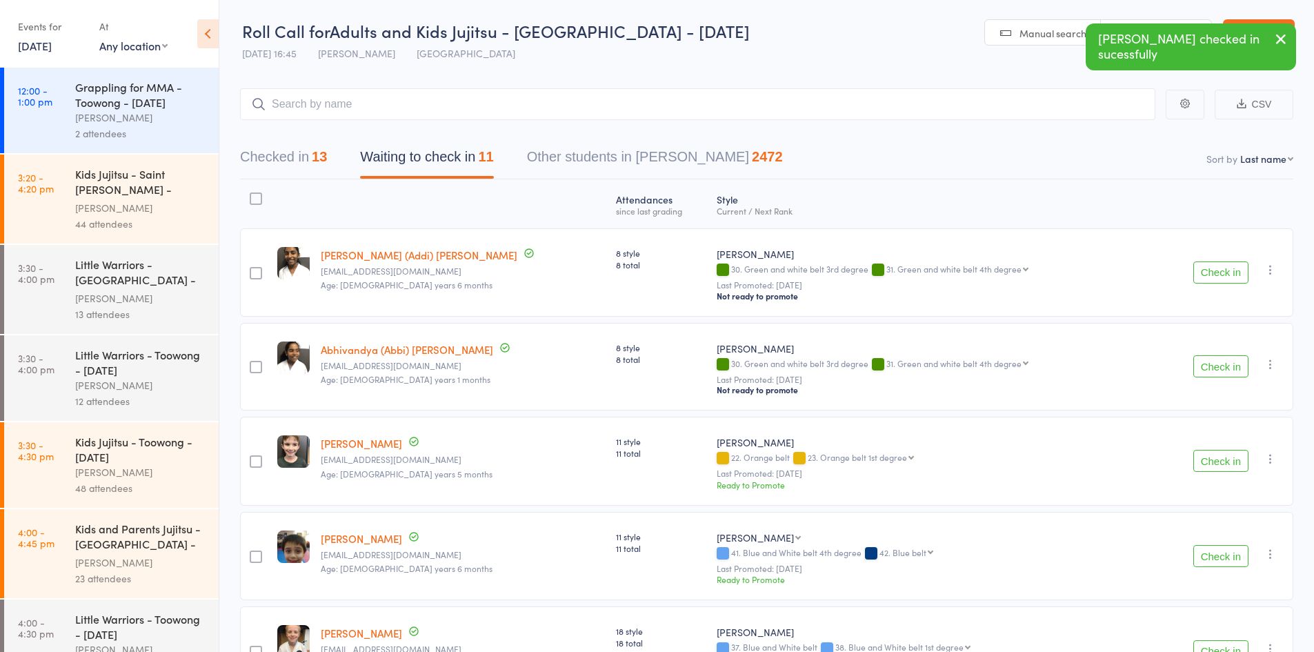
click at [1209, 273] on button "Check in" at bounding box center [1221, 272] width 55 height 22
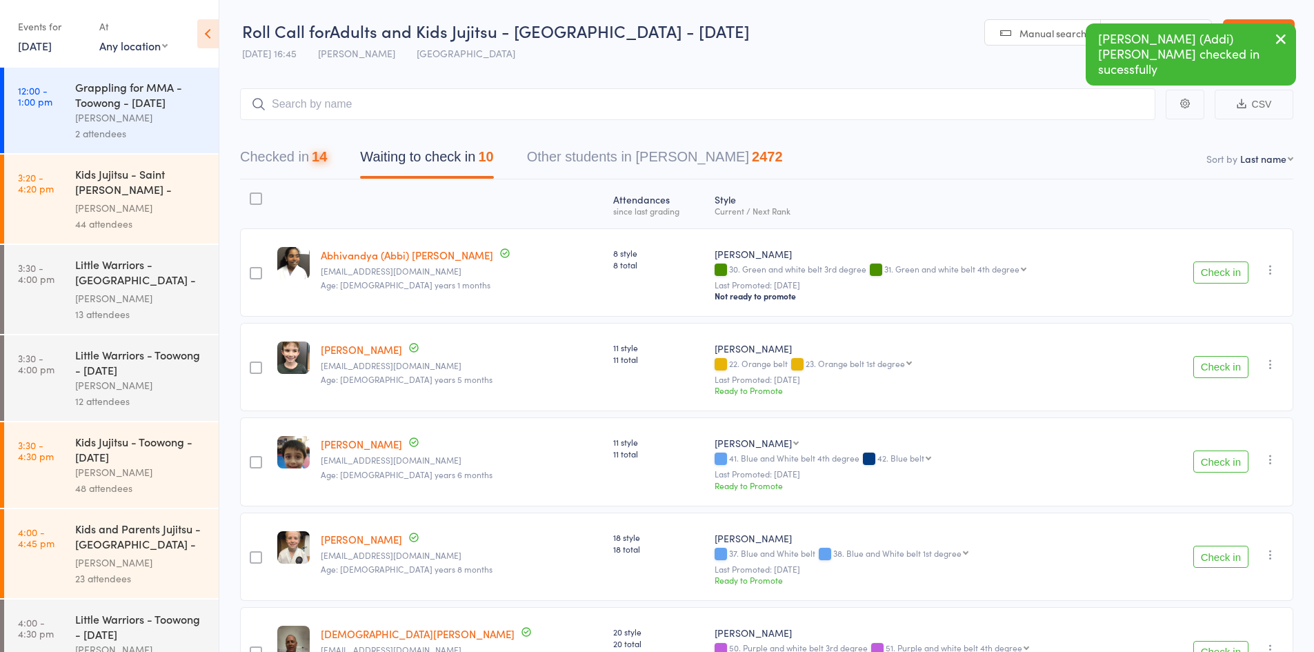
click at [1209, 273] on button "Check in" at bounding box center [1221, 272] width 55 height 22
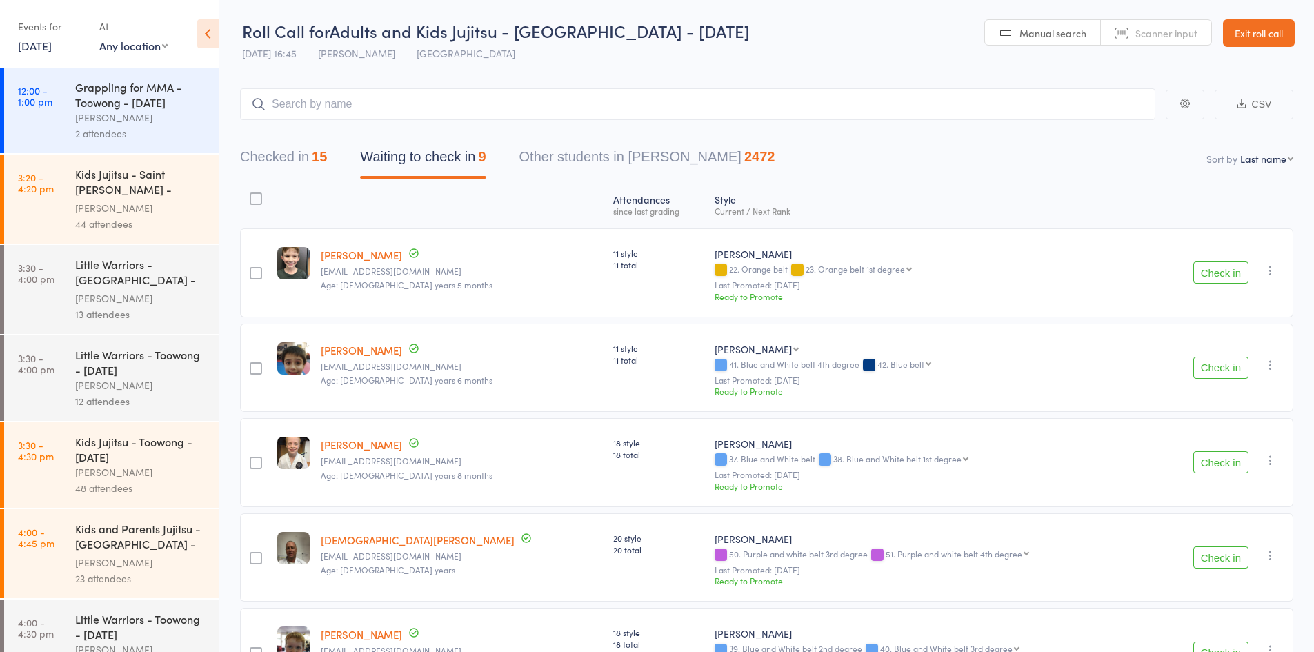
click at [312, 144] on button "Checked in 15" at bounding box center [283, 160] width 87 height 37
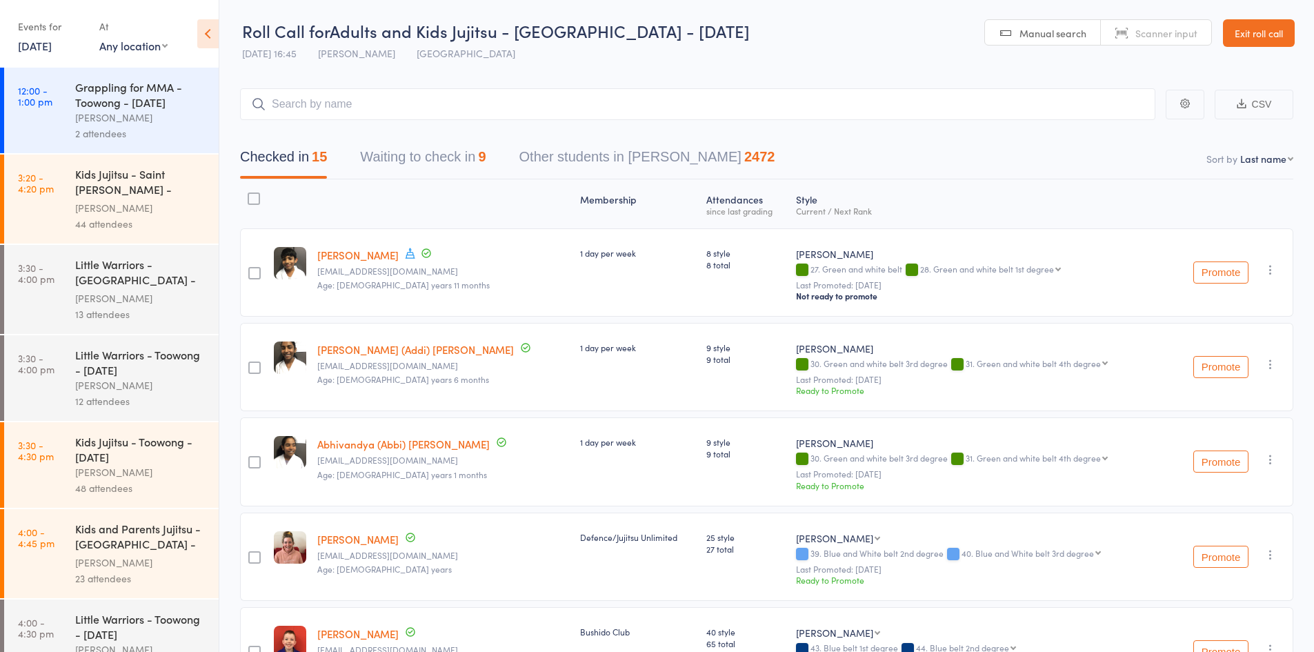
click at [393, 166] on button "Waiting to check in 9" at bounding box center [423, 160] width 126 height 37
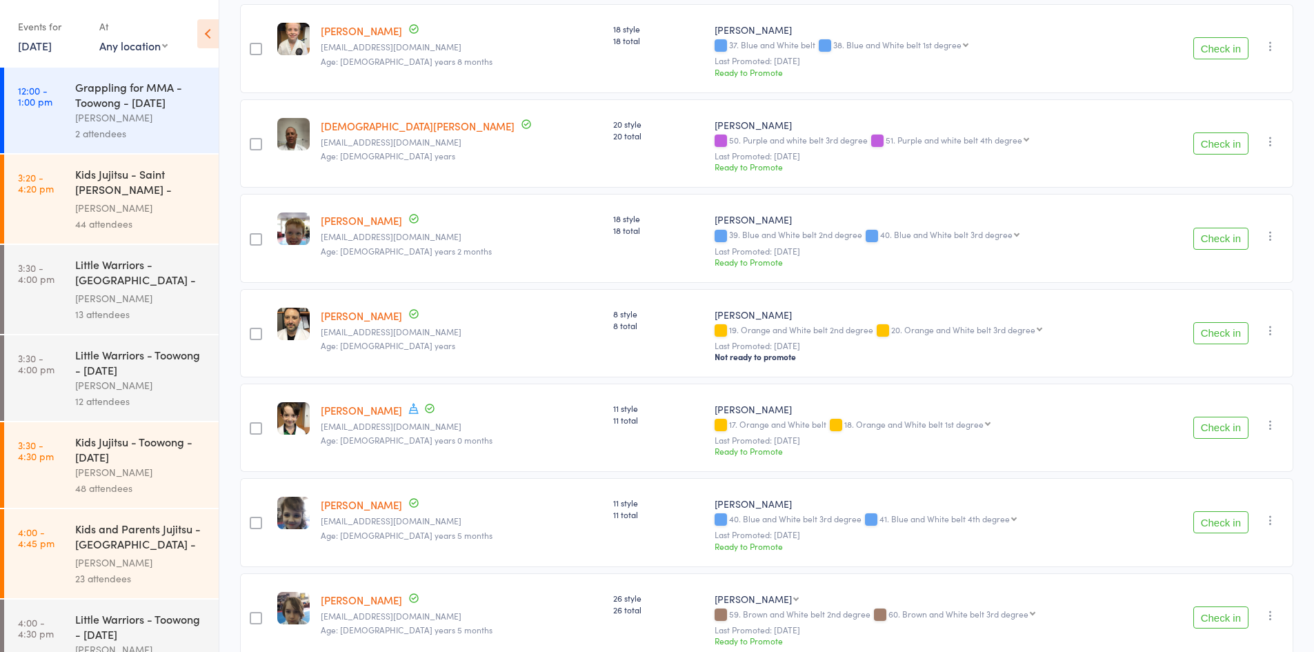
scroll to position [486, 0]
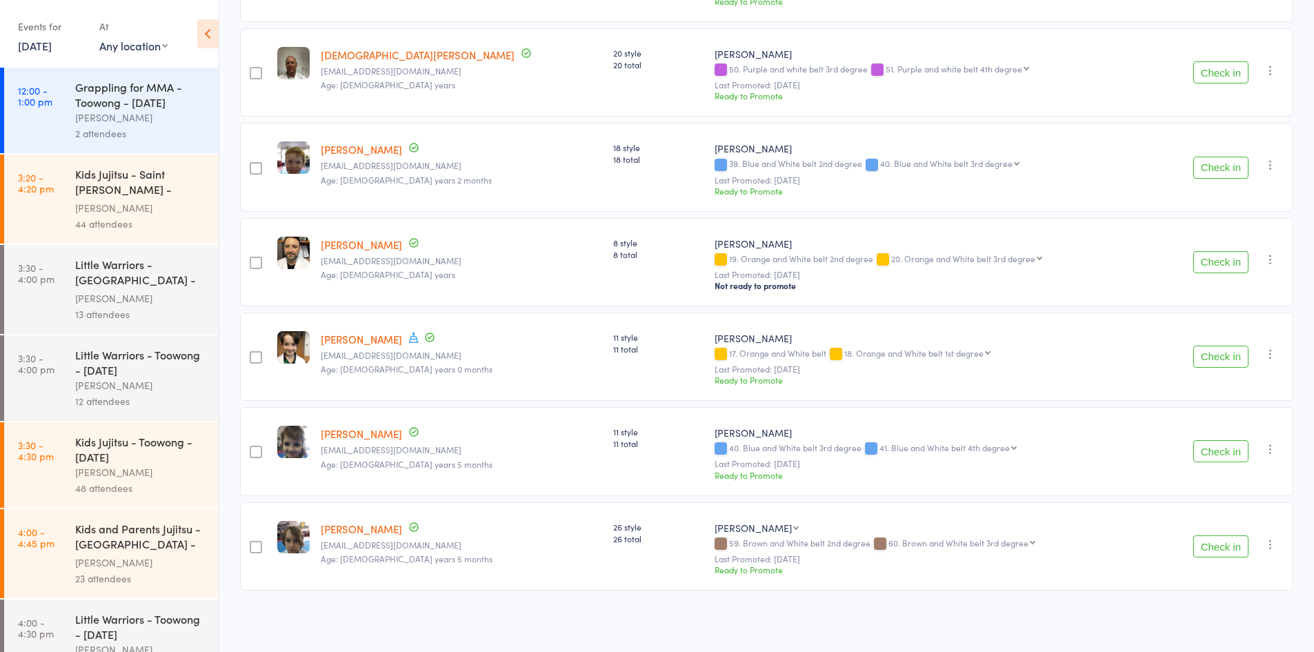
click at [1224, 257] on button "Check in" at bounding box center [1221, 262] width 55 height 22
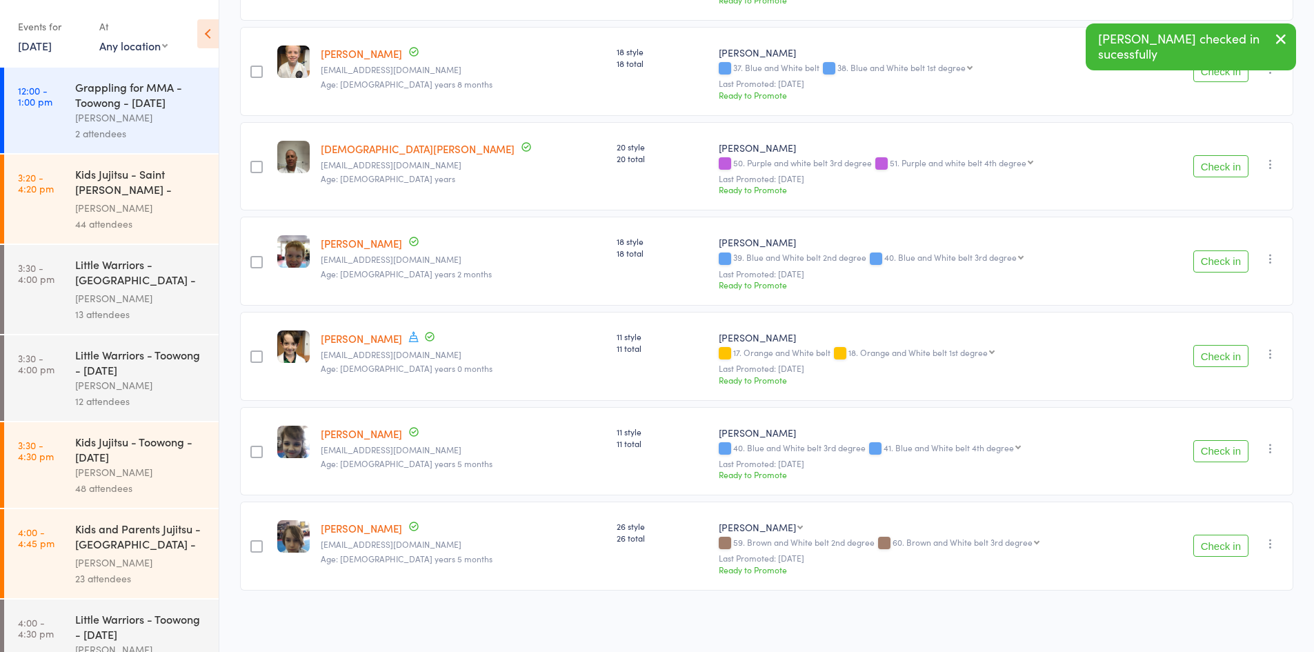
click at [1227, 351] on button "Check in" at bounding box center [1221, 356] width 55 height 22
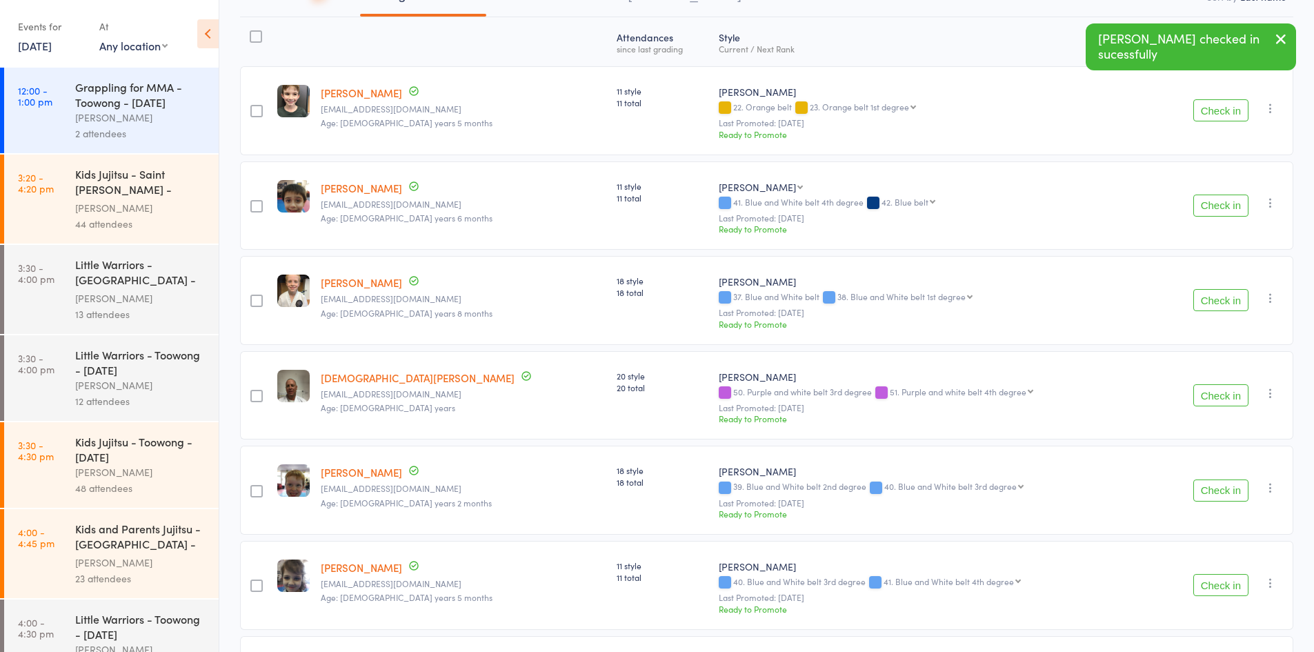
scroll to position [0, 0]
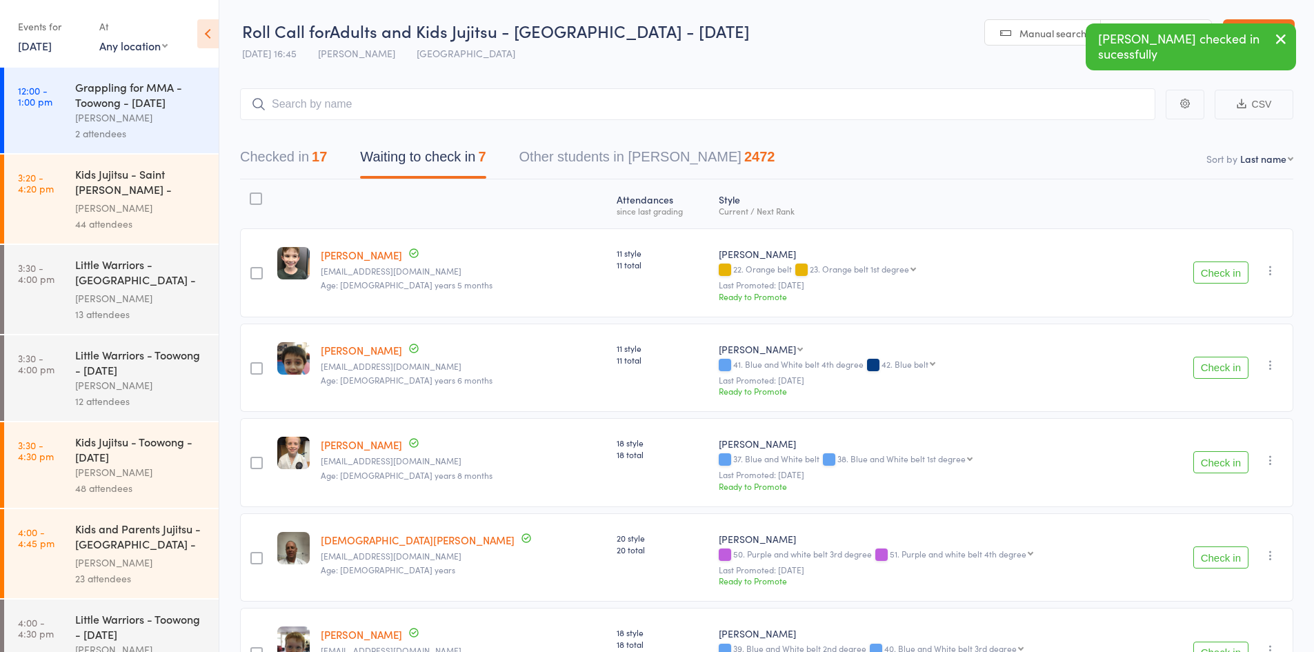
click at [280, 143] on button "Checked in 17" at bounding box center [283, 160] width 87 height 37
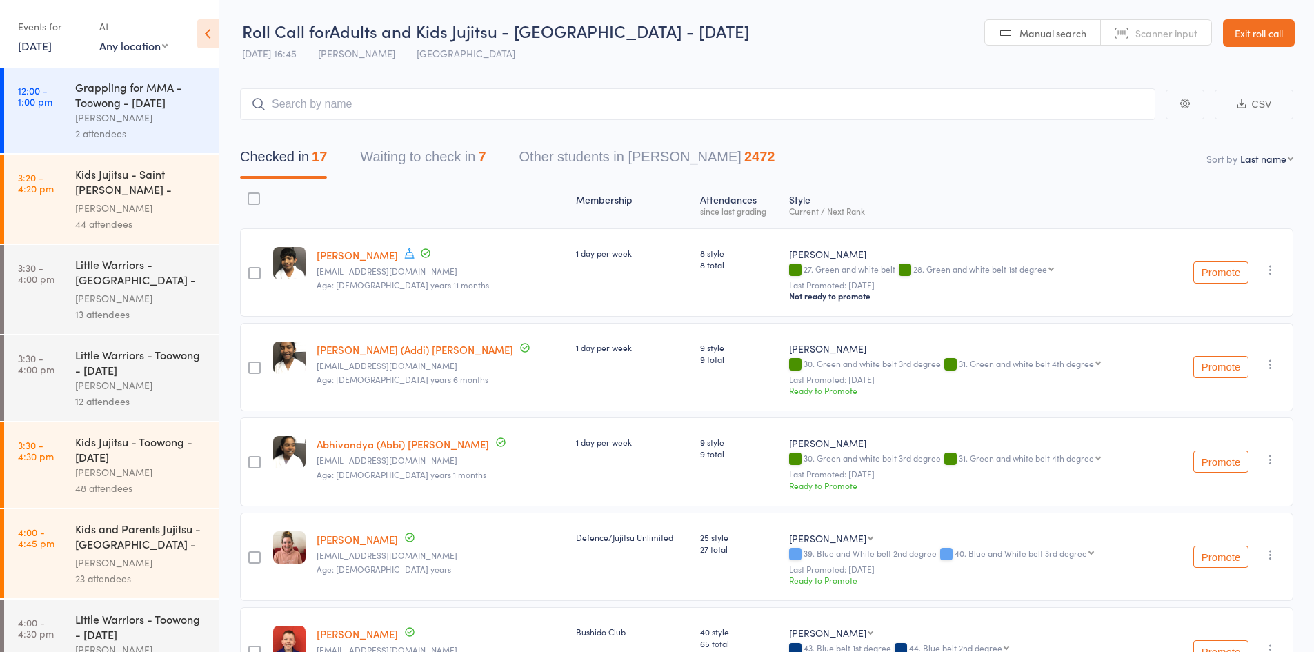
click at [444, 177] on button "Waiting to check in 7" at bounding box center [423, 160] width 126 height 37
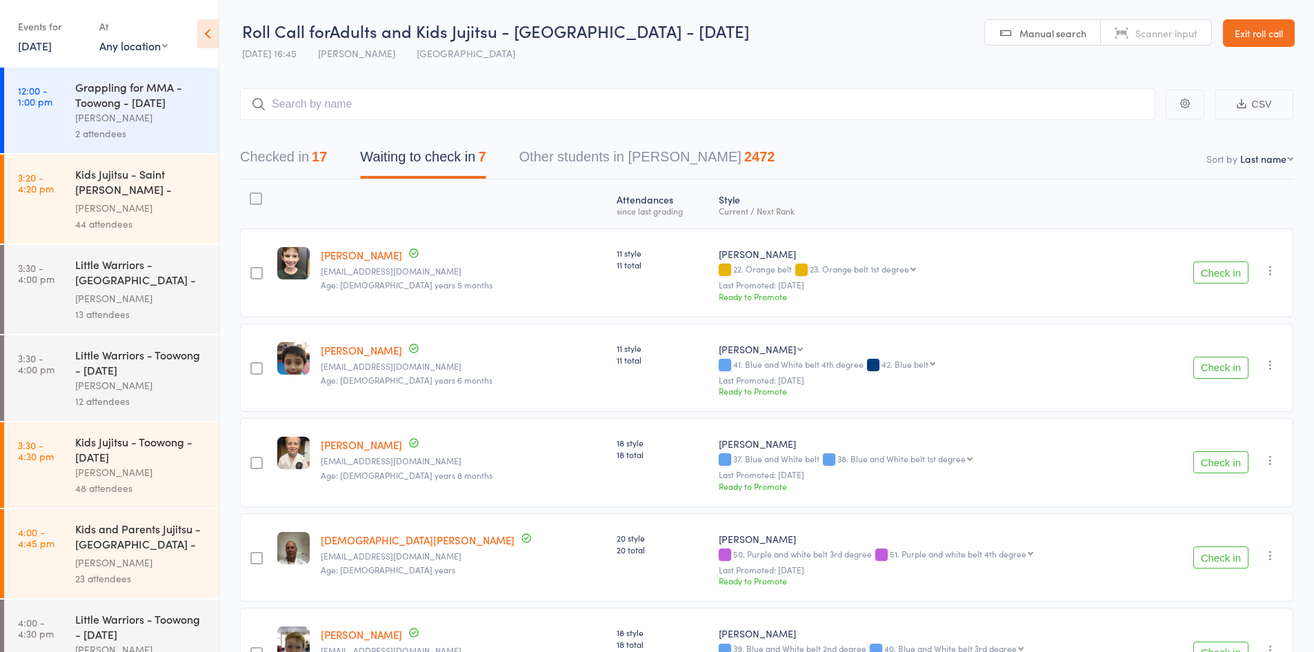
click at [305, 162] on button "Checked in 17" at bounding box center [283, 160] width 87 height 37
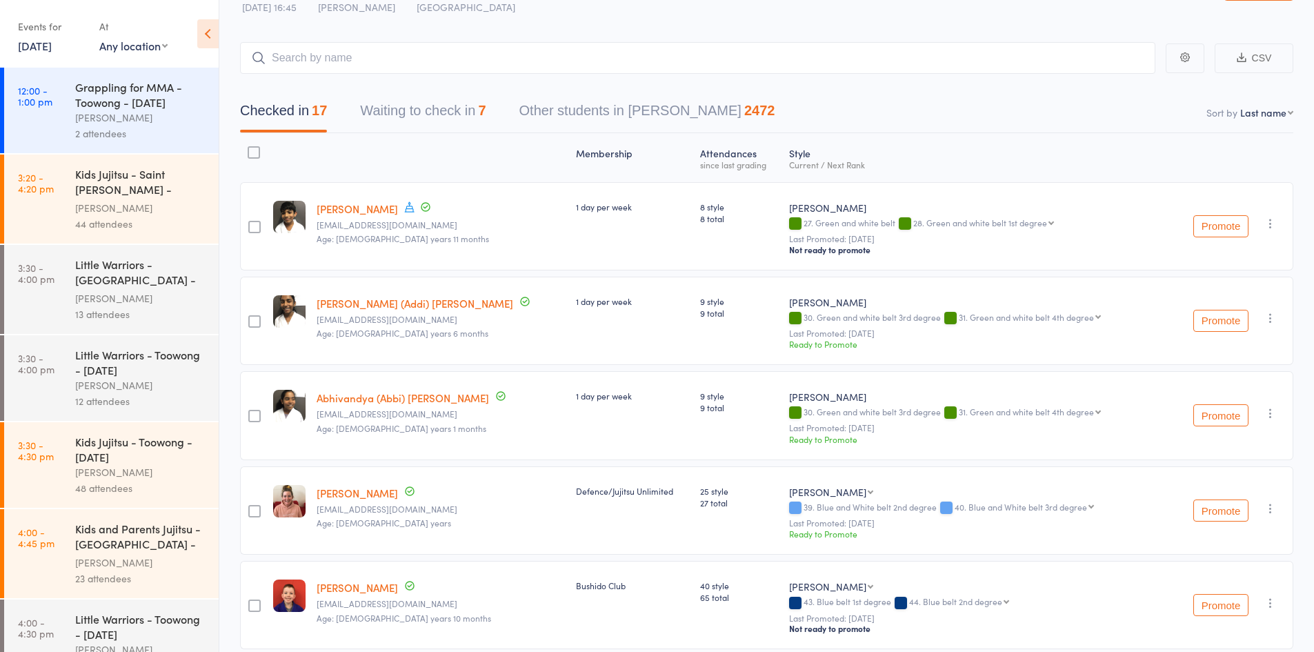
scroll to position [69, 0]
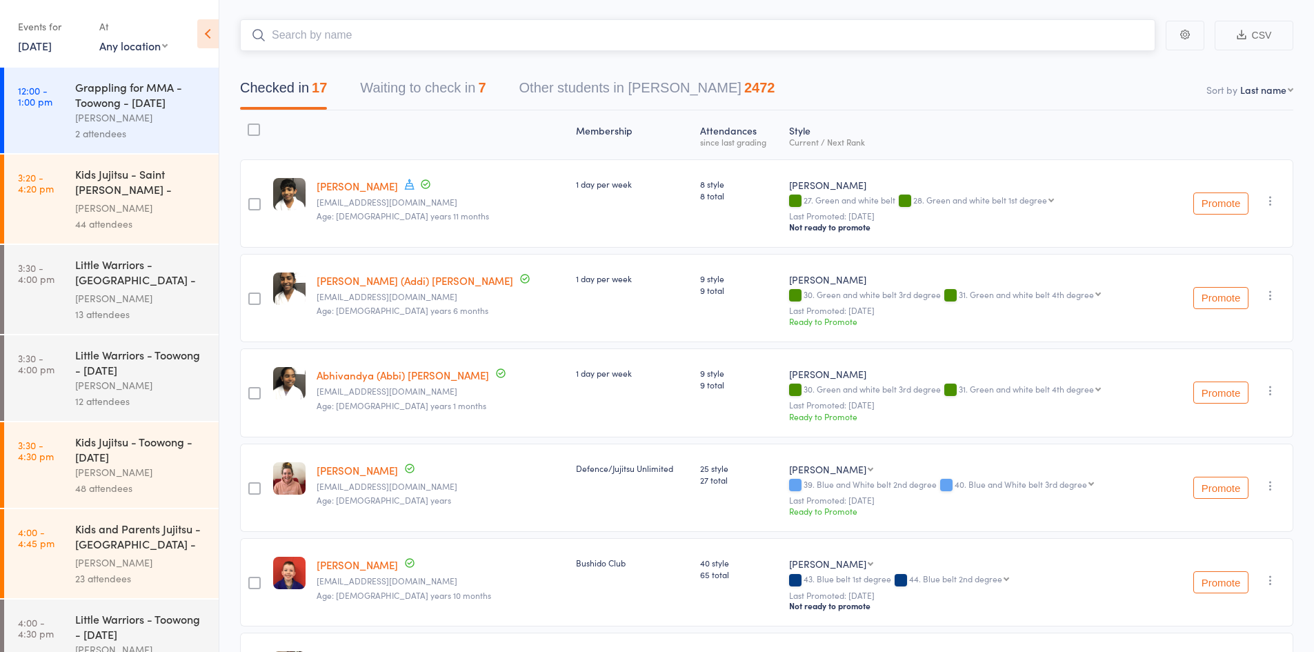
click at [257, 23] on input "search" at bounding box center [698, 35] width 916 height 32
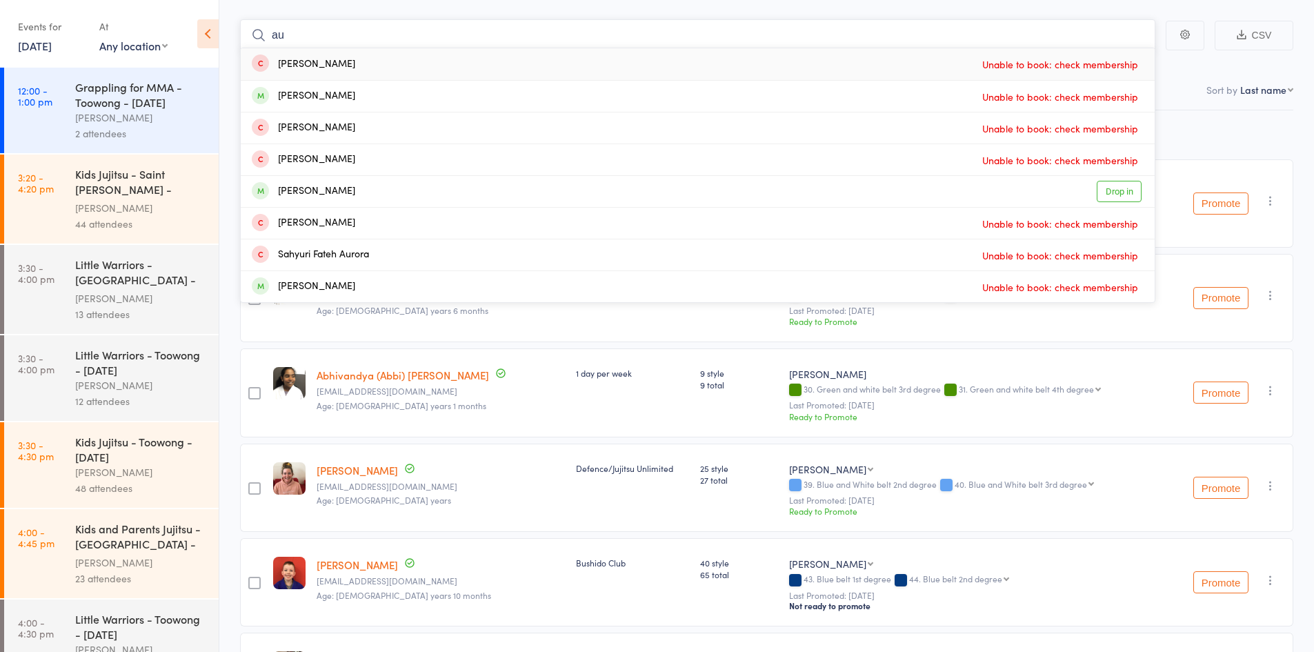
type input "a"
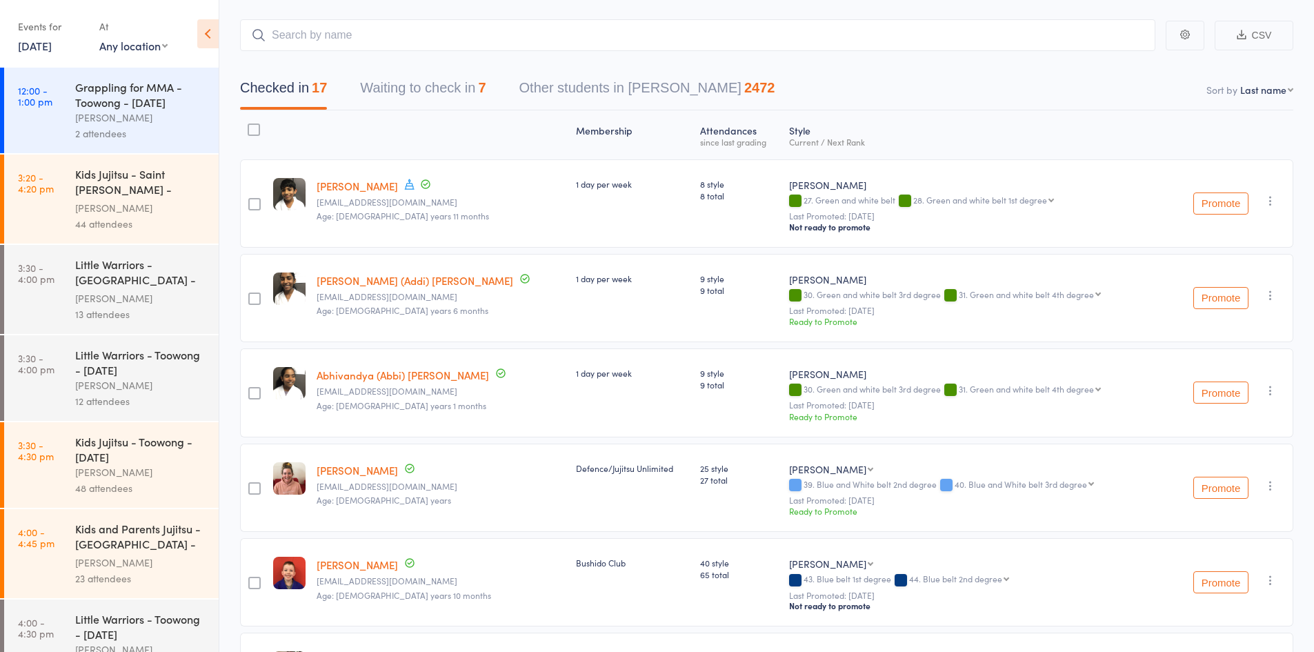
click at [212, 24] on icon at bounding box center [207, 33] width 21 height 29
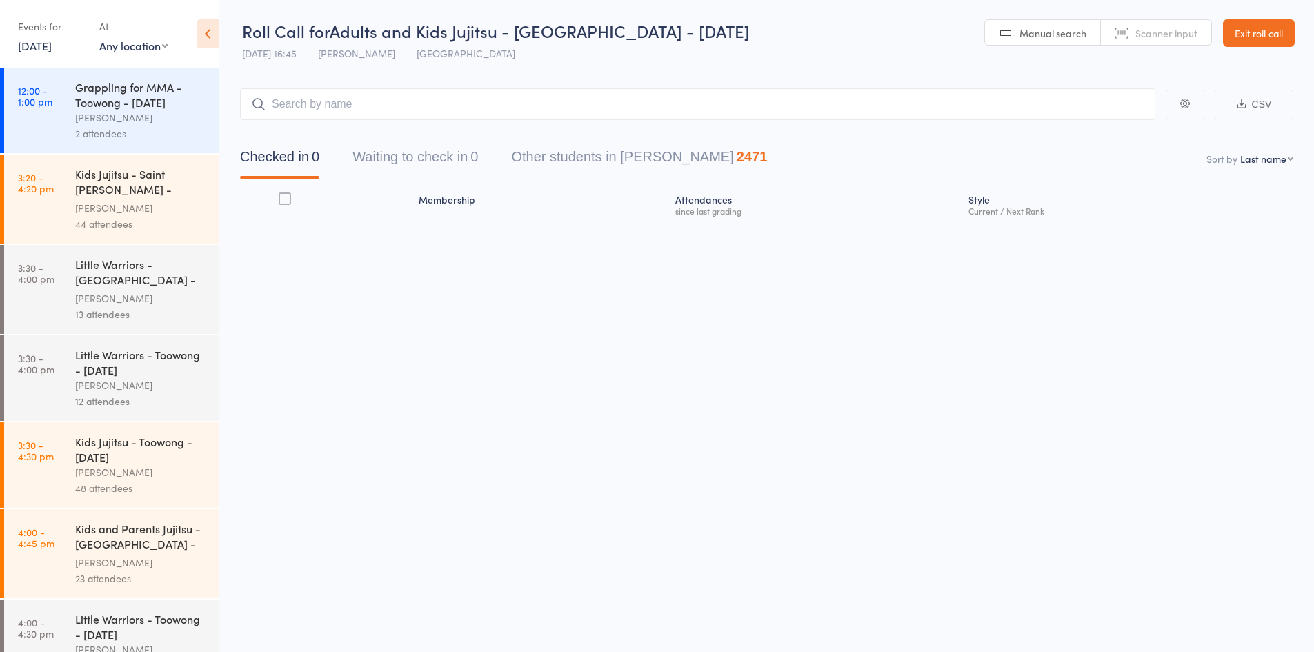
click at [203, 37] on icon at bounding box center [207, 33] width 21 height 29
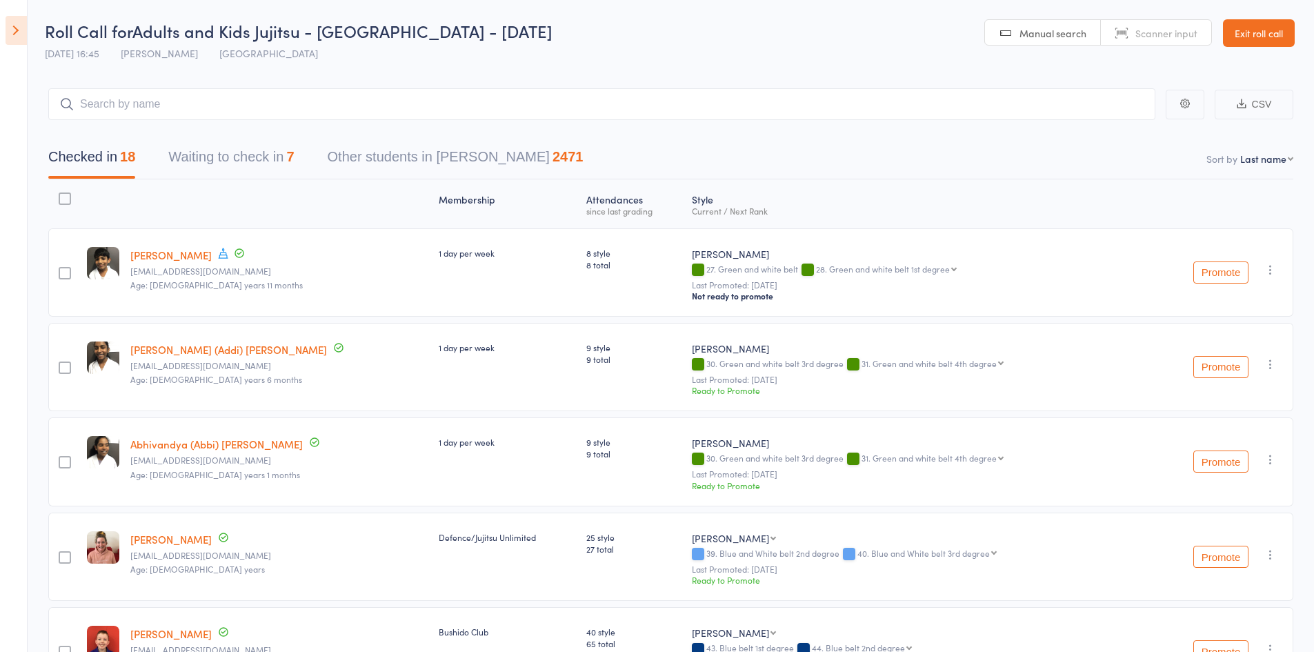
click at [233, 172] on button "Waiting to check in 7" at bounding box center [231, 160] width 126 height 37
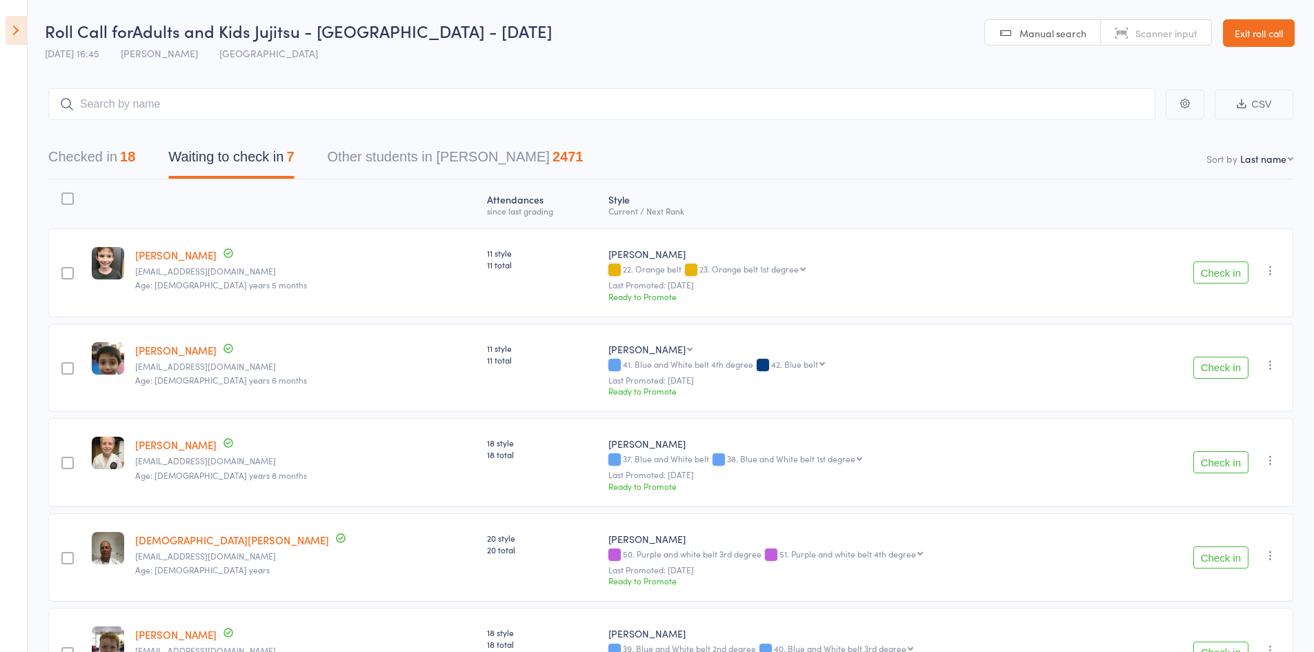
click at [1270, 275] on icon "button" at bounding box center [1271, 271] width 14 height 14
click at [1223, 433] on li "Mark absent" at bounding box center [1222, 427] width 114 height 19
click at [1270, 359] on icon "button" at bounding box center [1271, 365] width 14 height 14
click at [1212, 520] on li "Mark absent" at bounding box center [1222, 522] width 114 height 19
click at [1273, 465] on icon "button" at bounding box center [1271, 460] width 14 height 14
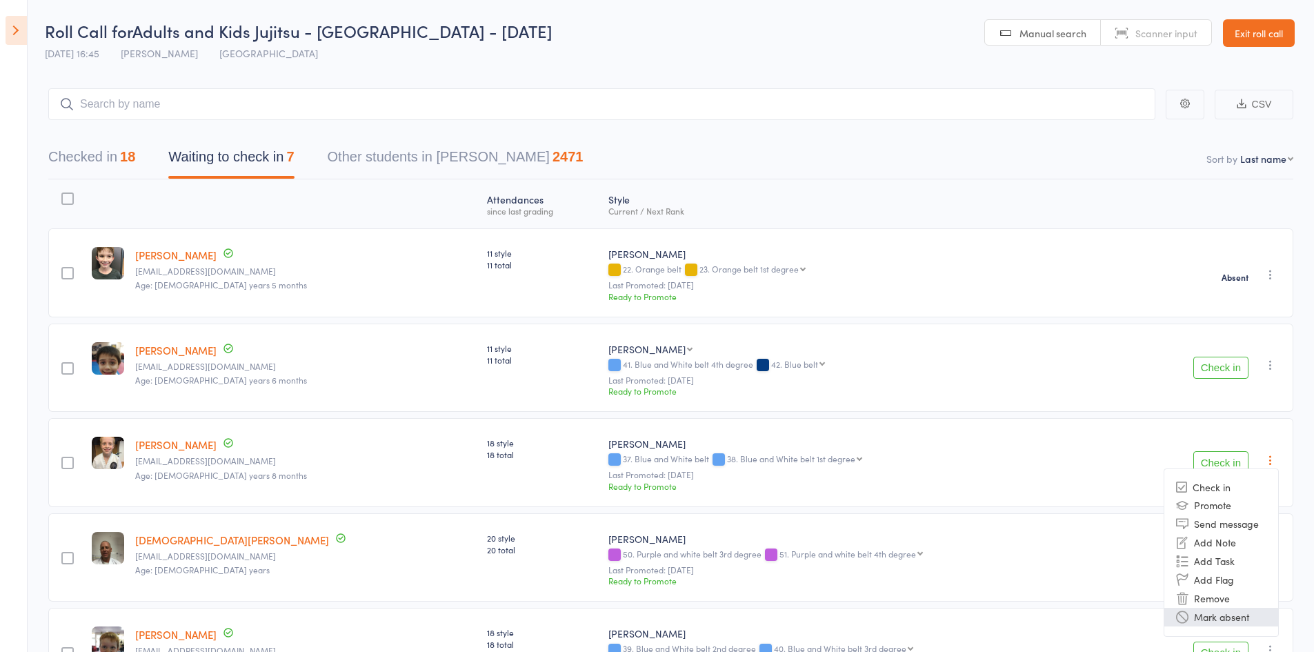
click at [1207, 615] on li "Mark absent" at bounding box center [1222, 617] width 114 height 19
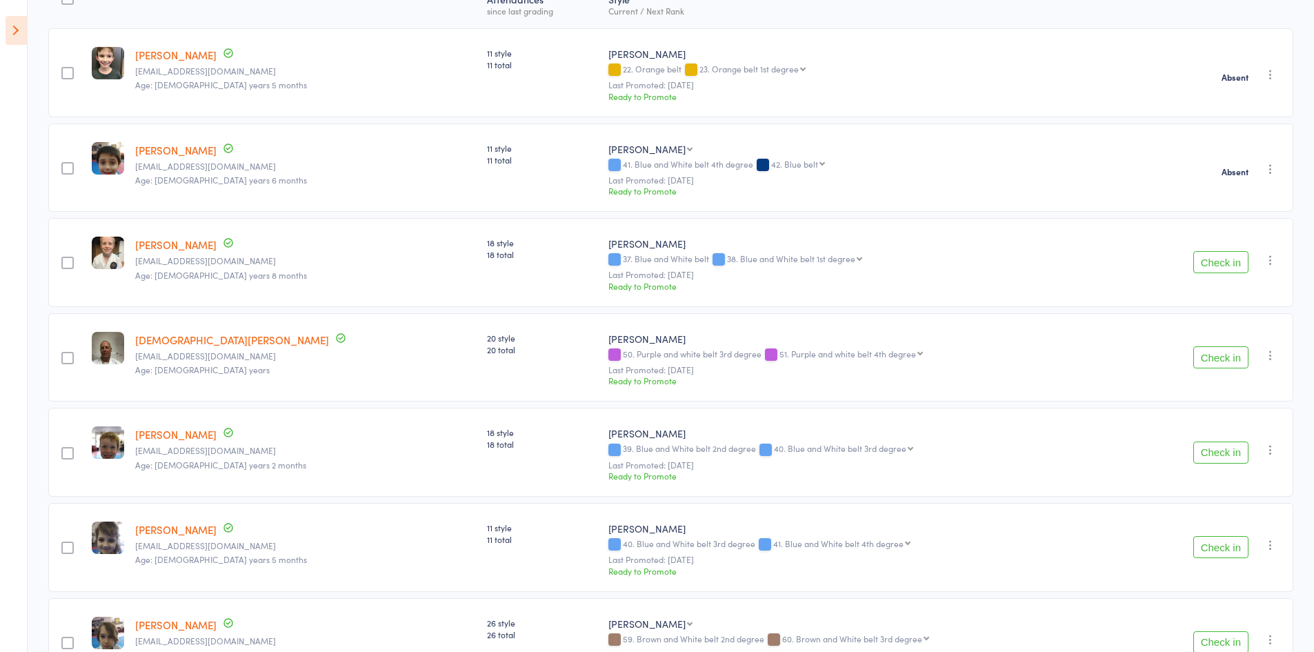
scroll to position [207, 0]
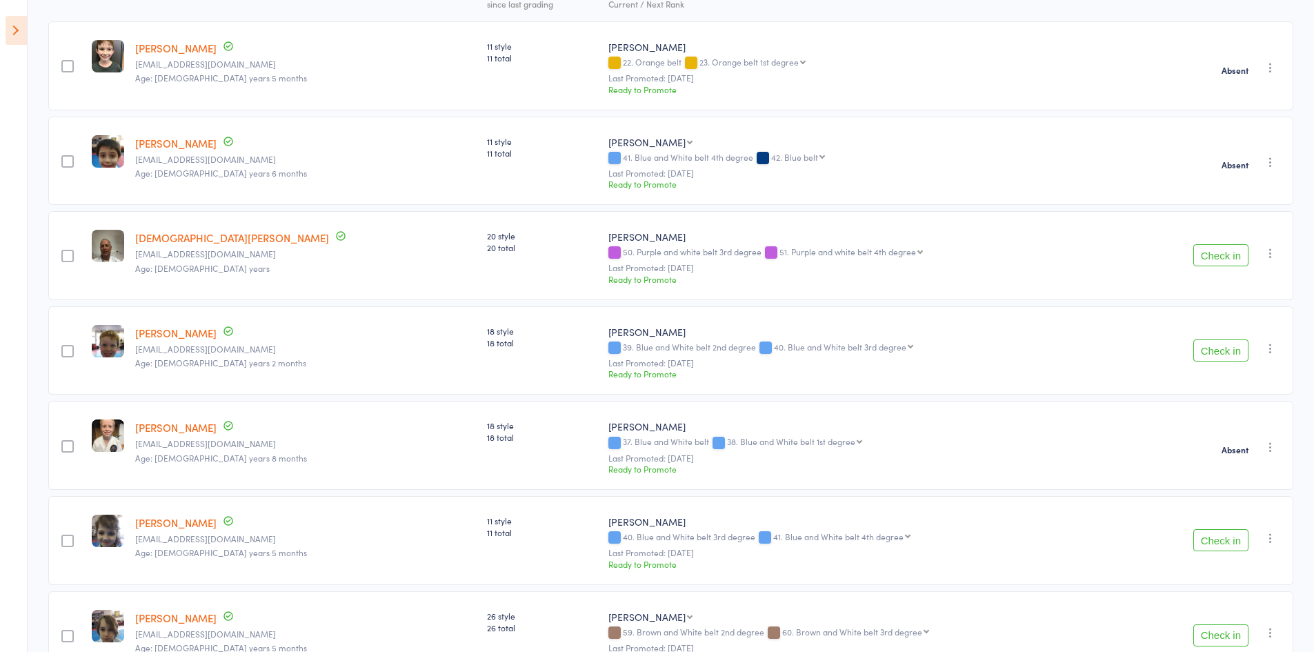
click at [1273, 353] on icon "button" at bounding box center [1271, 349] width 14 height 14
click at [1221, 506] on li "Mark absent" at bounding box center [1222, 505] width 114 height 19
click at [1265, 256] on icon "button" at bounding box center [1271, 253] width 14 height 14
click at [1225, 407] on li "Mark absent" at bounding box center [1222, 410] width 114 height 19
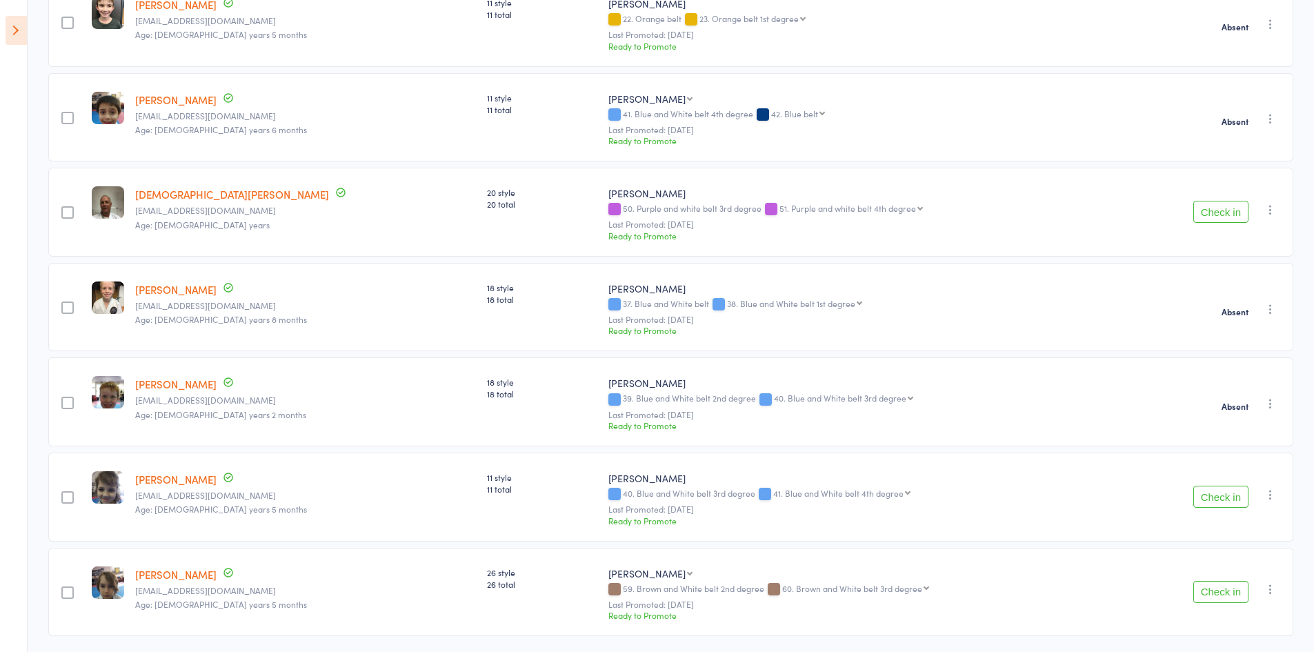
scroll to position [296, 0]
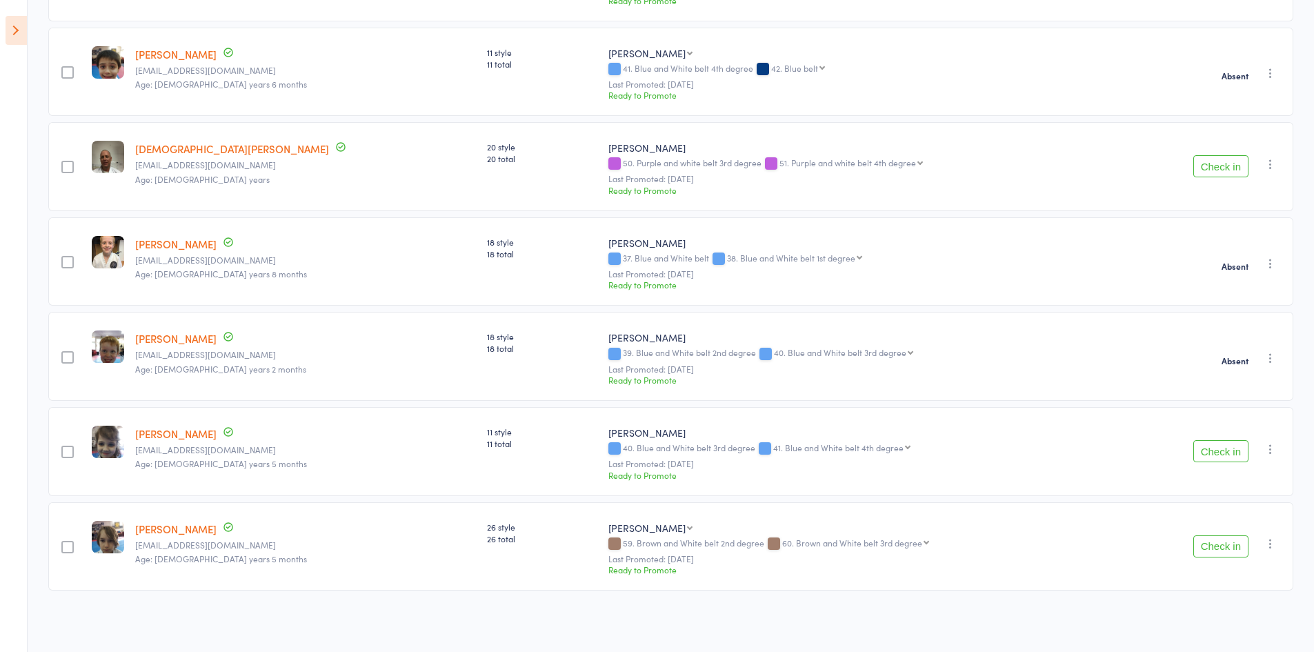
click at [1278, 450] on button "button" at bounding box center [1271, 449] width 17 height 17
click at [1227, 604] on li "Mark absent" at bounding box center [1222, 606] width 114 height 19
click at [1266, 555] on div "Check in Check in Promote Send message Add Note Add Task Add Flag Remove Mark a…" at bounding box center [1210, 546] width 167 height 89
click at [1272, 552] on div "Check in Promote Send message Add Note Add Task Add Flag Remove Mark absent" at bounding box center [1271, 543] width 17 height 17
click at [1268, 534] on div "Check in Check in Promote Send message Add Note Add Task Add Flag Remove Mark a…" at bounding box center [1210, 546] width 167 height 89
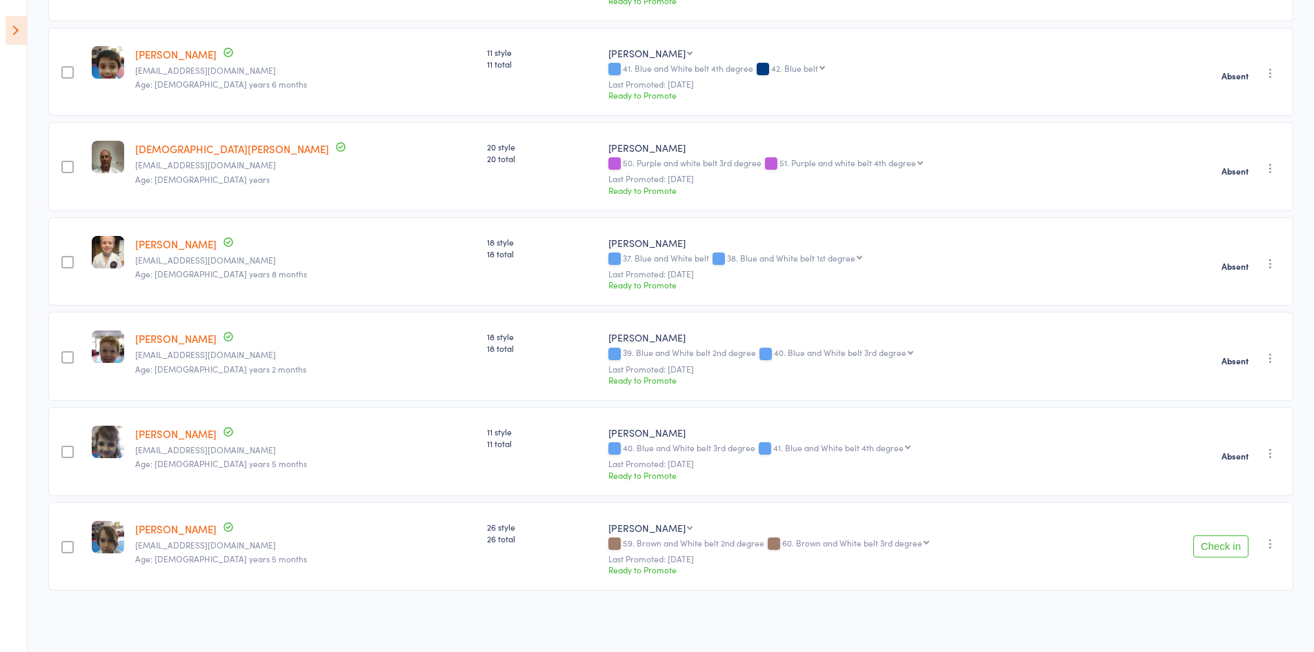
click at [1274, 542] on icon "button" at bounding box center [1271, 544] width 14 height 14
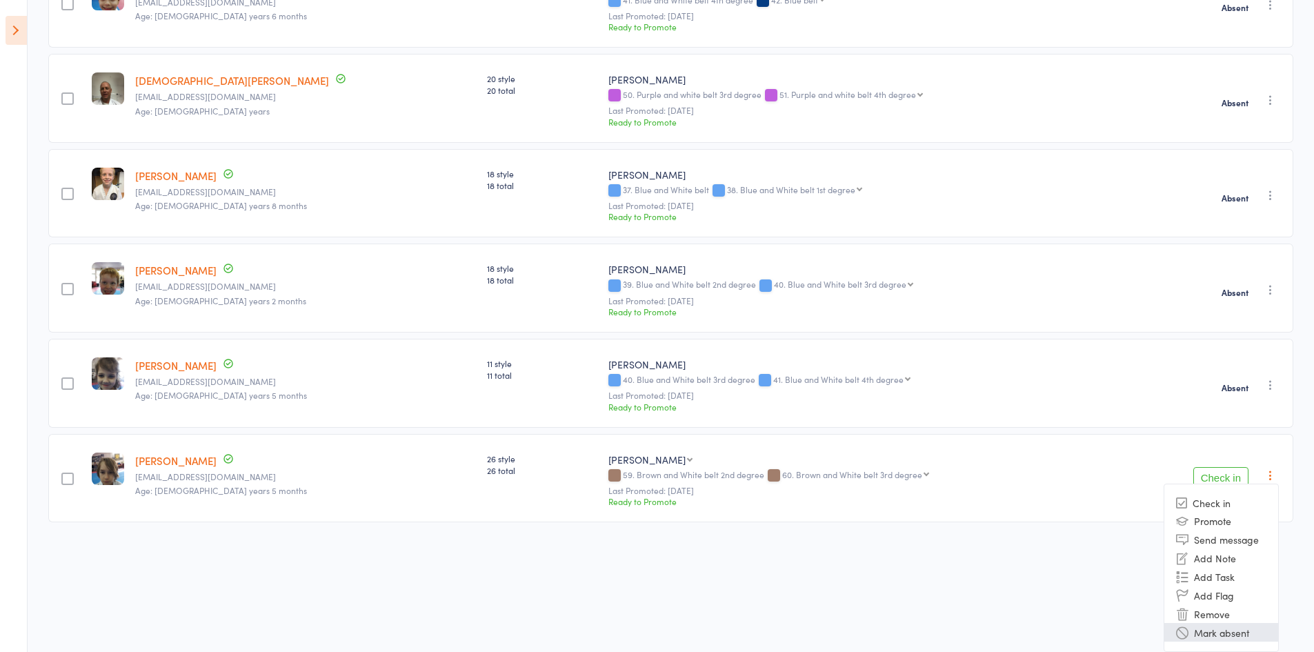
click at [1225, 635] on li "Mark absent" at bounding box center [1222, 632] width 114 height 19
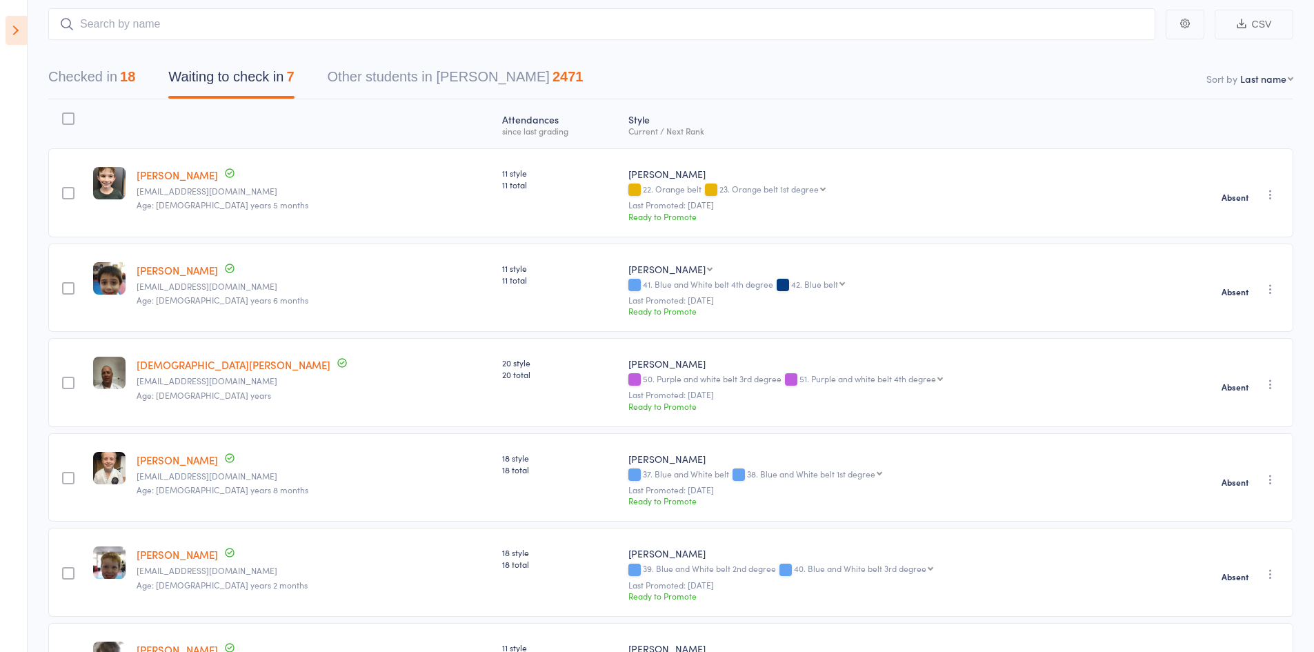
scroll to position [0, 0]
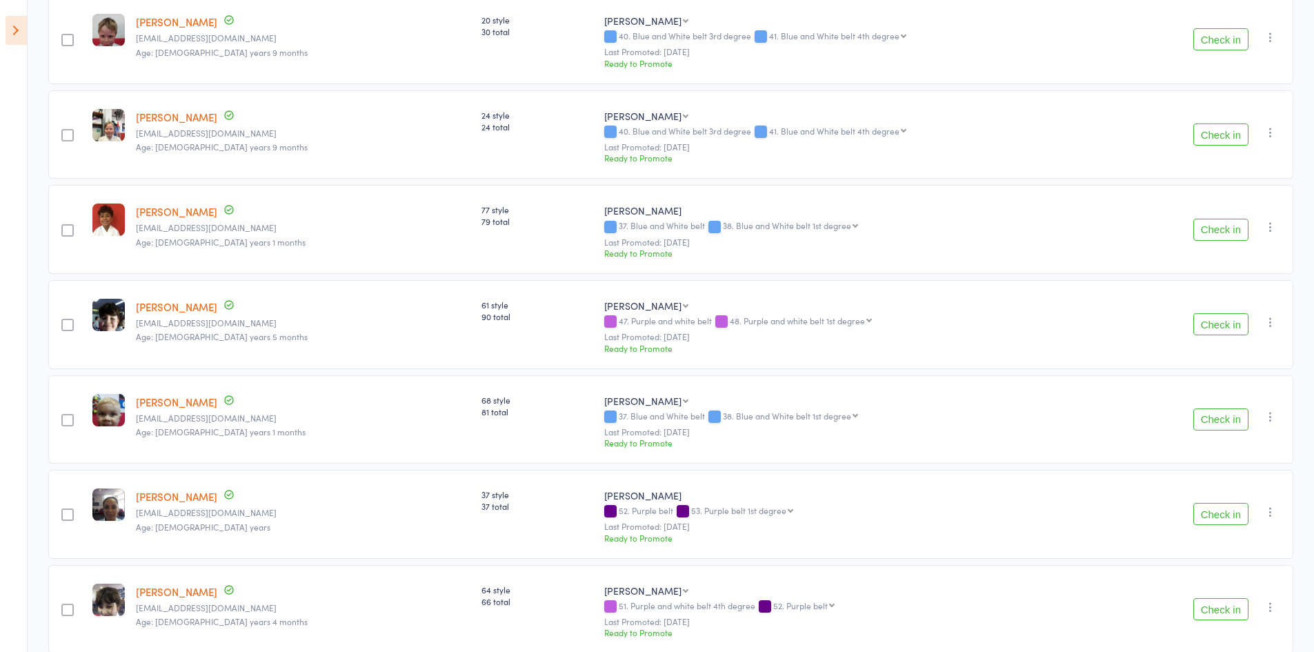
scroll to position [966, 0]
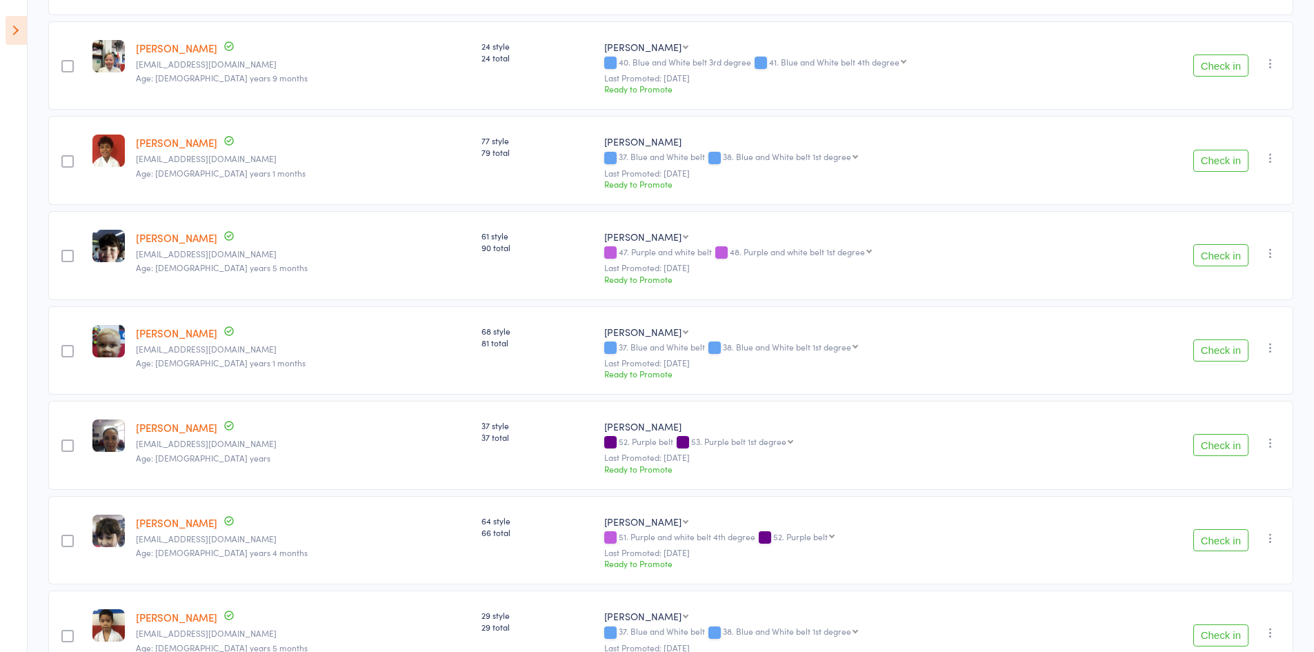
click at [1221, 346] on button "Check in" at bounding box center [1221, 350] width 55 height 22
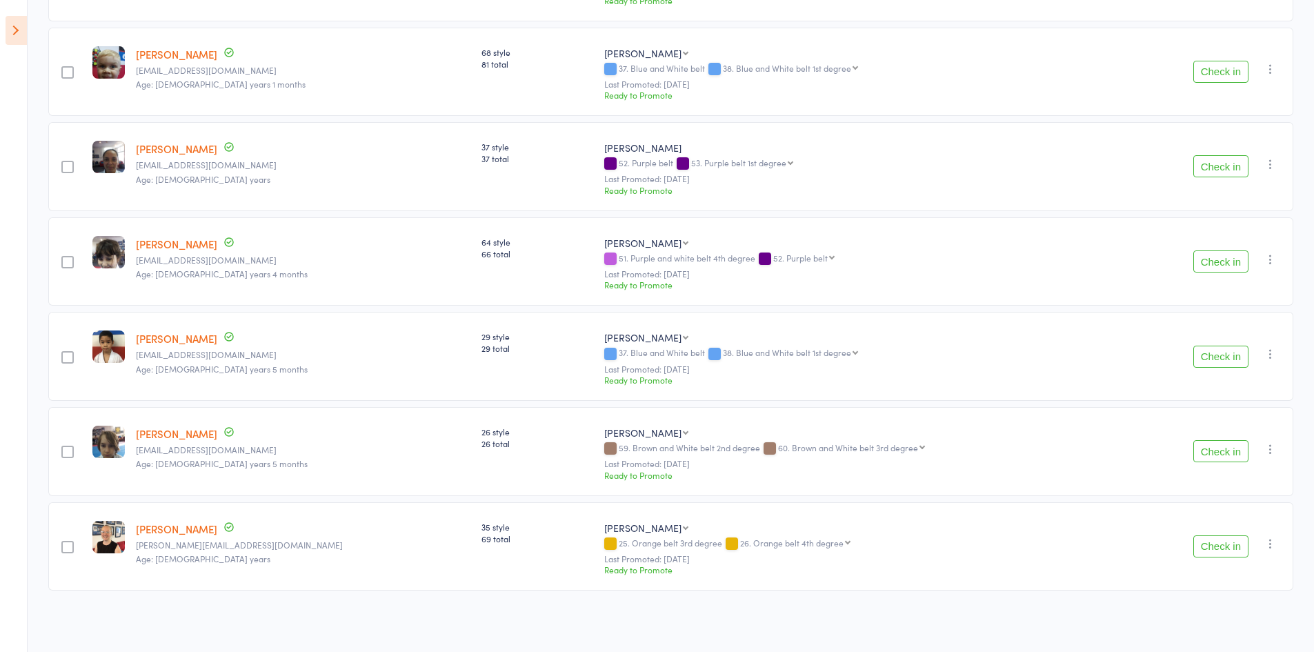
scroll to position [1151, 0]
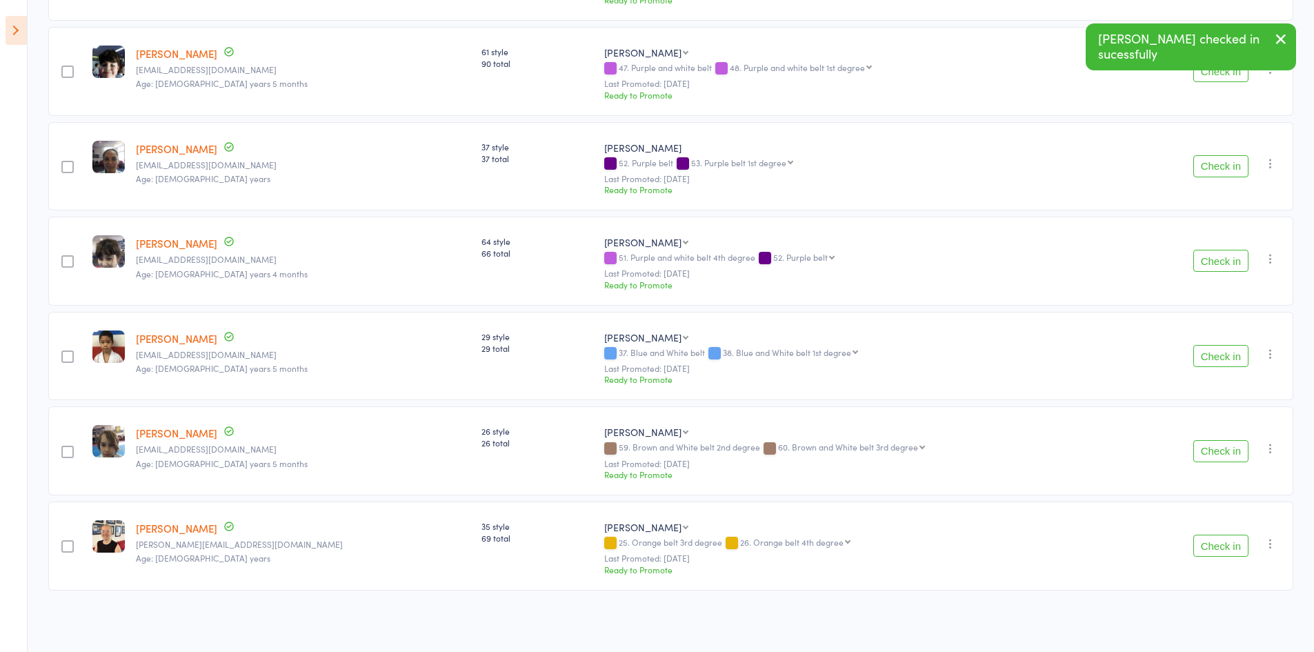
click at [1212, 553] on button "Check in" at bounding box center [1221, 546] width 55 height 22
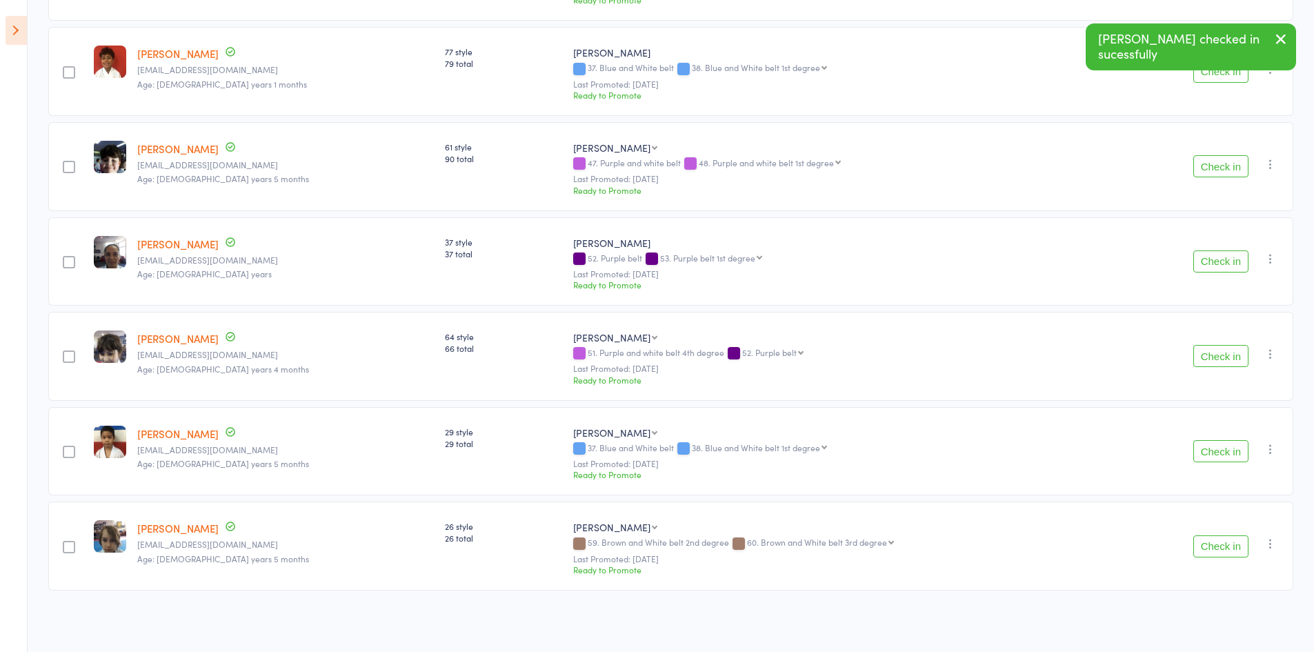
scroll to position [1056, 0]
click at [1287, 31] on icon "button" at bounding box center [1281, 38] width 17 height 17
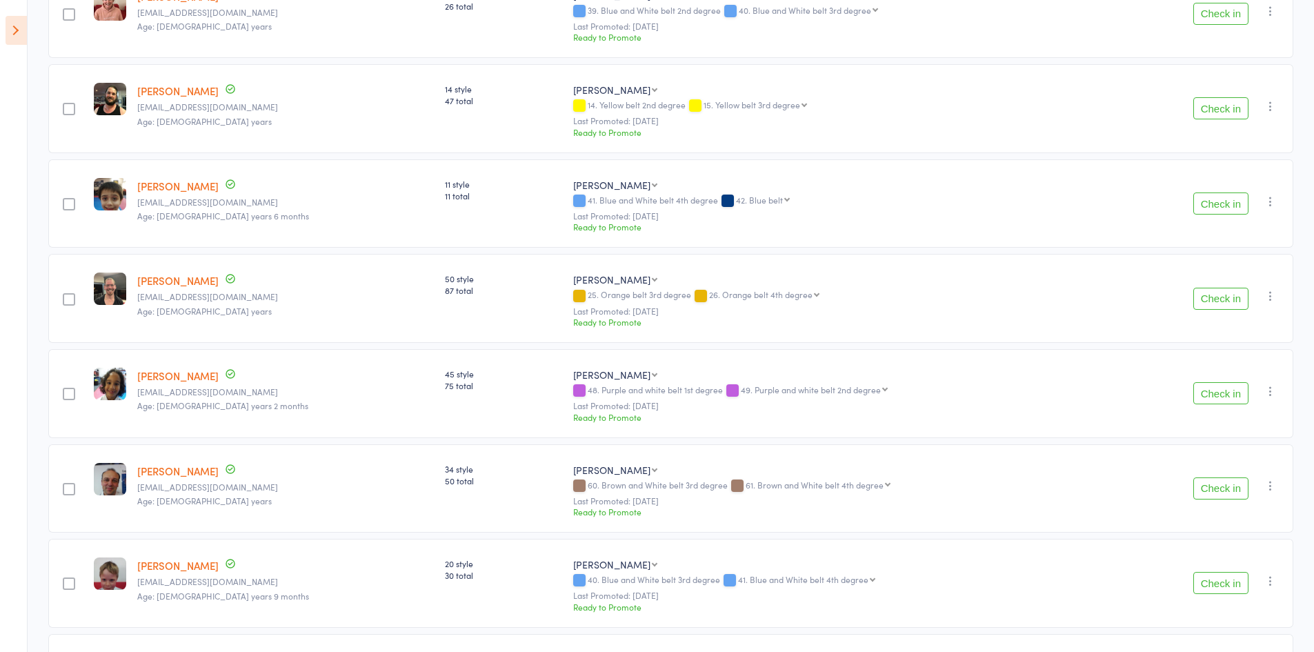
scroll to position [90, 0]
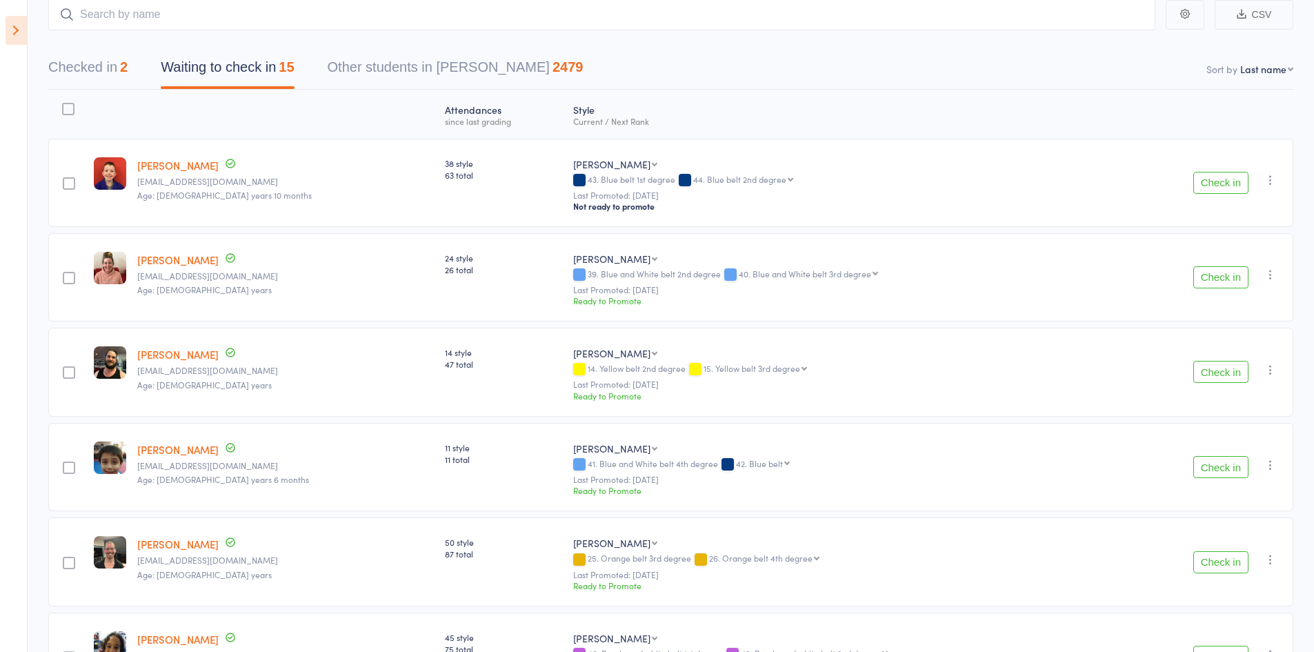
click at [1228, 181] on button "Check in" at bounding box center [1221, 183] width 55 height 22
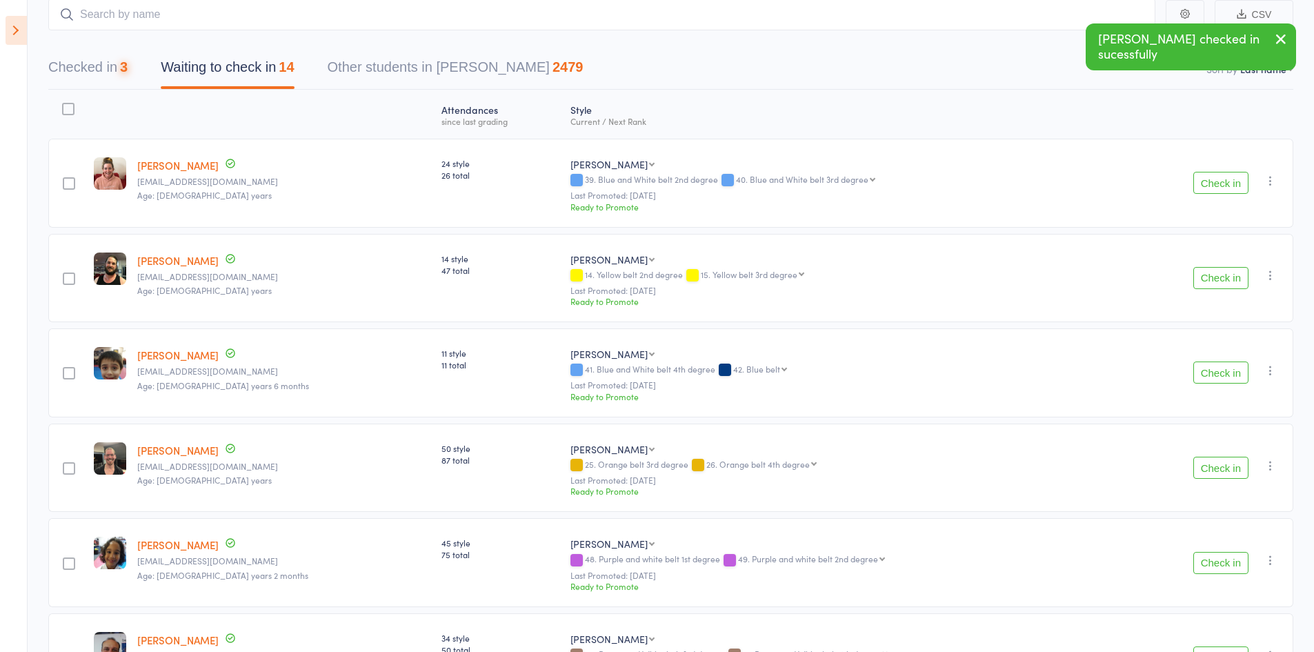
click at [1228, 181] on button "Check in" at bounding box center [1221, 183] width 55 height 22
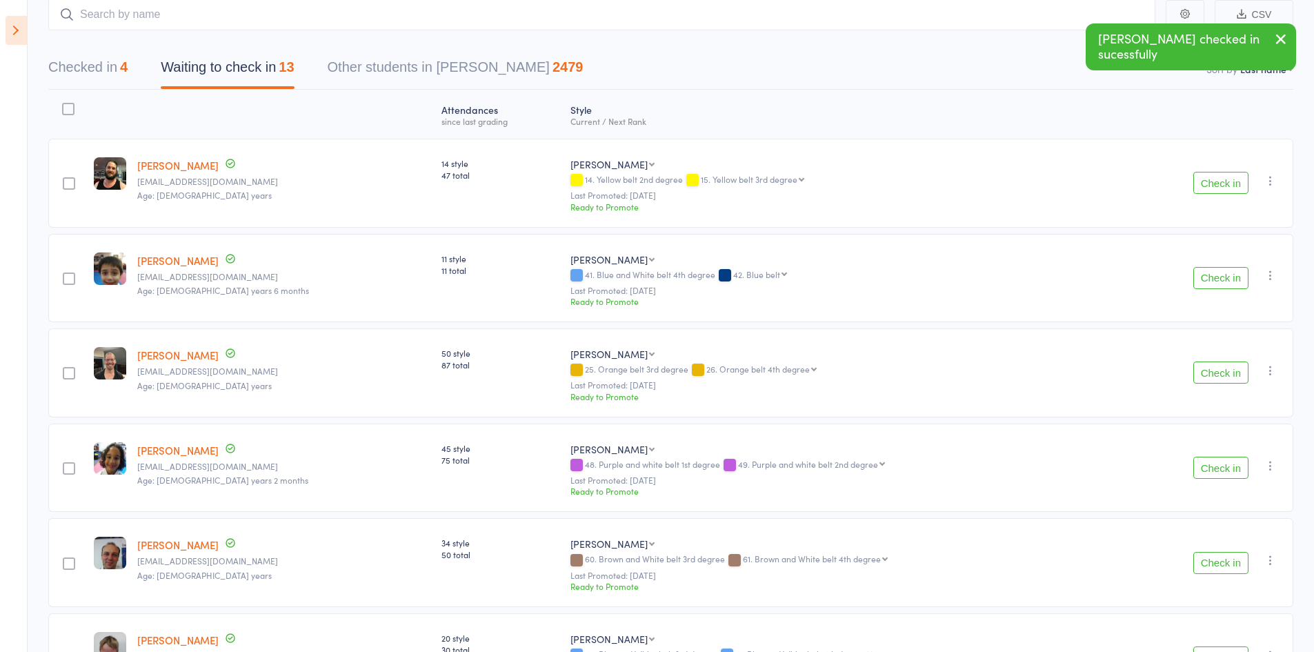
click at [1218, 373] on button "Check in" at bounding box center [1221, 373] width 55 height 22
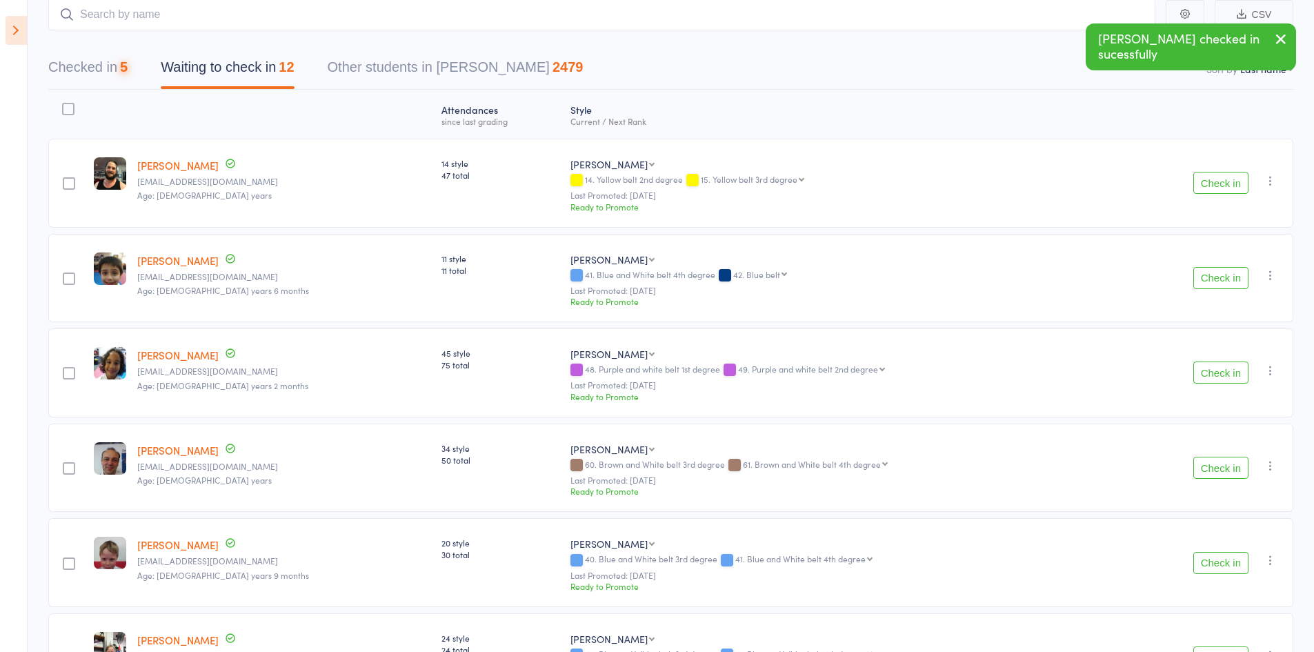
click at [1218, 373] on button "Check in" at bounding box center [1221, 373] width 55 height 22
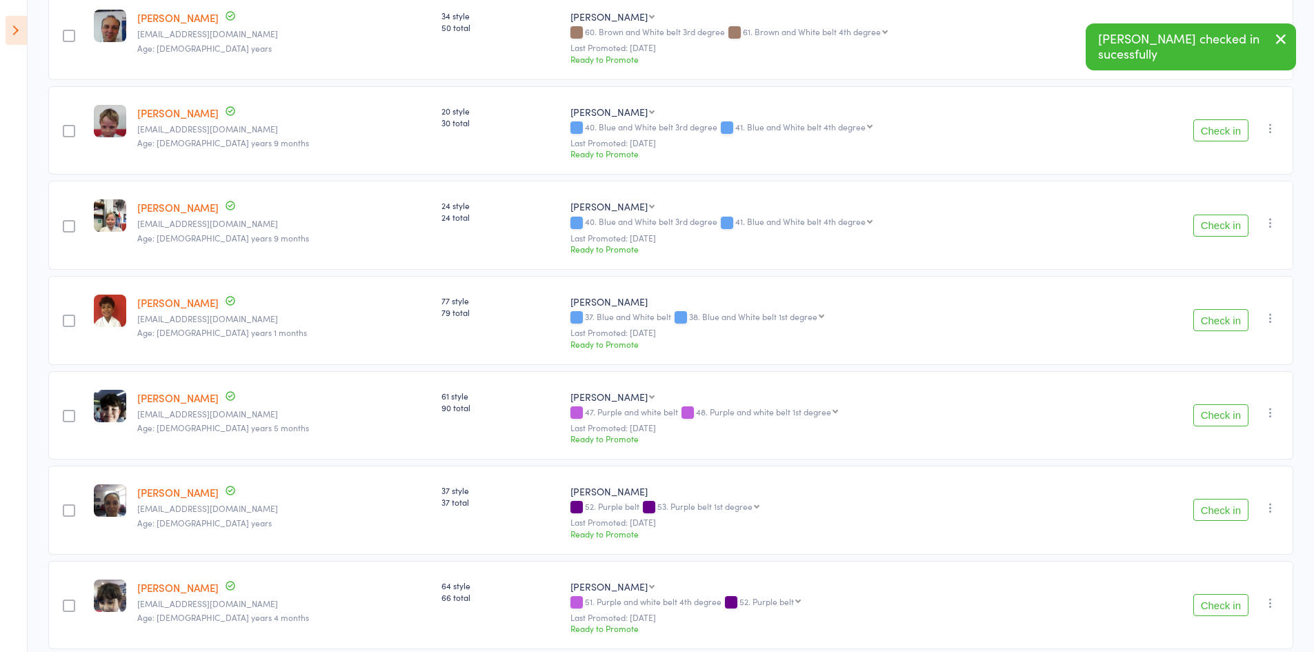
scroll to position [435, 0]
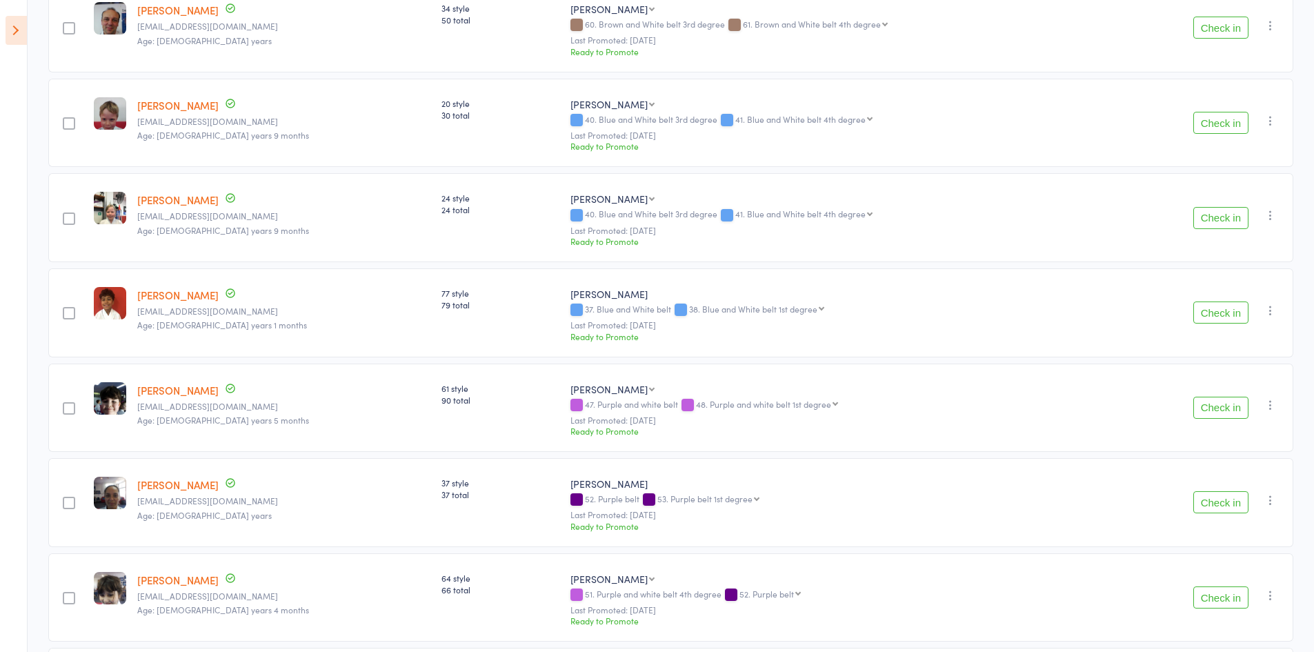
click at [1214, 312] on button "Check in" at bounding box center [1221, 313] width 55 height 22
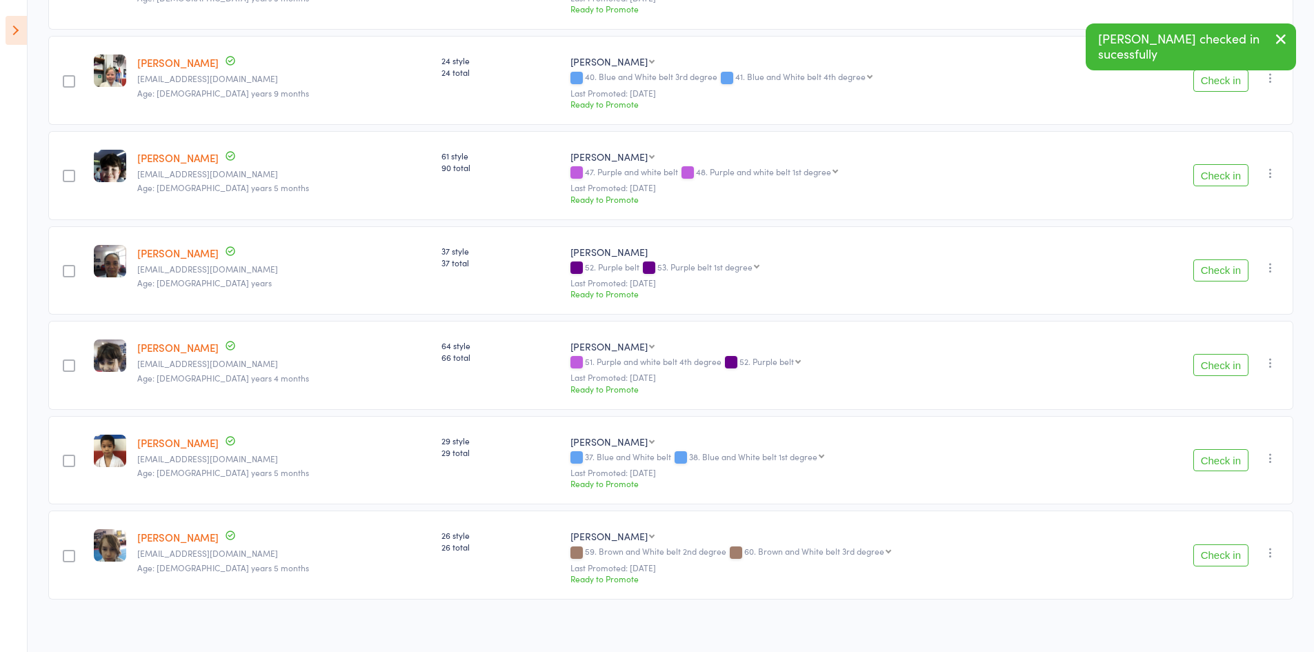
scroll to position [573, 0]
click at [1214, 371] on button "Check in" at bounding box center [1221, 364] width 55 height 22
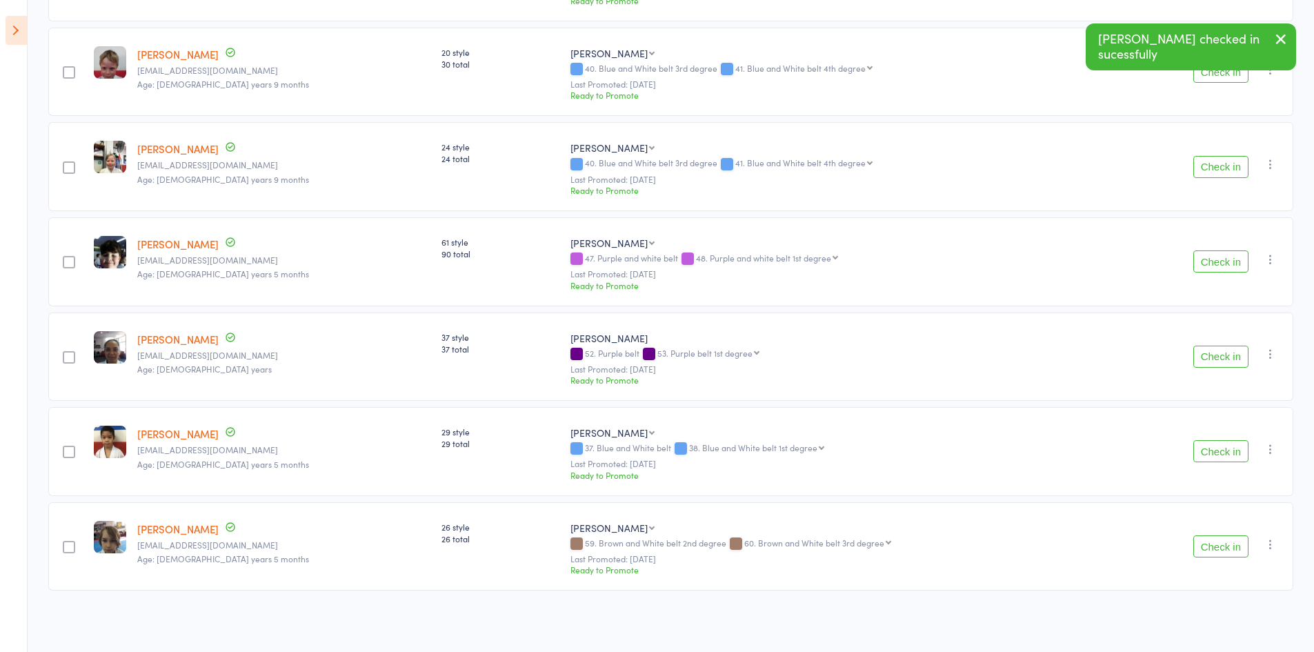
click at [1214, 448] on button "Check in" at bounding box center [1221, 451] width 55 height 22
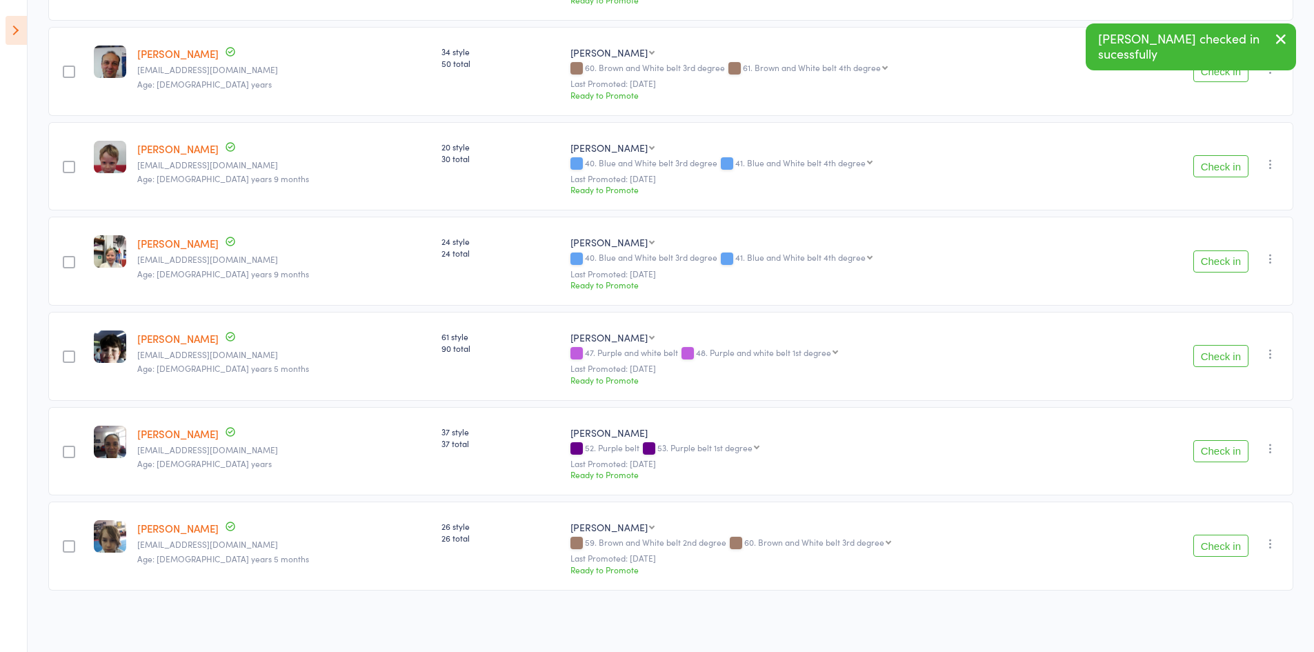
click at [1231, 553] on button "Check in" at bounding box center [1221, 546] width 55 height 22
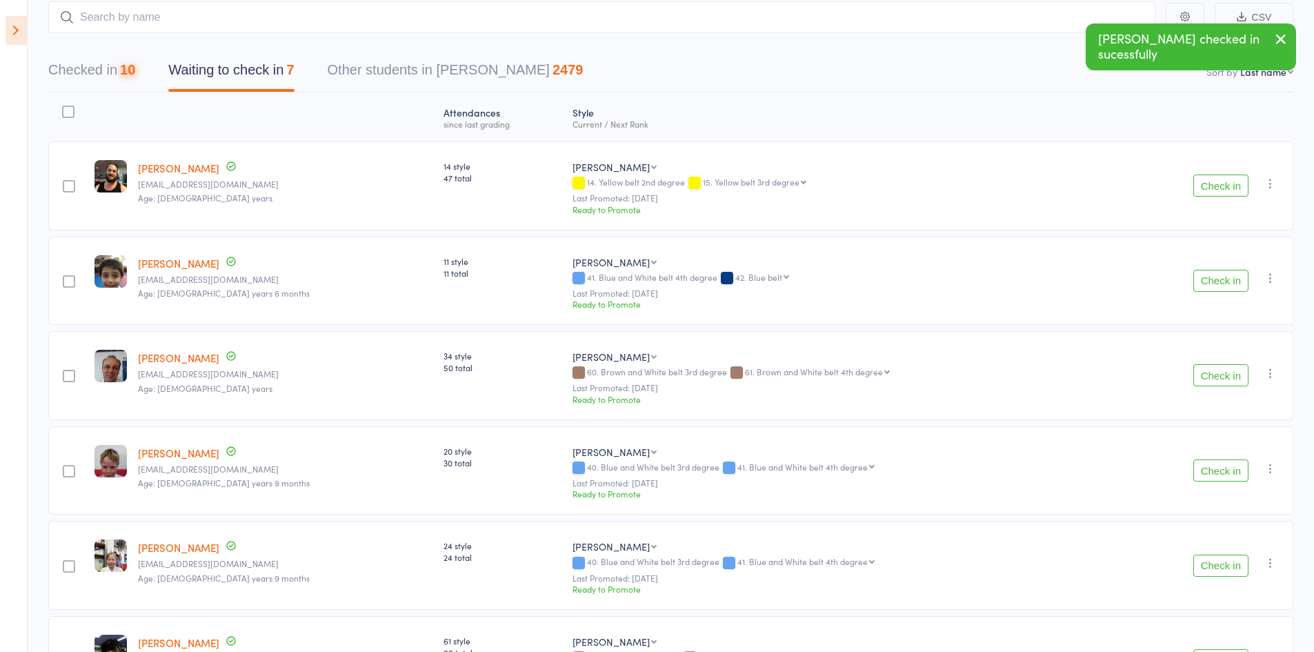
scroll to position [0, 0]
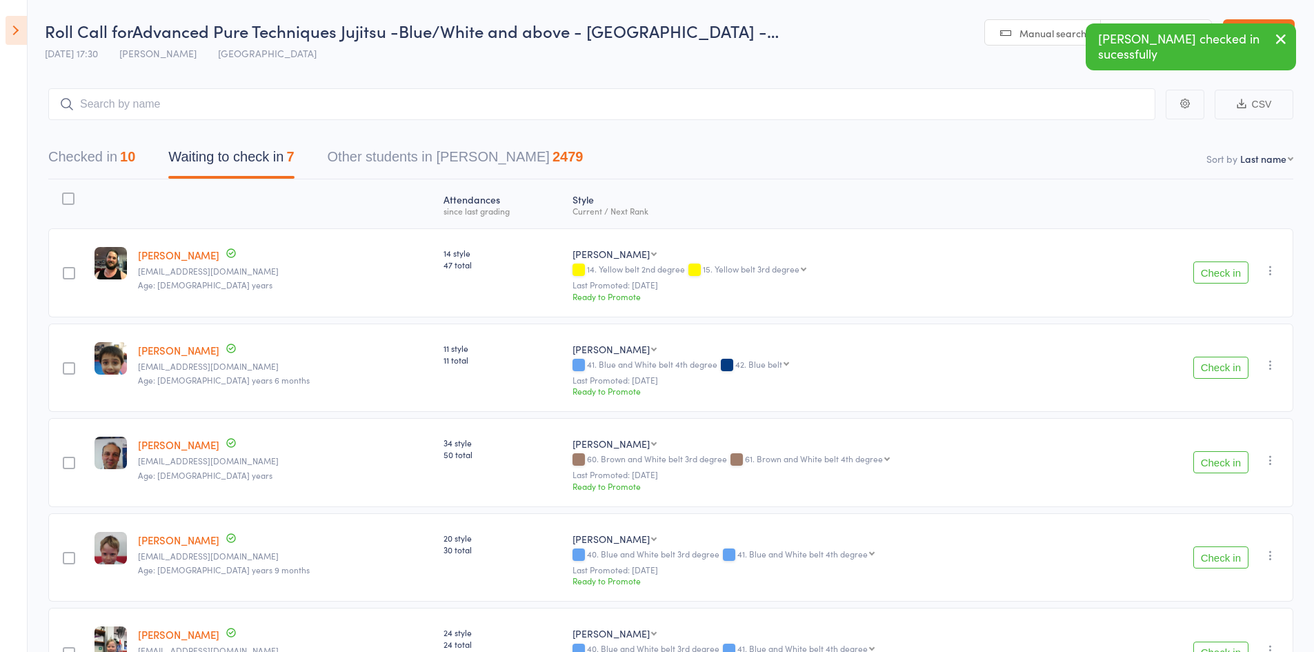
click at [105, 162] on button "Checked in 10" at bounding box center [91, 160] width 87 height 37
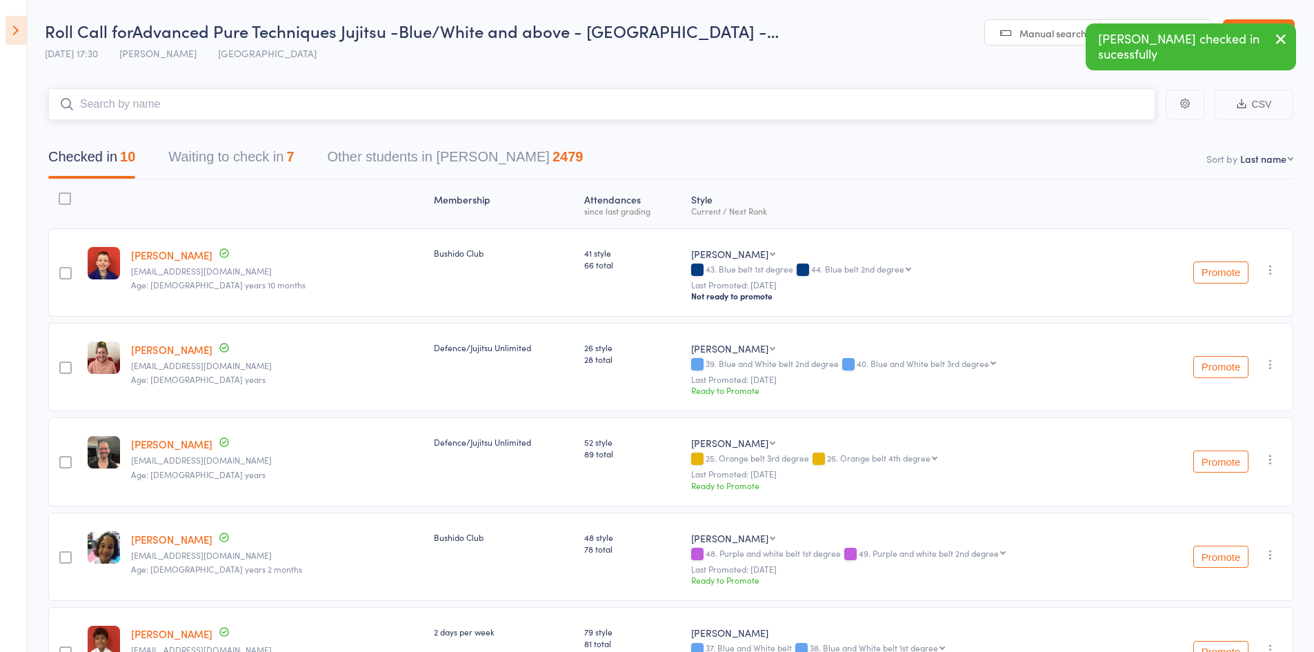
click at [159, 98] on input "search" at bounding box center [601, 104] width 1107 height 32
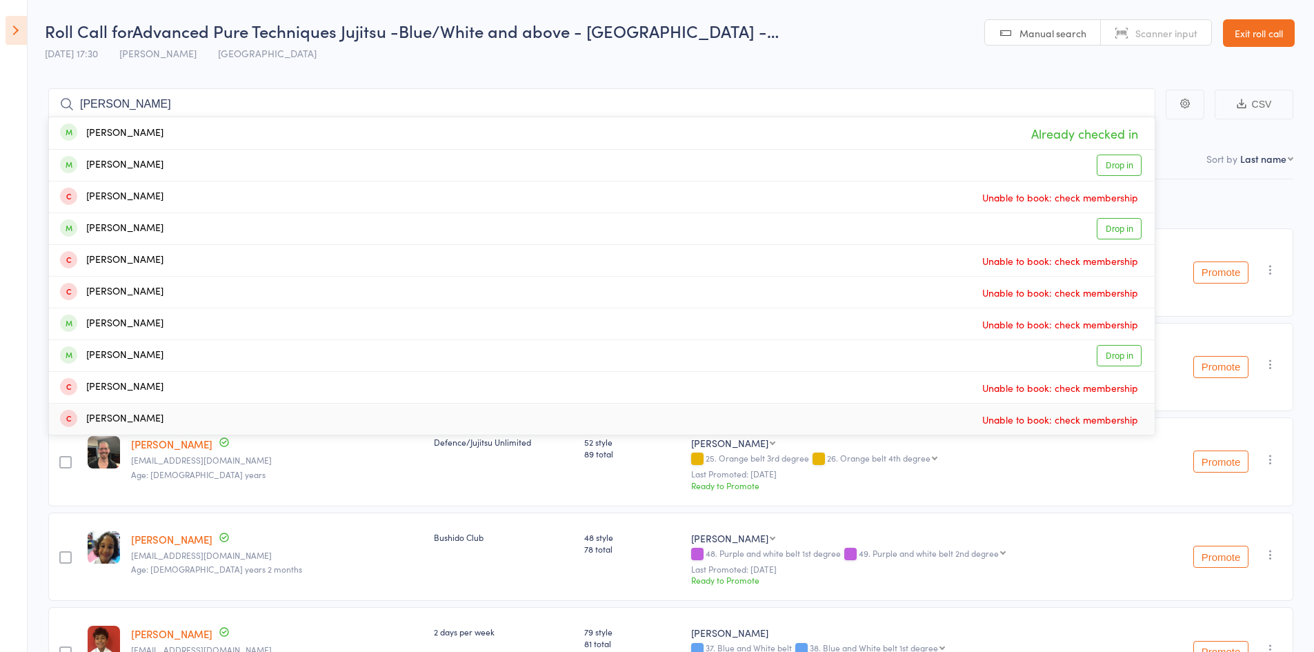
click at [939, 489] on div "Ready to Promote" at bounding box center [916, 486] width 450 height 12
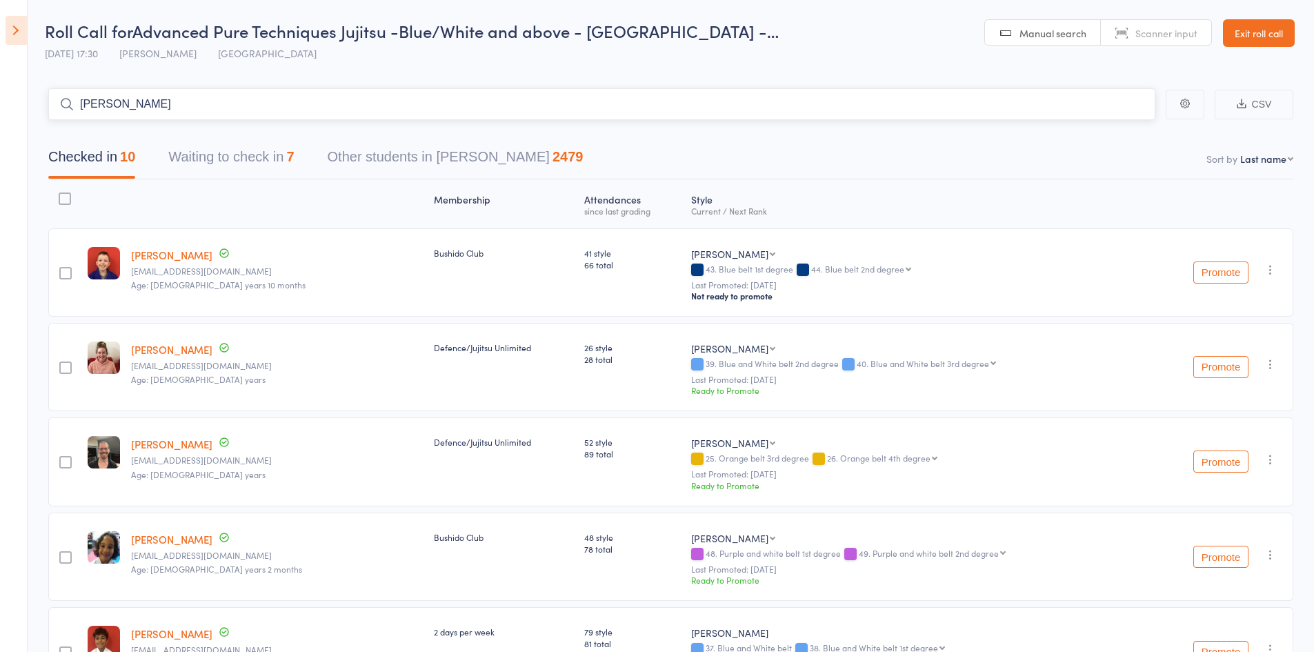
click at [149, 103] on input "amy williams" at bounding box center [601, 104] width 1107 height 32
type input "a"
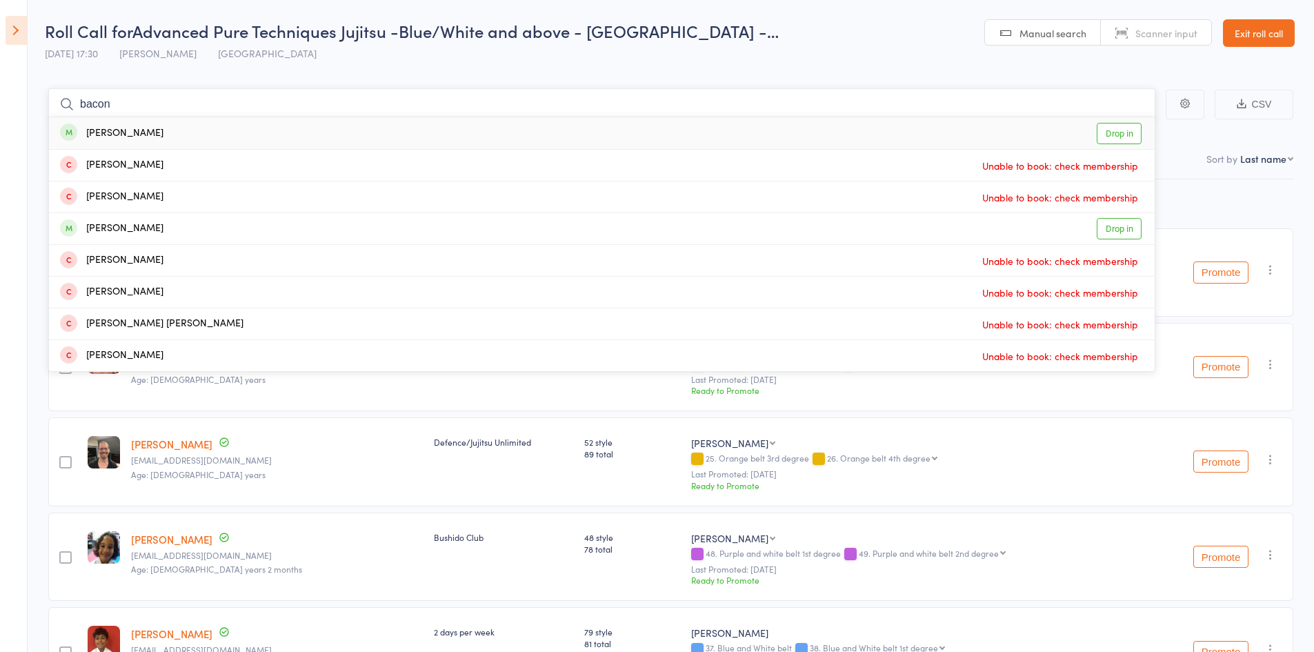
type input "bacon"
click at [1114, 139] on link "Drop in" at bounding box center [1119, 133] width 45 height 21
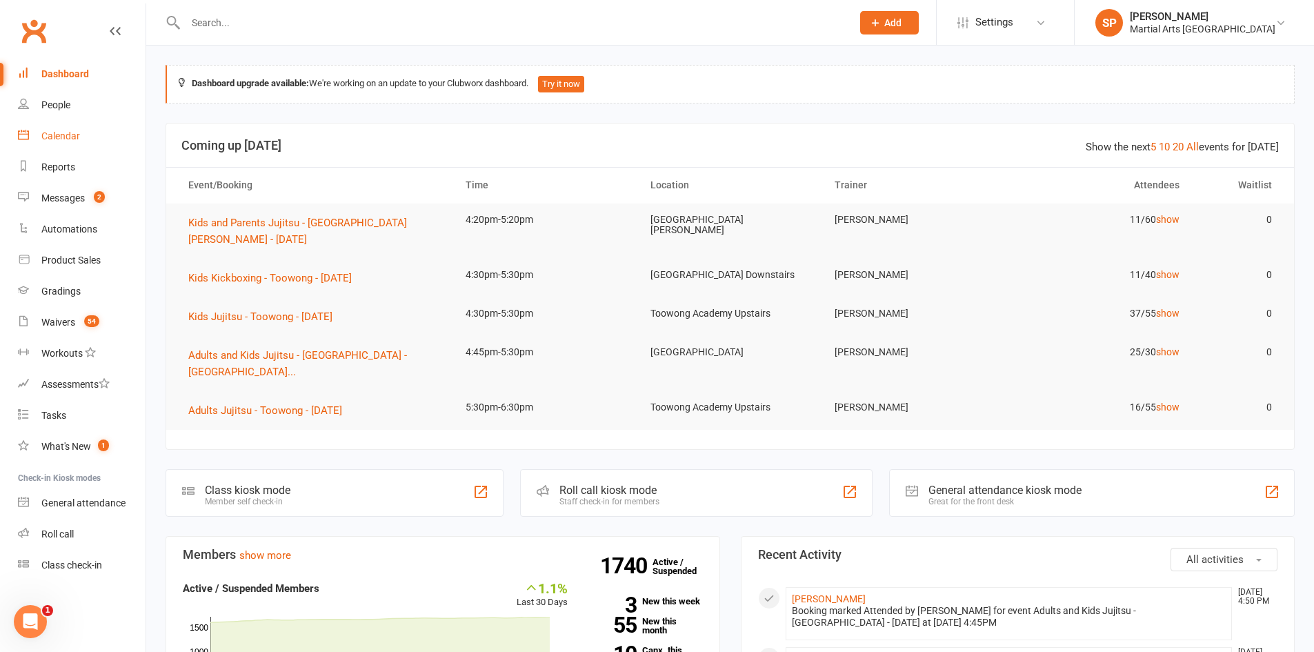
click at [59, 138] on div "Calendar" at bounding box center [60, 135] width 39 height 11
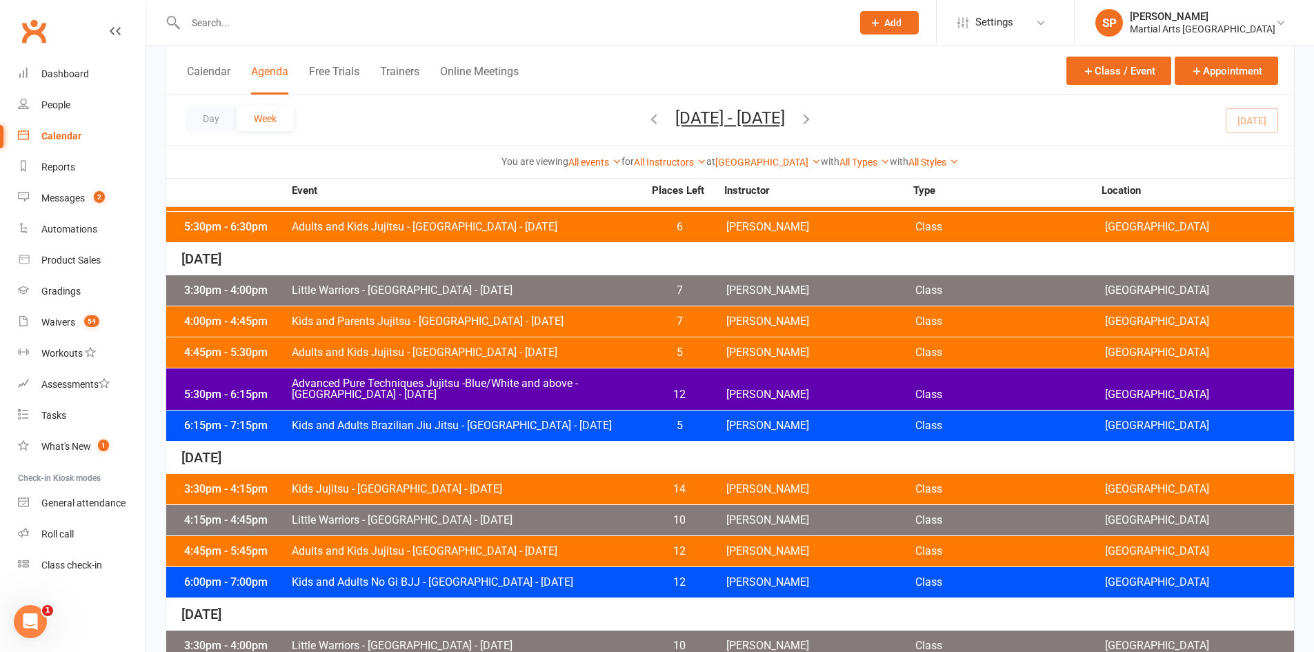
scroll to position [138, 0]
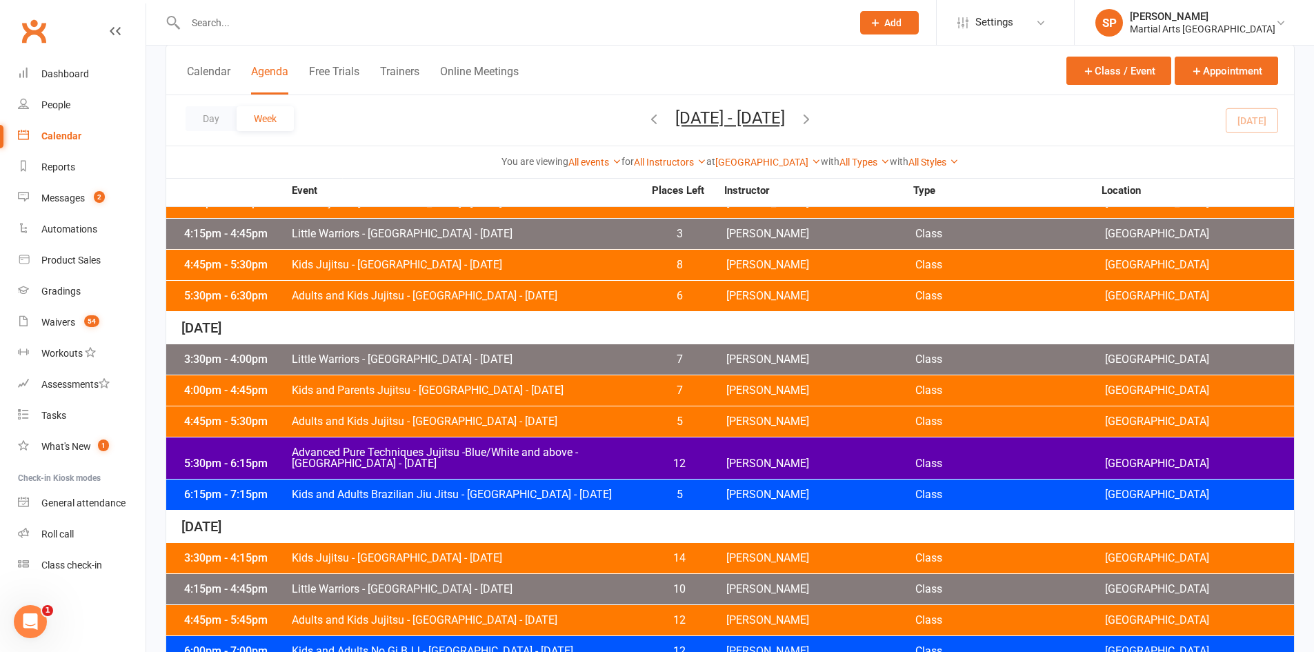
click at [446, 453] on span "Advanced Pure Techniques Jujitsu -Blue/White and above - [GEOGRAPHIC_DATA] - [D…" at bounding box center [467, 458] width 353 height 22
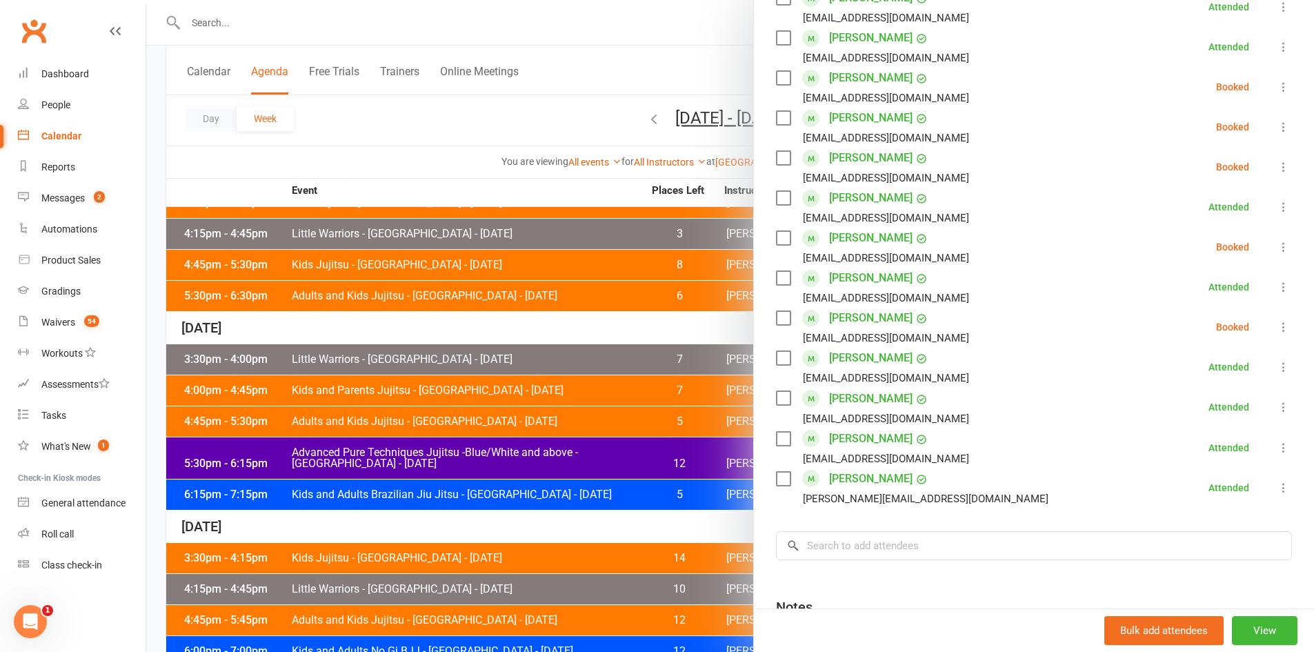
scroll to position [483, 0]
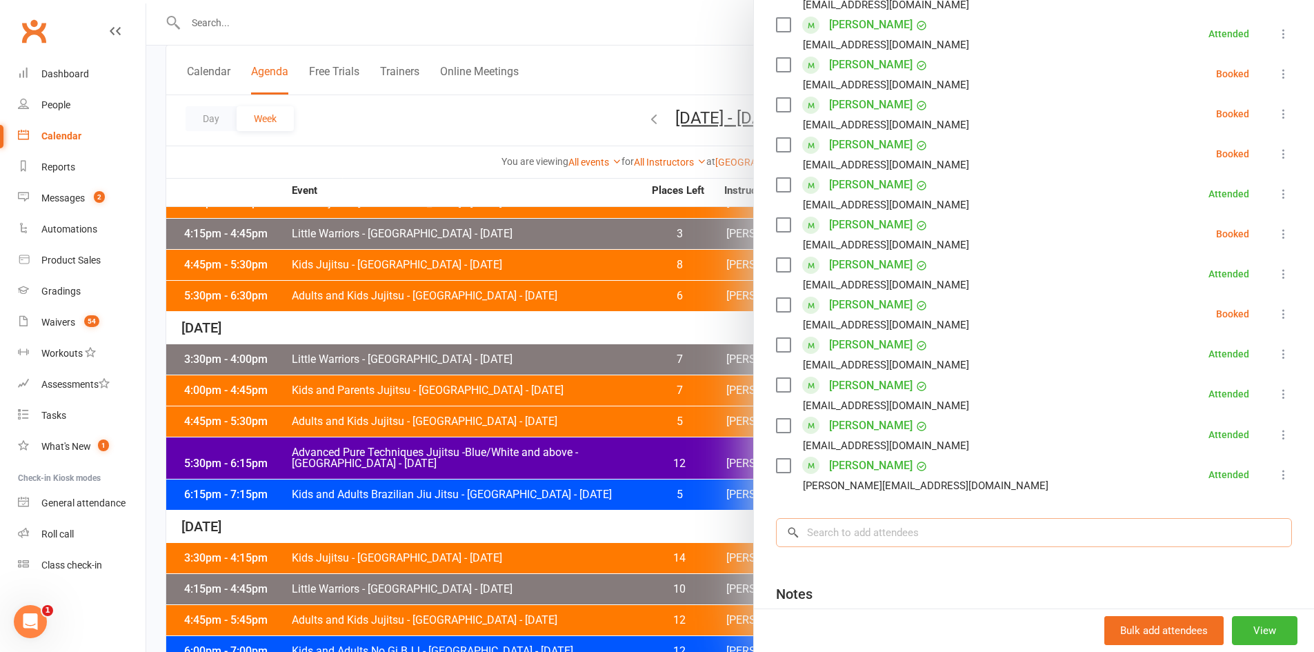
click at [857, 535] on input "search" at bounding box center [1034, 532] width 516 height 29
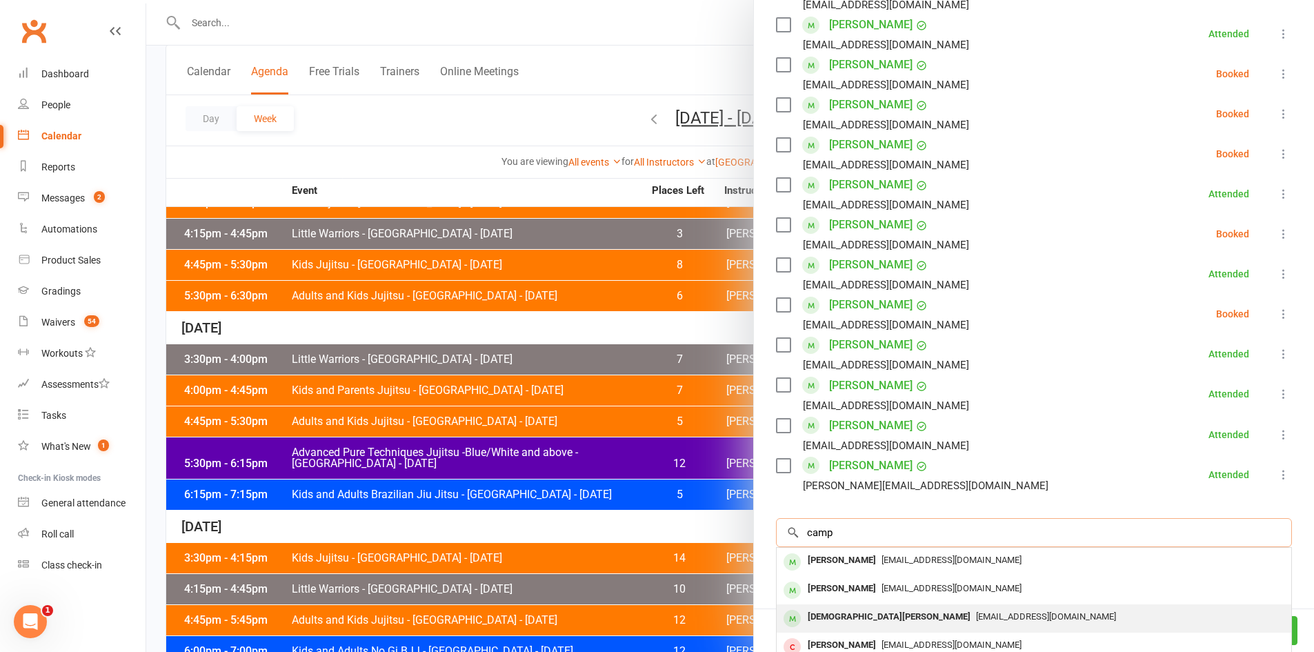
type input "camp"
click at [976, 620] on span "[EMAIL_ADDRESS][DOMAIN_NAME]" at bounding box center [1046, 616] width 140 height 10
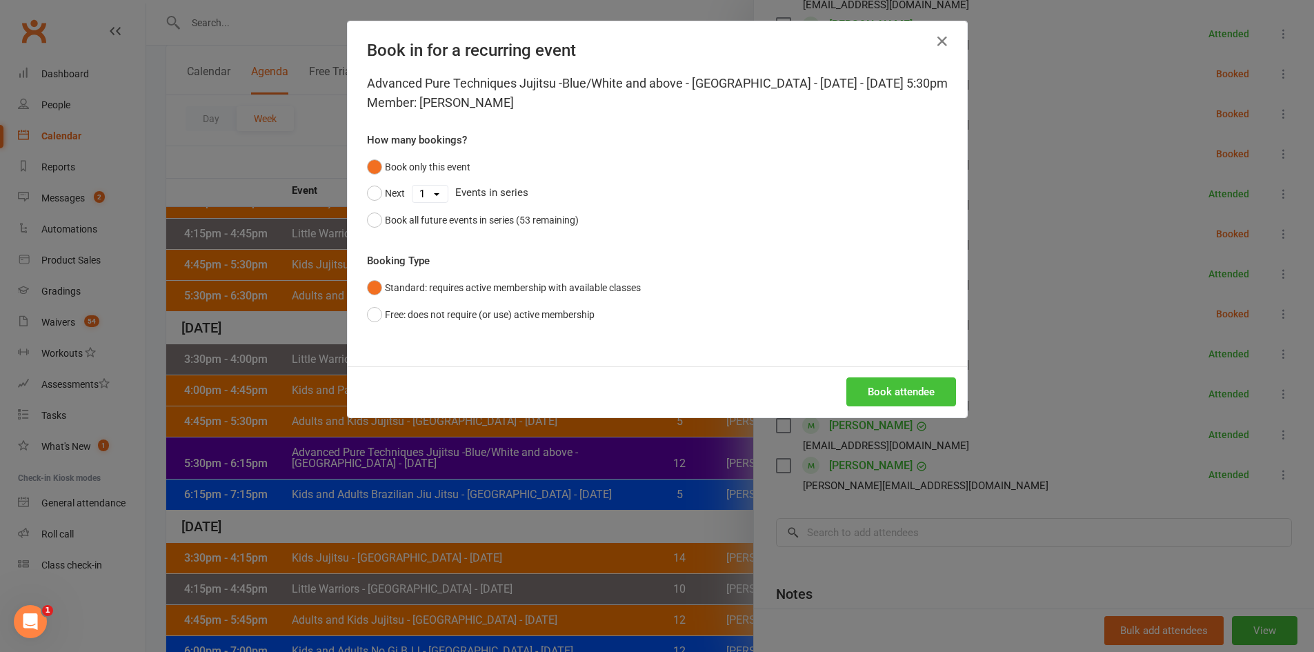
click at [906, 403] on button "Book attendee" at bounding box center [902, 391] width 110 height 29
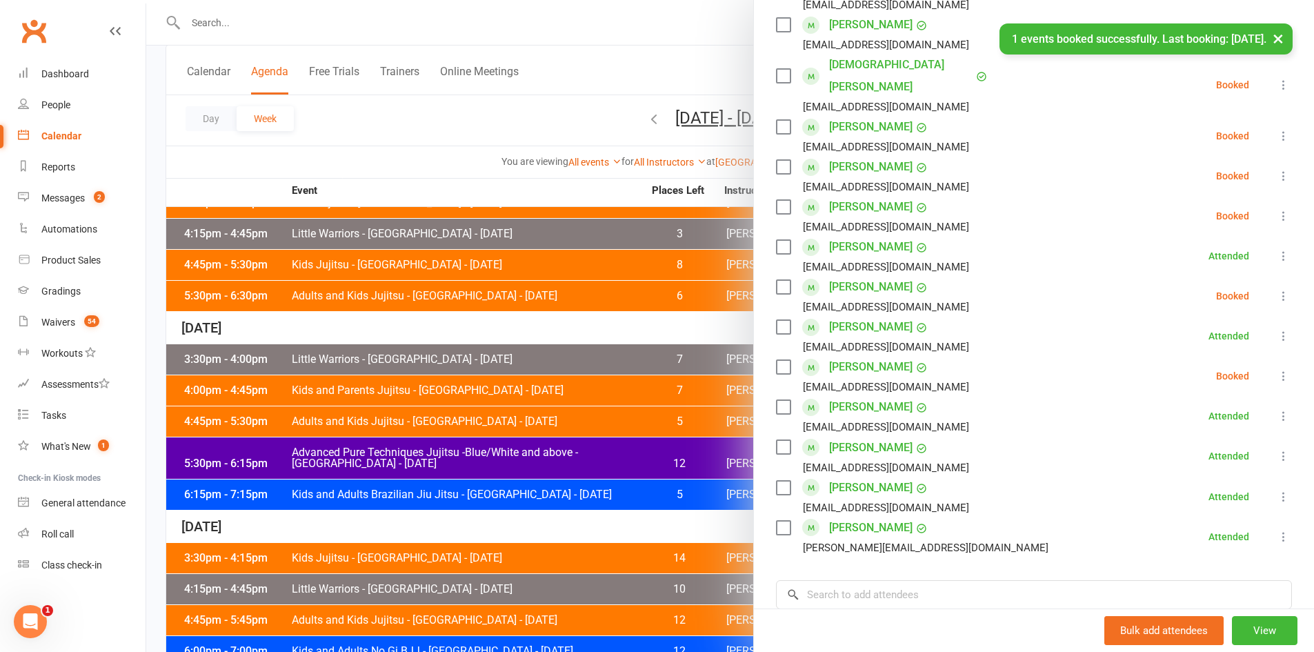
click at [1277, 78] on icon at bounding box center [1284, 85] width 14 height 14
click at [1191, 153] on link "Check in" at bounding box center [1217, 167] width 148 height 28
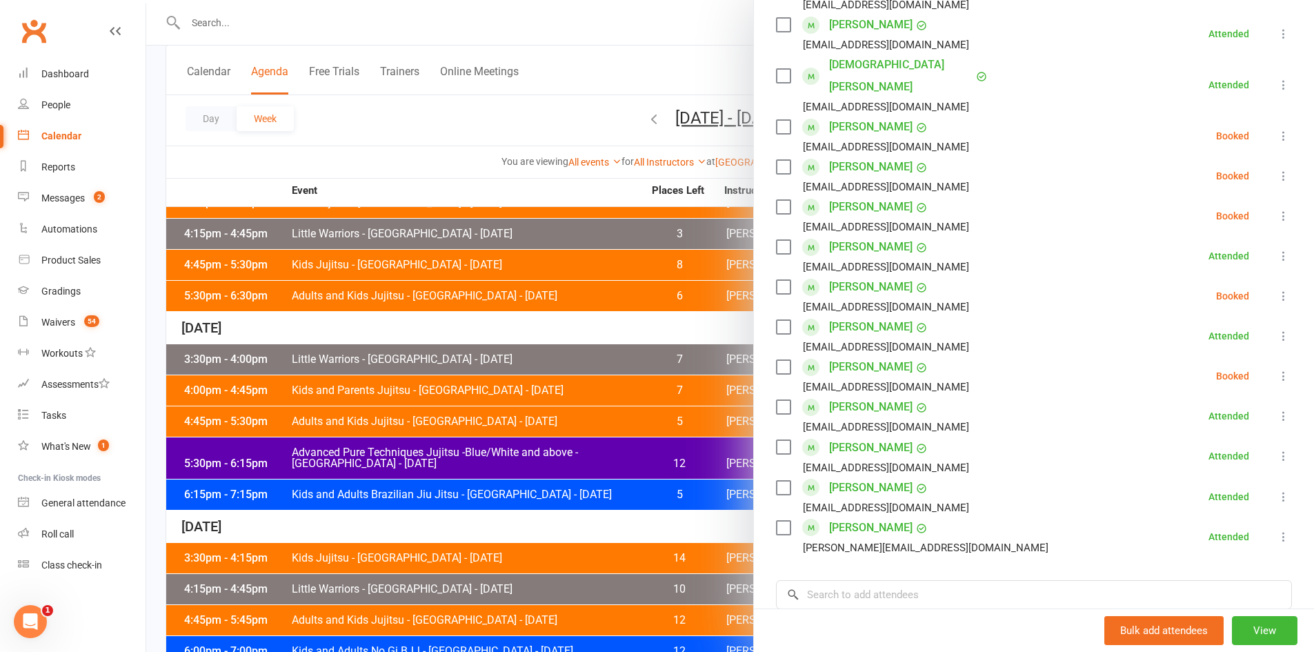
click at [348, 152] on div at bounding box center [730, 326] width 1168 height 652
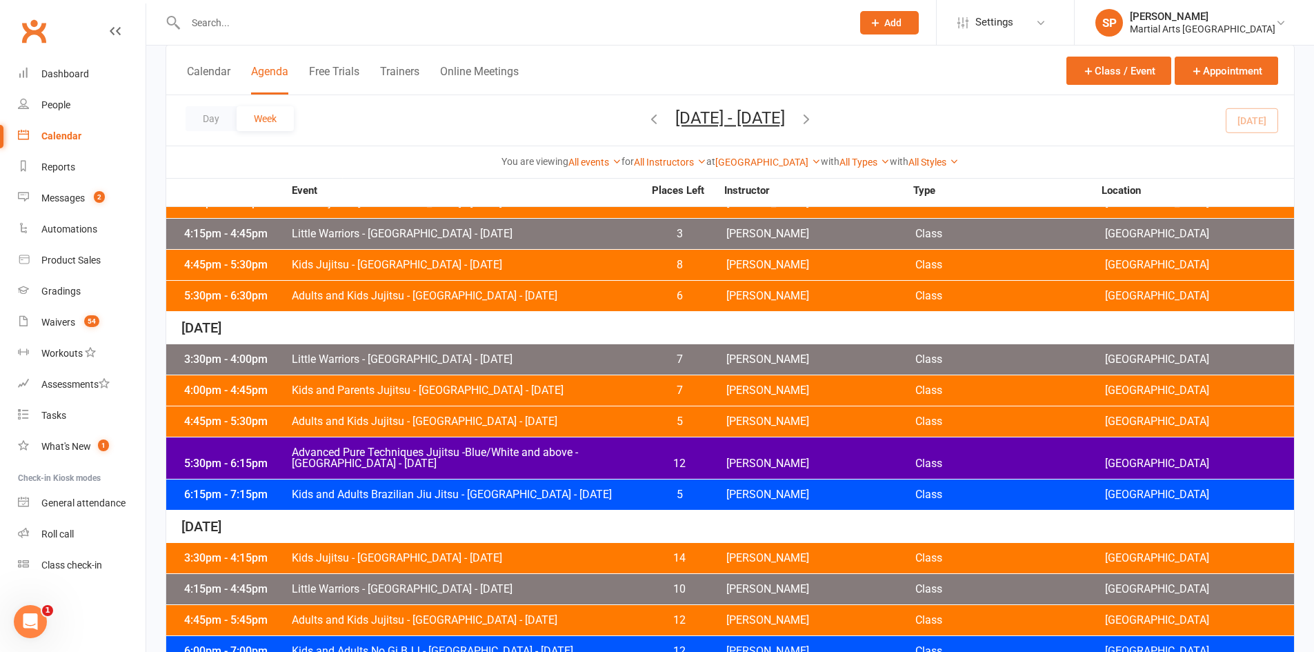
click at [462, 464] on span "Advanced Pure Techniques Jujitsu -Blue/White and above - Jamboree Heights - Tue…" at bounding box center [467, 458] width 353 height 22
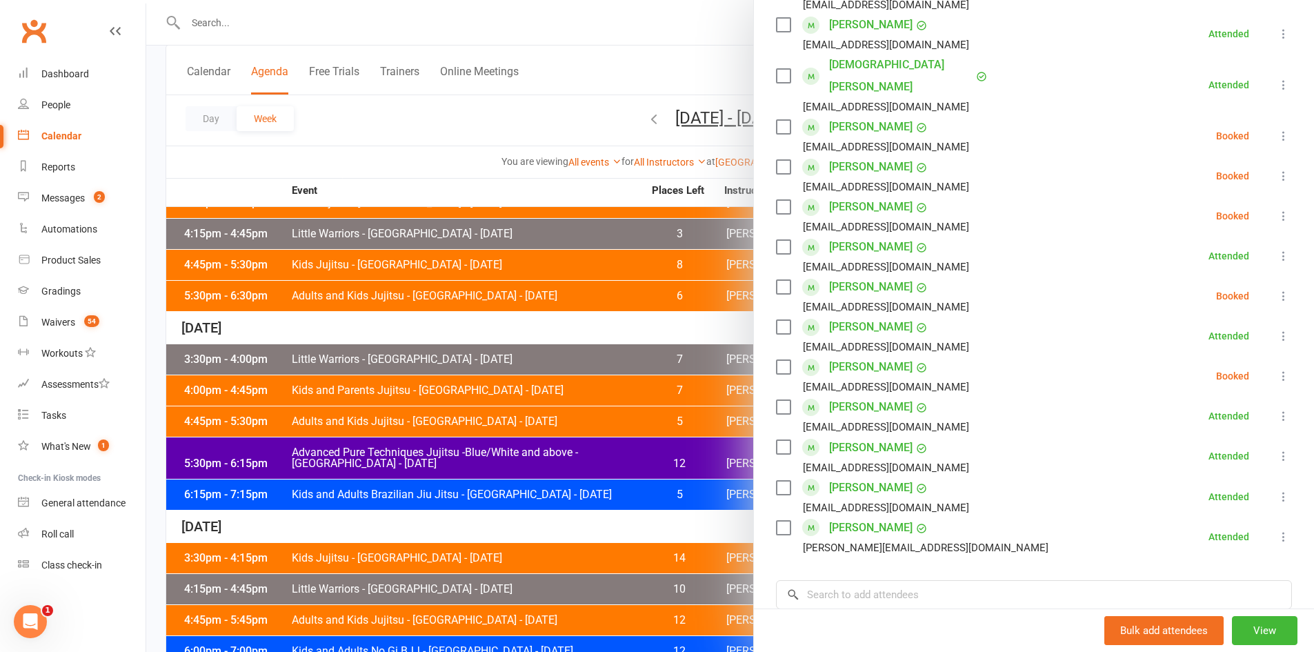
scroll to position [621, 0]
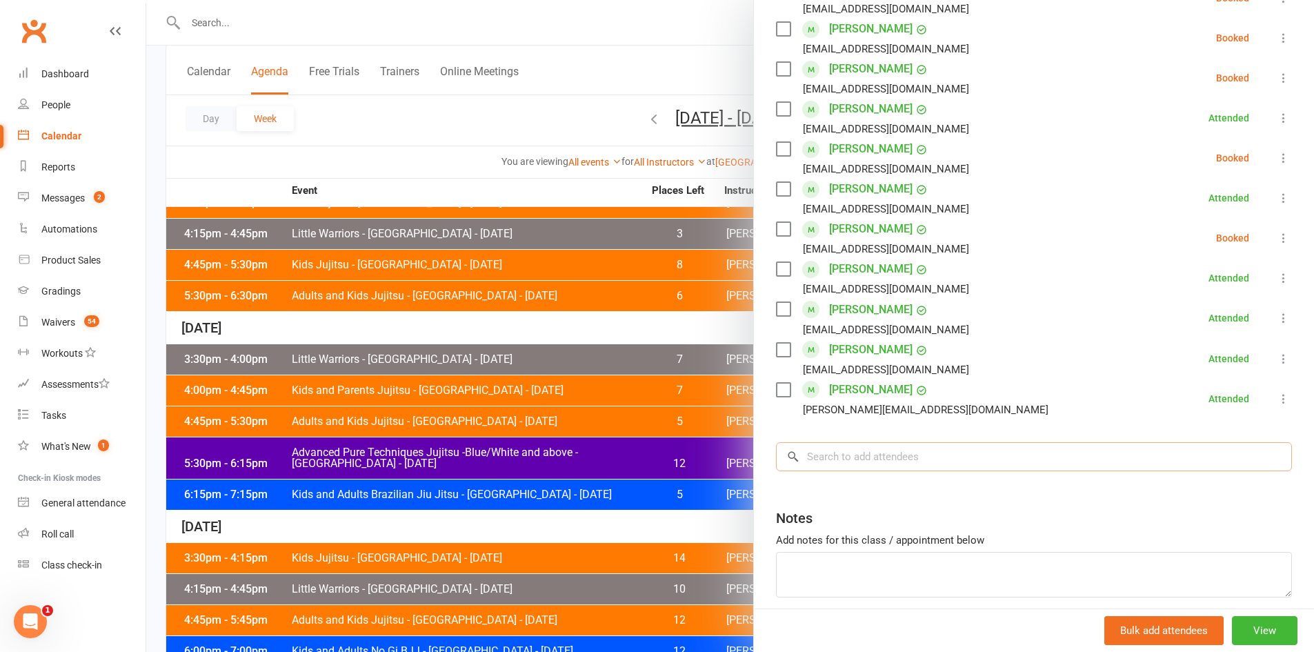
click at [889, 442] on input "search" at bounding box center [1034, 456] width 516 height 29
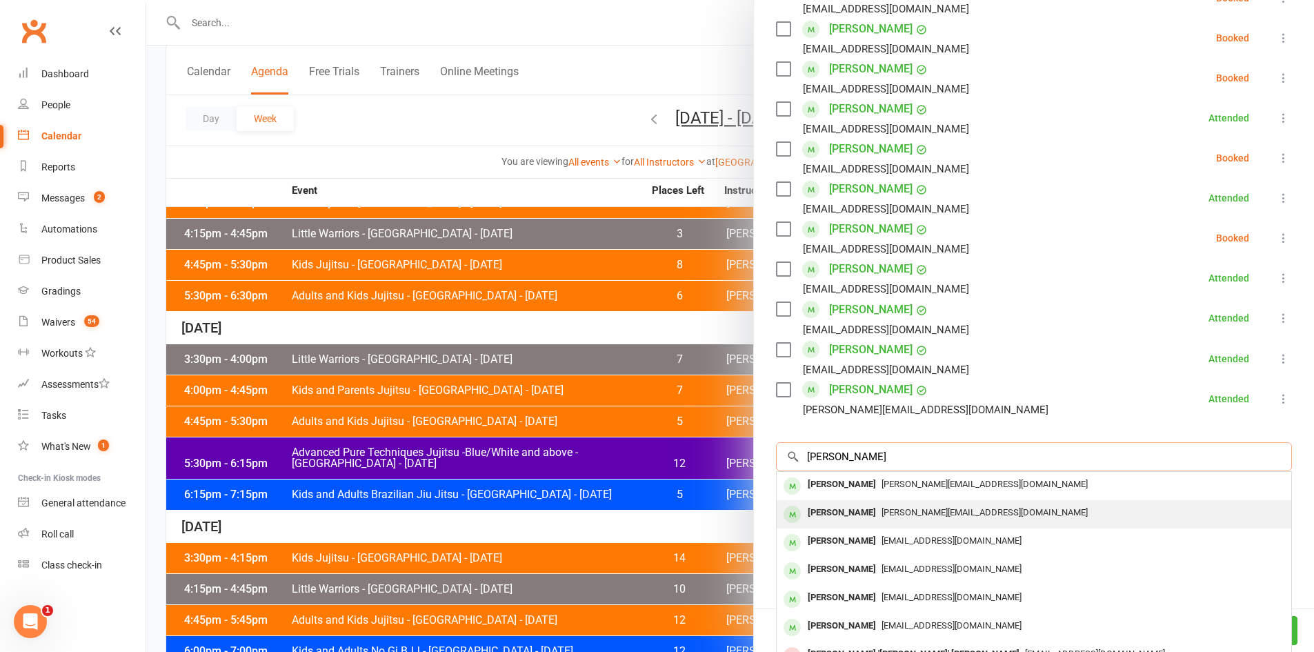
type input "guilbert"
click at [903, 503] on div "[PERSON_NAME][EMAIL_ADDRESS][DOMAIN_NAME]" at bounding box center [1034, 513] width 504 height 20
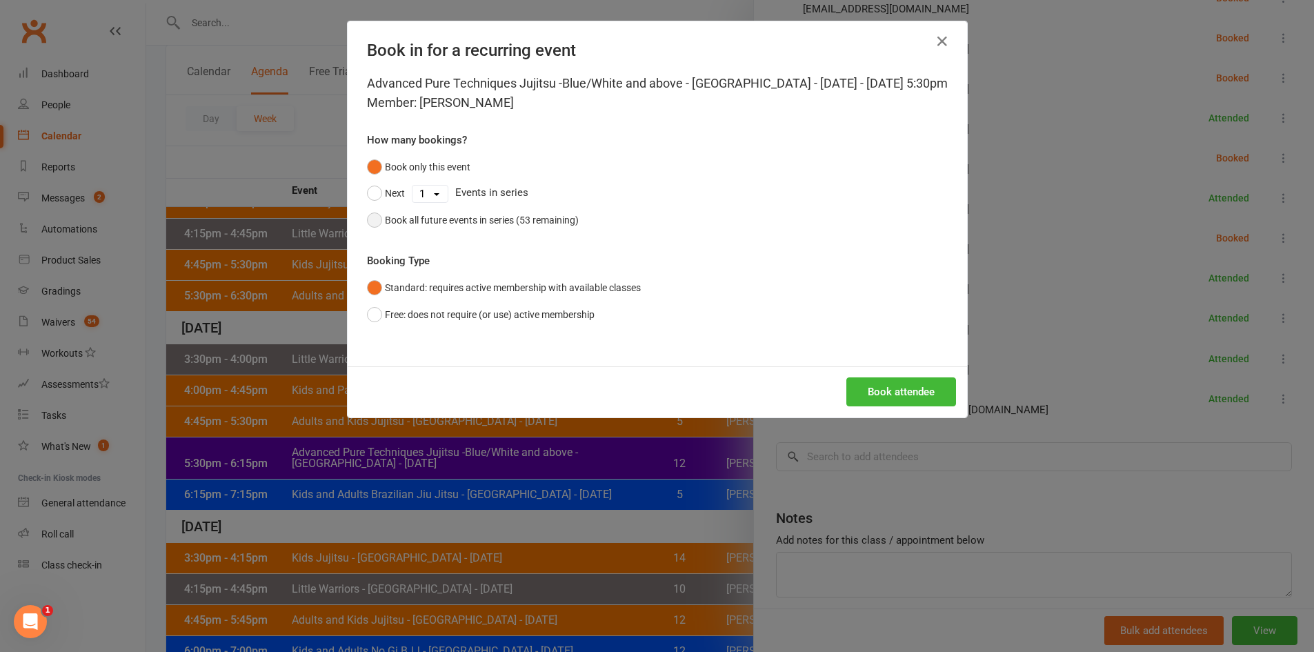
click at [535, 228] on div "Book all future events in series (53 remaining)" at bounding box center [482, 220] width 194 height 15
click at [882, 403] on button "Book attendee" at bounding box center [902, 391] width 110 height 29
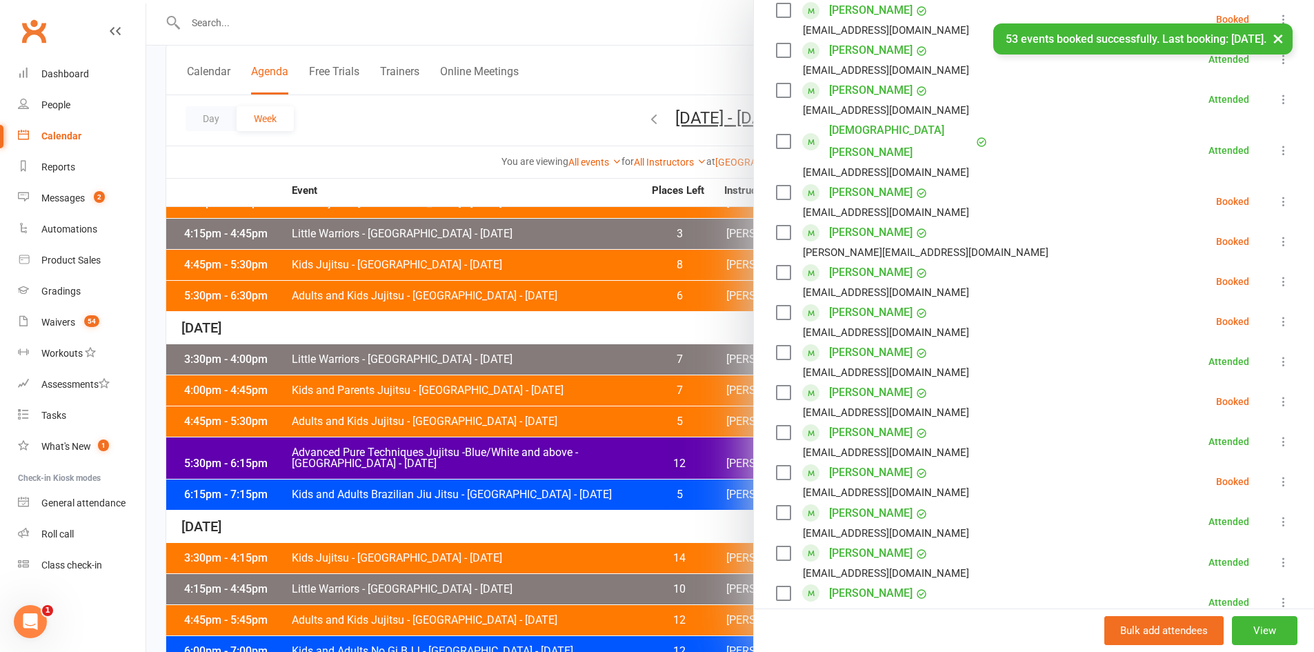
scroll to position [385, 0]
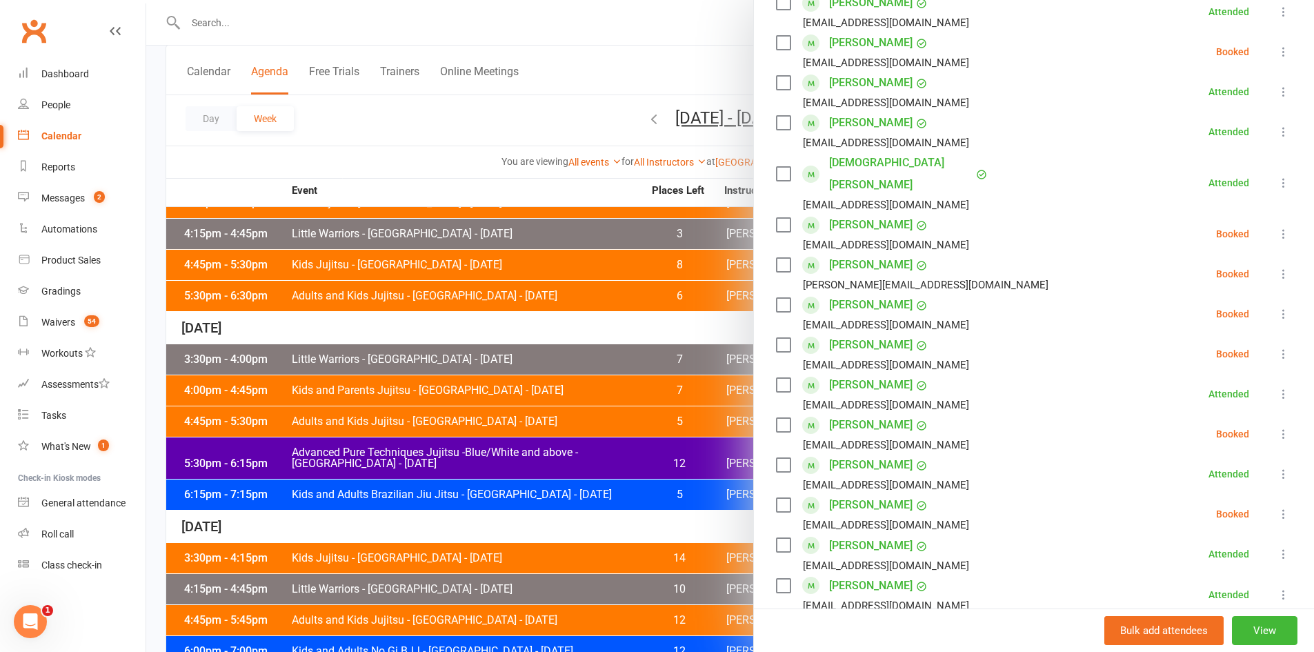
click at [1277, 267] on icon at bounding box center [1284, 274] width 14 height 14
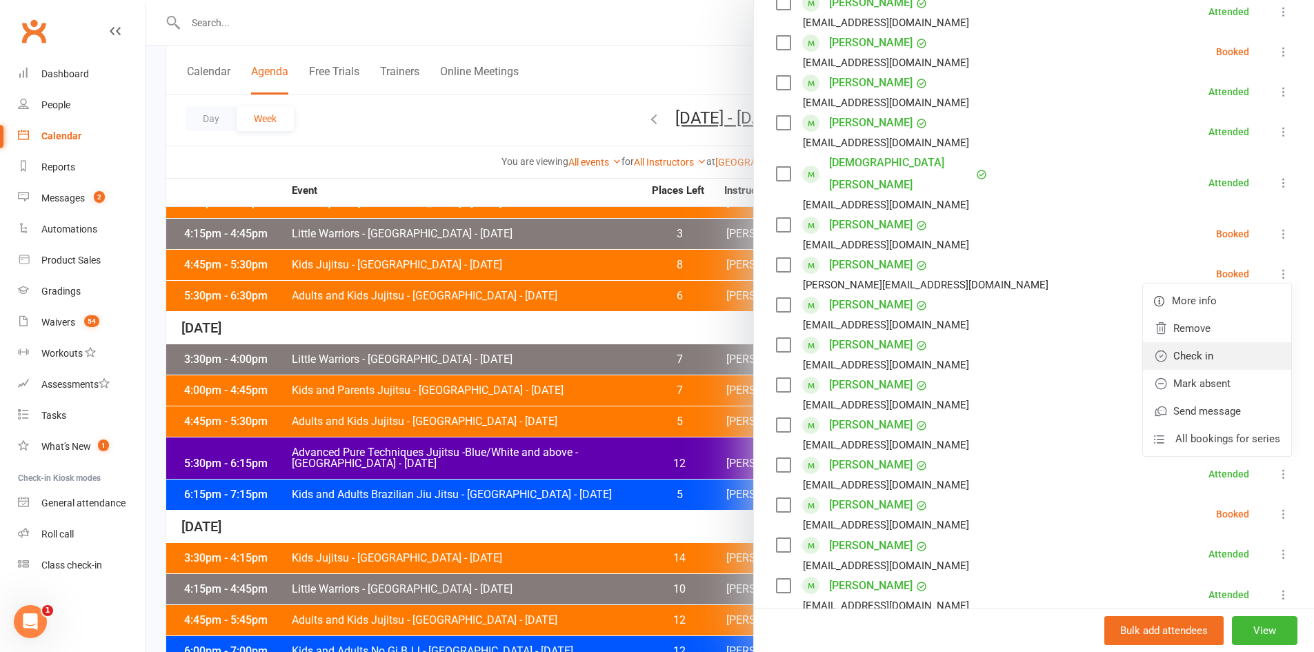
click at [1183, 342] on link "Check in" at bounding box center [1217, 356] width 148 height 28
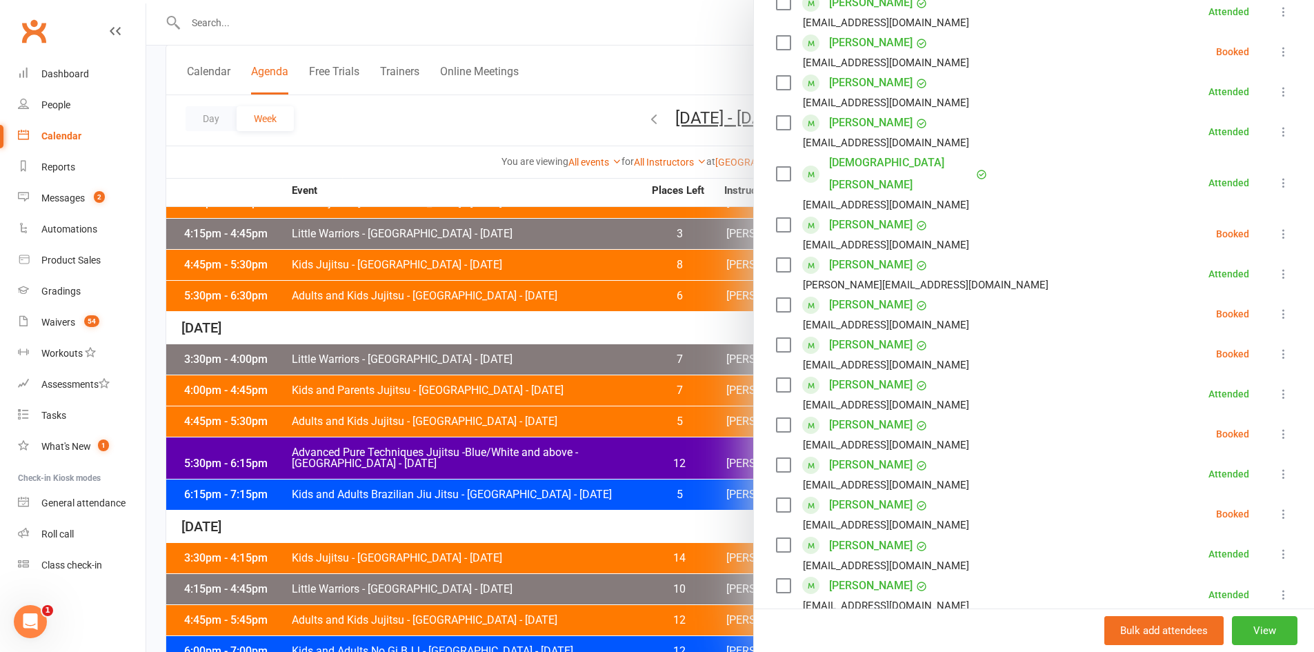
click at [387, 151] on div at bounding box center [730, 326] width 1168 height 652
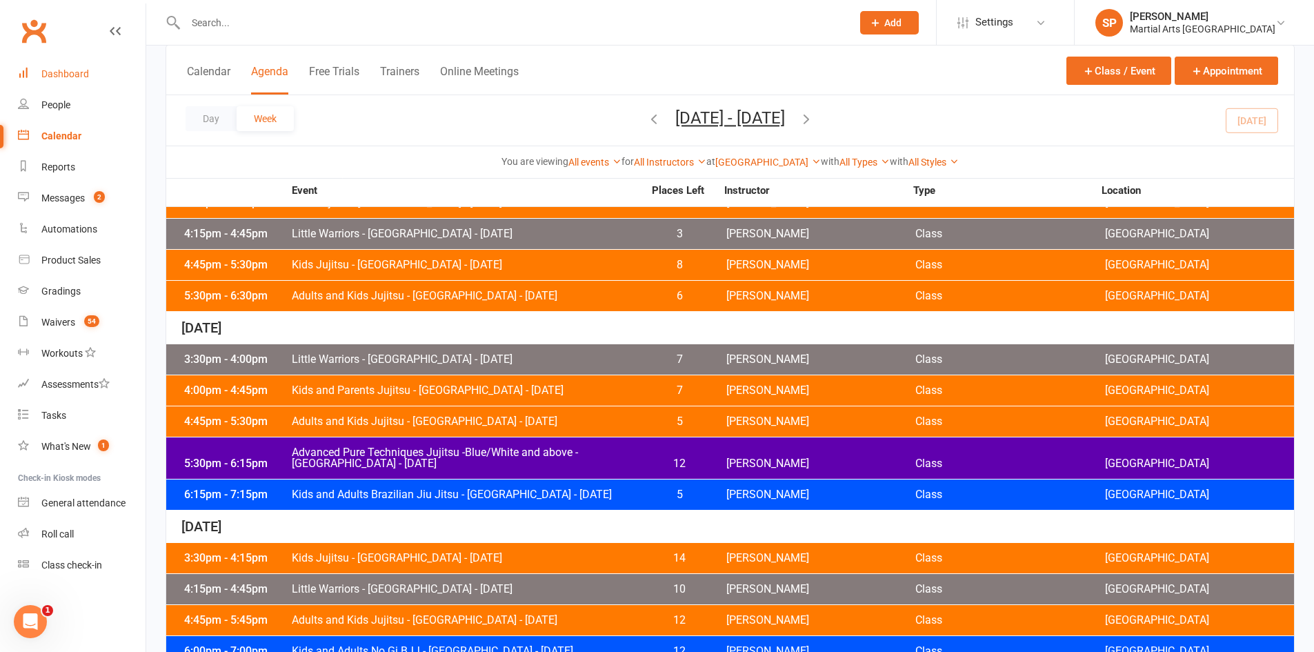
click at [83, 75] on div "Dashboard" at bounding box center [65, 73] width 48 height 11
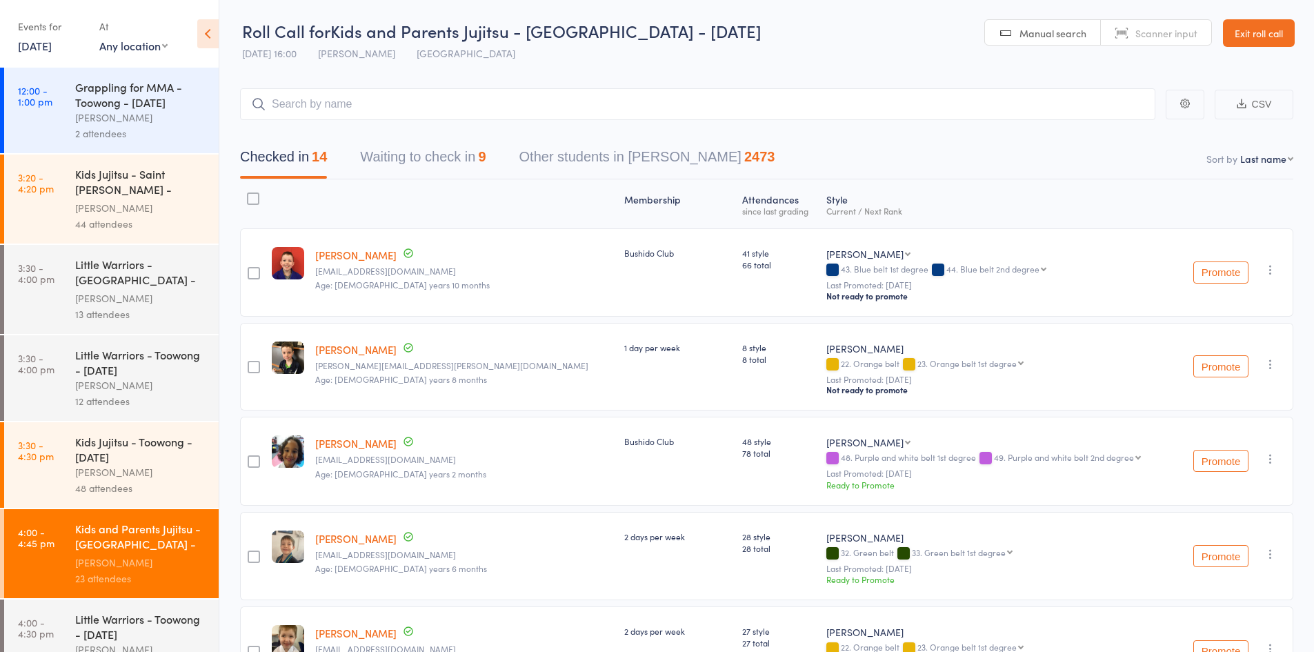
click at [434, 155] on button "Waiting to check in 9" at bounding box center [423, 160] width 126 height 37
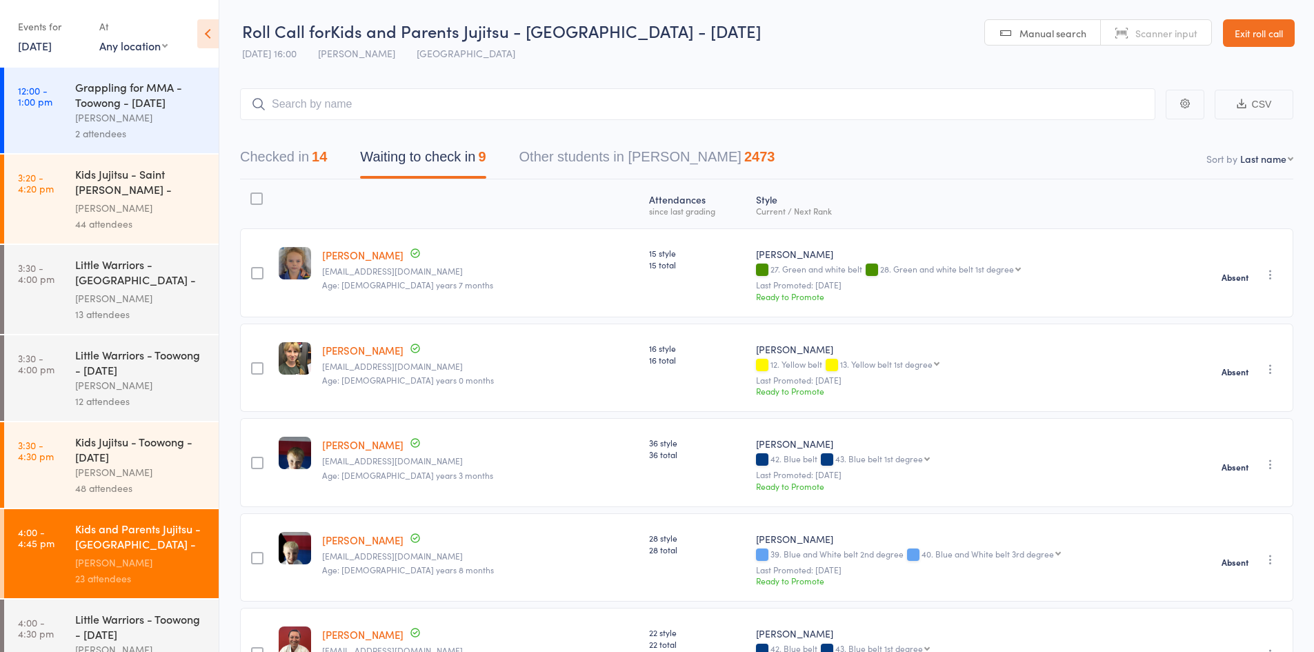
click at [305, 158] on button "Checked in 14" at bounding box center [283, 160] width 87 height 37
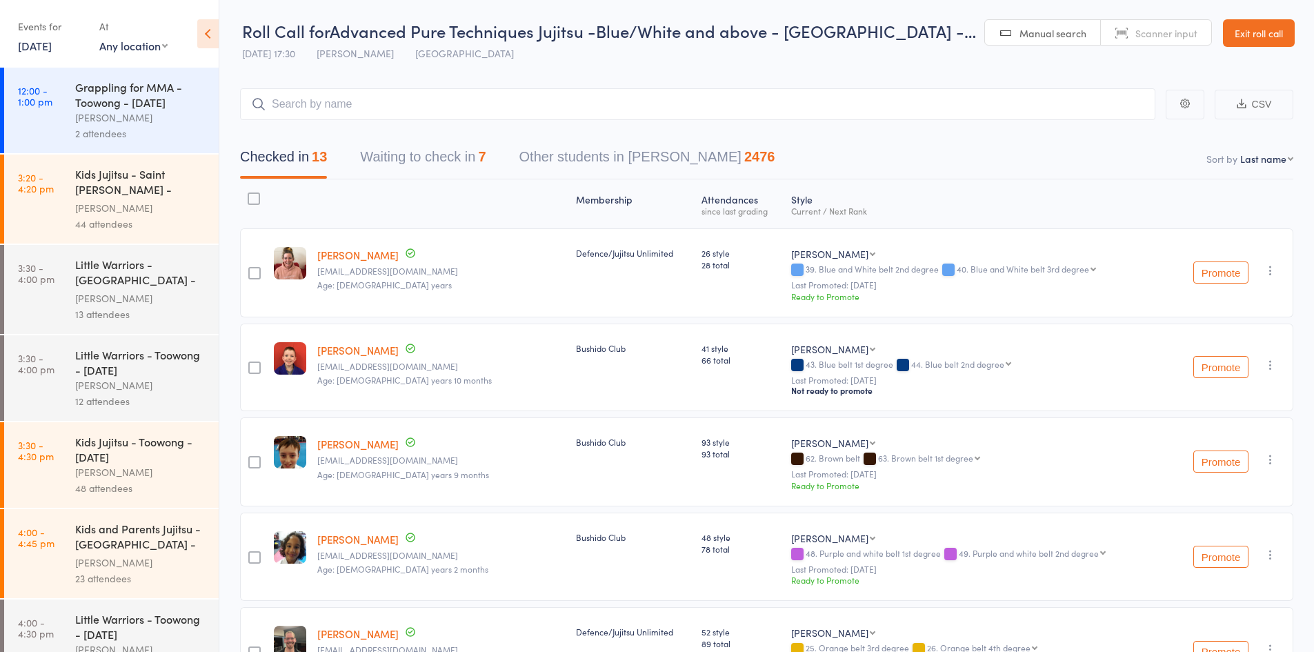
drag, startPoint x: 430, startPoint y: 155, endPoint x: 438, endPoint y: 178, distance: 24.2
click at [430, 155] on button "Waiting to check in 7" at bounding box center [423, 160] width 126 height 37
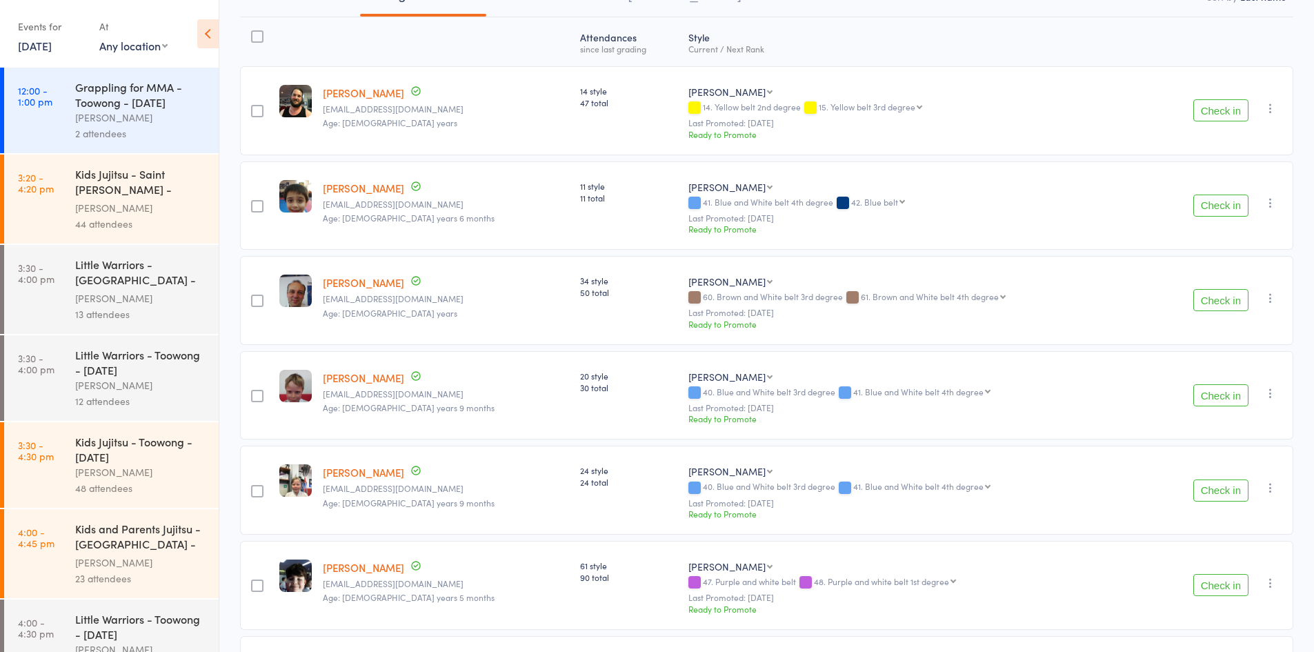
scroll to position [138, 0]
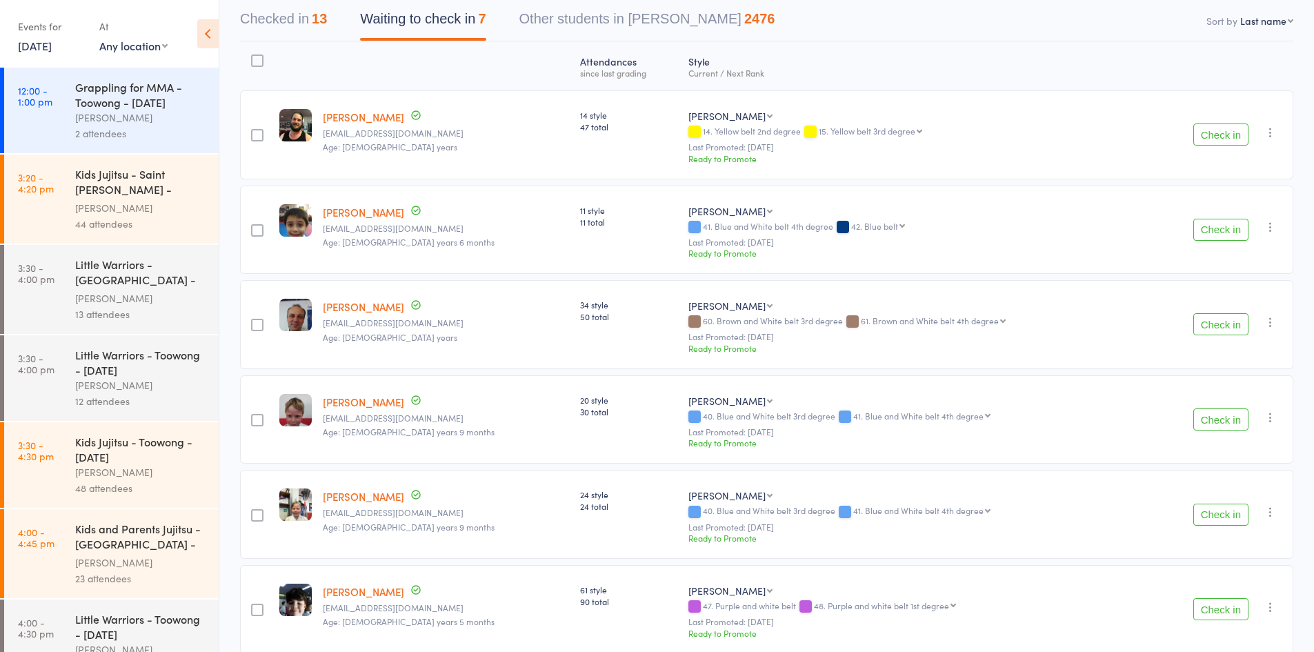
click at [1271, 136] on icon "button" at bounding box center [1271, 133] width 14 height 14
click at [1220, 289] on li "Mark absent" at bounding box center [1222, 289] width 114 height 19
click at [1272, 229] on icon "button" at bounding box center [1271, 227] width 14 height 14
click at [1238, 384] on li "Mark absent" at bounding box center [1222, 384] width 114 height 19
click at [1270, 330] on button "button" at bounding box center [1271, 322] width 17 height 17
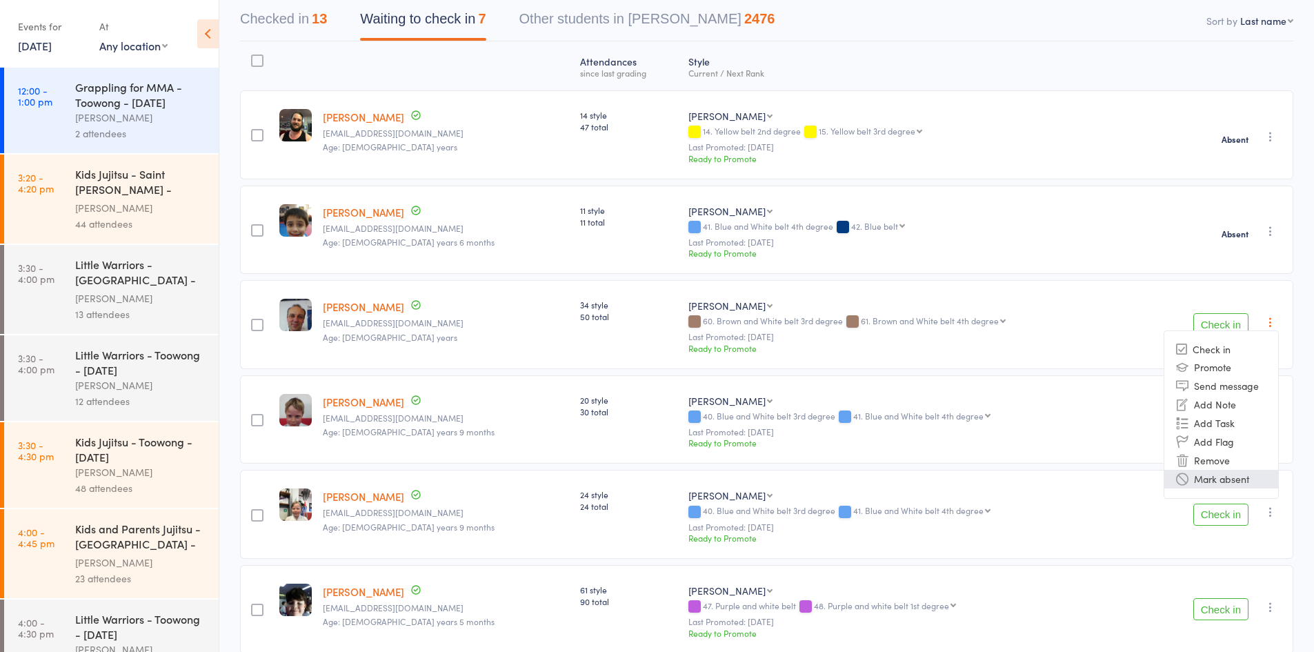
click at [1238, 483] on li "Mark absent" at bounding box center [1222, 479] width 114 height 19
click at [1270, 415] on icon "button" at bounding box center [1271, 418] width 14 height 14
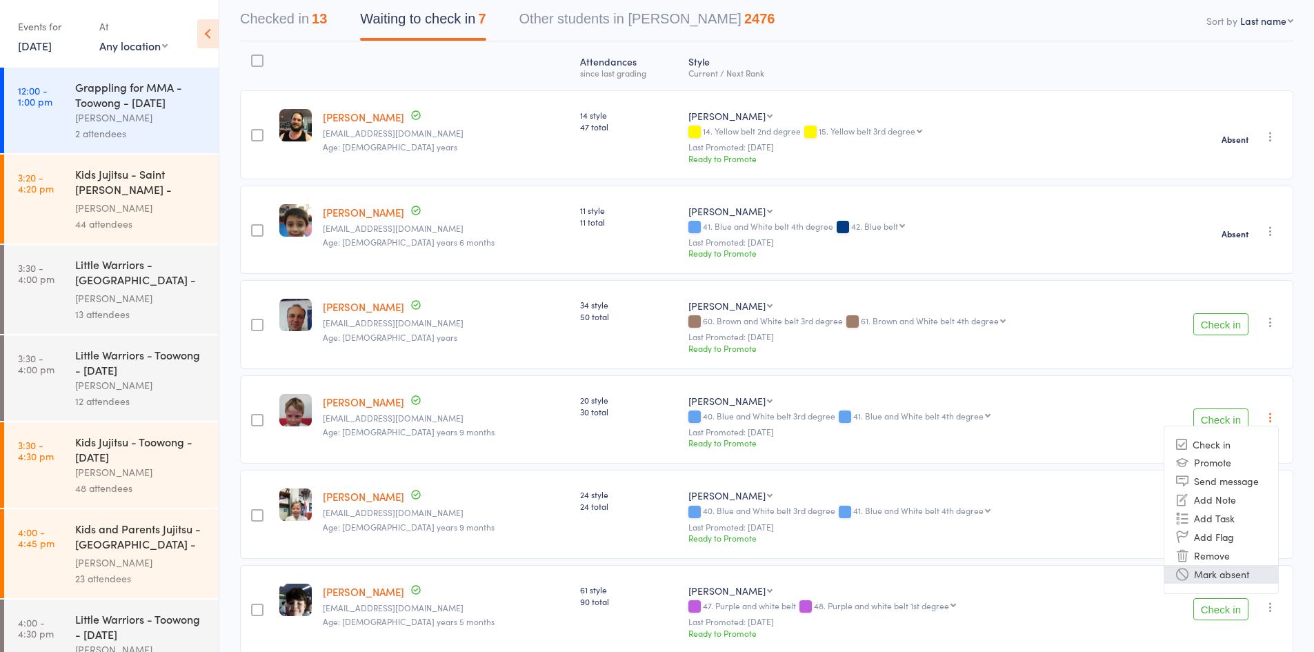
click at [1210, 575] on li "Mark absent" at bounding box center [1222, 574] width 114 height 19
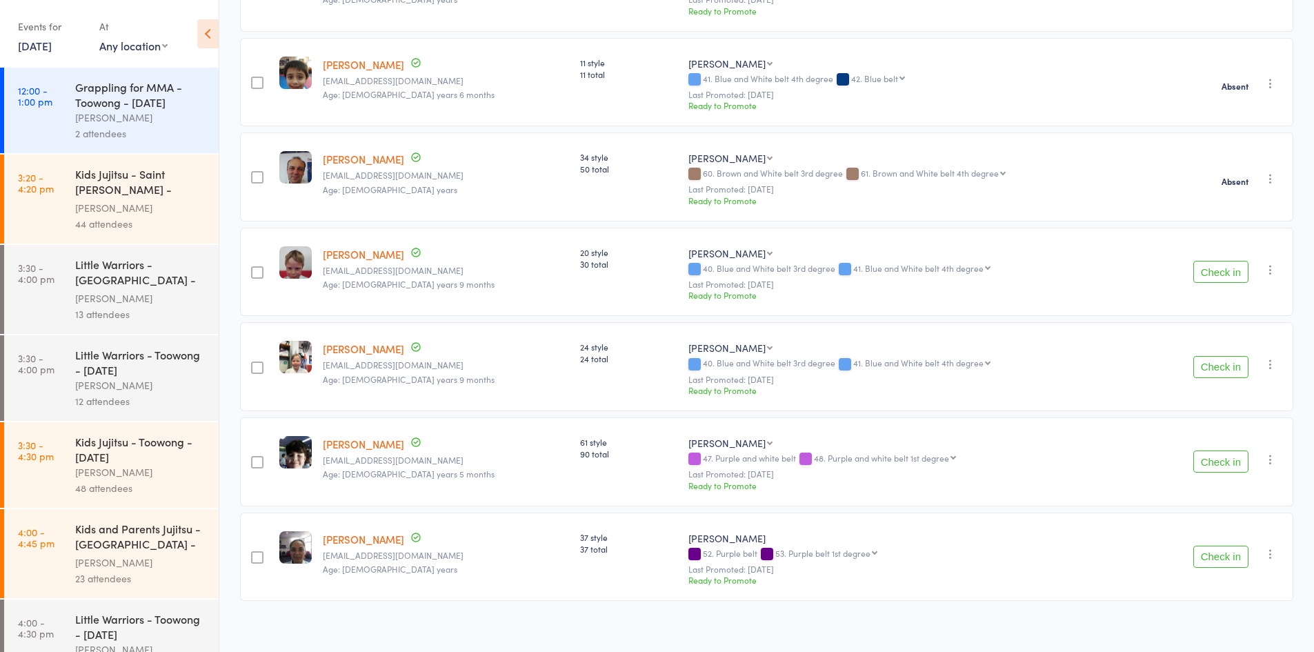
scroll to position [296, 0]
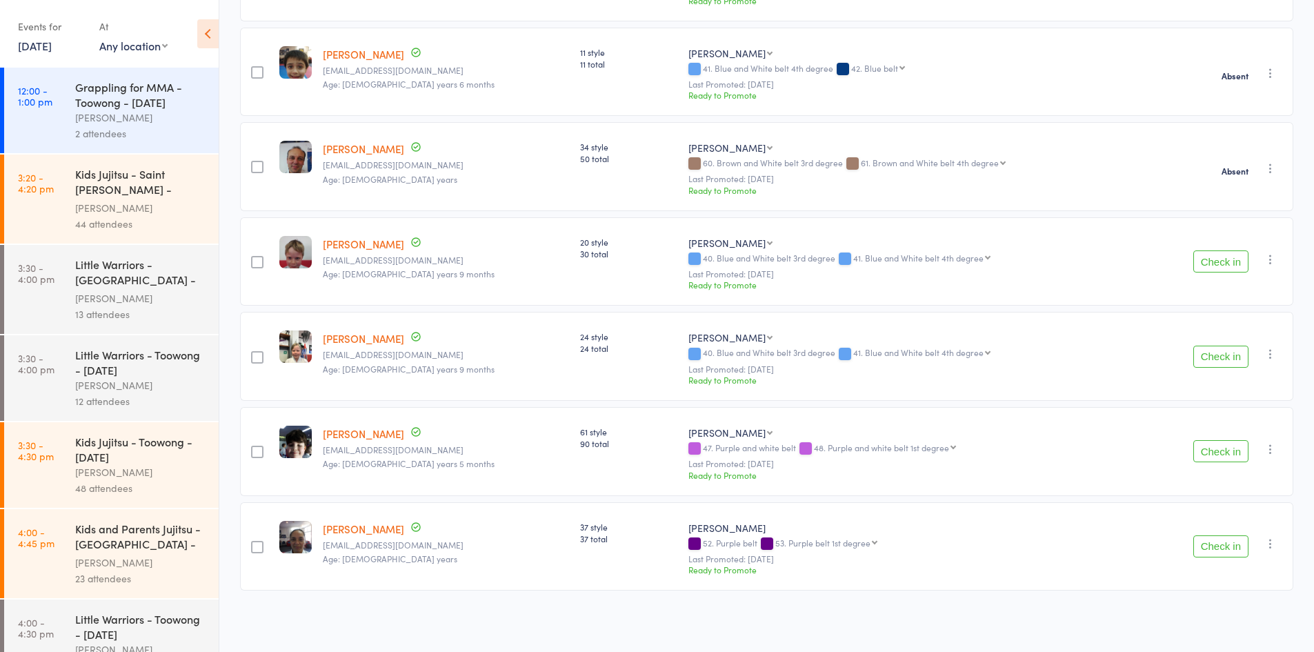
click at [1272, 266] on icon "button" at bounding box center [1271, 260] width 14 height 14
click at [1267, 257] on icon "button" at bounding box center [1271, 260] width 14 height 14
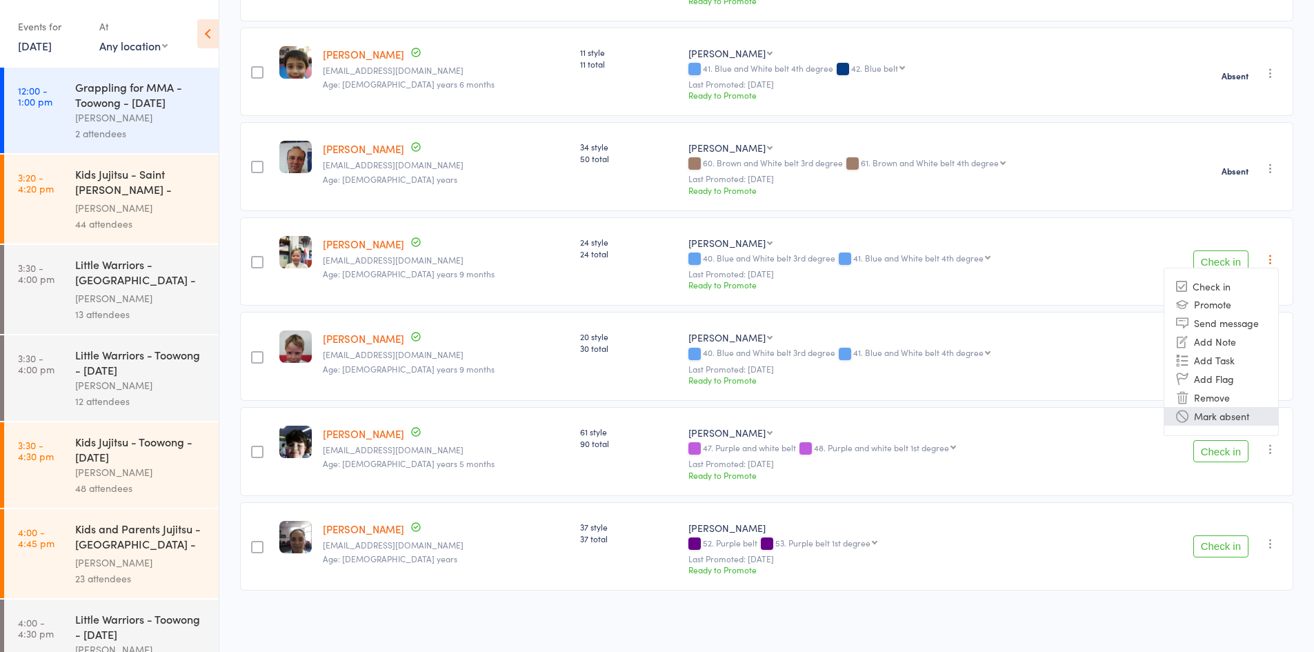
click at [1216, 420] on li "Mark absent" at bounding box center [1222, 416] width 114 height 19
click at [1270, 454] on icon "button" at bounding box center [1271, 449] width 14 height 14
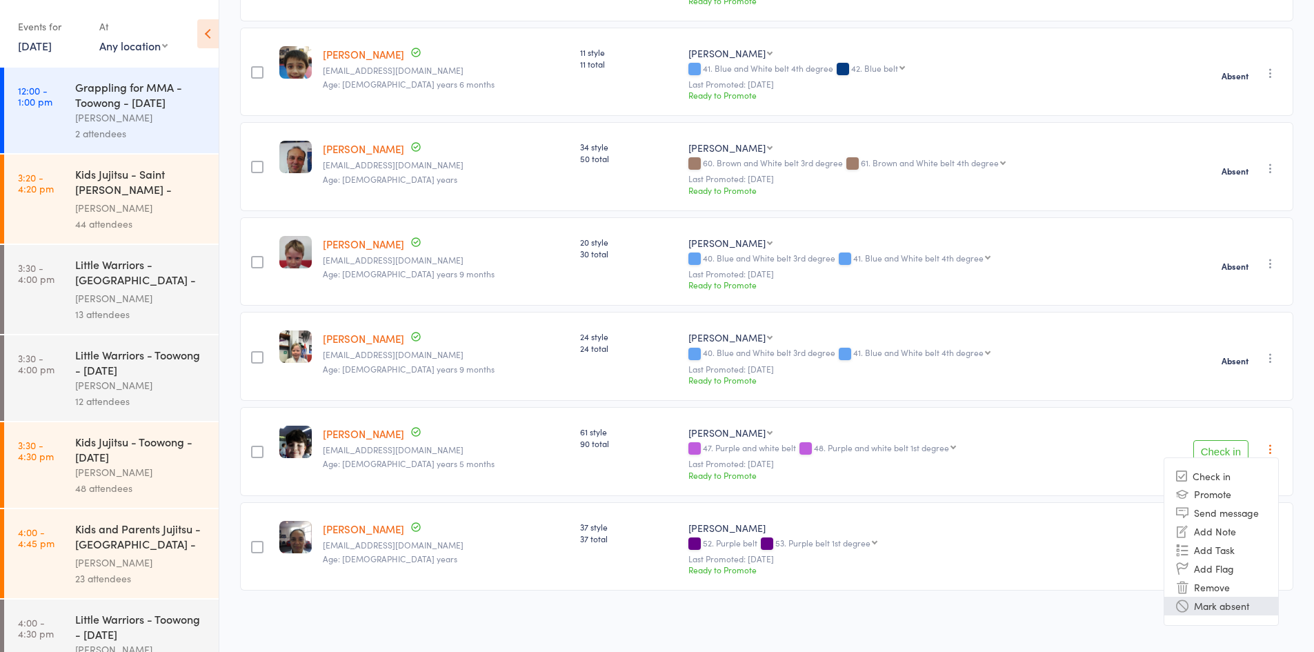
click at [1225, 608] on li "Mark absent" at bounding box center [1222, 606] width 114 height 19
click at [1268, 543] on icon "button" at bounding box center [1271, 544] width 14 height 14
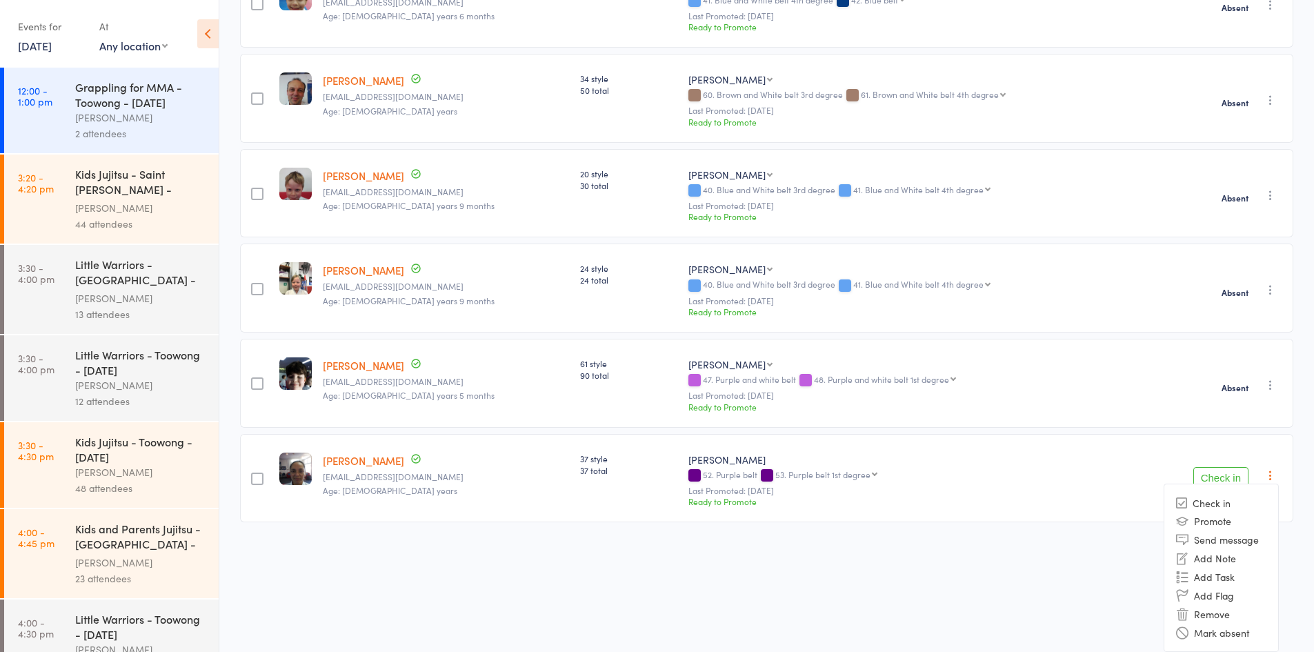
click at [1222, 625] on li "Mark absent" at bounding box center [1222, 632] width 114 height 19
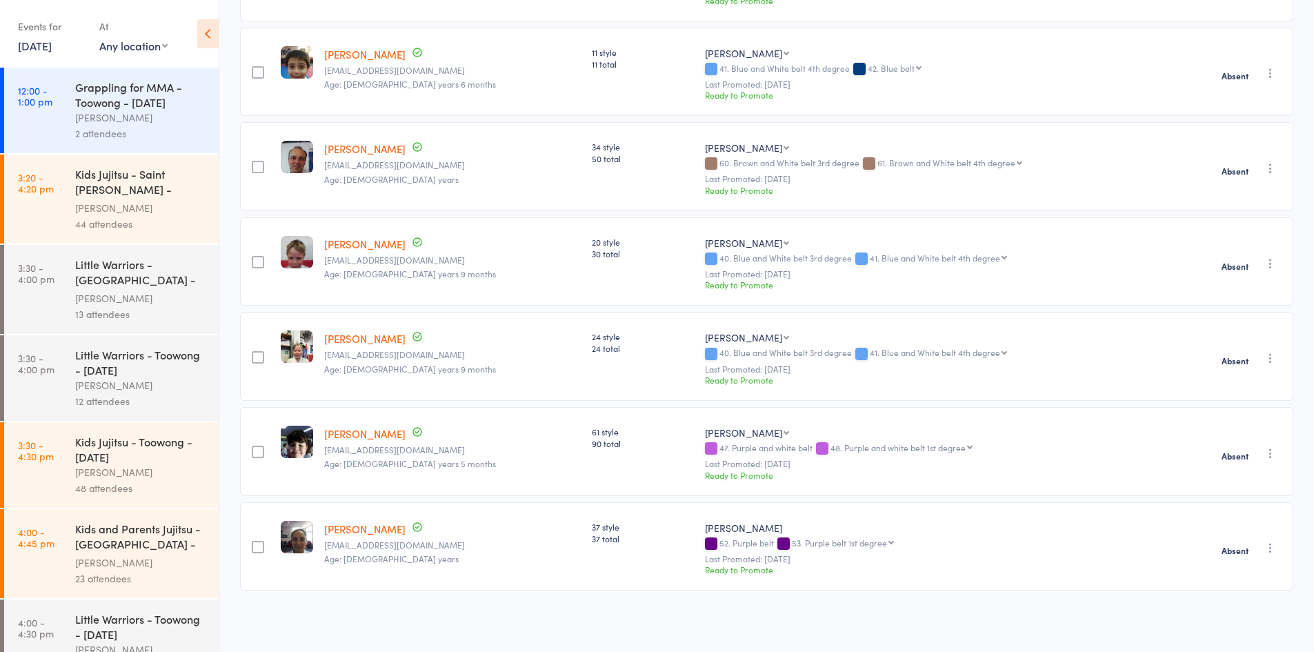
scroll to position [0, 0]
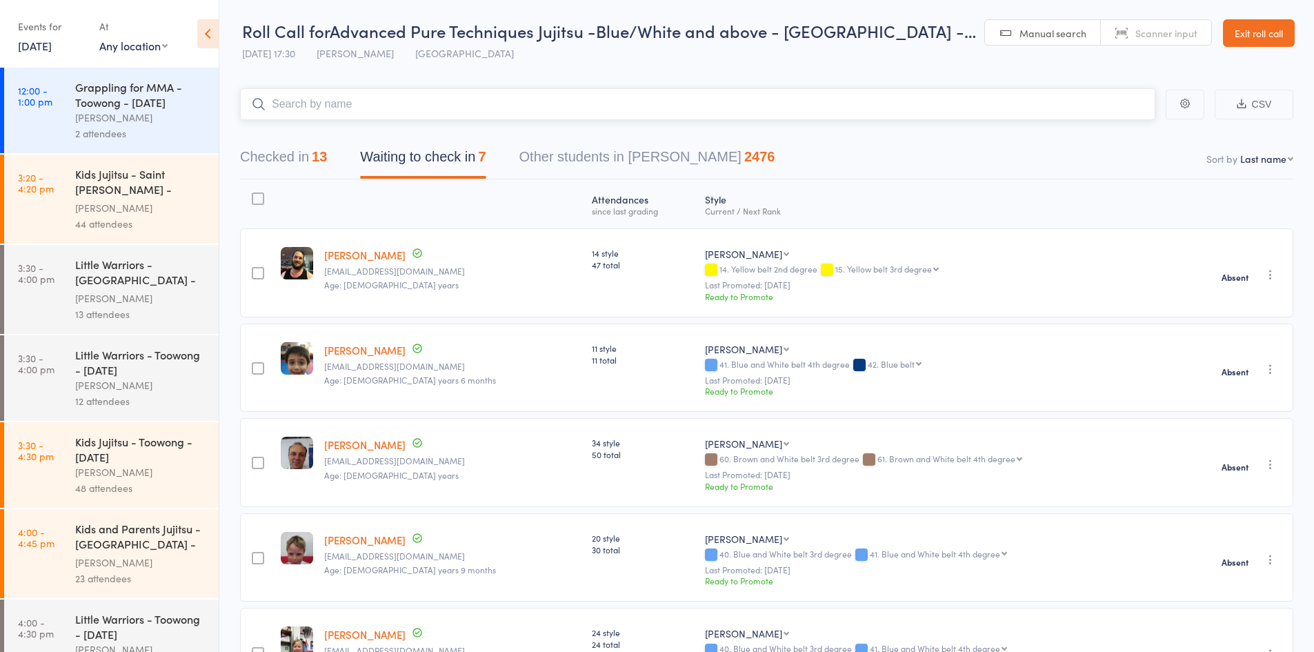
click at [362, 101] on input "search" at bounding box center [698, 104] width 916 height 32
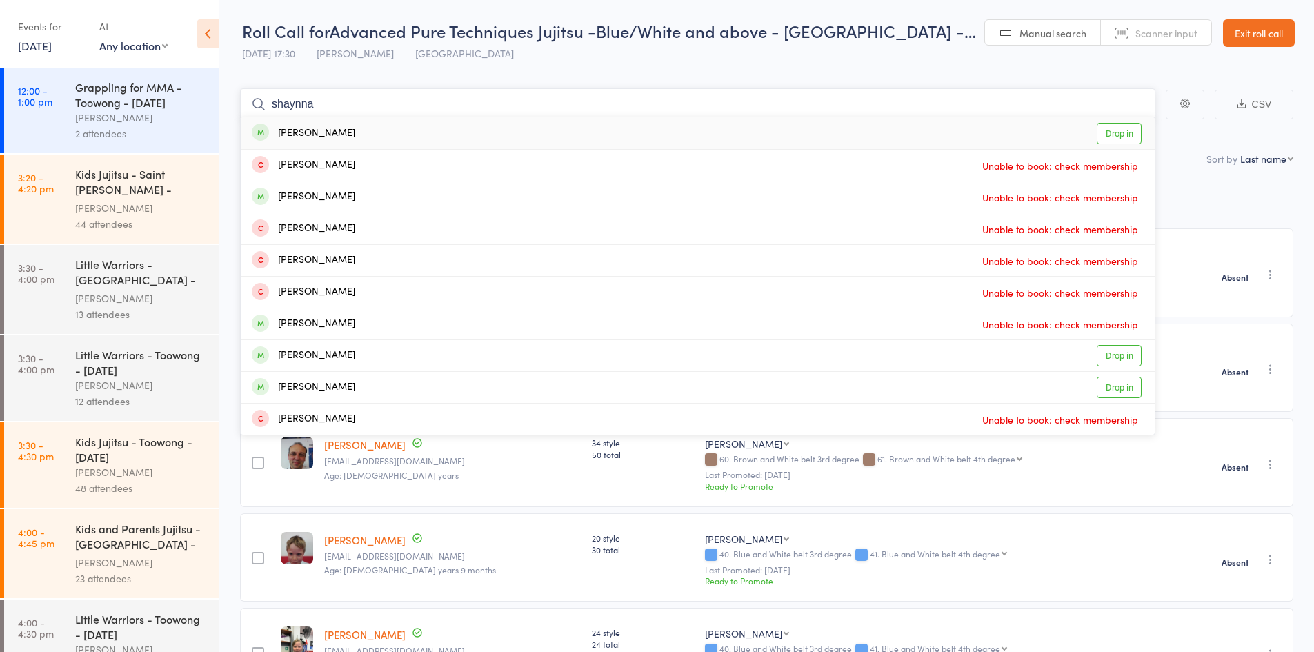
type input "shaynna"
click at [1119, 137] on link "Drop in" at bounding box center [1119, 133] width 45 height 21
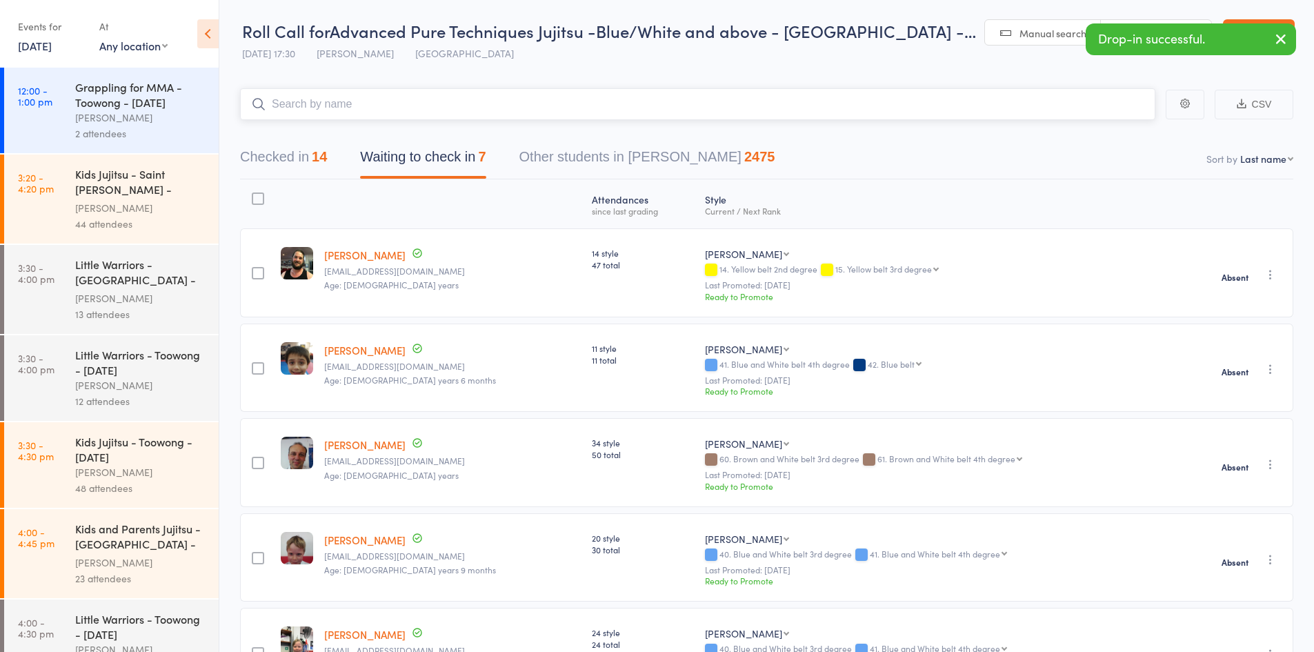
click at [338, 102] on input "search" at bounding box center [698, 104] width 916 height 32
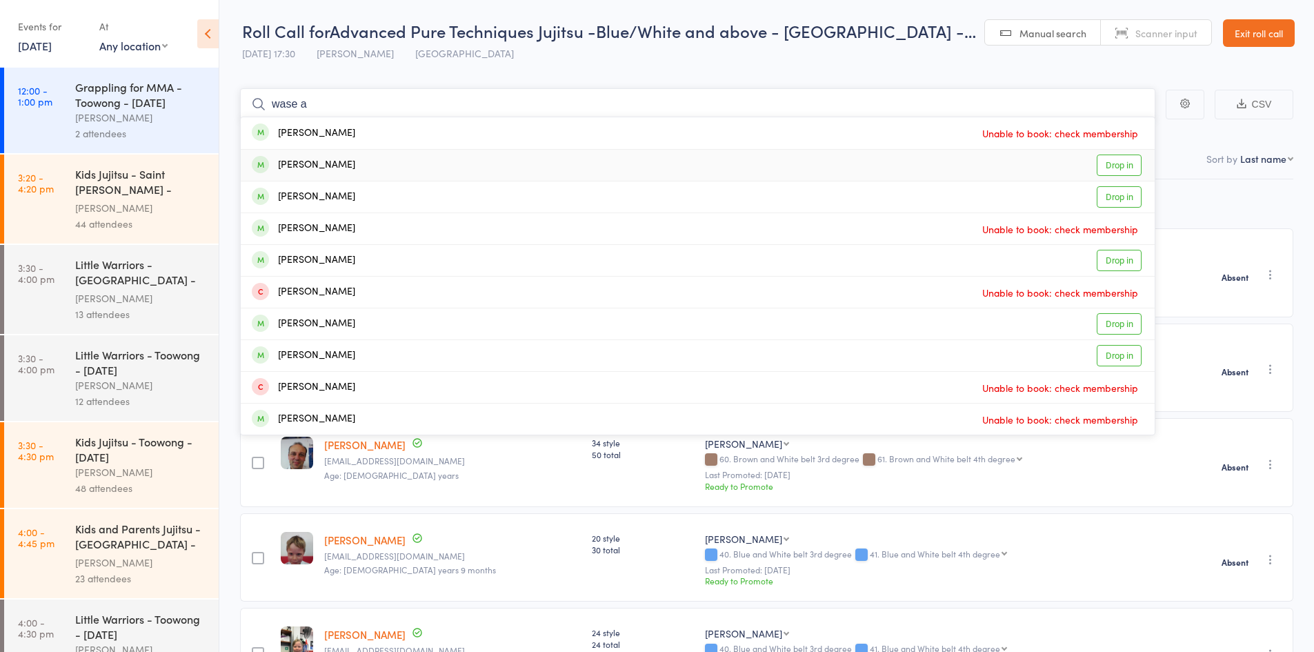
type input "wase a"
click at [1123, 166] on link "Drop in" at bounding box center [1119, 165] width 45 height 21
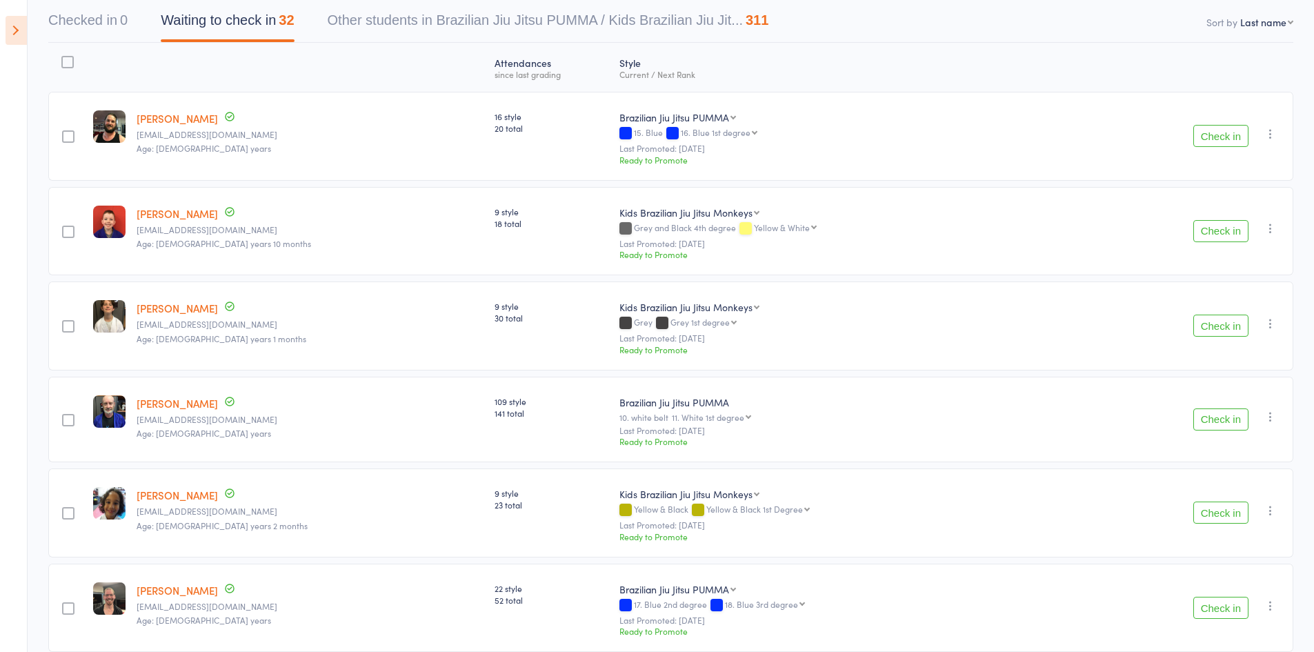
scroll to position [138, 0]
click at [1210, 235] on button "Check in" at bounding box center [1221, 230] width 55 height 22
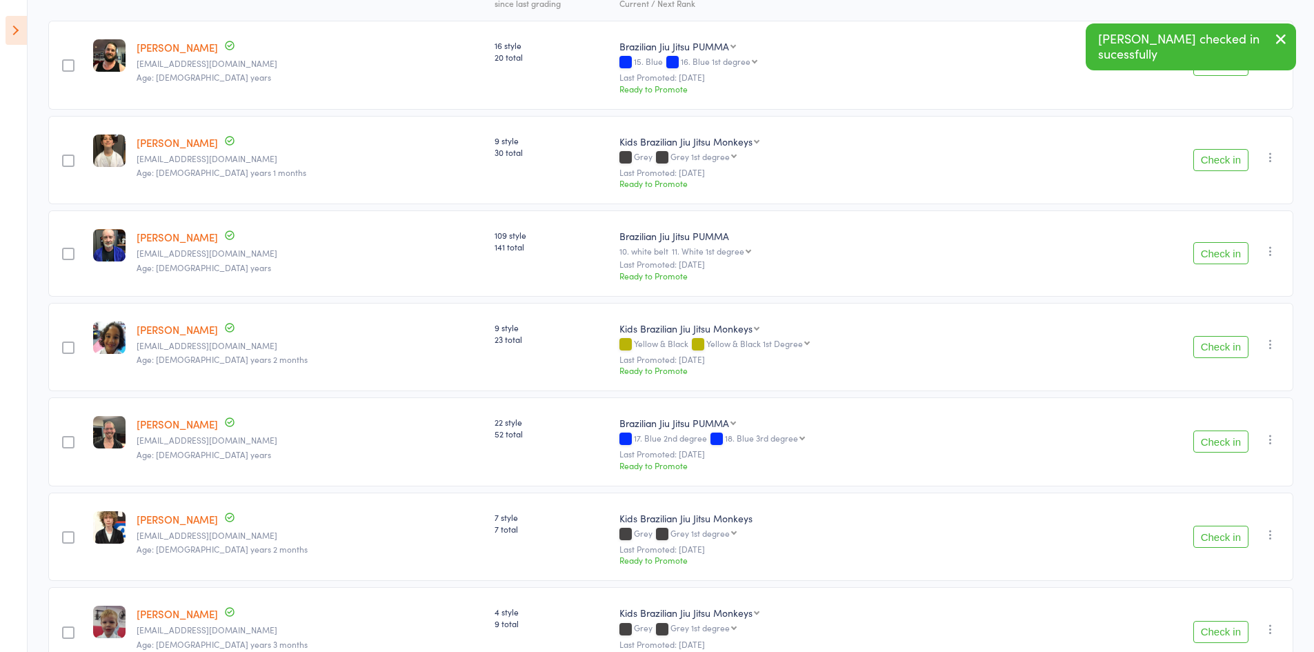
scroll to position [276, 0]
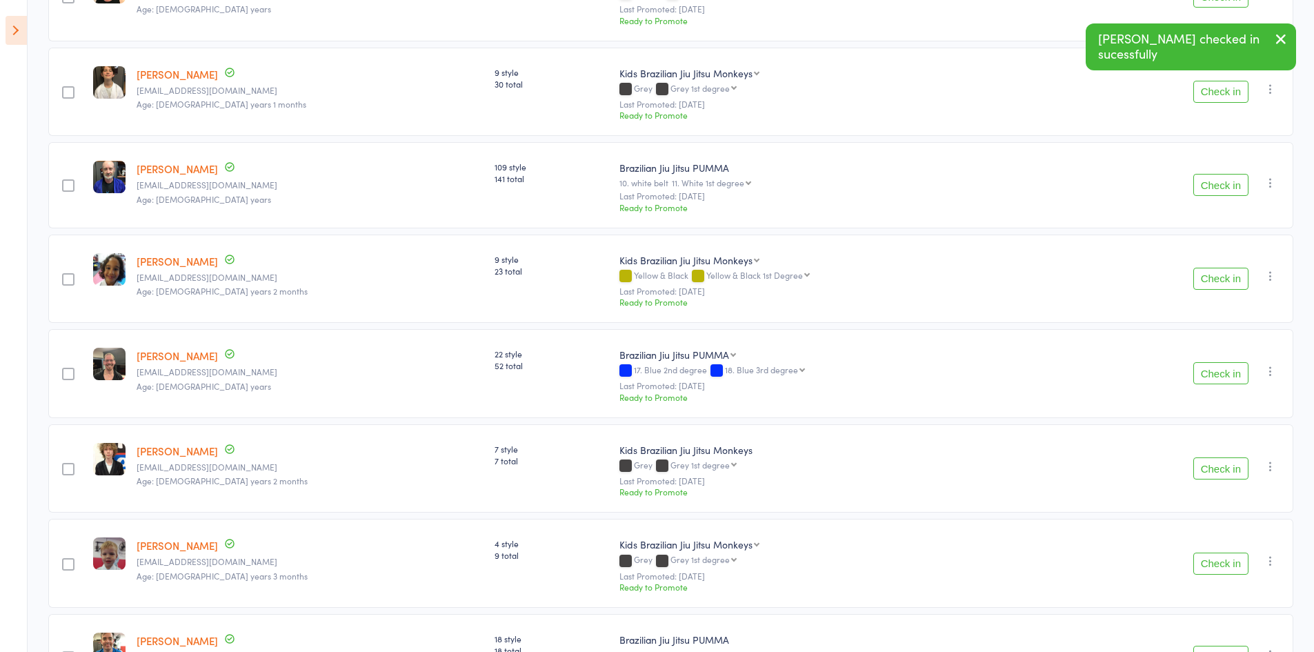
click at [1216, 283] on button "Check in" at bounding box center [1221, 279] width 55 height 22
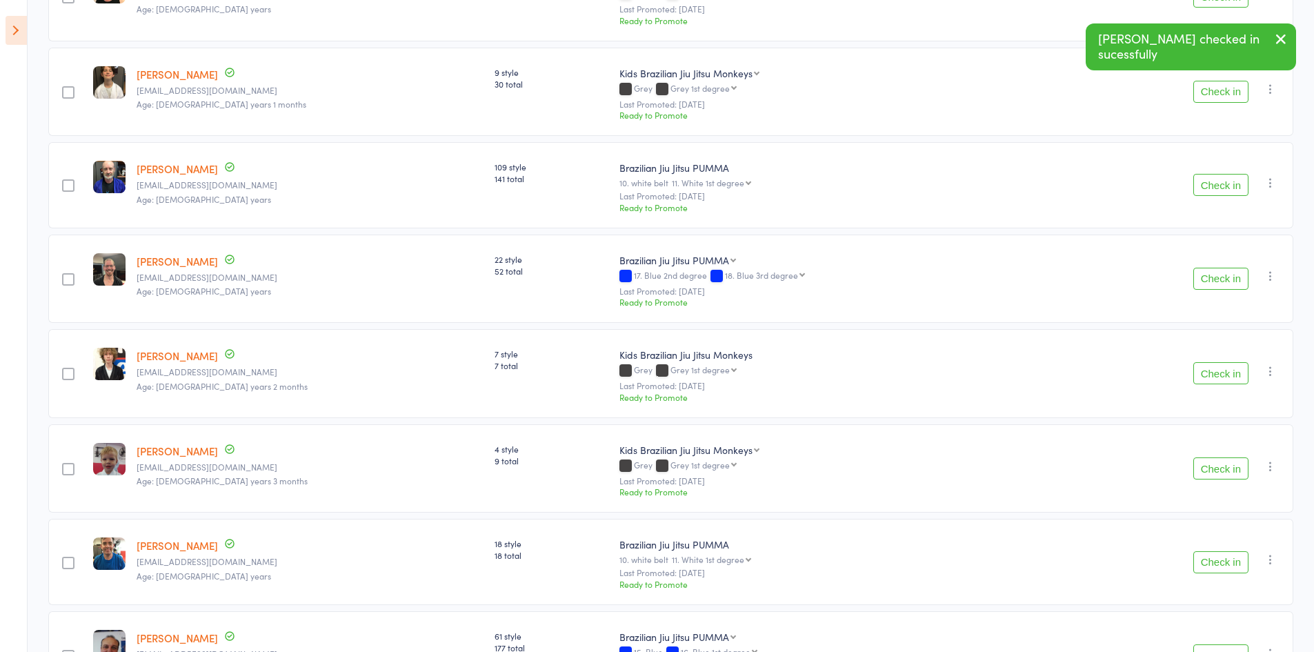
click at [1210, 276] on button "Check in" at bounding box center [1221, 279] width 55 height 22
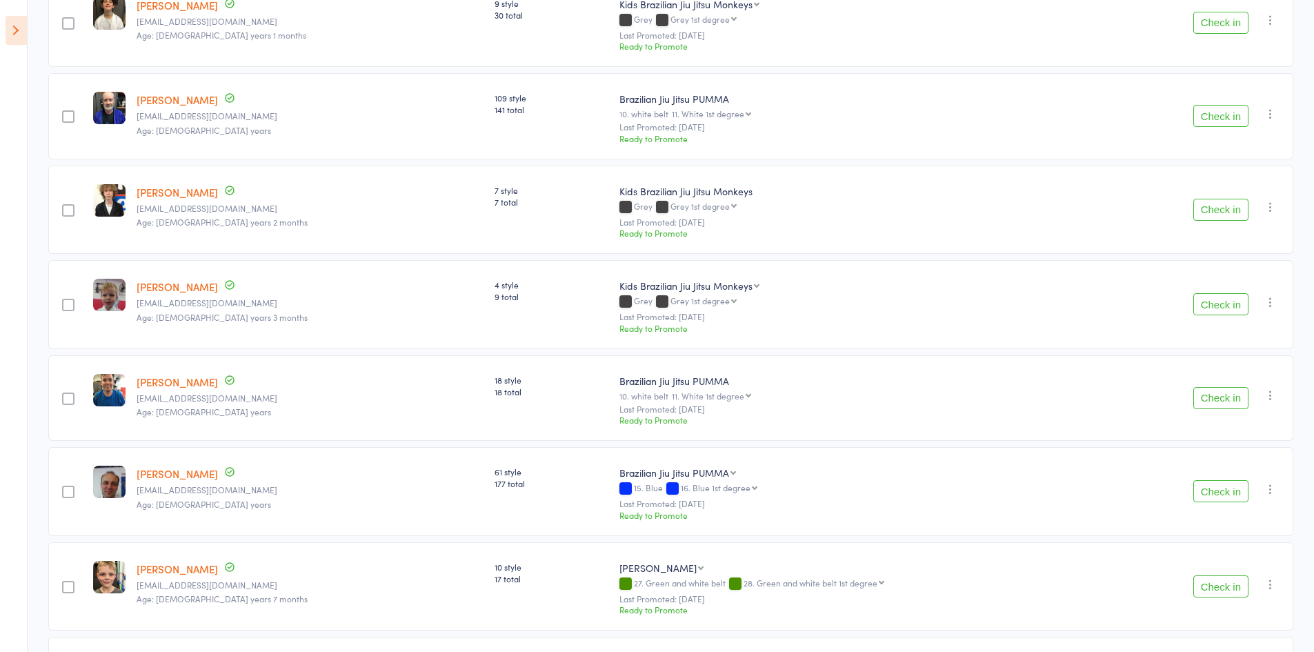
scroll to position [0, 0]
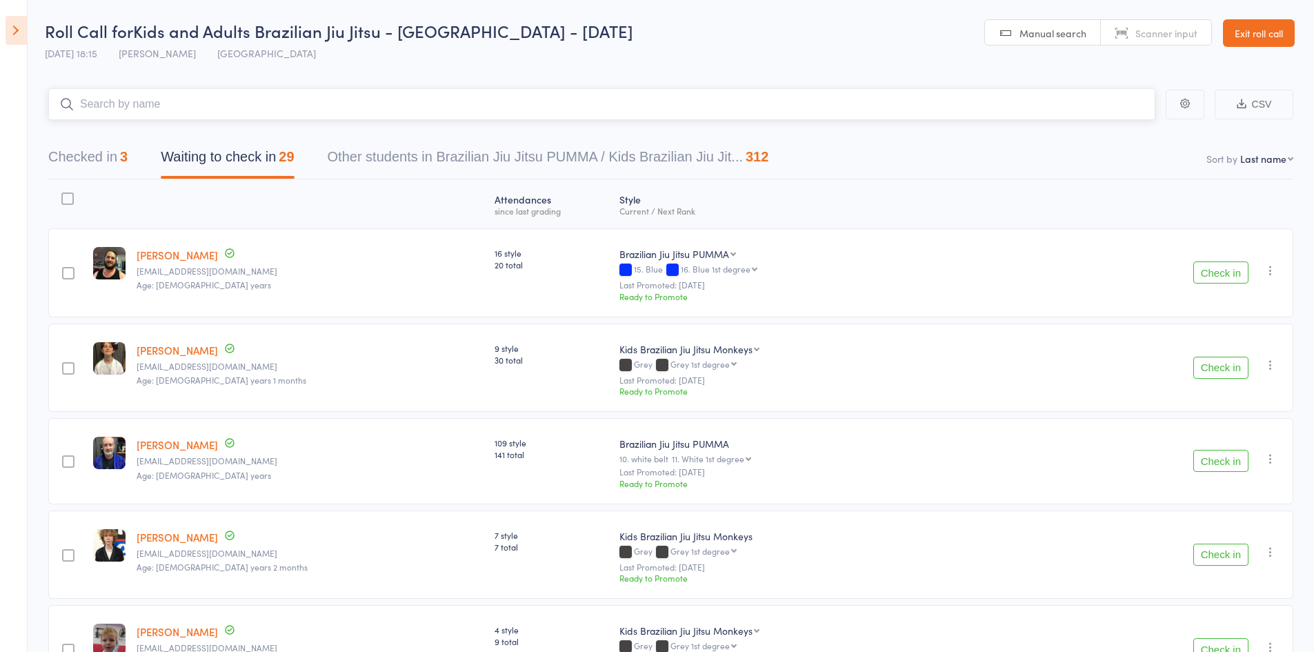
click at [170, 103] on input "search" at bounding box center [601, 104] width 1107 height 32
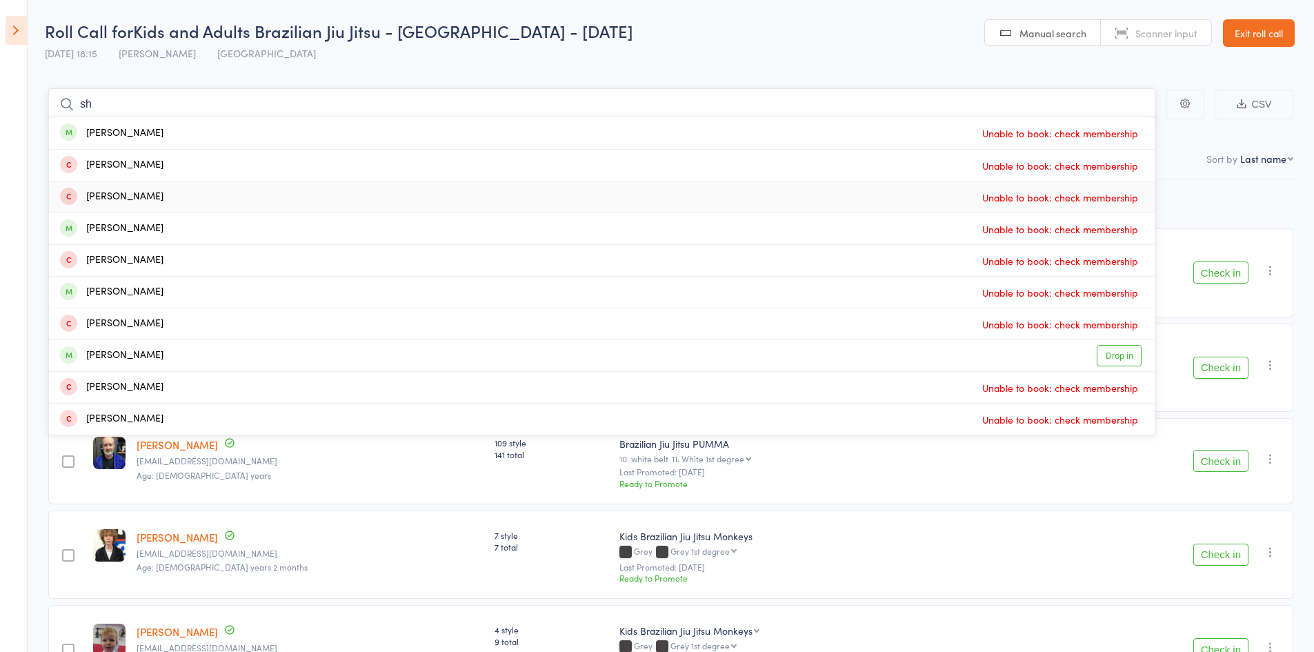
type input "s"
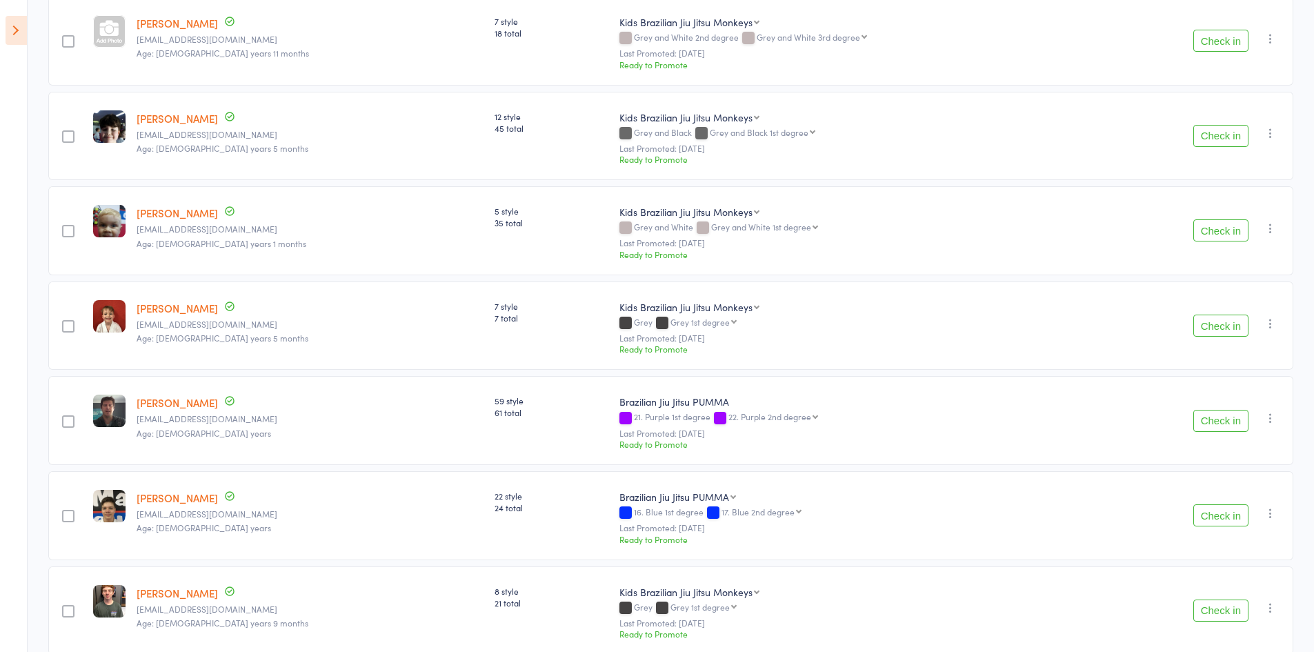
scroll to position [1173, 0]
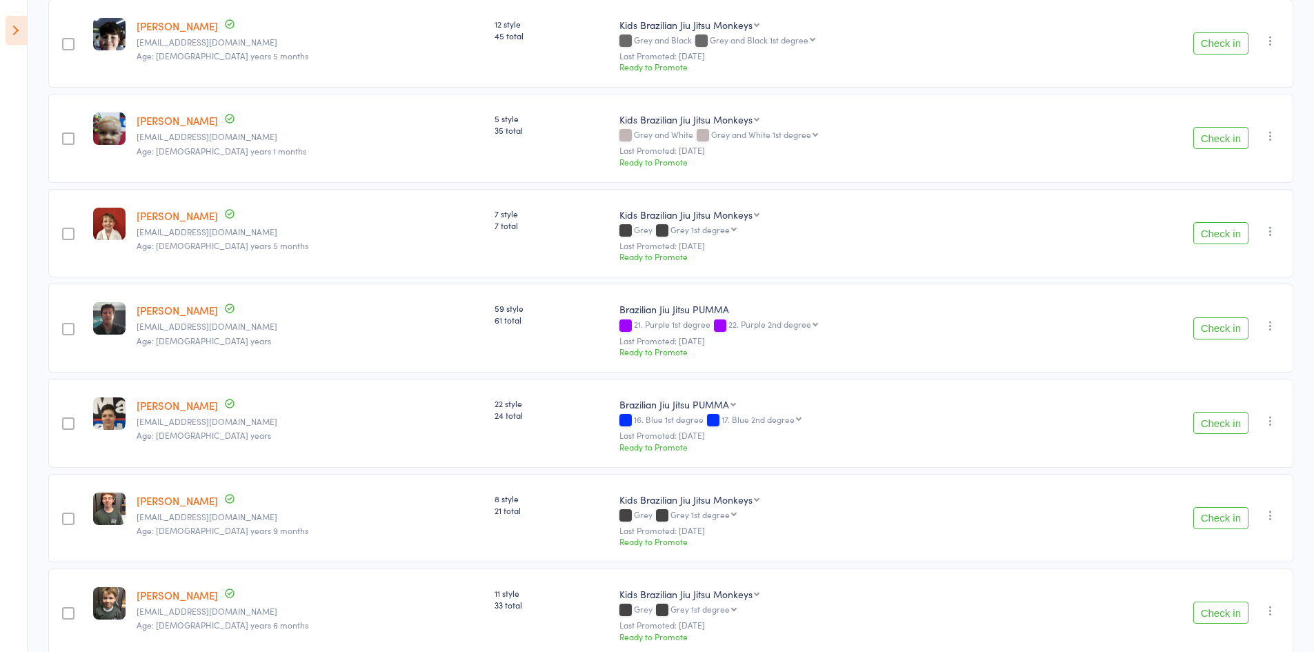
click at [1214, 427] on button "Check in" at bounding box center [1221, 423] width 55 height 22
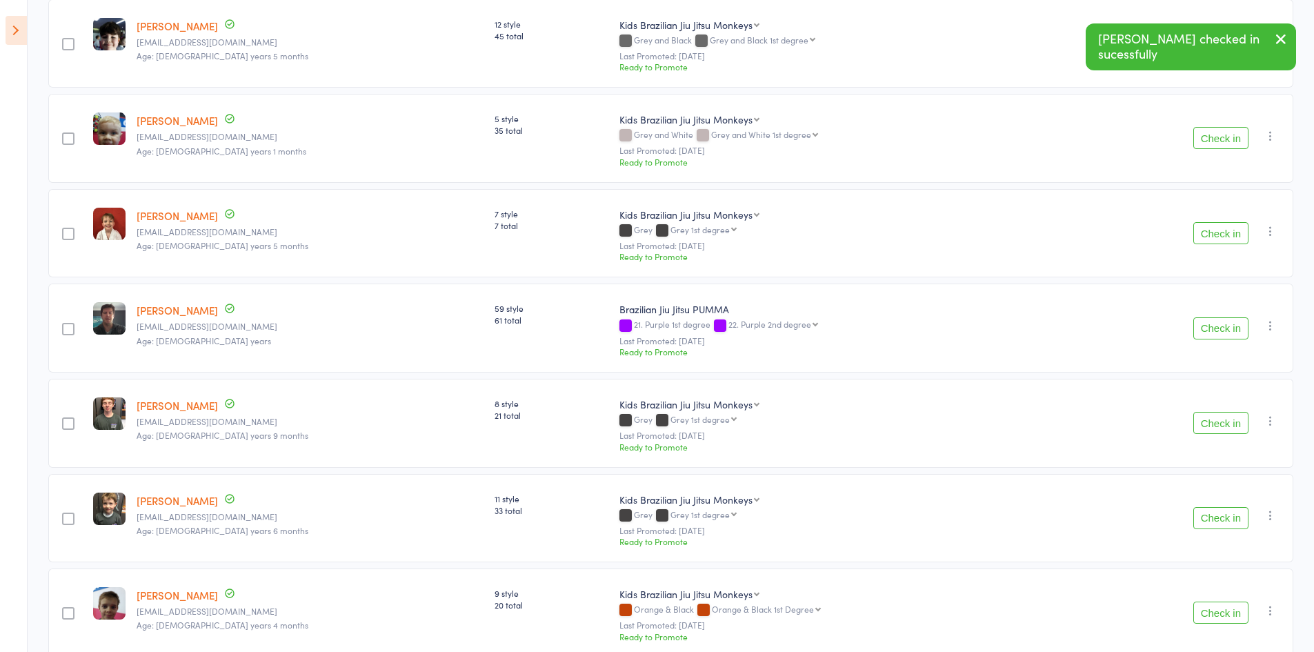
click at [1234, 420] on button "Check in" at bounding box center [1221, 423] width 55 height 22
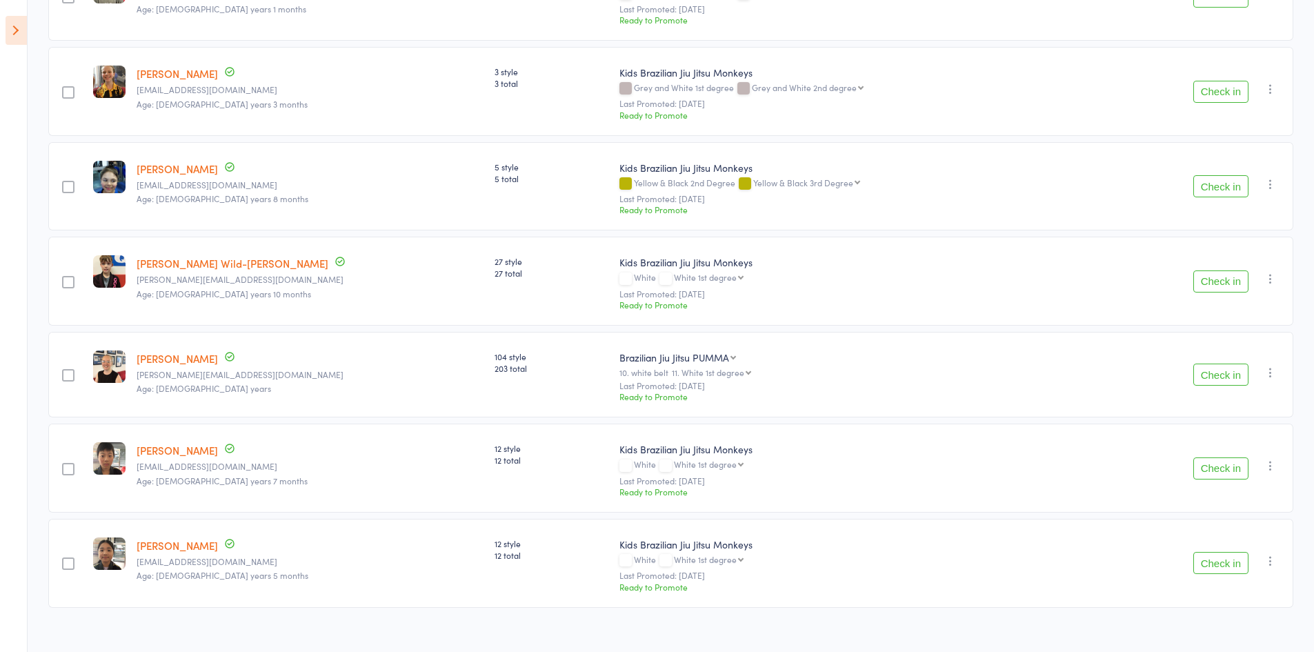
scroll to position [2194, 0]
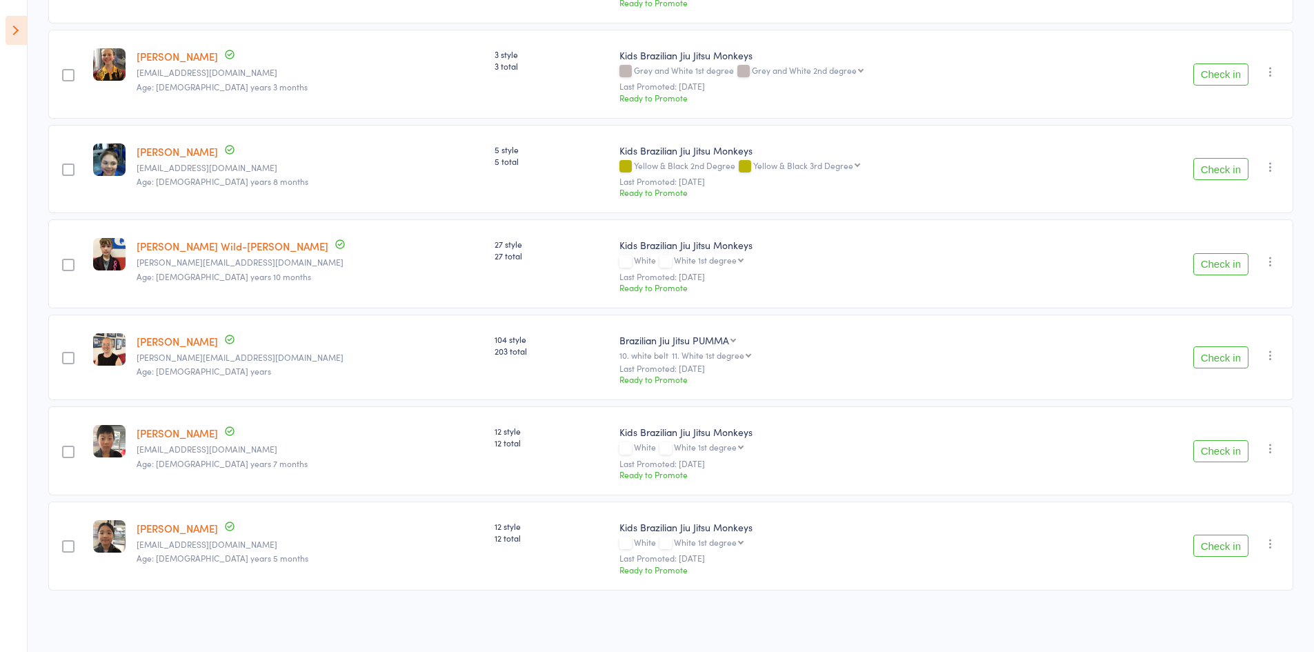
click at [1219, 354] on button "Check in" at bounding box center [1221, 357] width 55 height 22
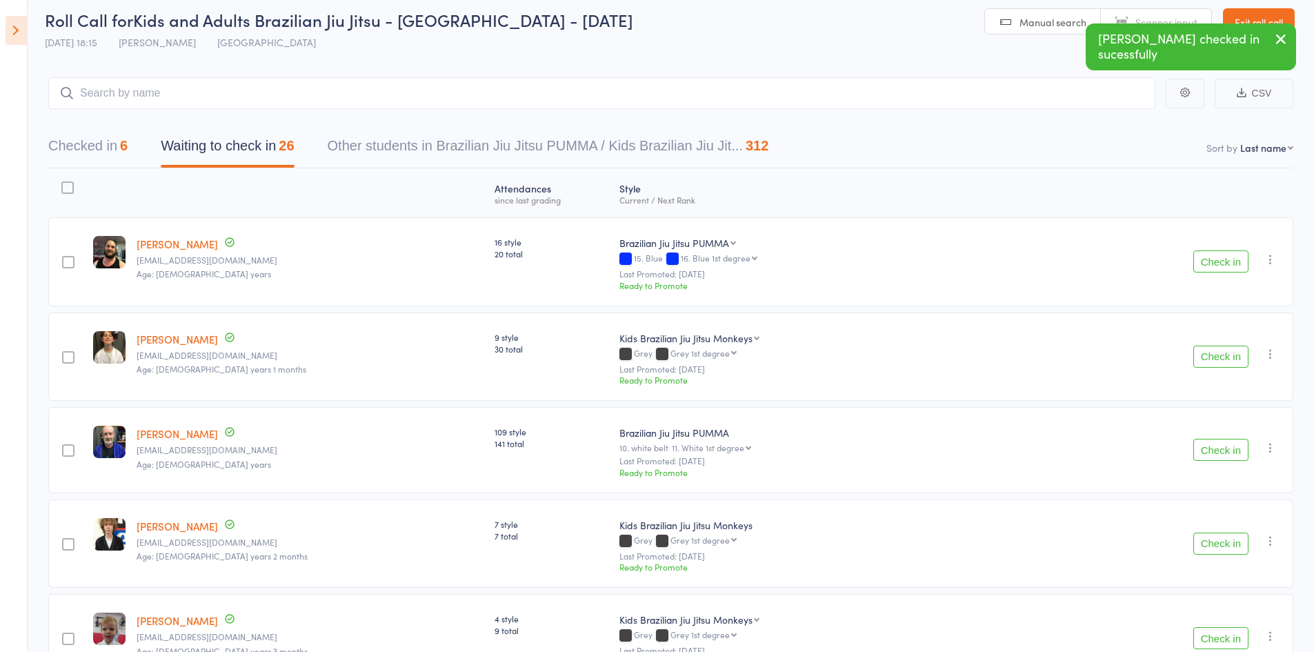
scroll to position [0, 0]
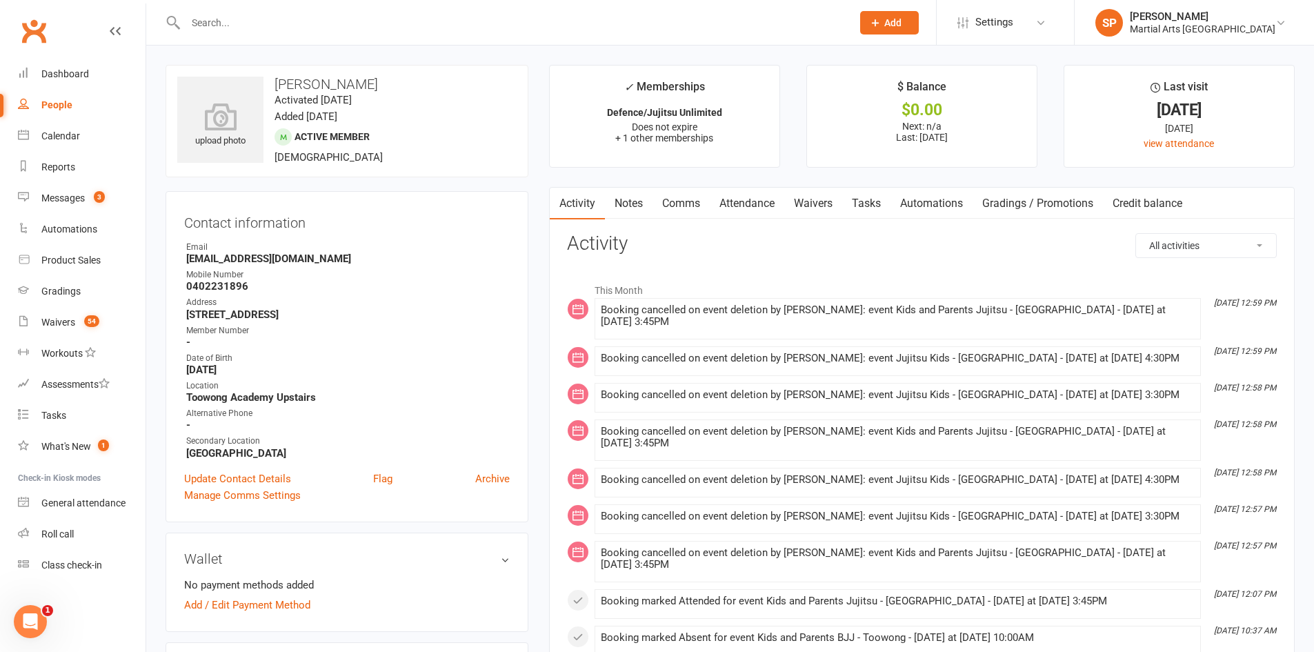
click at [760, 203] on link "Attendance" at bounding box center [747, 204] width 75 height 32
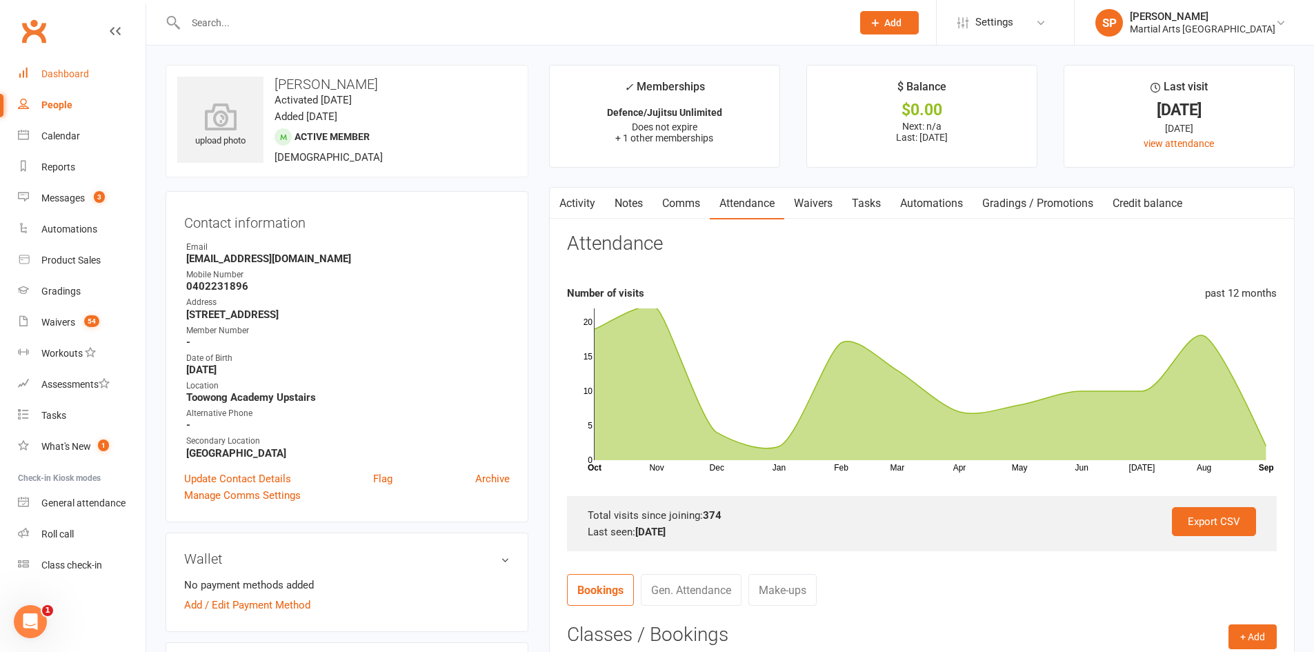
click at [57, 70] on div "Dashboard" at bounding box center [65, 73] width 48 height 11
